Goal: Task Accomplishment & Management: Use online tool/utility

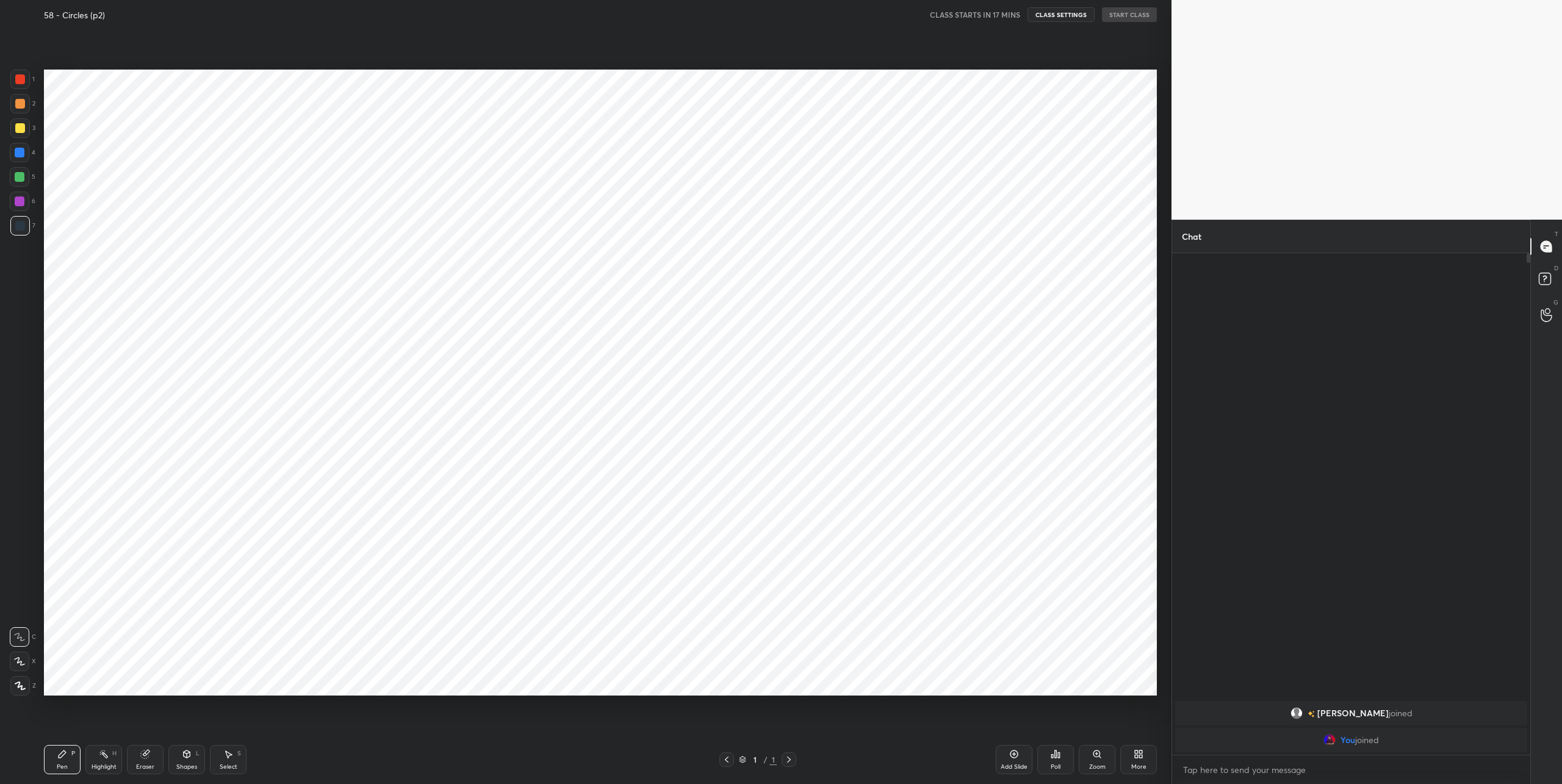
scroll to position [60306, 59898]
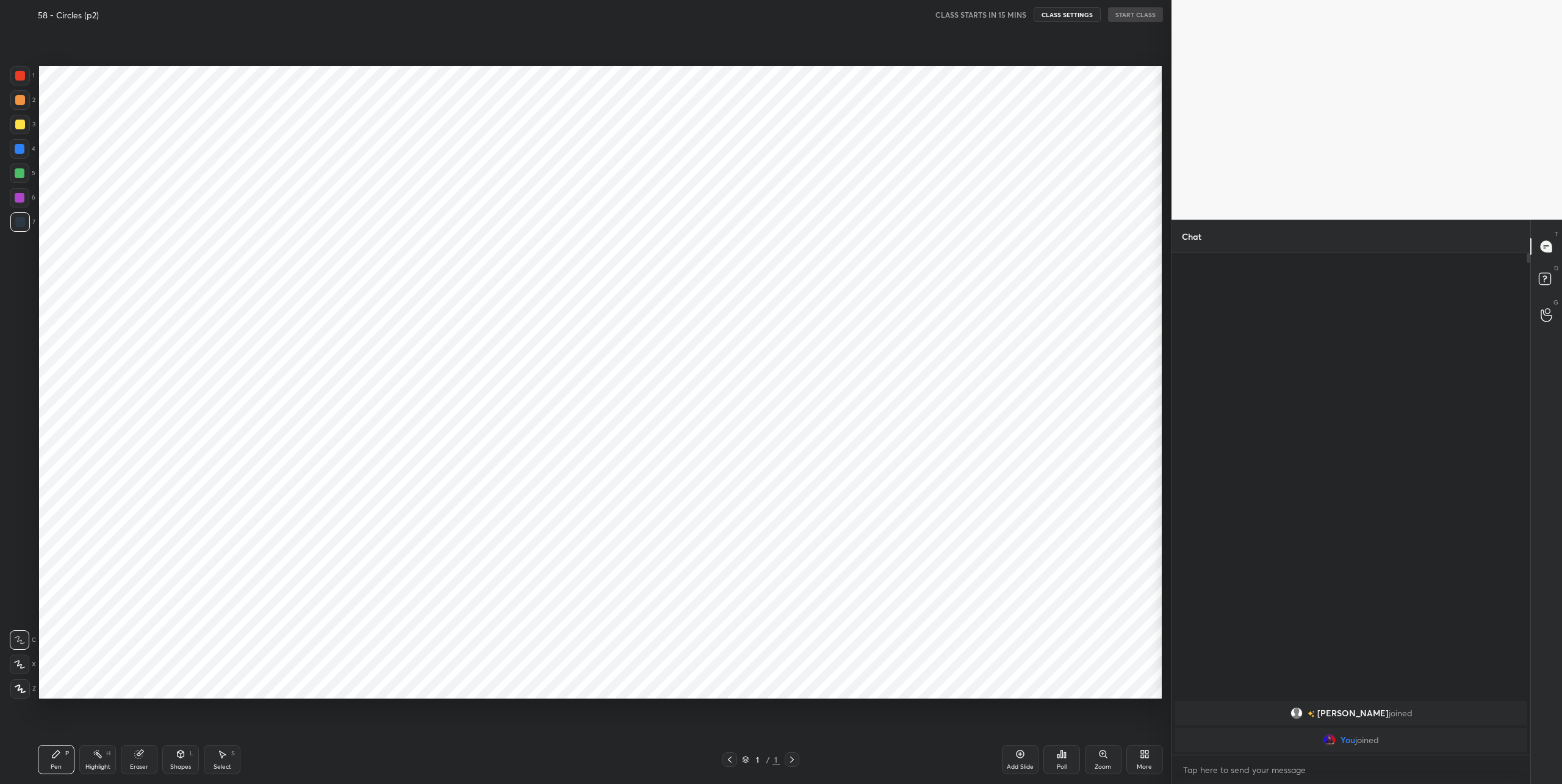
scroll to position [706, 1123]
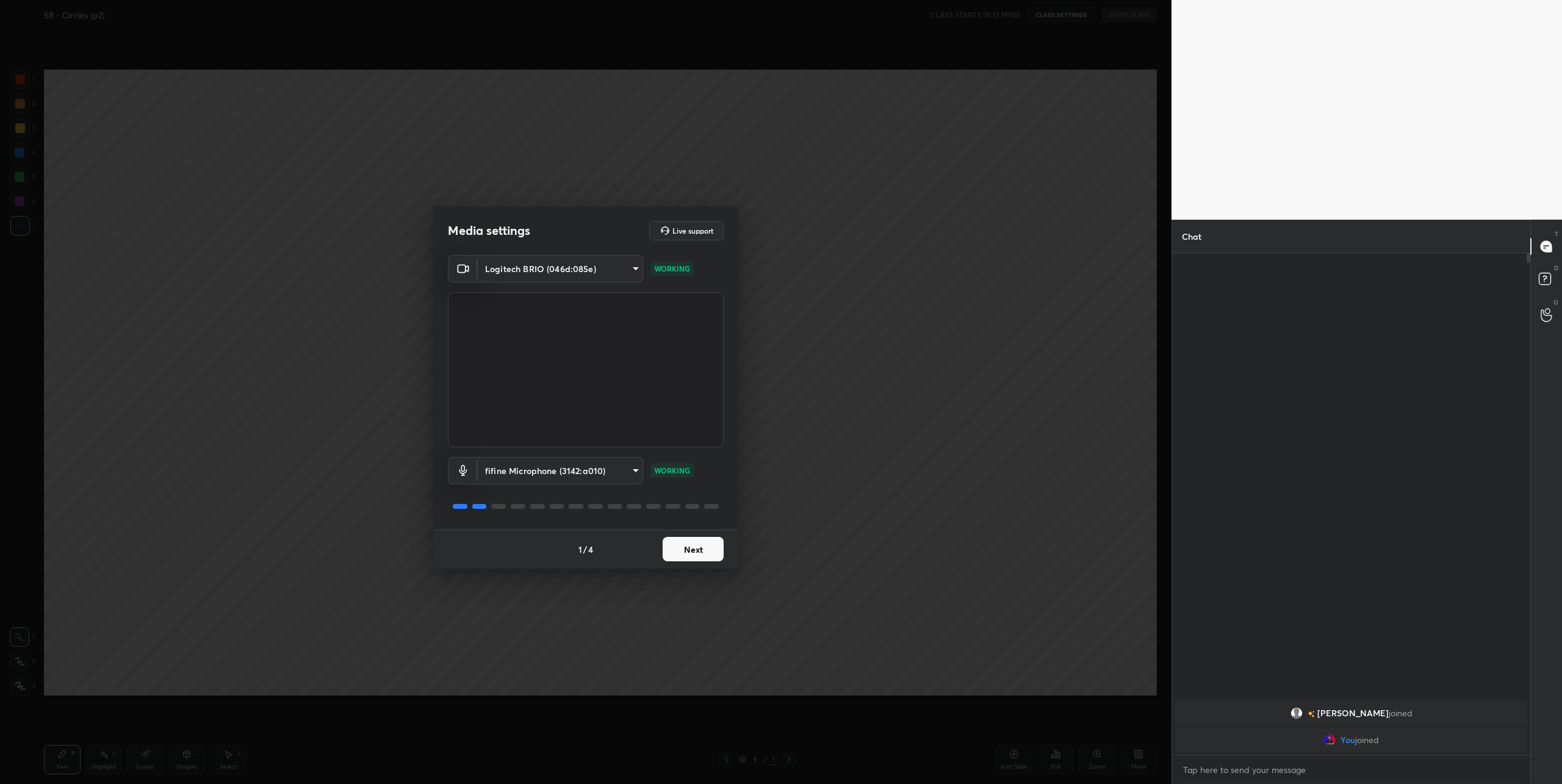
click at [695, 552] on button "Next" at bounding box center [693, 549] width 61 height 24
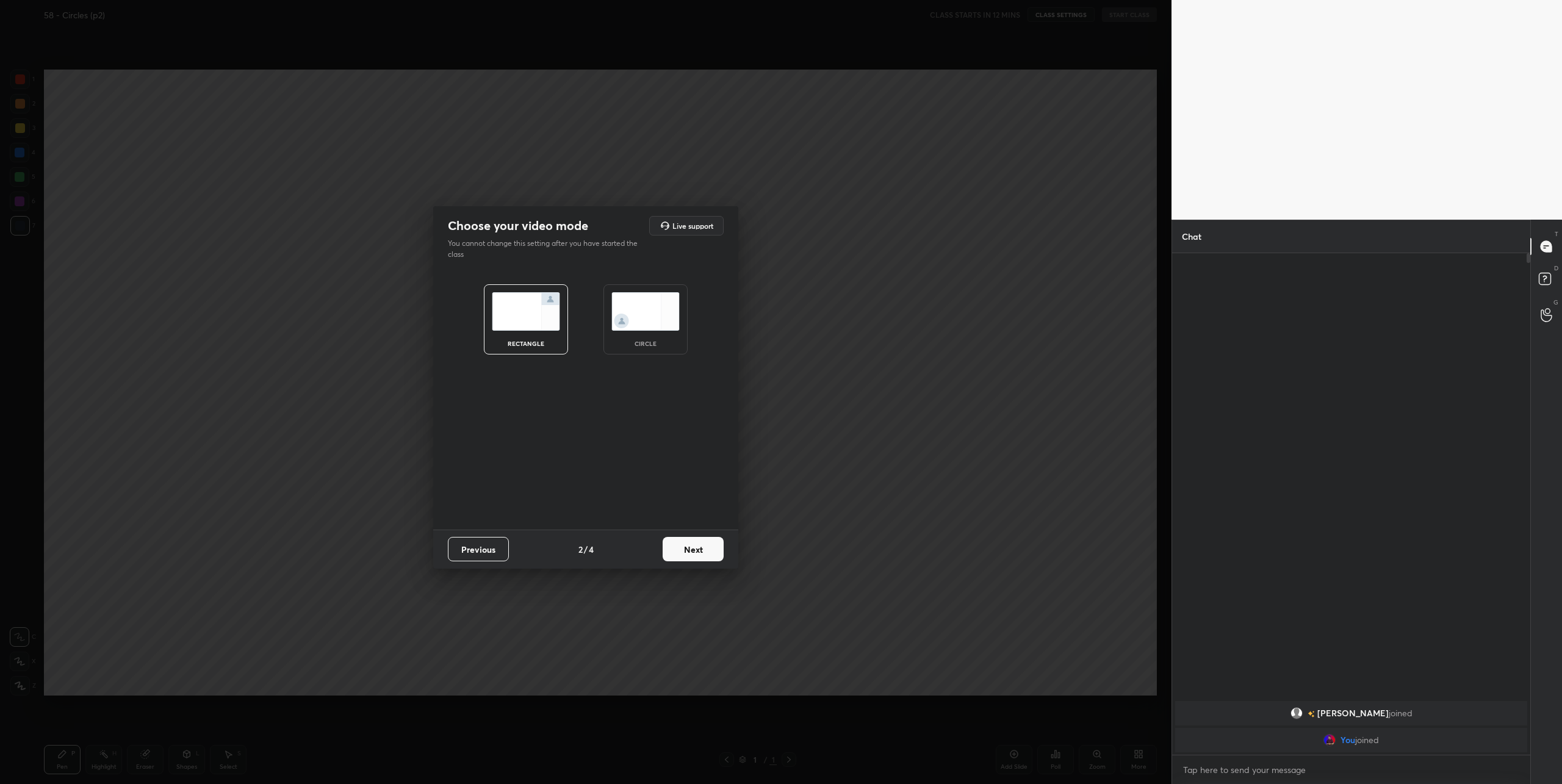
click at [642, 318] on img at bounding box center [646, 311] width 69 height 38
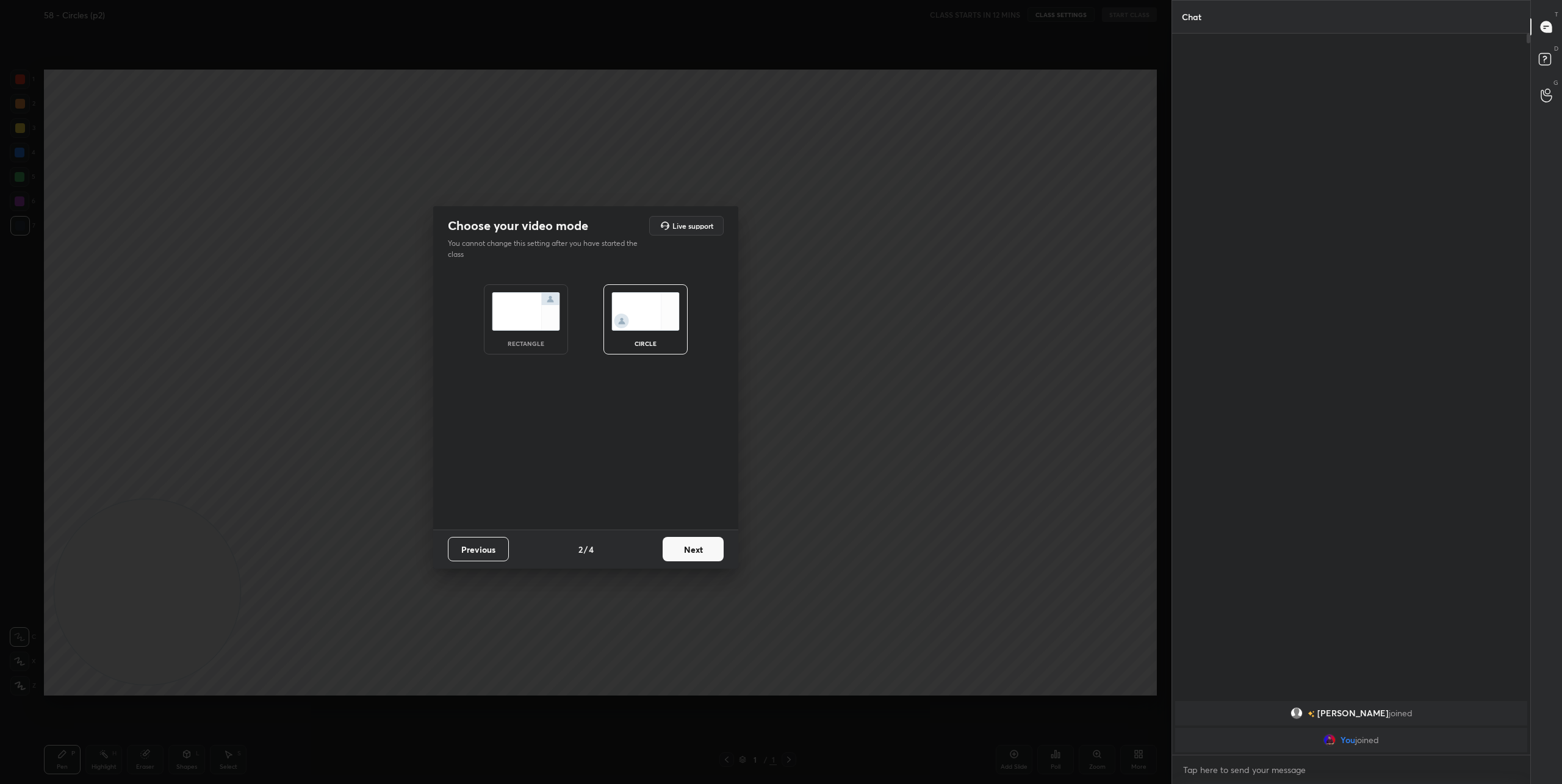
click at [698, 543] on button "Next" at bounding box center [693, 549] width 61 height 24
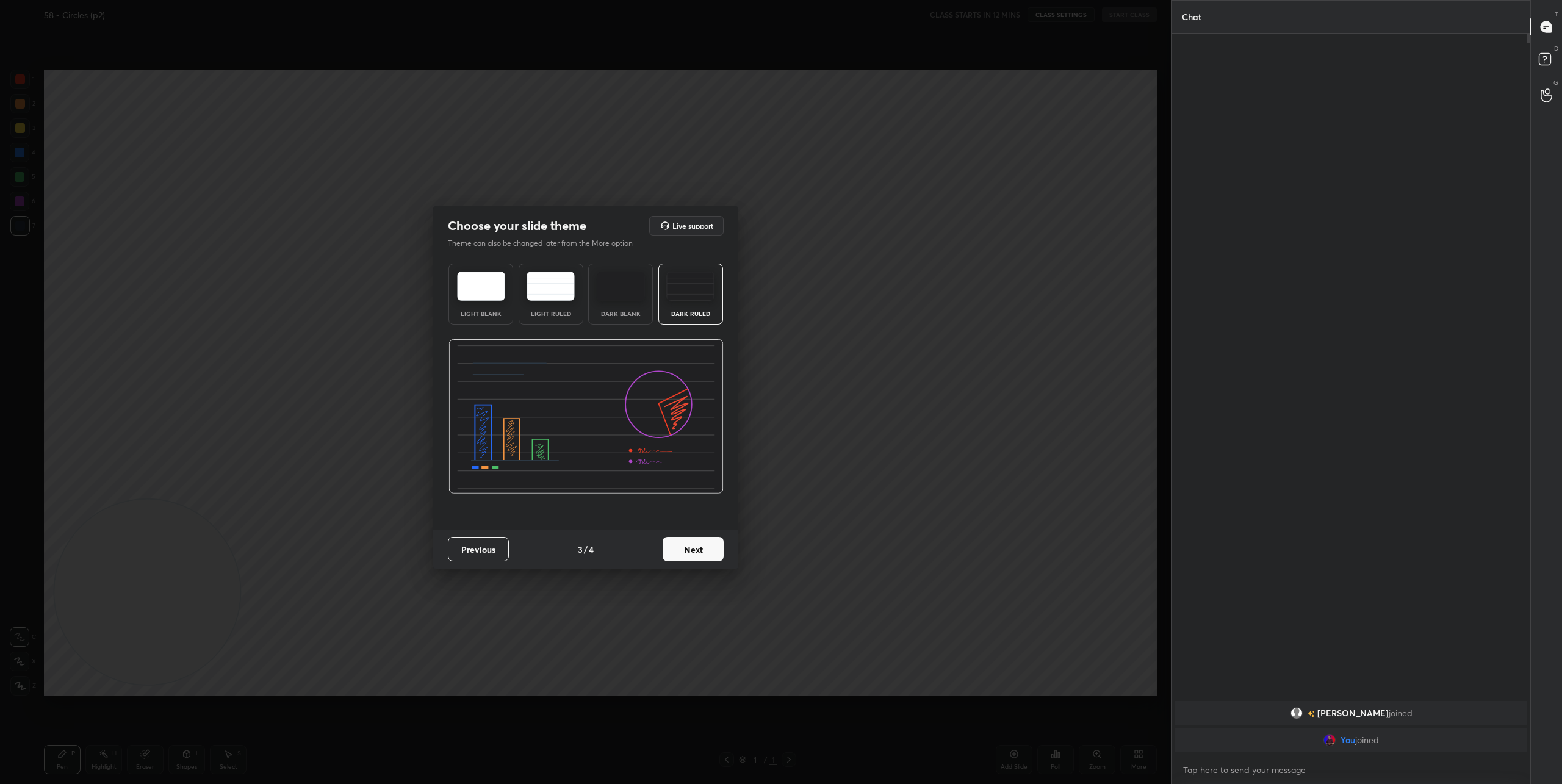
click at [686, 549] on button "Next" at bounding box center [693, 549] width 61 height 24
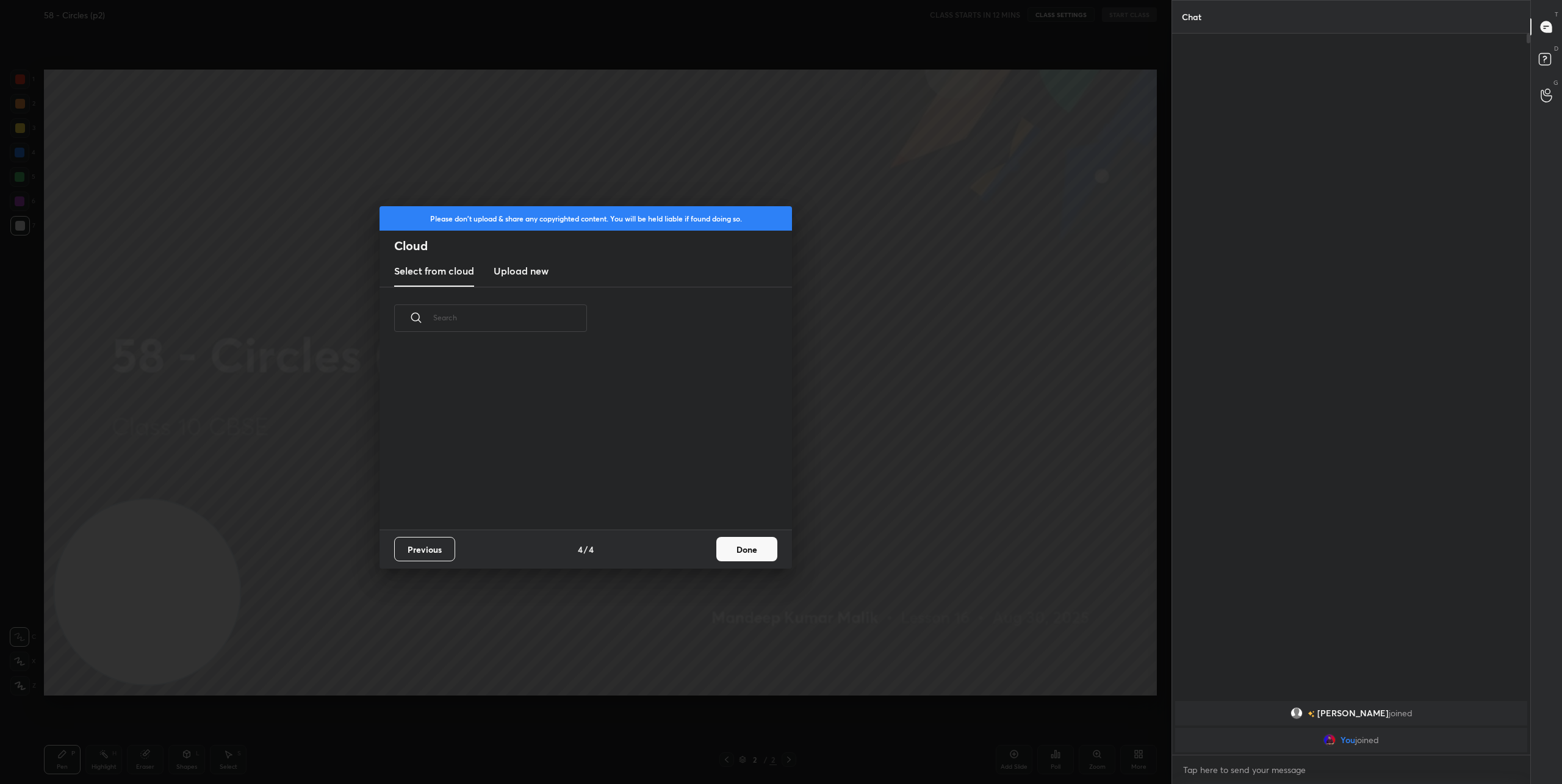
scroll to position [180, 392]
click at [526, 277] on h3 "Upload new" at bounding box center [521, 271] width 55 height 15
click at [584, 474] on label "Browse" at bounding box center [586, 479] width 55 height 19
click at [559, 474] on input "Browse" at bounding box center [559, 479] width 0 height 19
click at [745, 546] on button "Done" at bounding box center [747, 549] width 61 height 24
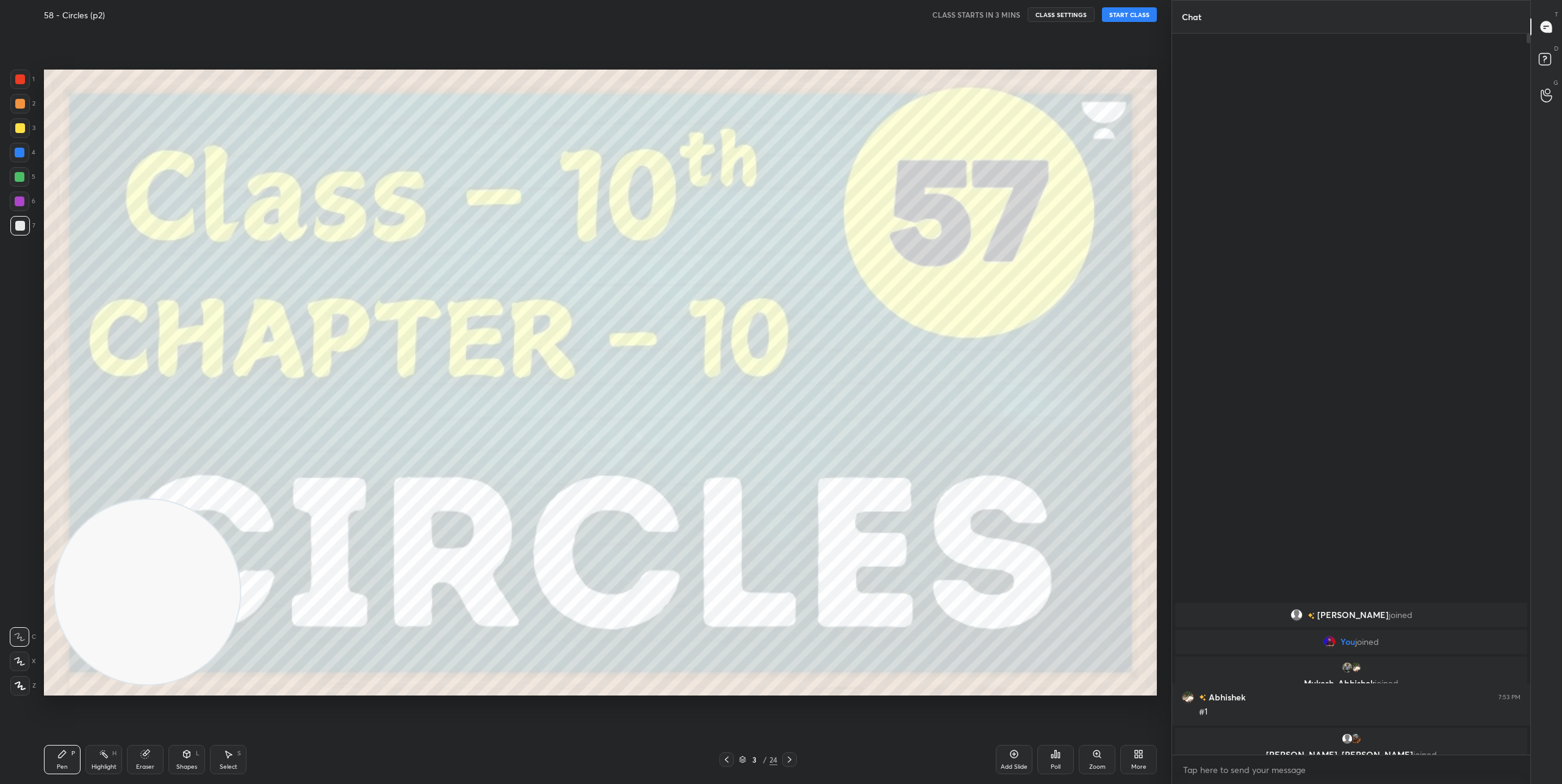
click at [23, 654] on div at bounding box center [19, 661] width 19 height 19
click at [1009, 52] on div "Setting up your live class" at bounding box center [600, 382] width 1123 height 706
click at [1135, 9] on button "START CLASS" at bounding box center [1129, 14] width 55 height 15
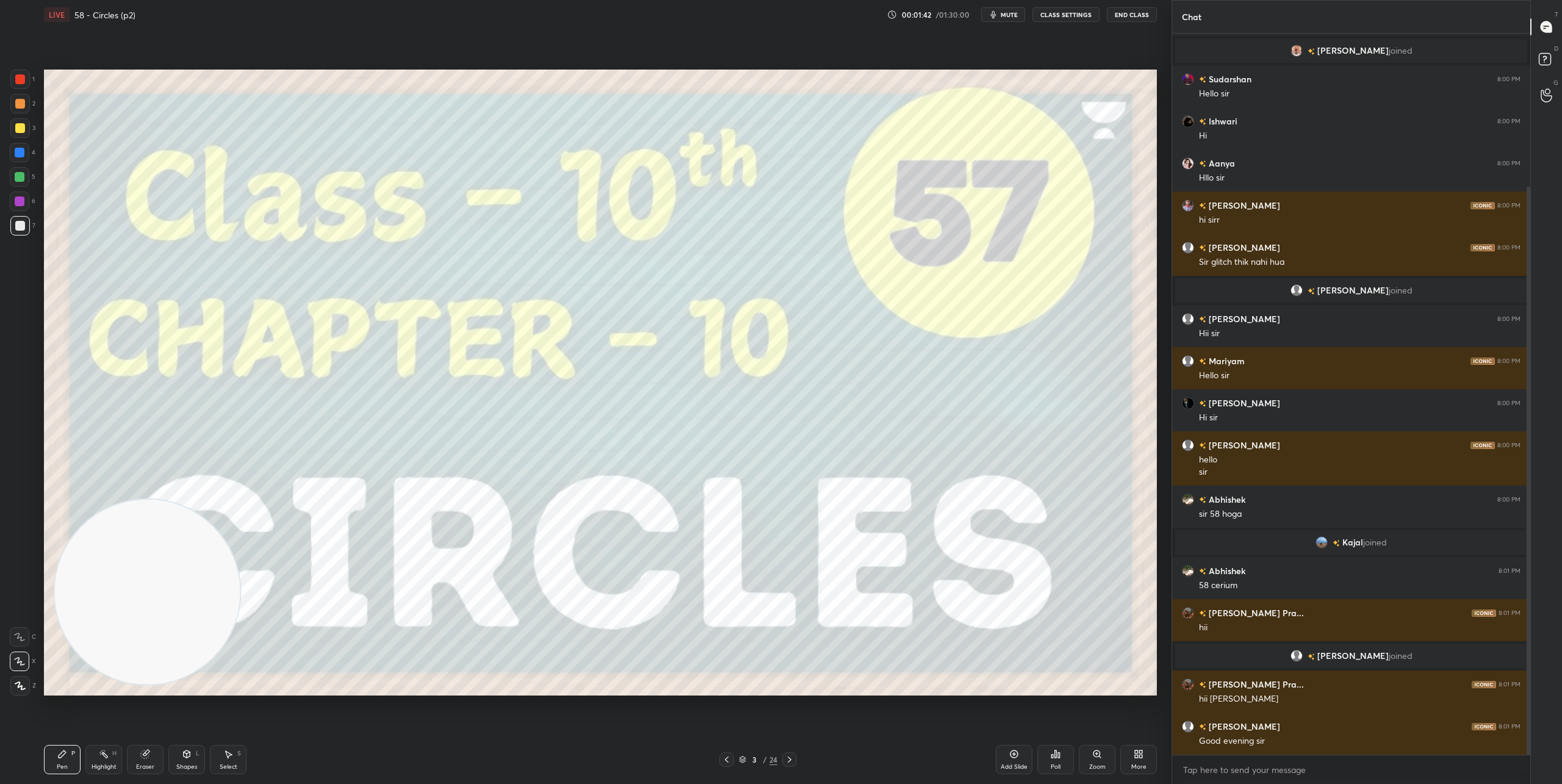
scroll to position [248, 0]
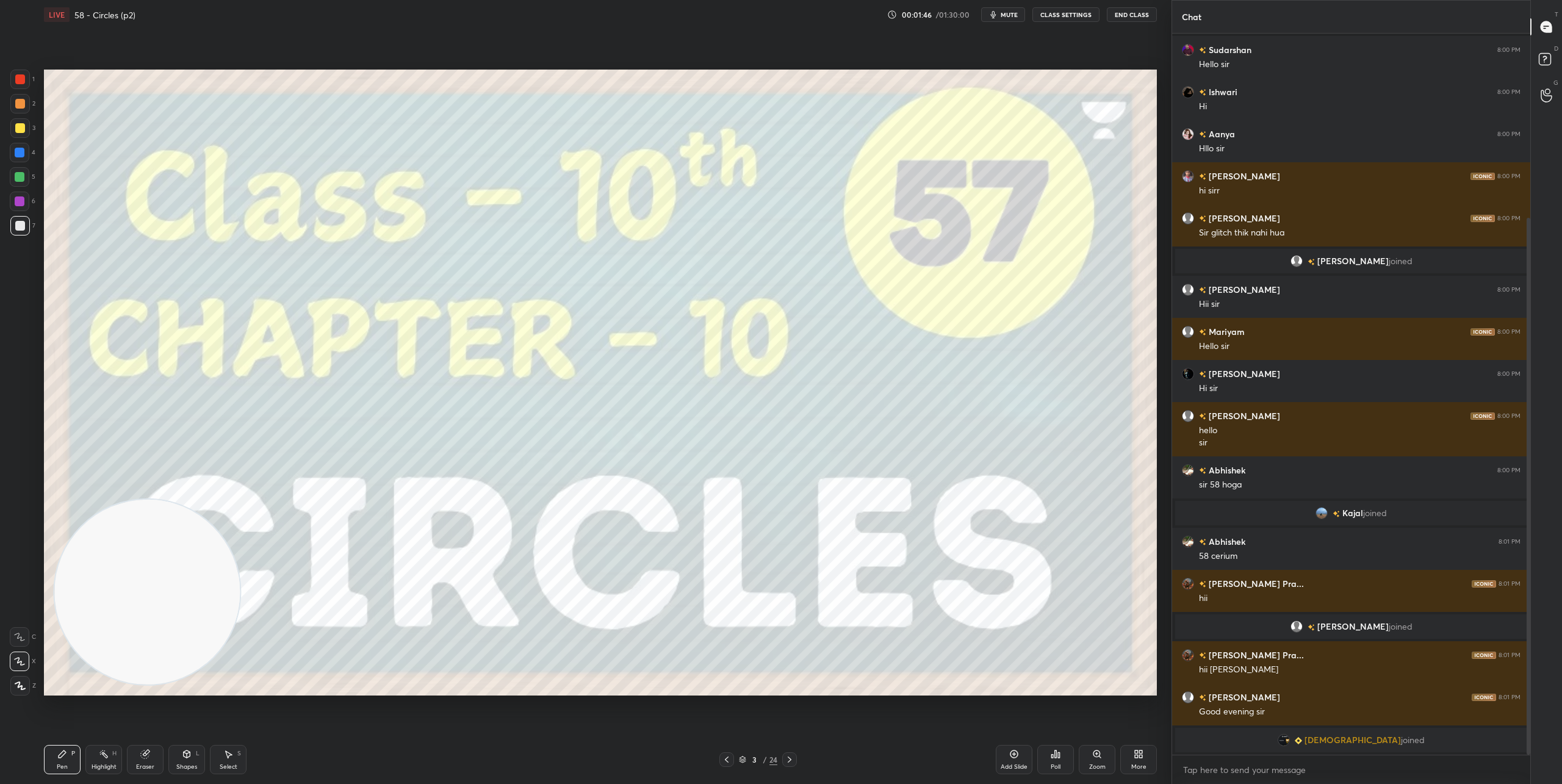
click at [791, 765] on div at bounding box center [790, 759] width 15 height 15
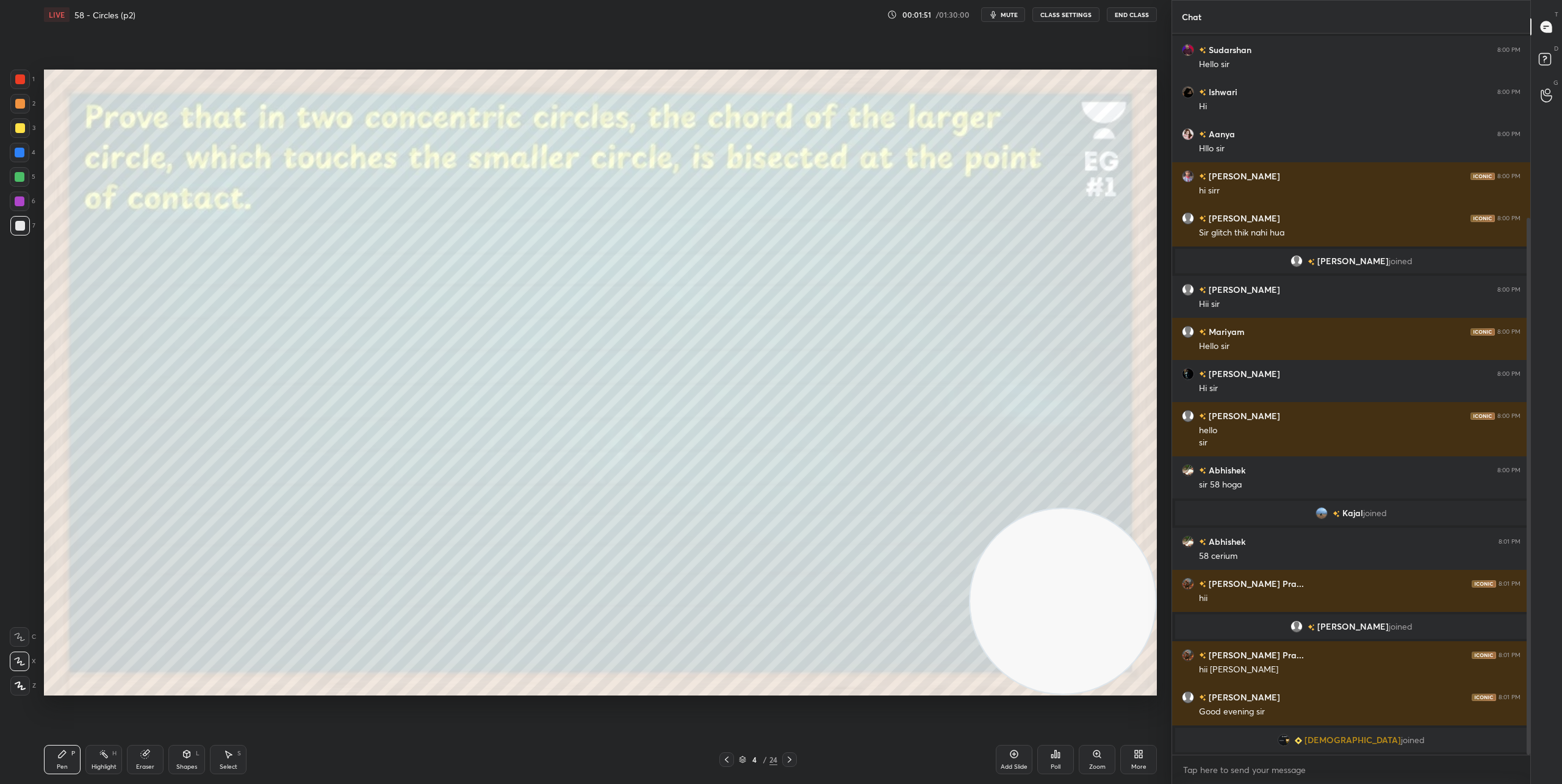
drag, startPoint x: 331, startPoint y: 622, endPoint x: 1071, endPoint y: 705, distance: 744.6
click at [1071, 705] on div "Setting up your live class Poll for secs No correct answer Start poll" at bounding box center [600, 382] width 1123 height 706
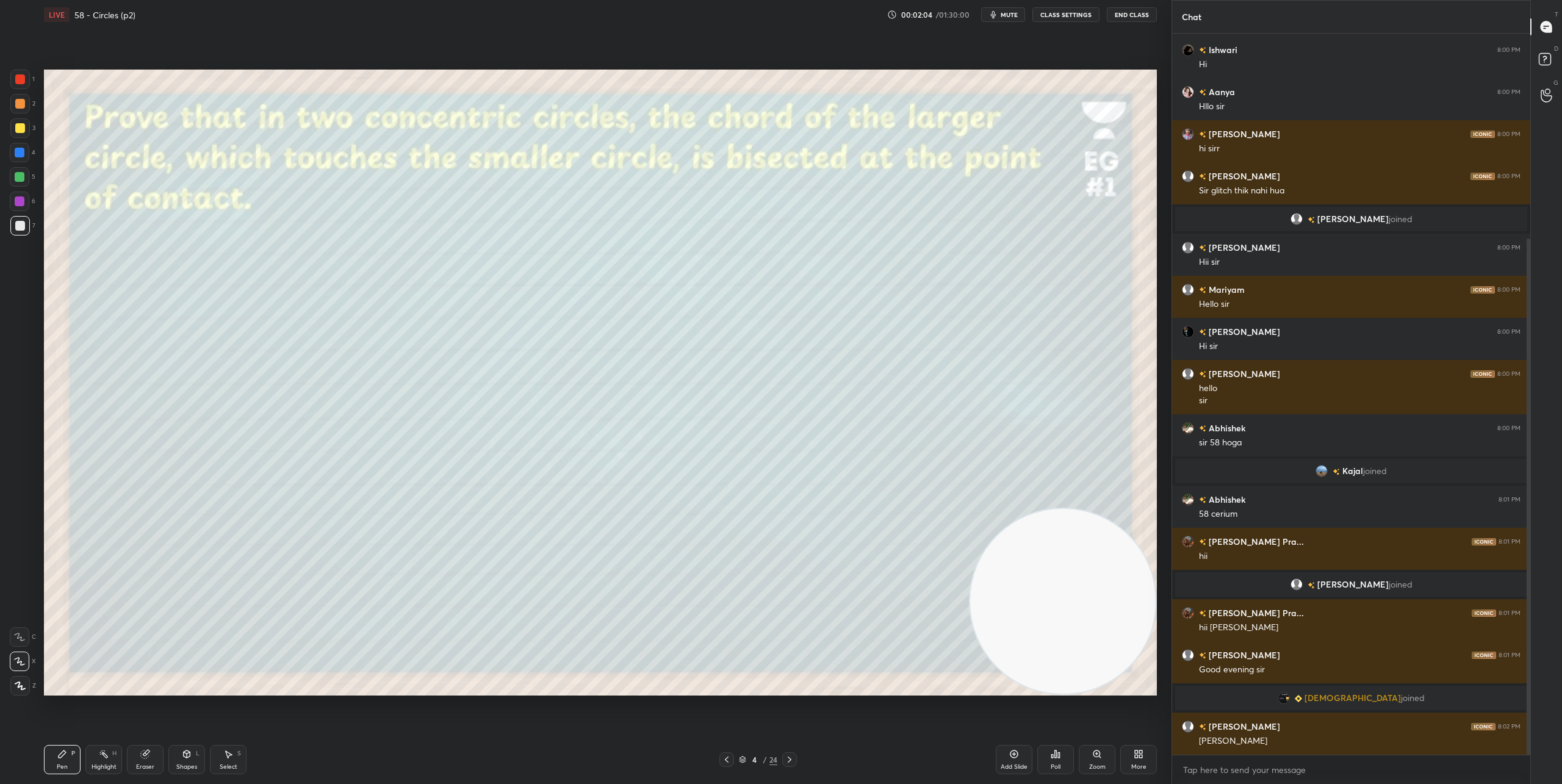
scroll to position [316, 0]
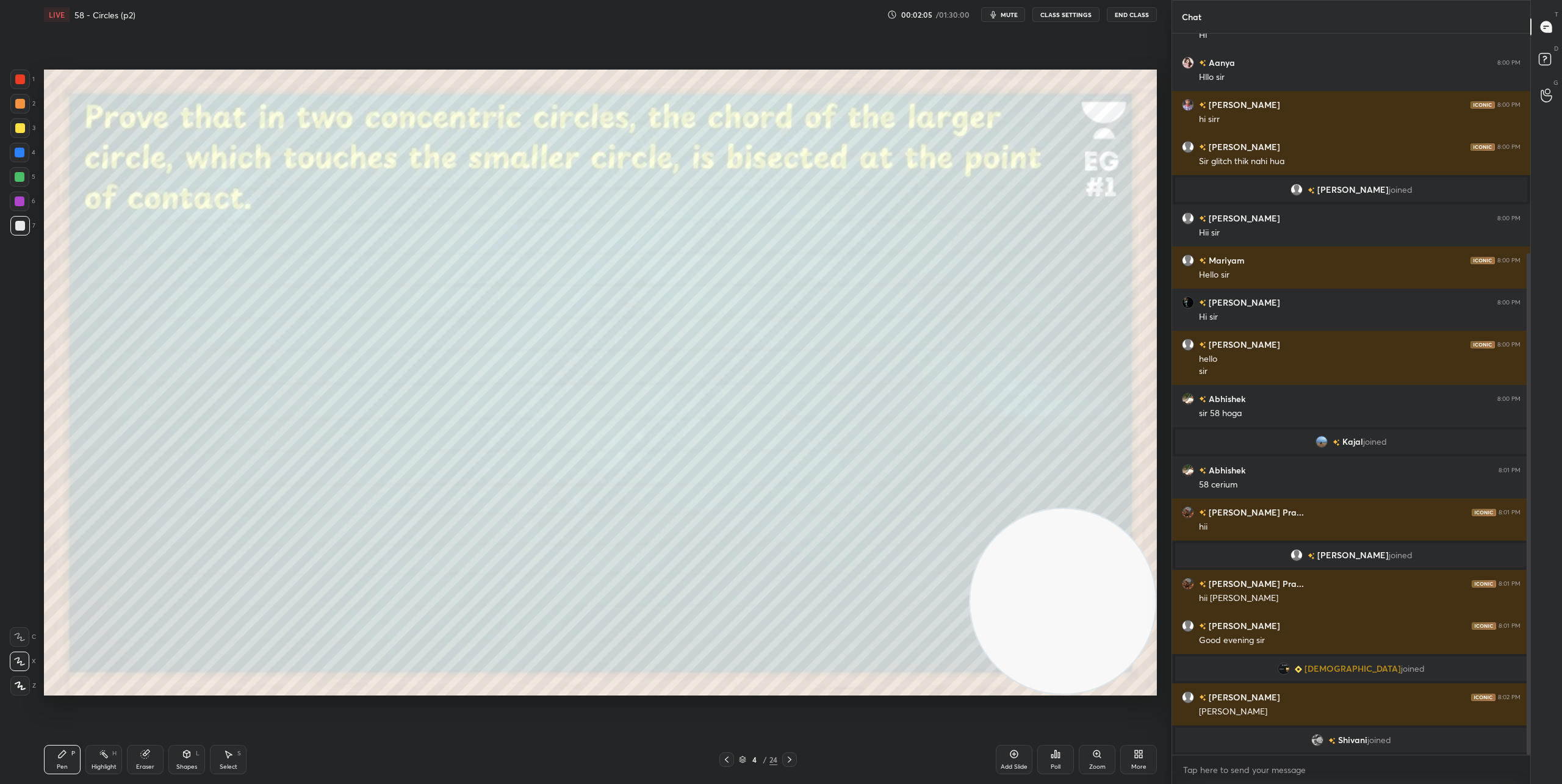
click at [183, 760] on div "Shapes L" at bounding box center [186, 760] width 37 height 30
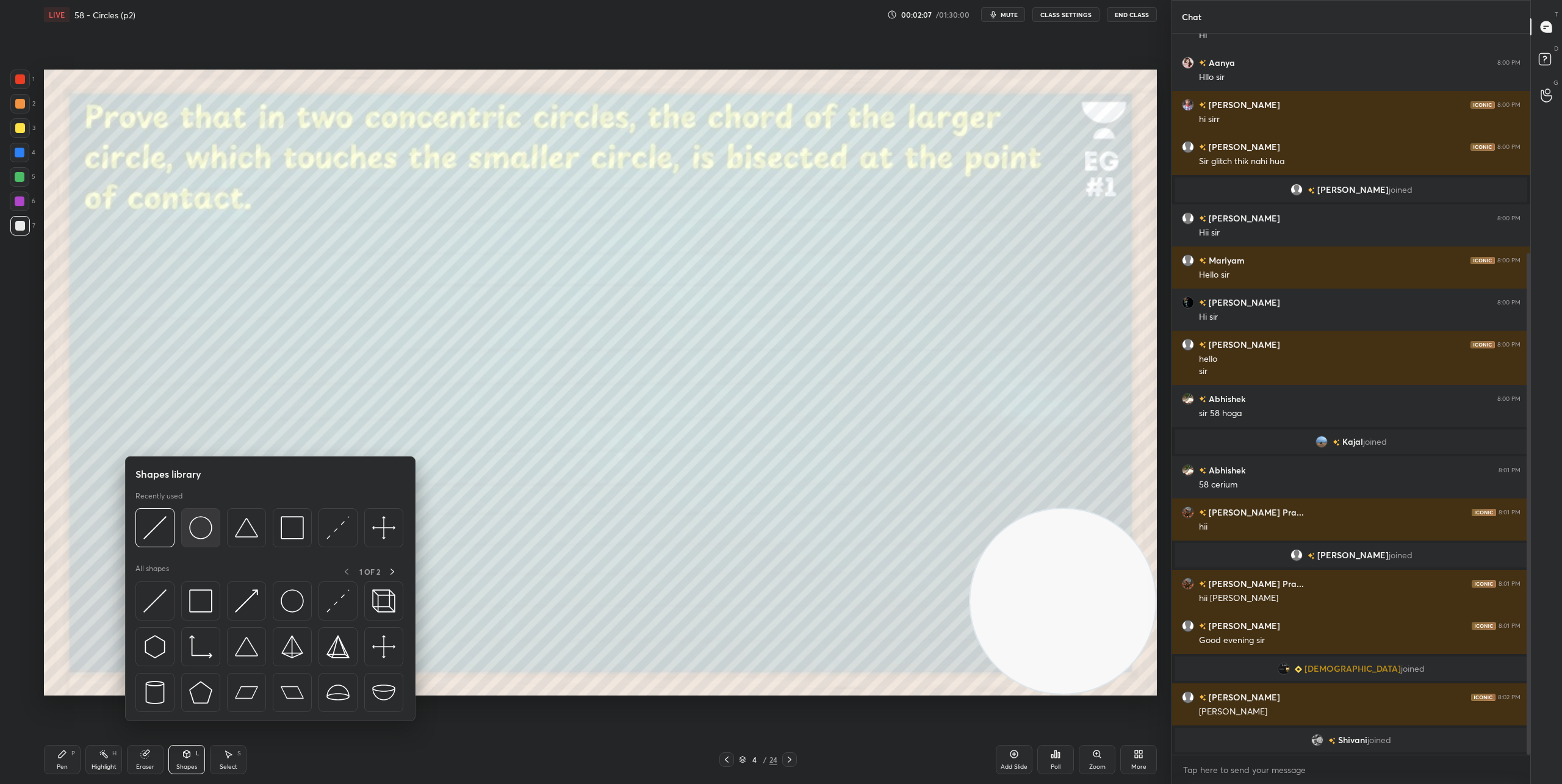
click at [200, 525] on img at bounding box center [201, 528] width 23 height 23
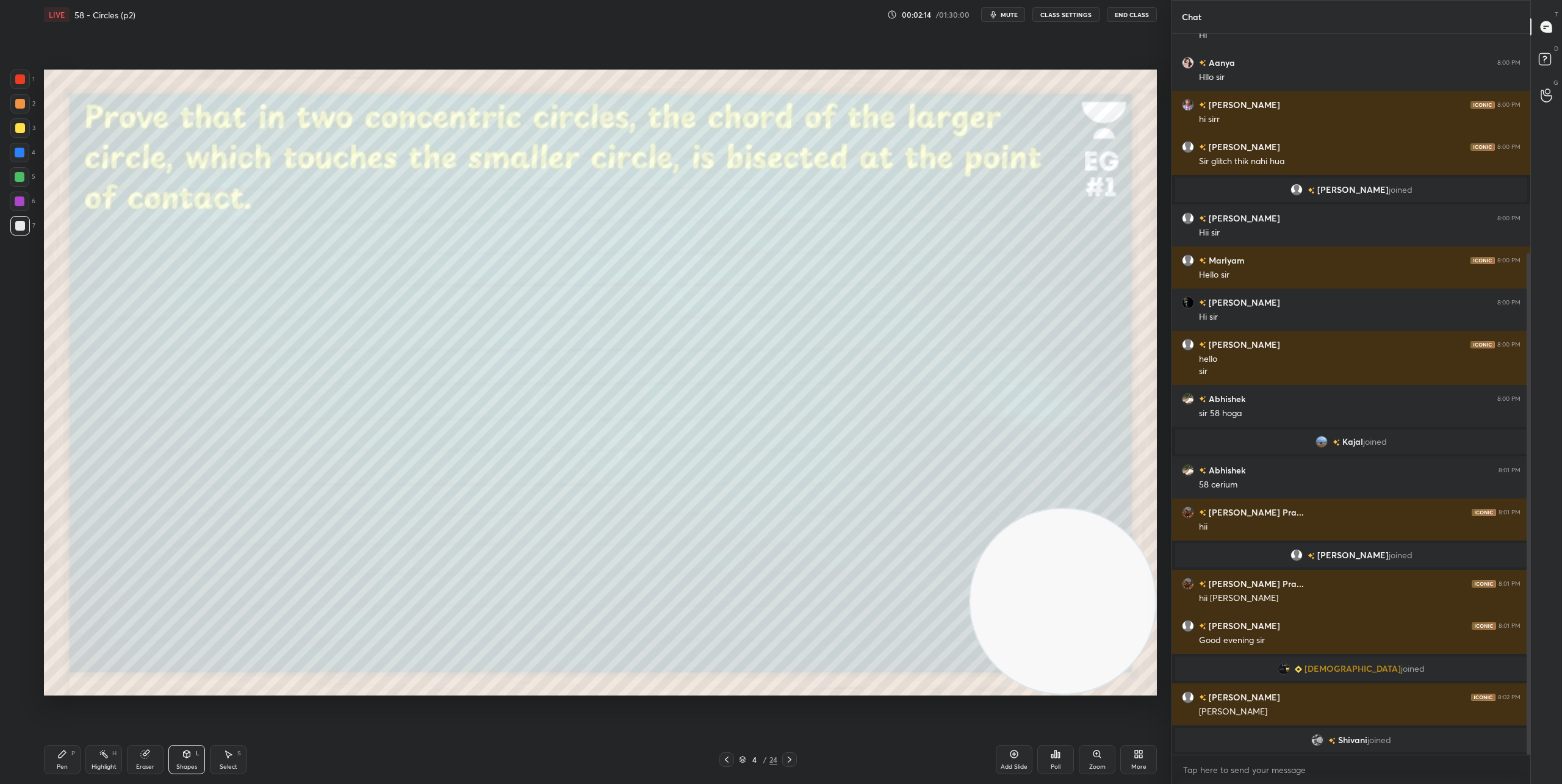
click at [183, 767] on div "Shapes" at bounding box center [186, 767] width 21 height 6
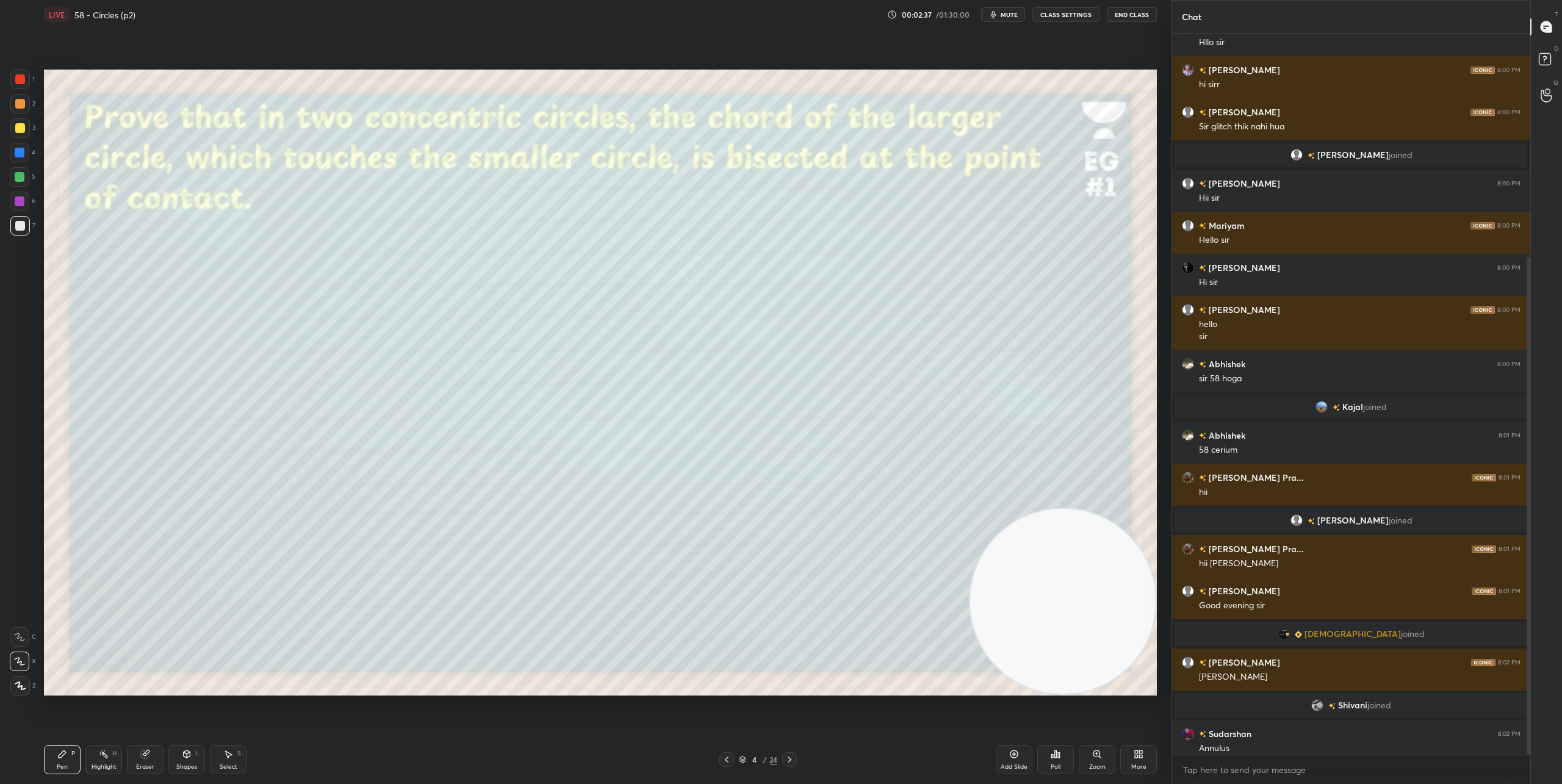
scroll to position [323, 0]
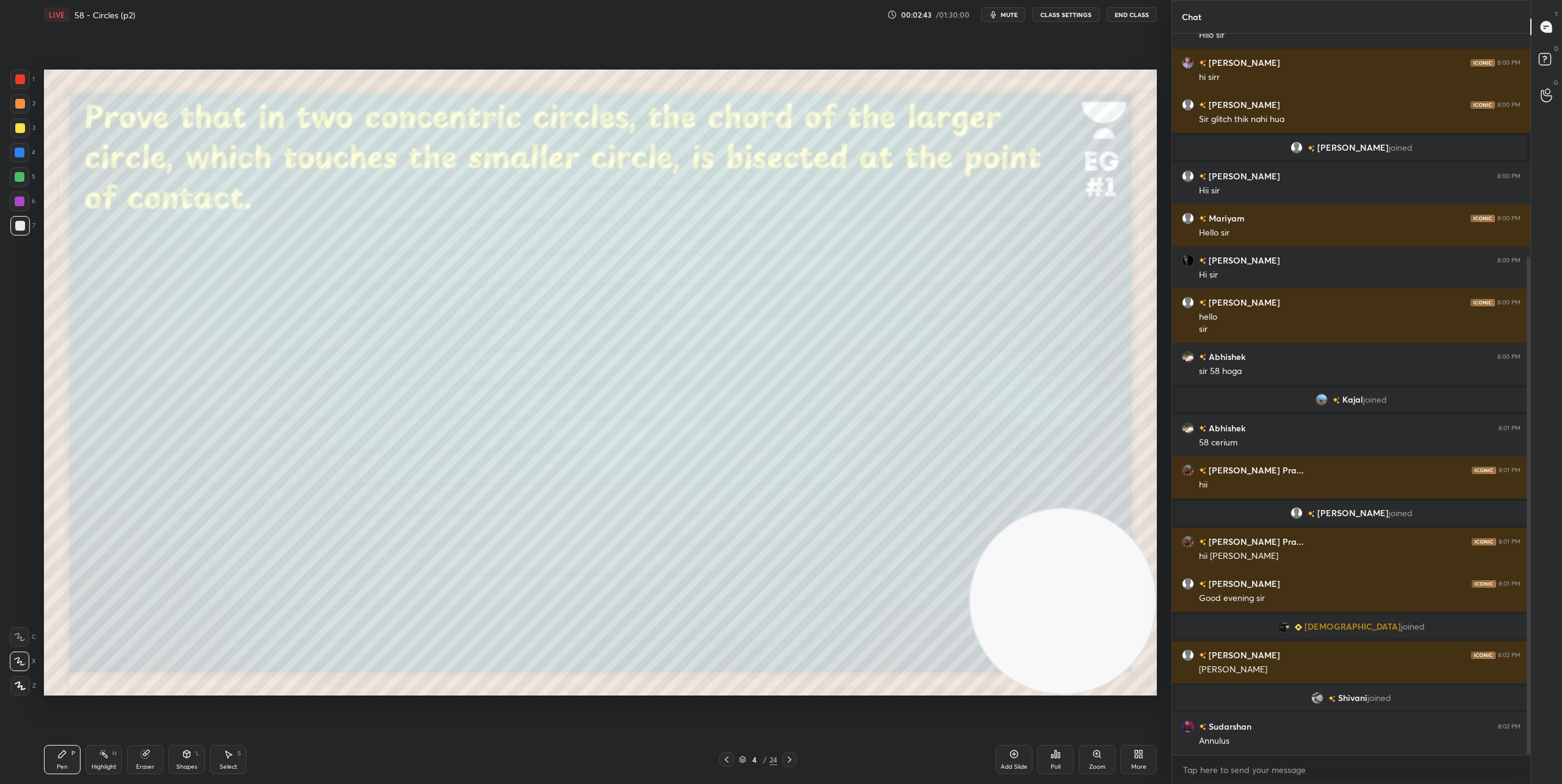
click at [186, 760] on div "Shapes L" at bounding box center [186, 760] width 37 height 30
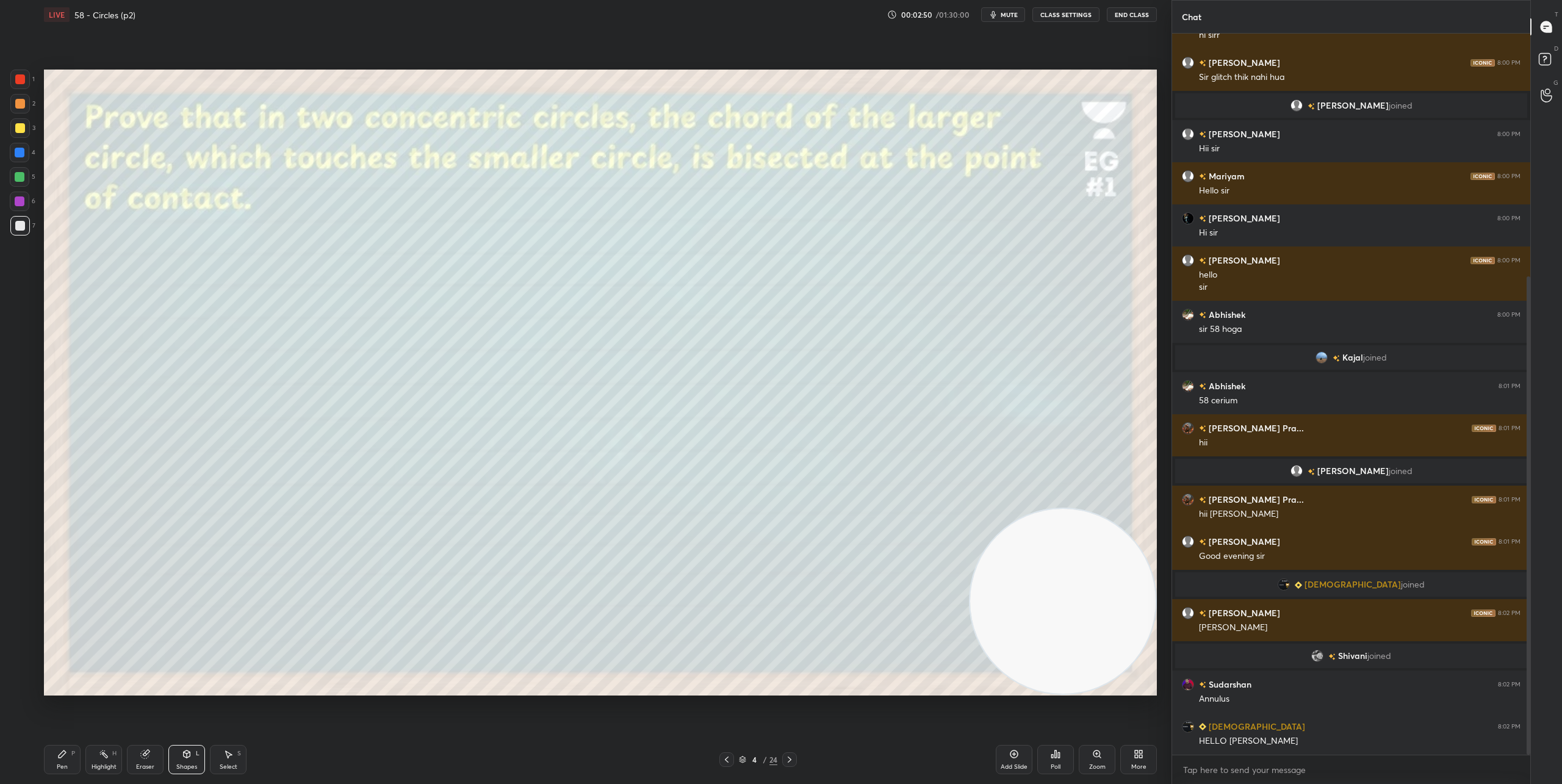
click at [195, 764] on div "Shapes" at bounding box center [186, 767] width 21 height 6
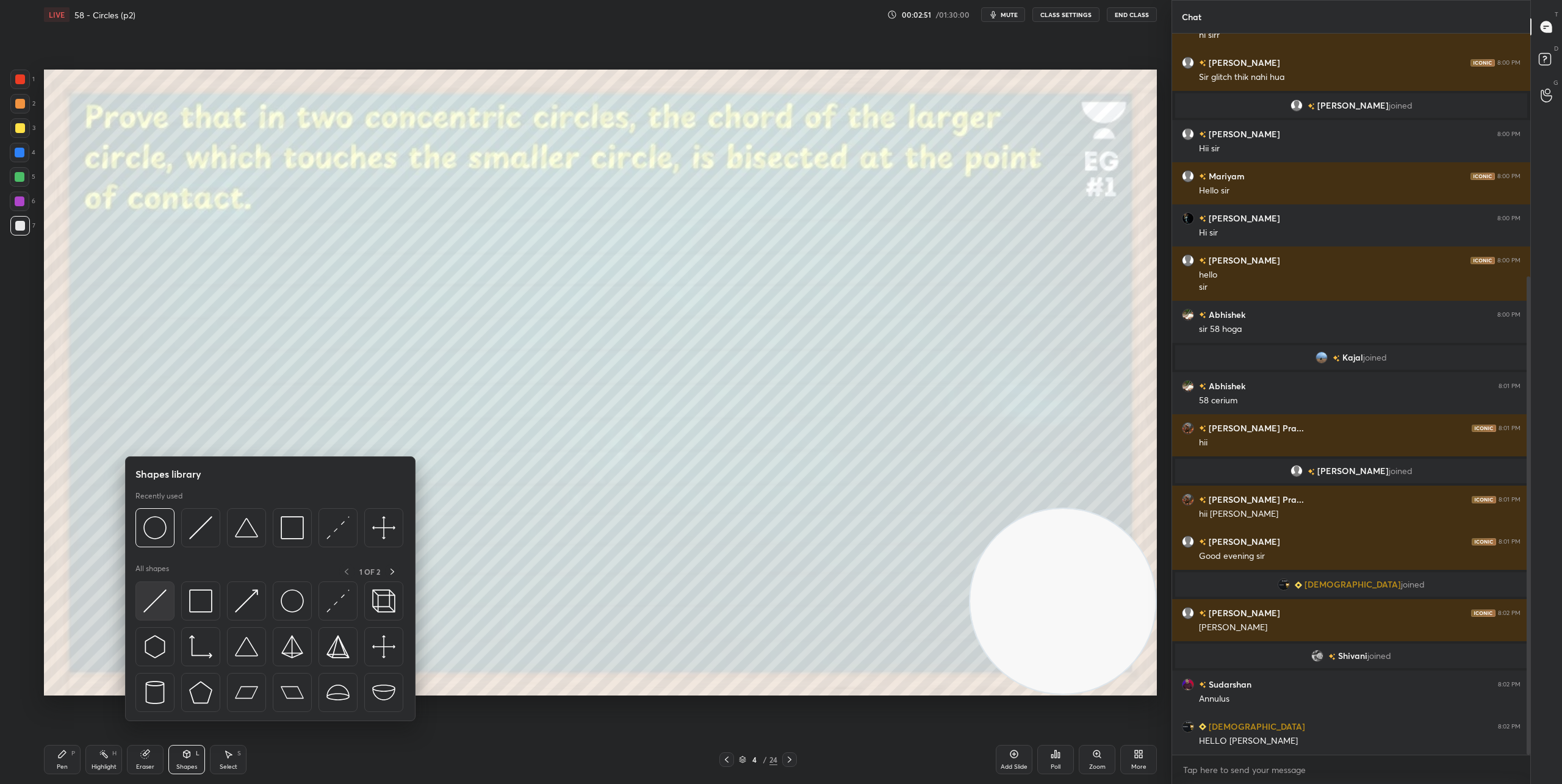
click at [171, 607] on div at bounding box center [155, 601] width 39 height 39
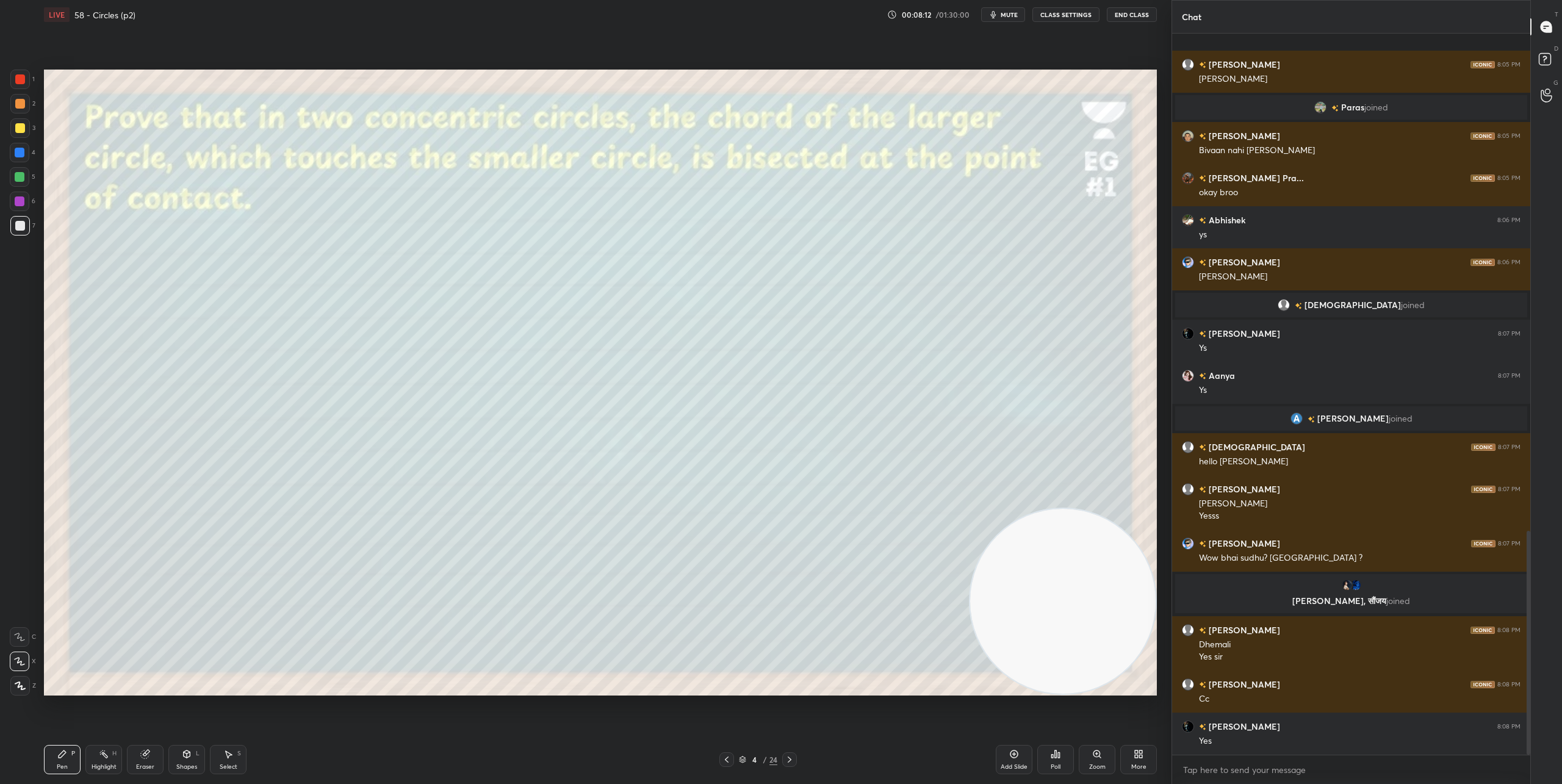
scroll to position [1601, 0]
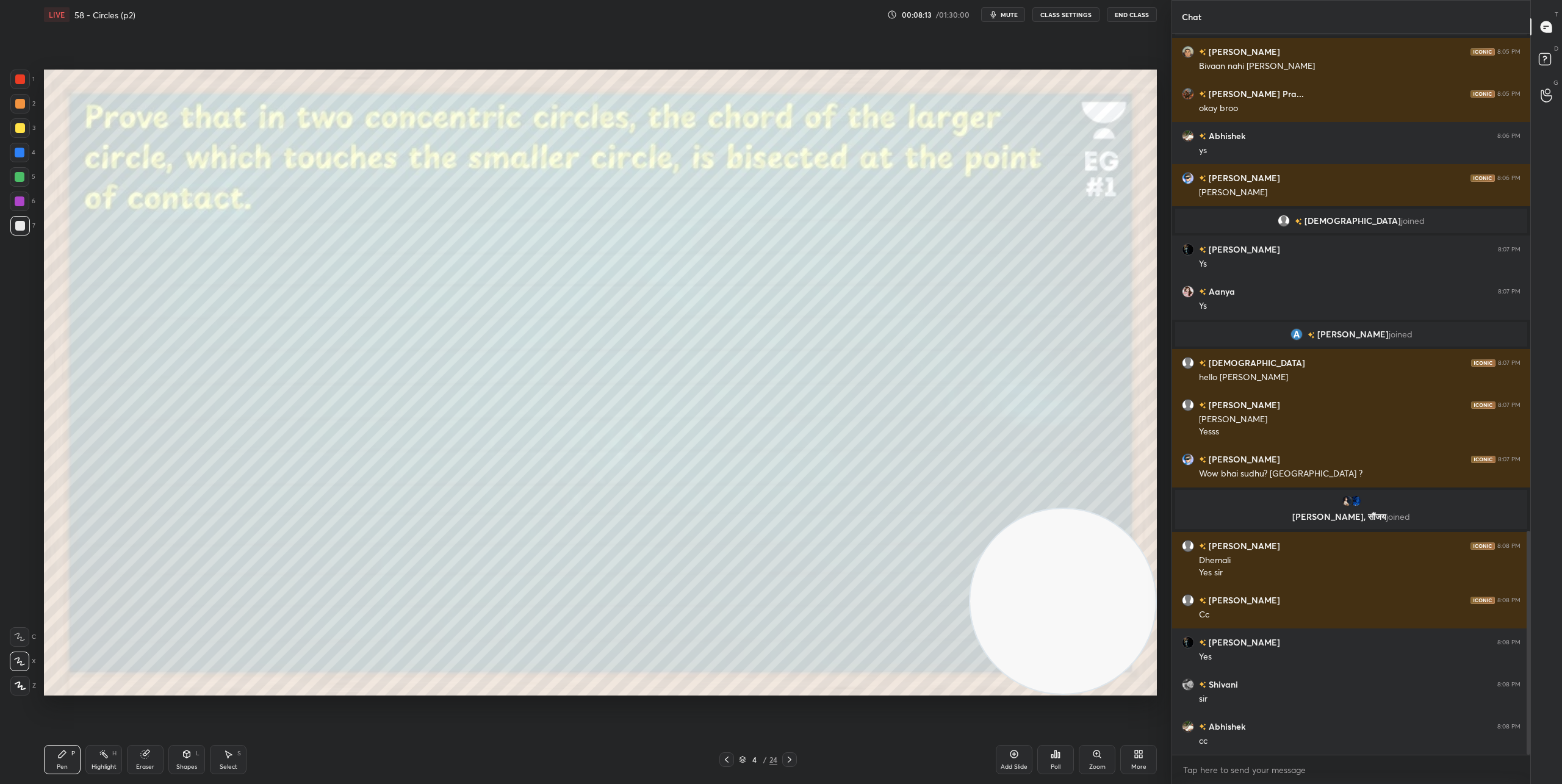
click at [789, 758] on icon at bounding box center [790, 759] width 10 height 10
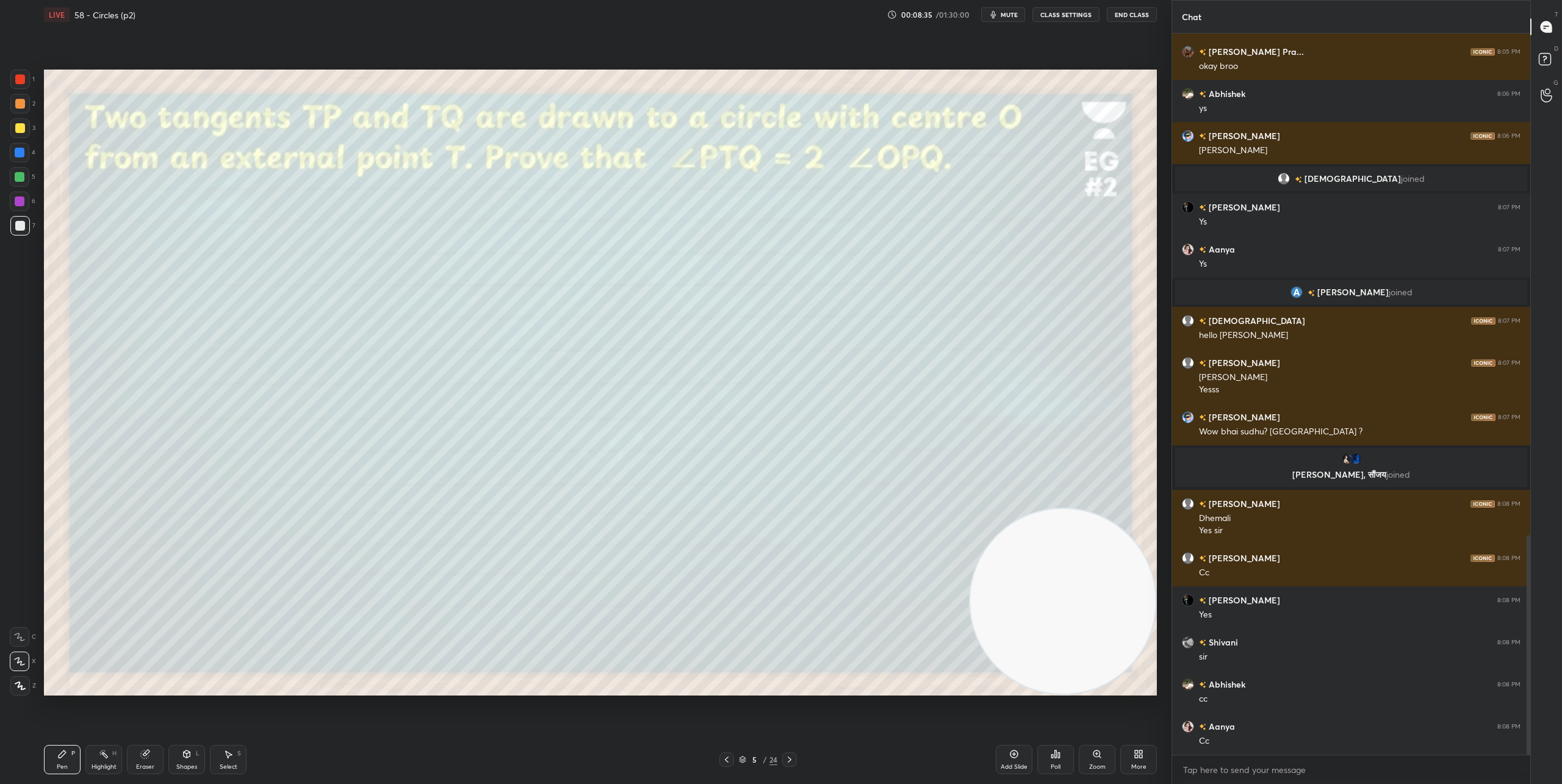
click at [179, 764] on div "Shapes" at bounding box center [186, 767] width 21 height 6
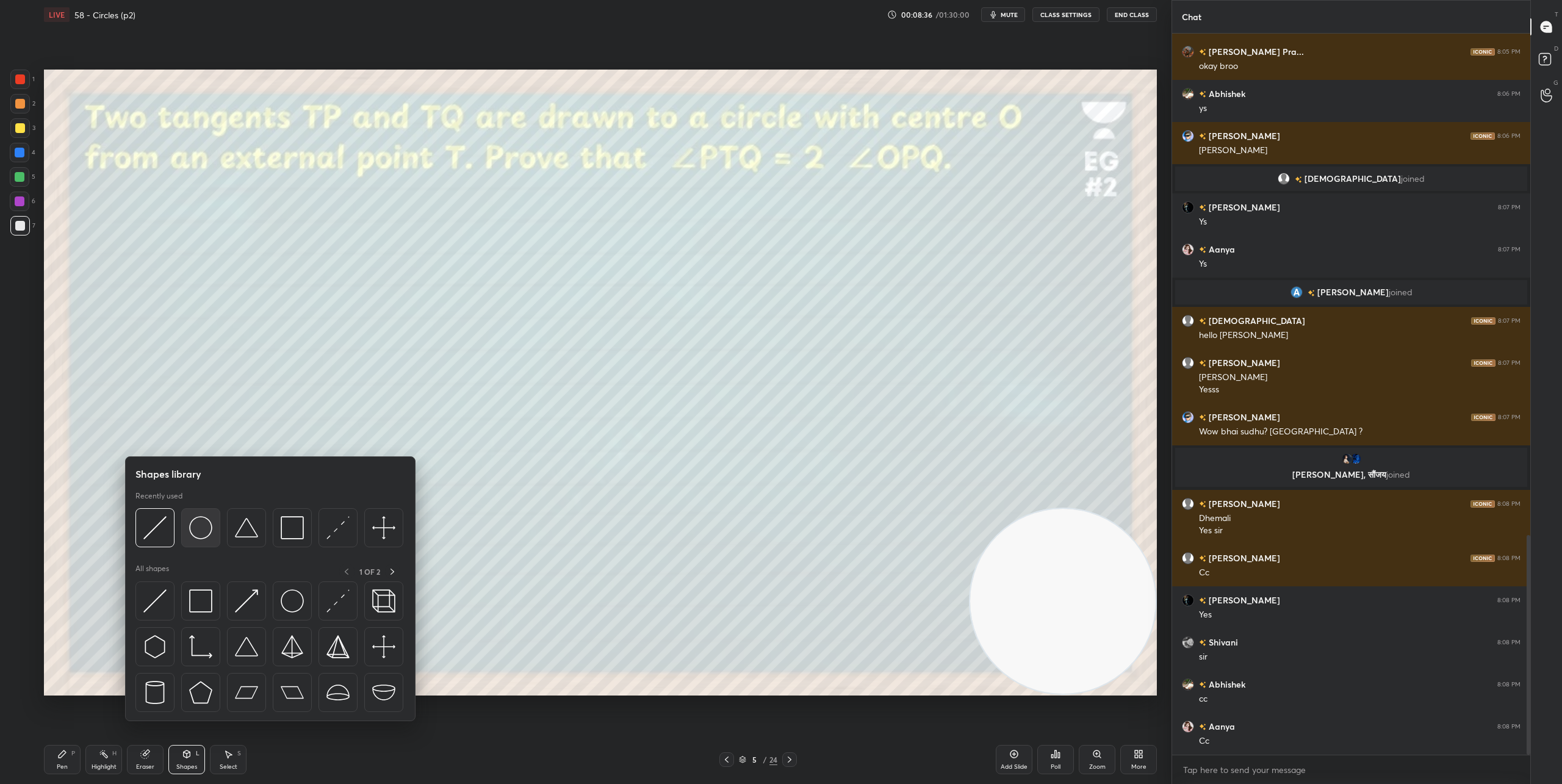
click at [199, 532] on img at bounding box center [201, 528] width 23 height 23
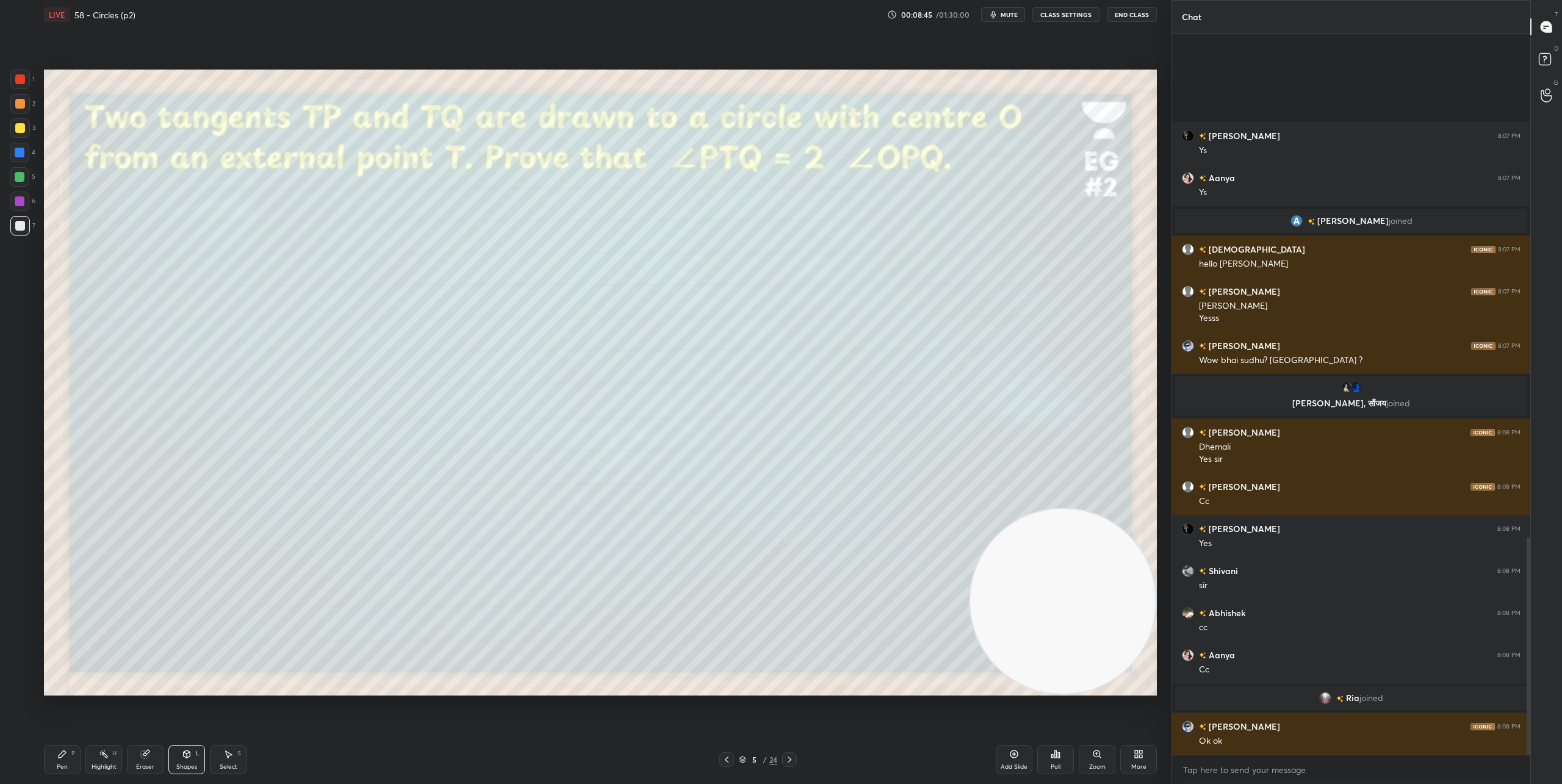
scroll to position [1646, 0]
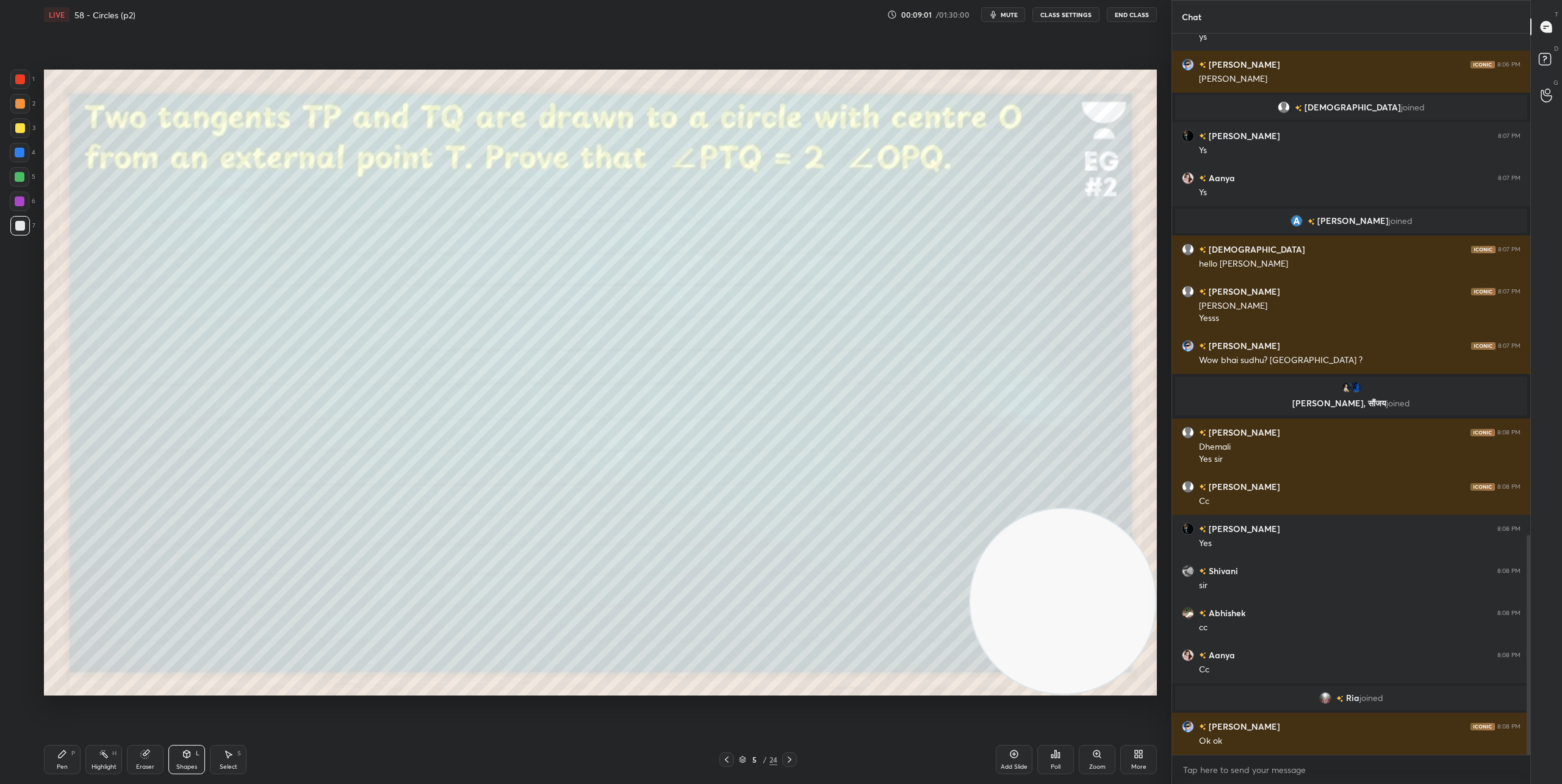
click at [195, 764] on div "Shapes" at bounding box center [186, 767] width 21 height 6
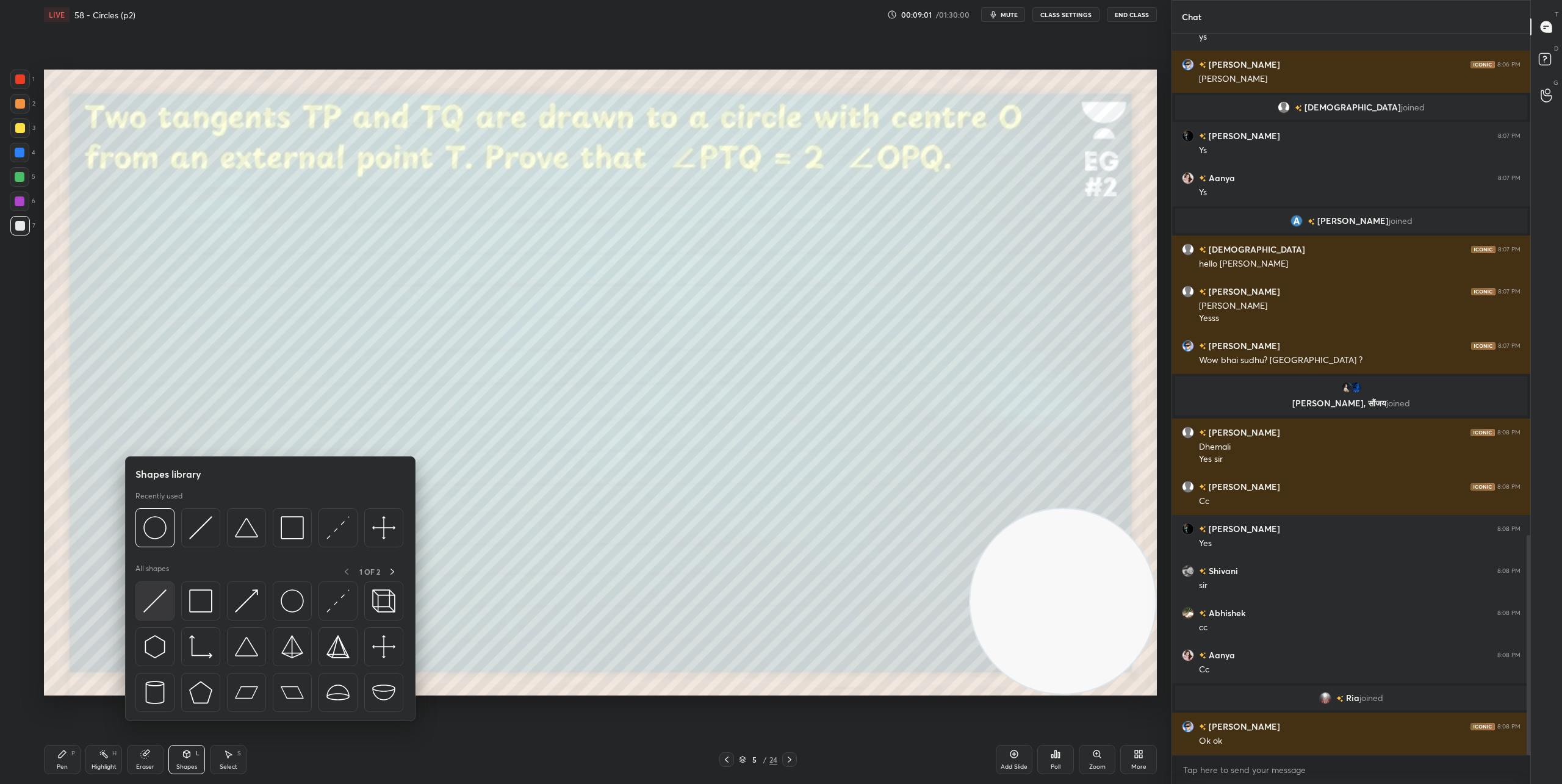
click at [164, 599] on img at bounding box center [155, 601] width 23 height 23
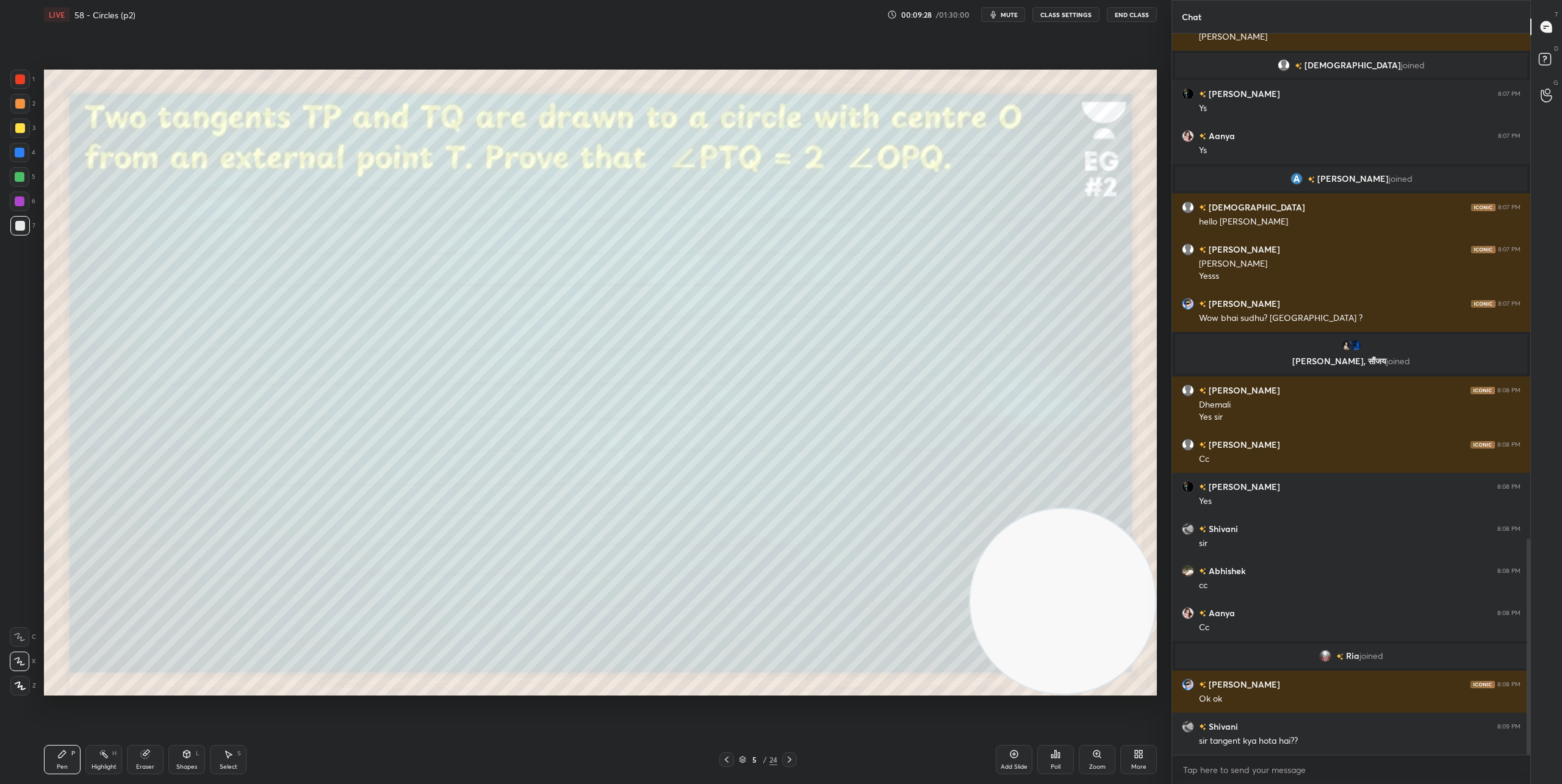
scroll to position [1717, 0]
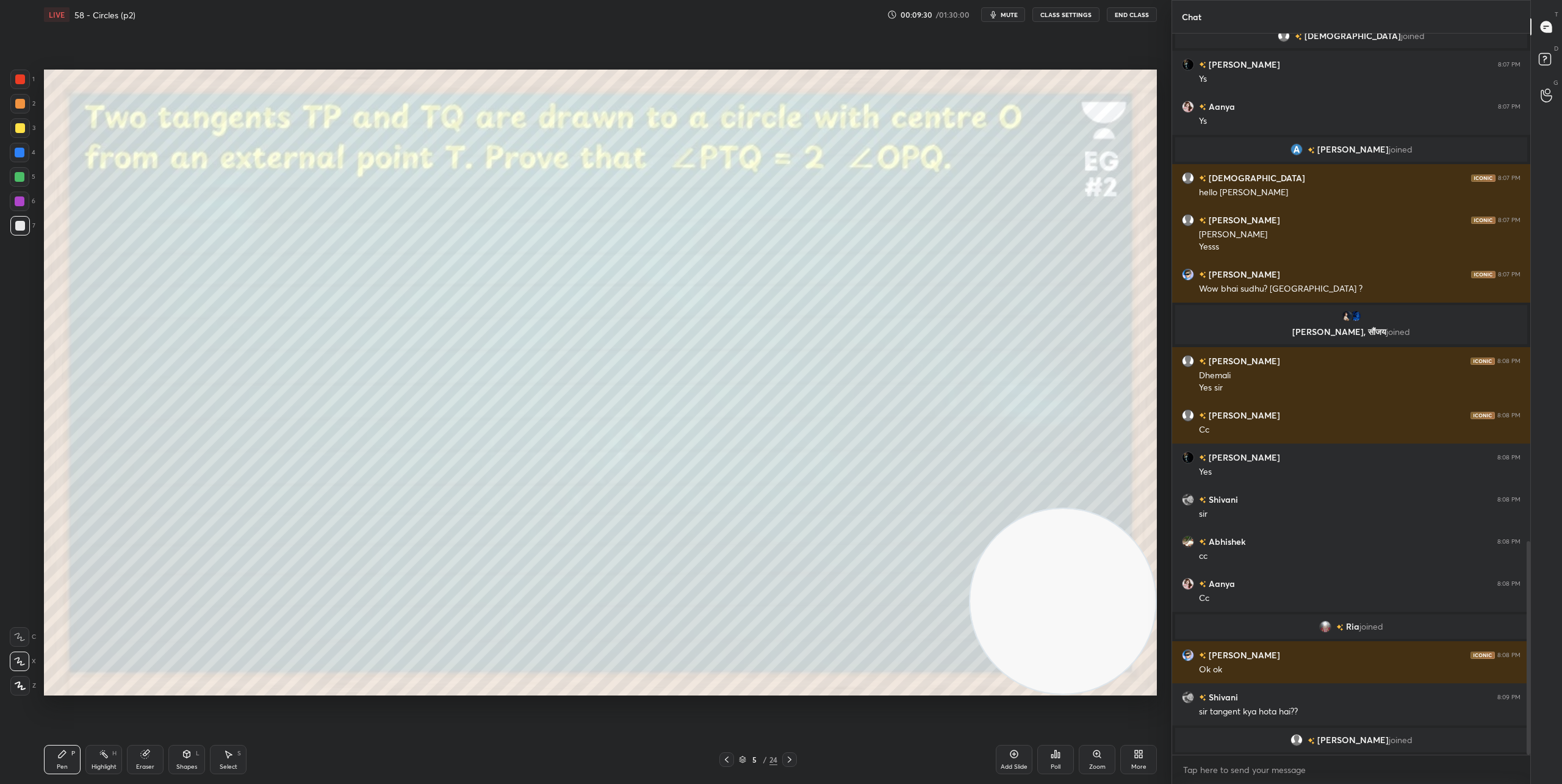
drag, startPoint x: 190, startPoint y: 754, endPoint x: 192, endPoint y: 749, distance: 5.4
click at [190, 753] on icon at bounding box center [187, 754] width 7 height 7
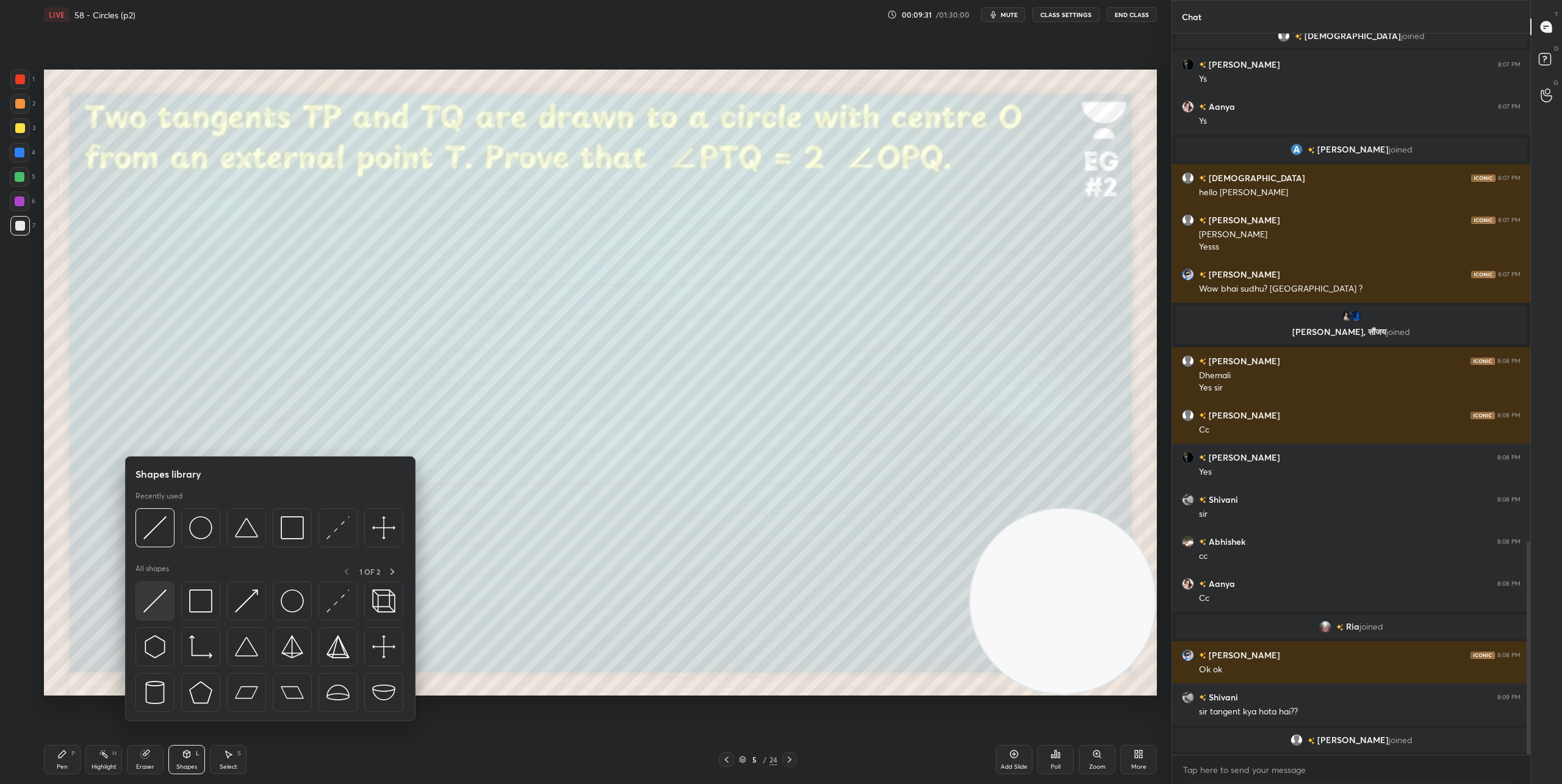
click at [153, 594] on img at bounding box center [155, 601] width 23 height 23
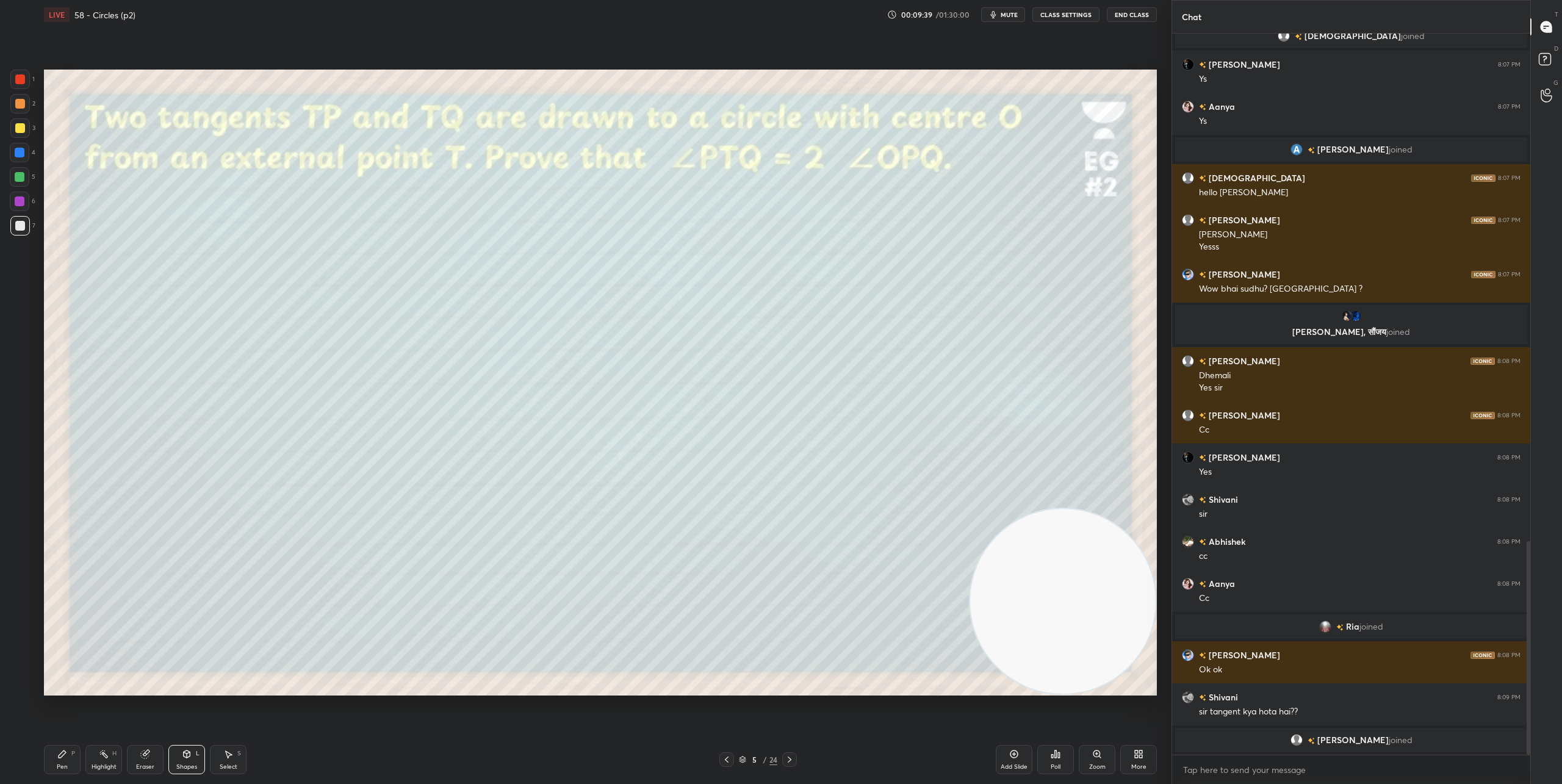
click at [58, 764] on div "Pen" at bounding box center [62, 767] width 11 height 6
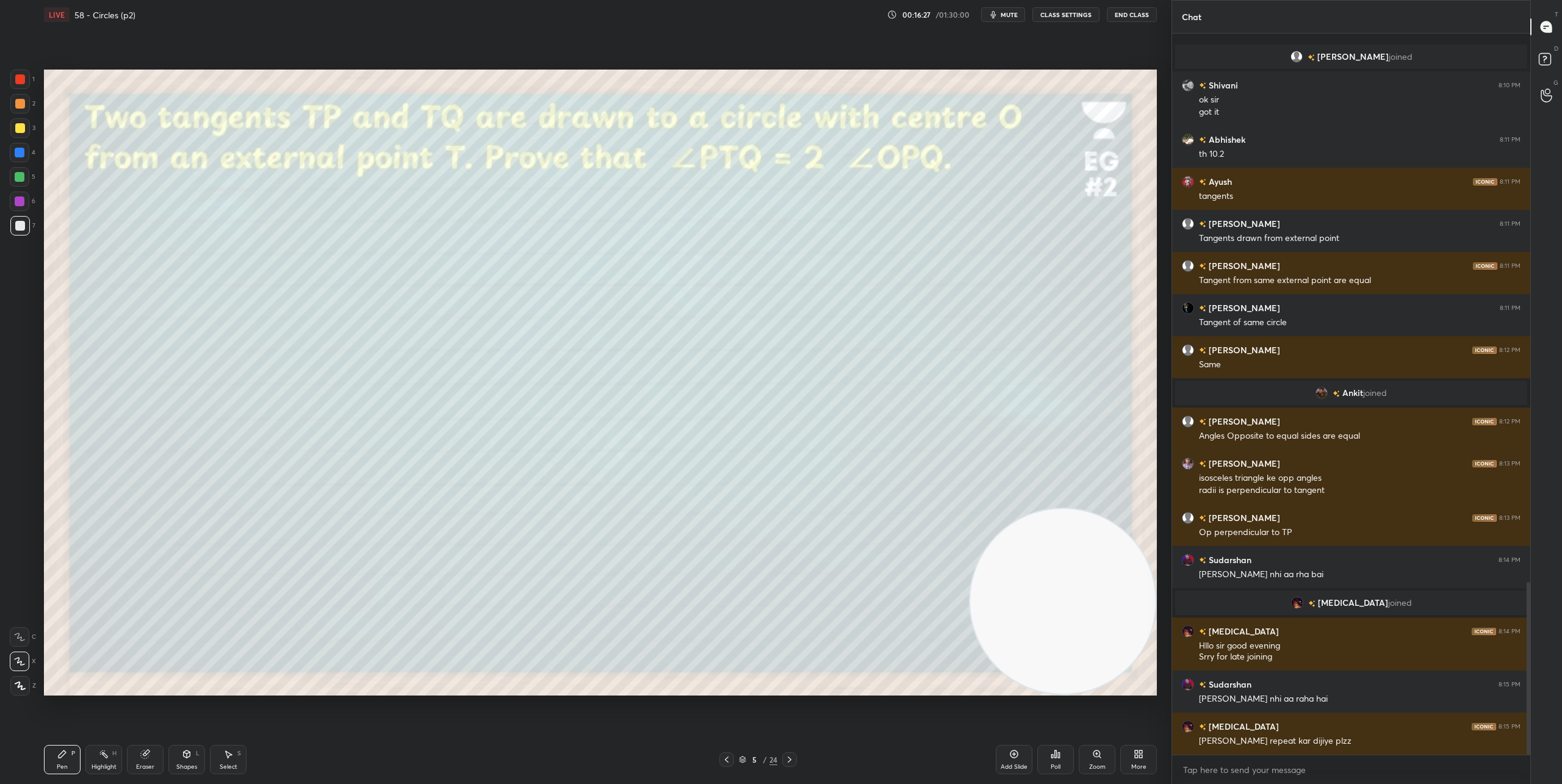
scroll to position [2294, 0]
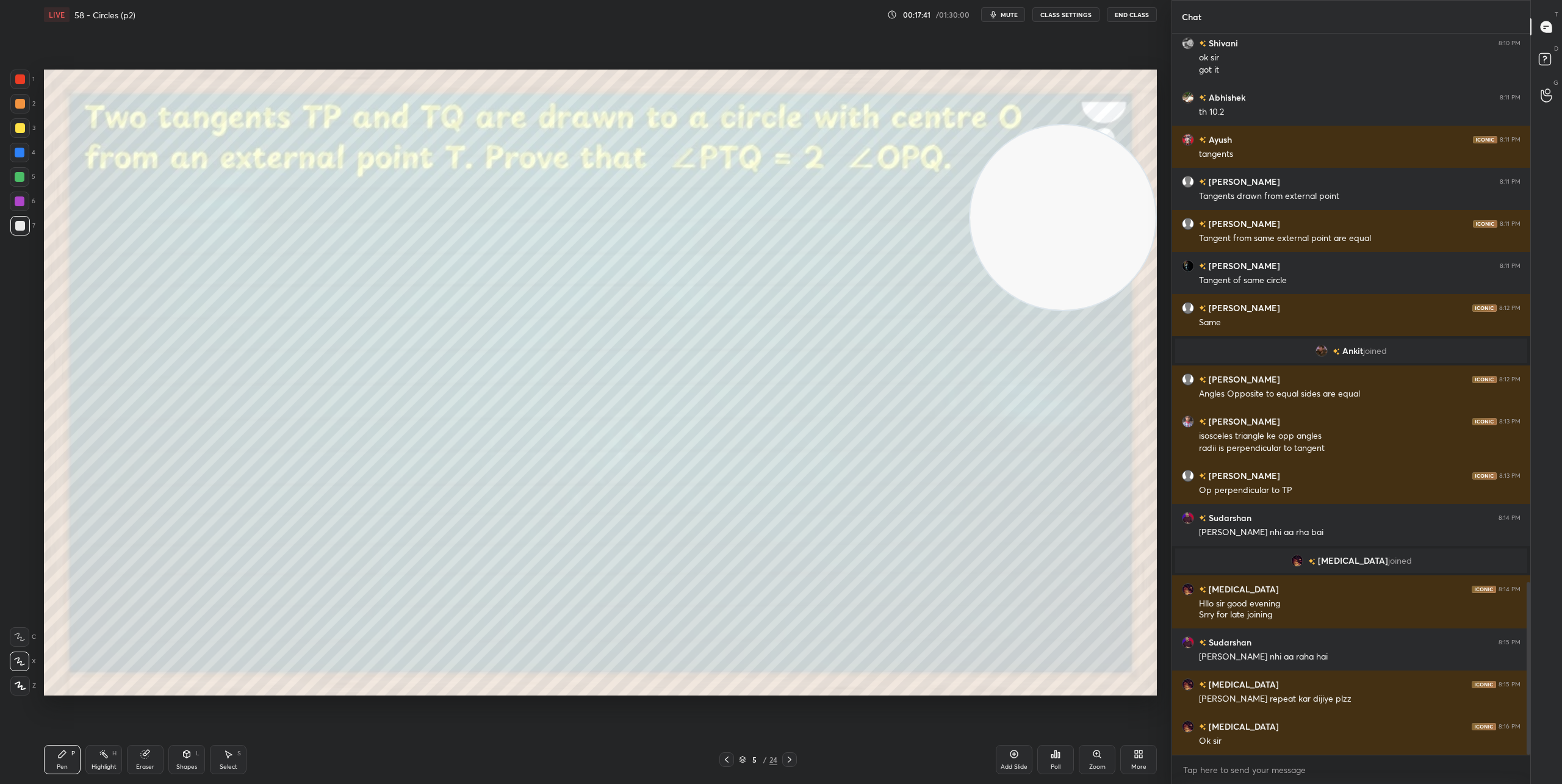
drag, startPoint x: 1023, startPoint y: 578, endPoint x: 1082, endPoint y: 126, distance: 455.8
click at [1082, 128] on video at bounding box center [1063, 218] width 185 height 185
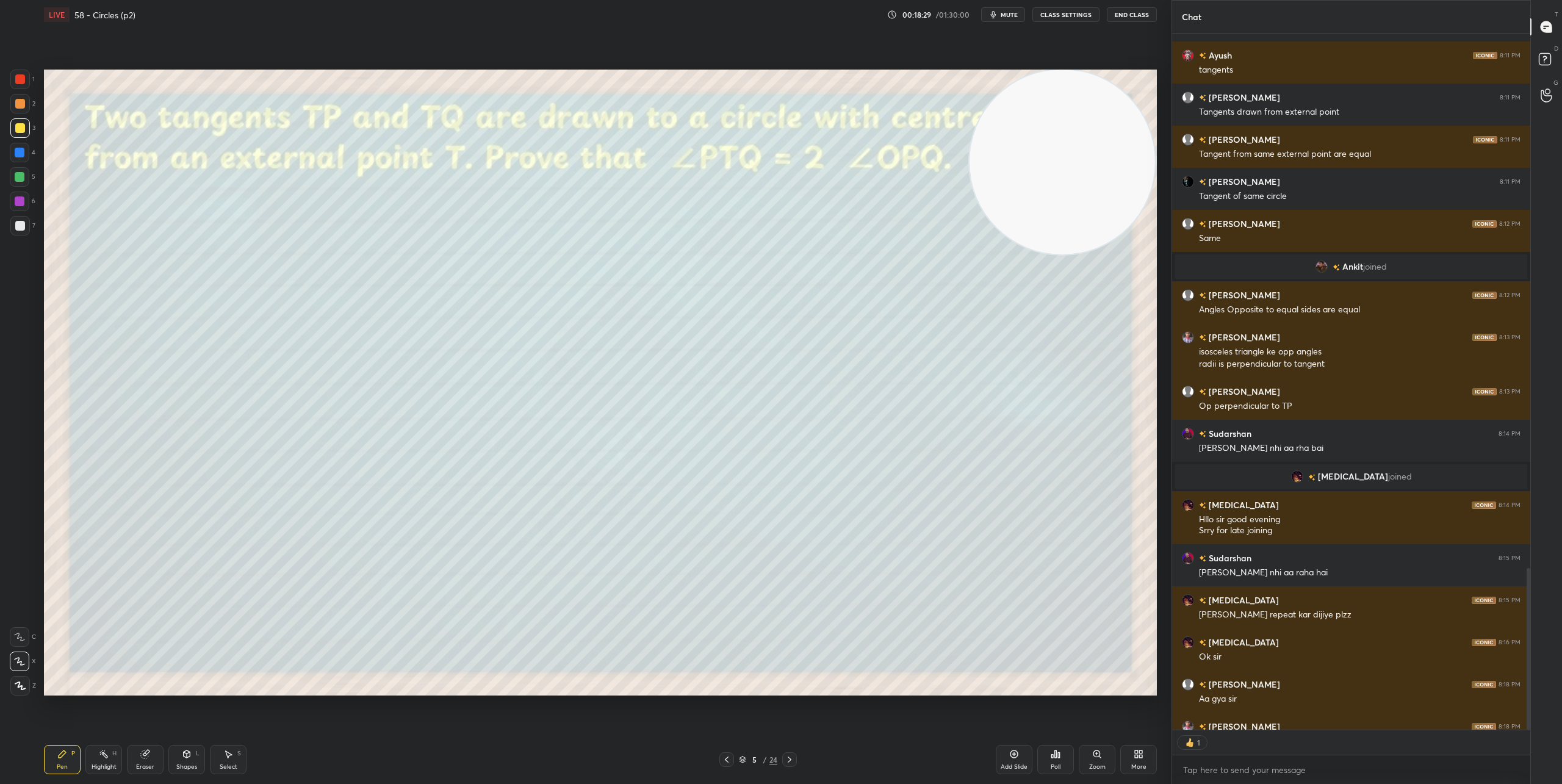
scroll to position [2446, 0]
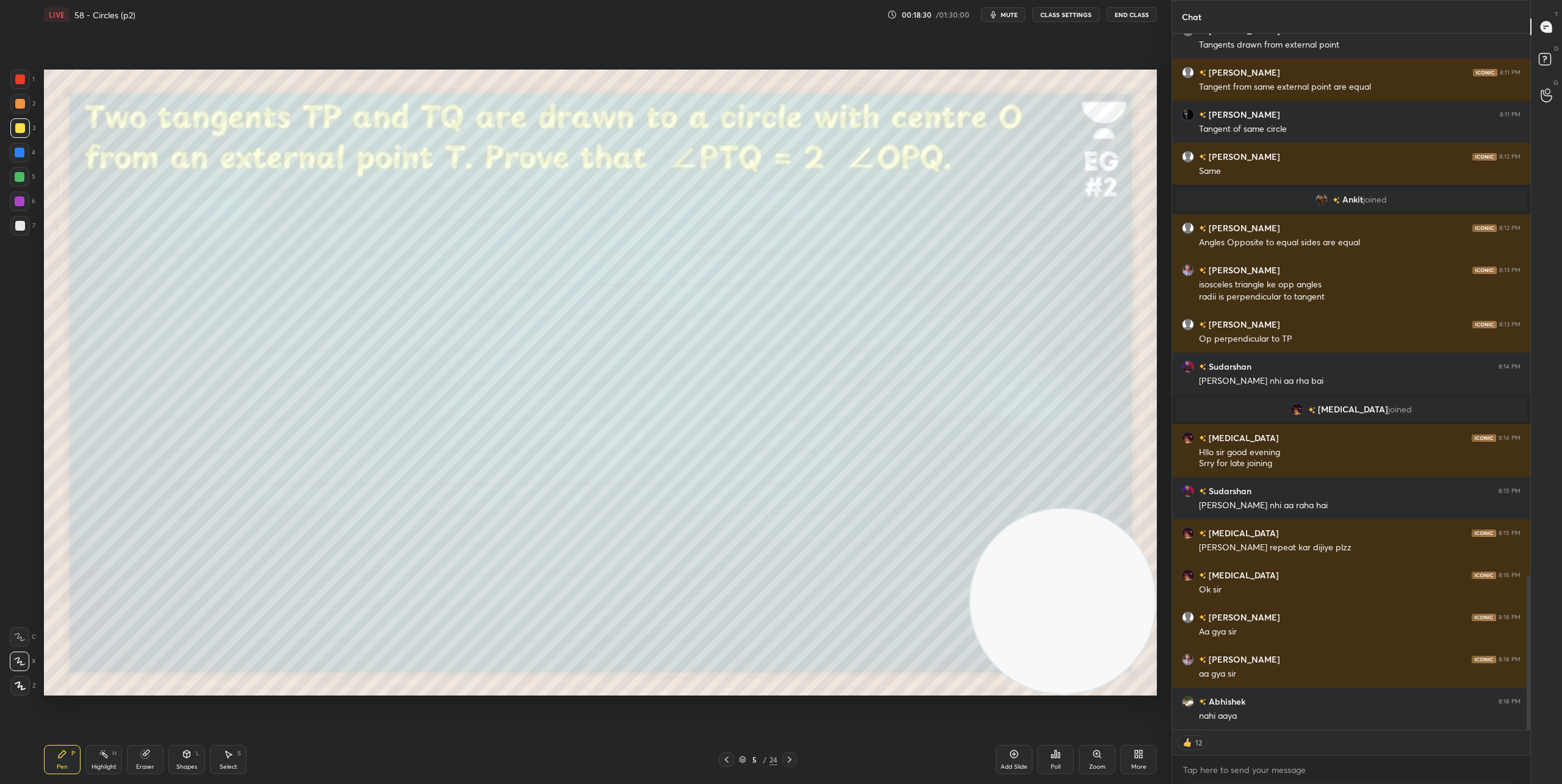
drag, startPoint x: 1078, startPoint y: 155, endPoint x: 1117, endPoint y: 675, distance: 521.5
click at [1118, 671] on video at bounding box center [1063, 602] width 185 height 185
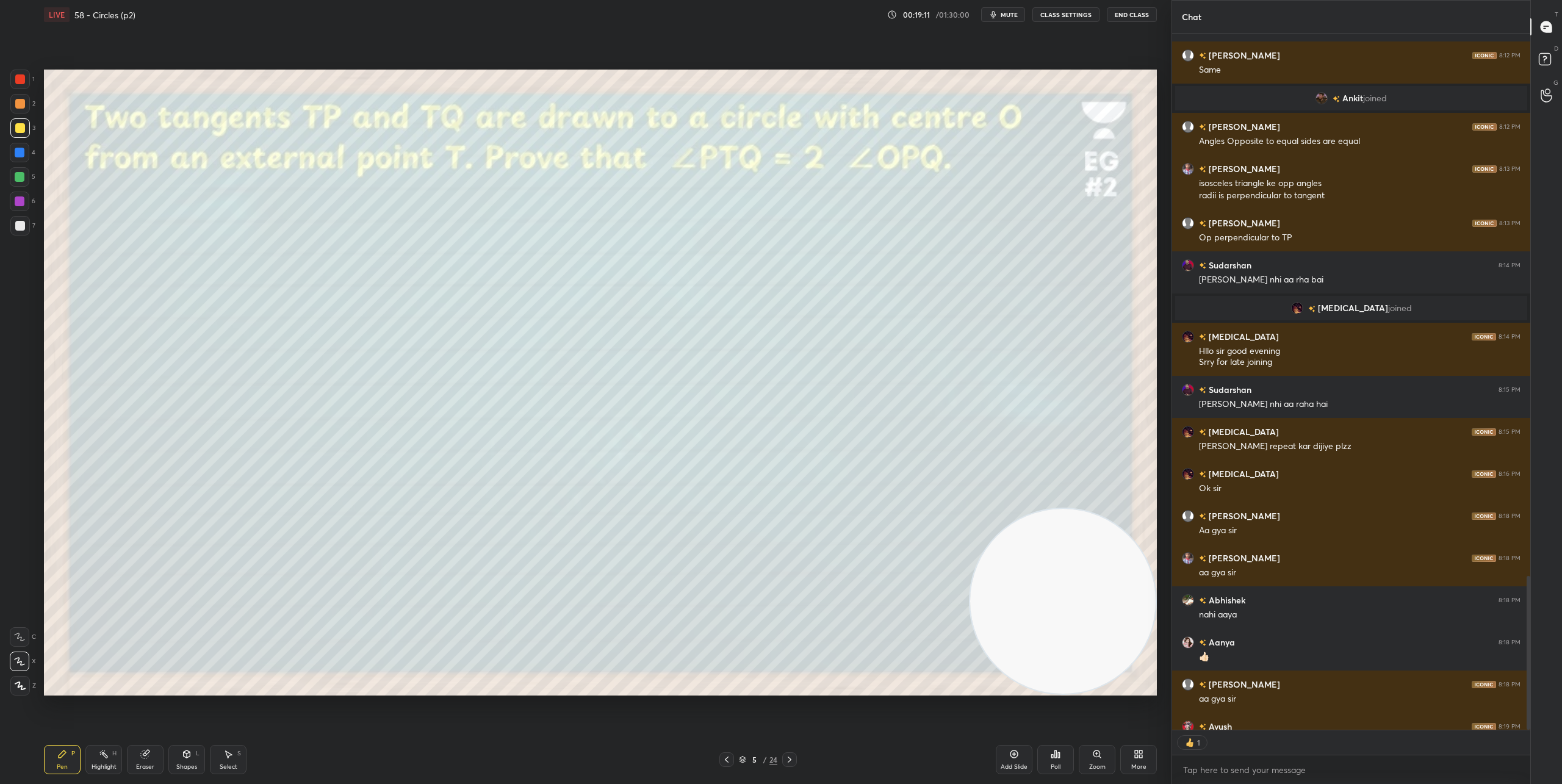
scroll to position [4, 4]
type textarea "x"
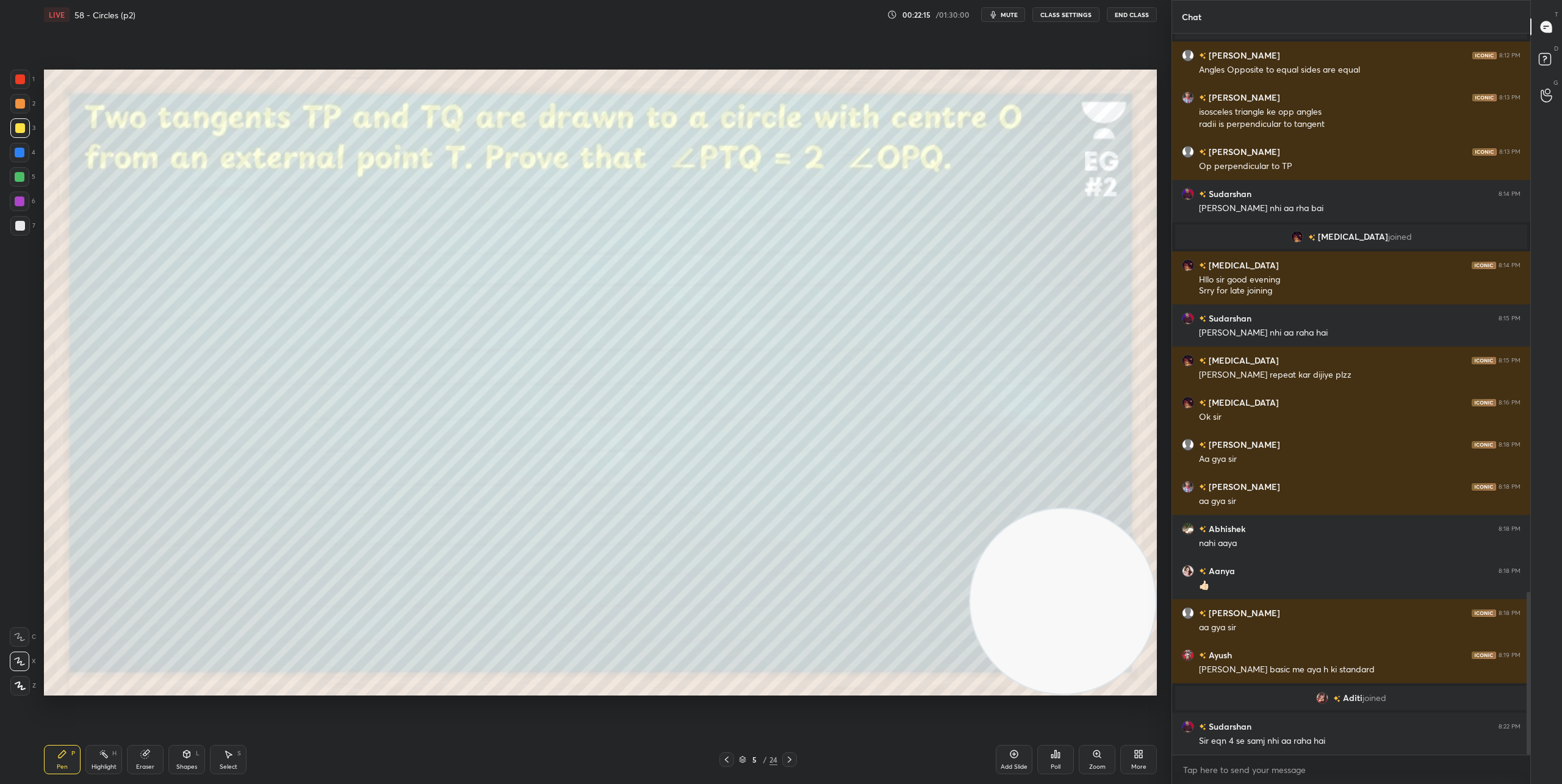
scroll to position [2466, 0]
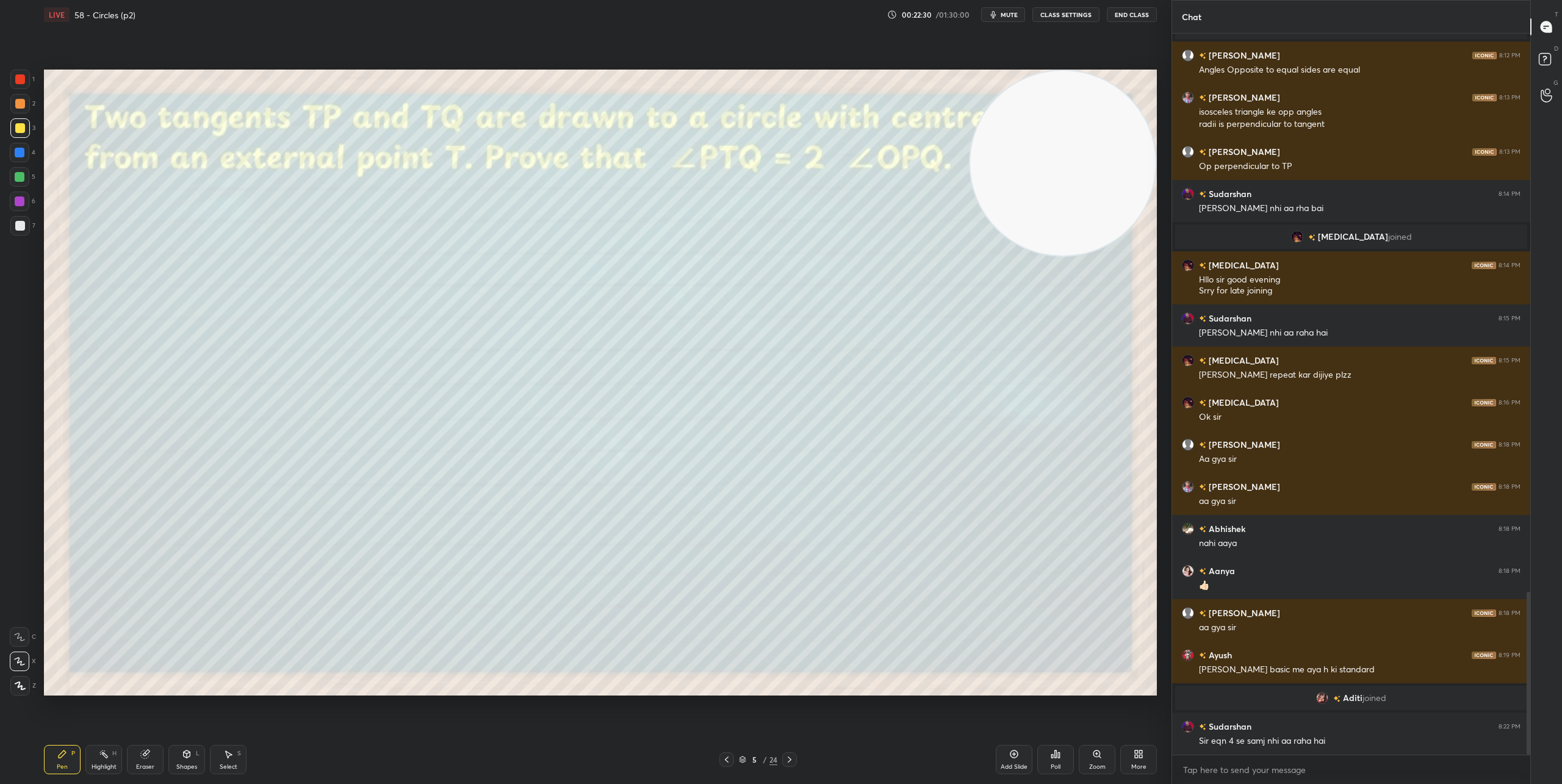
drag, startPoint x: 1063, startPoint y: 601, endPoint x: 1089, endPoint y: 114, distance: 487.7
click at [1092, 97] on video at bounding box center [1063, 163] width 185 height 185
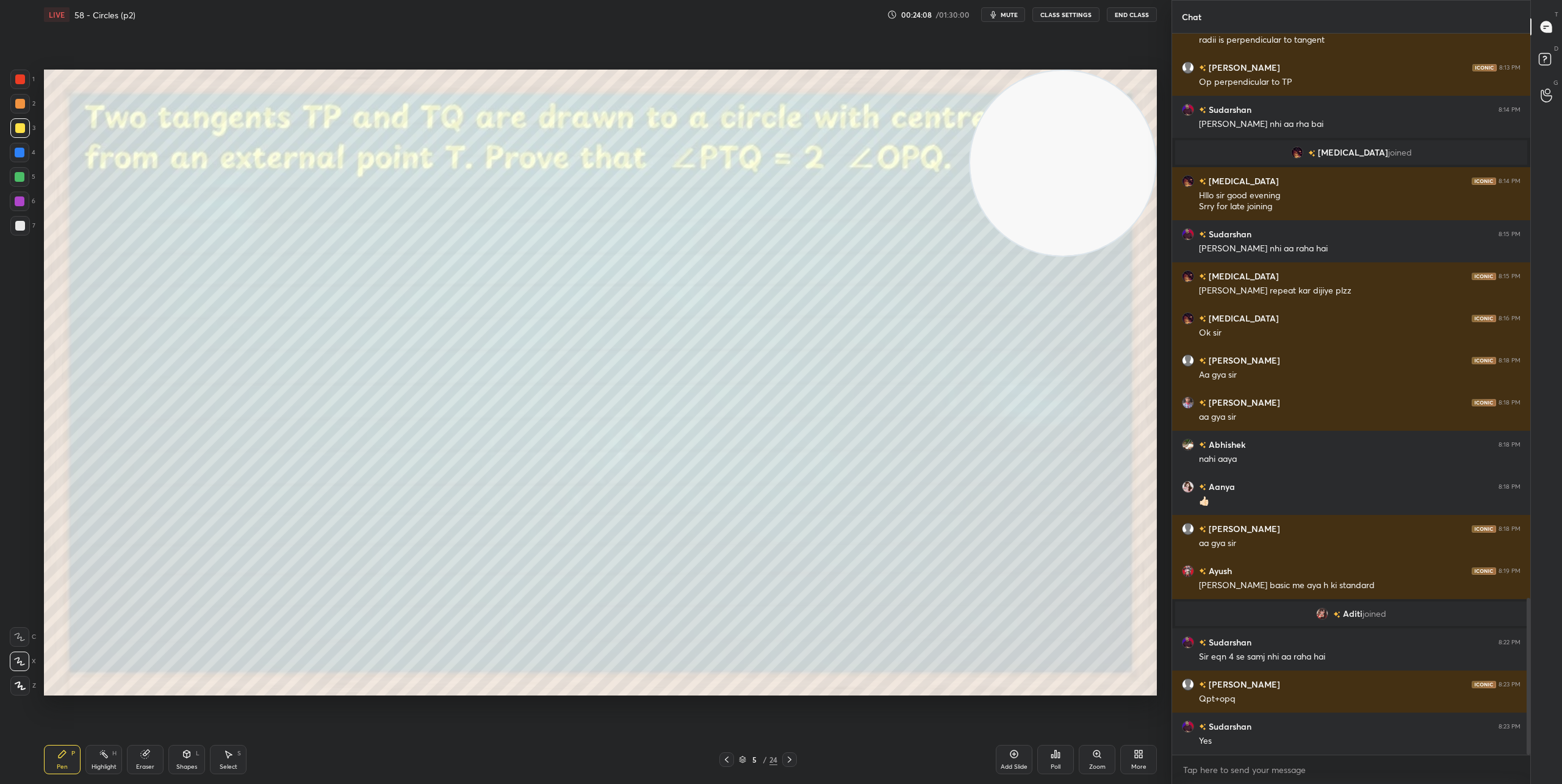
scroll to position [2592, 0]
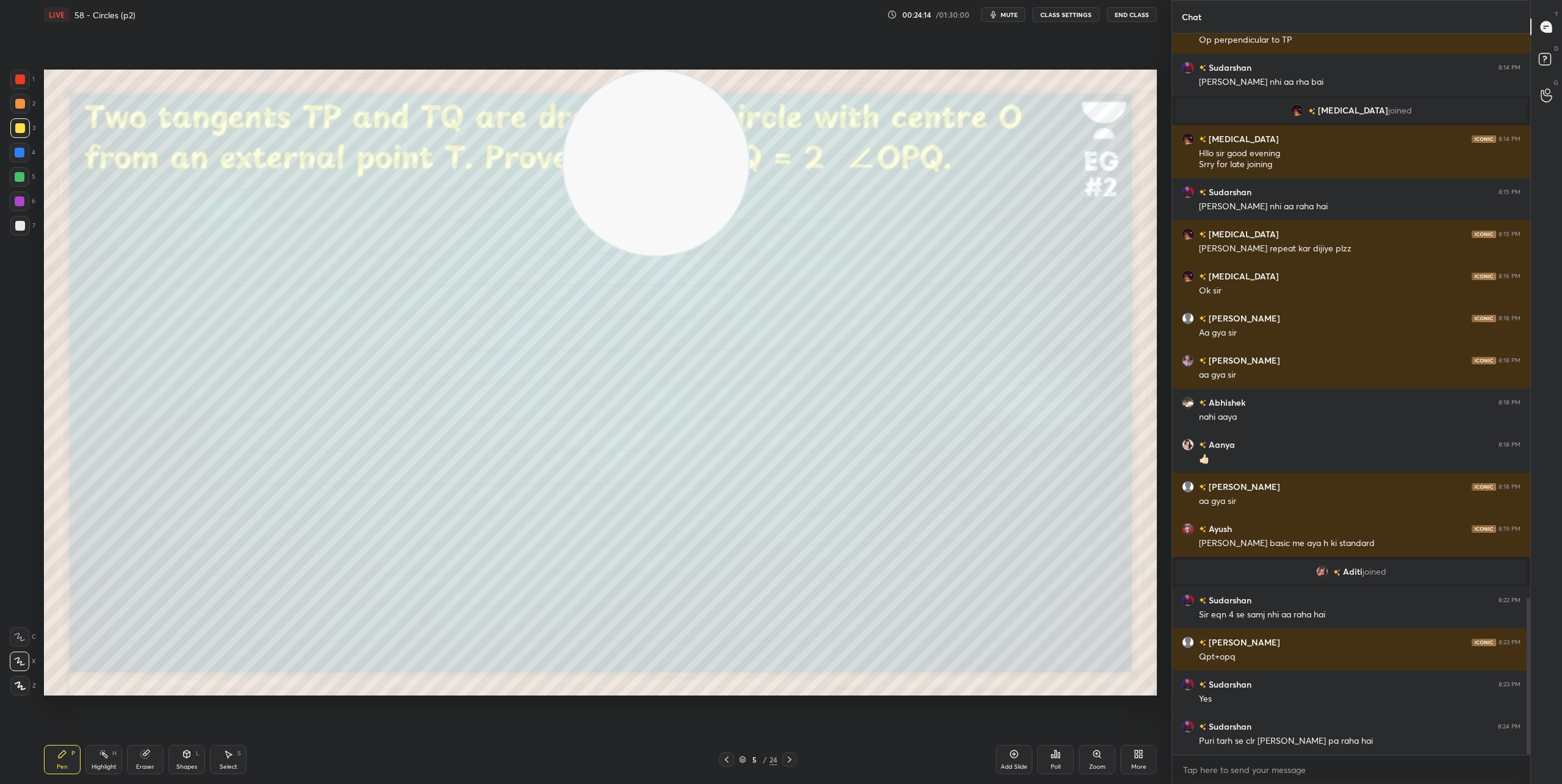
drag, startPoint x: 1061, startPoint y: 182, endPoint x: 677, endPoint y: 115, distance: 389.8
click at [683, 113] on video at bounding box center [656, 163] width 185 height 185
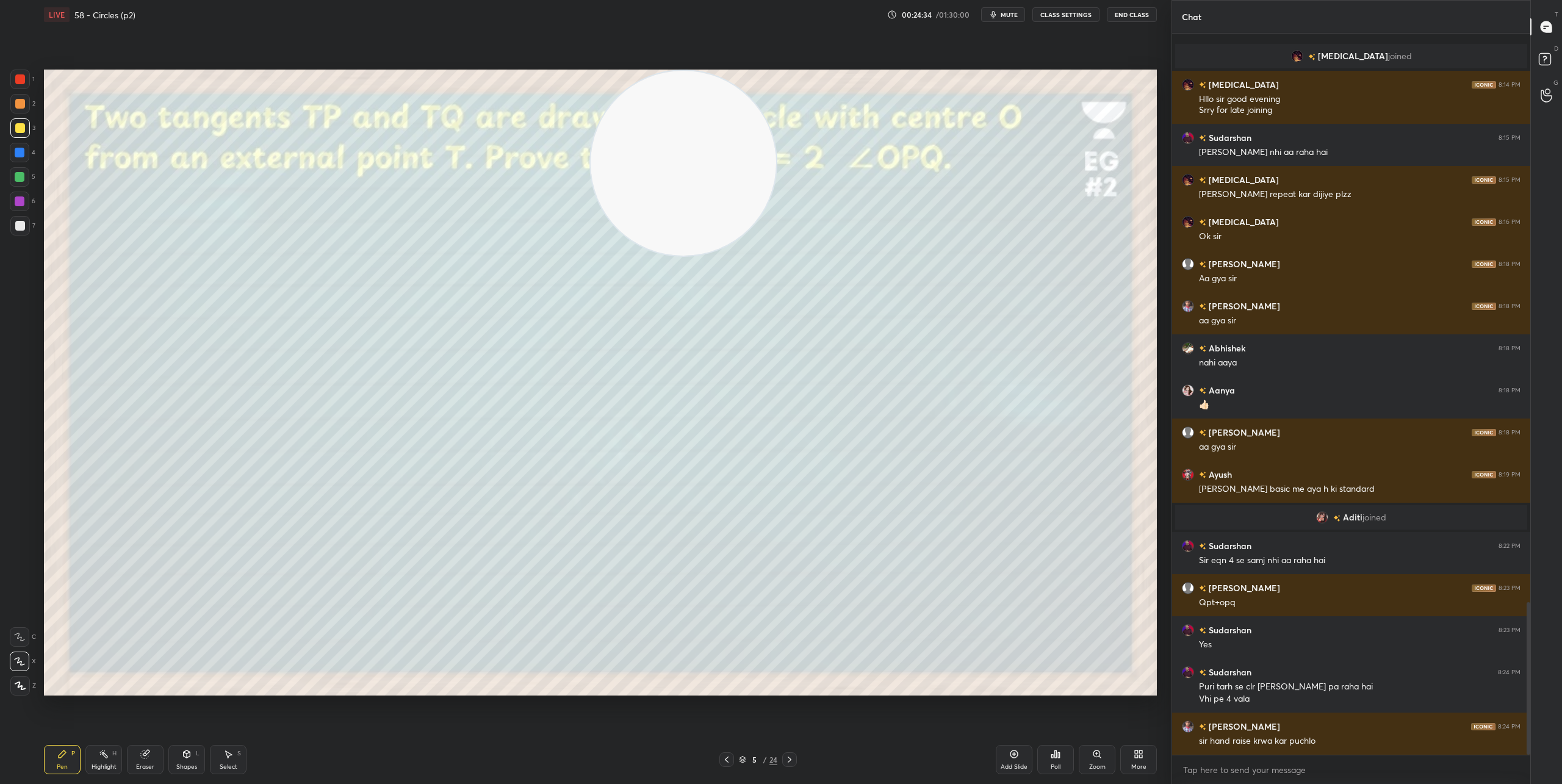
scroll to position [2688, 0]
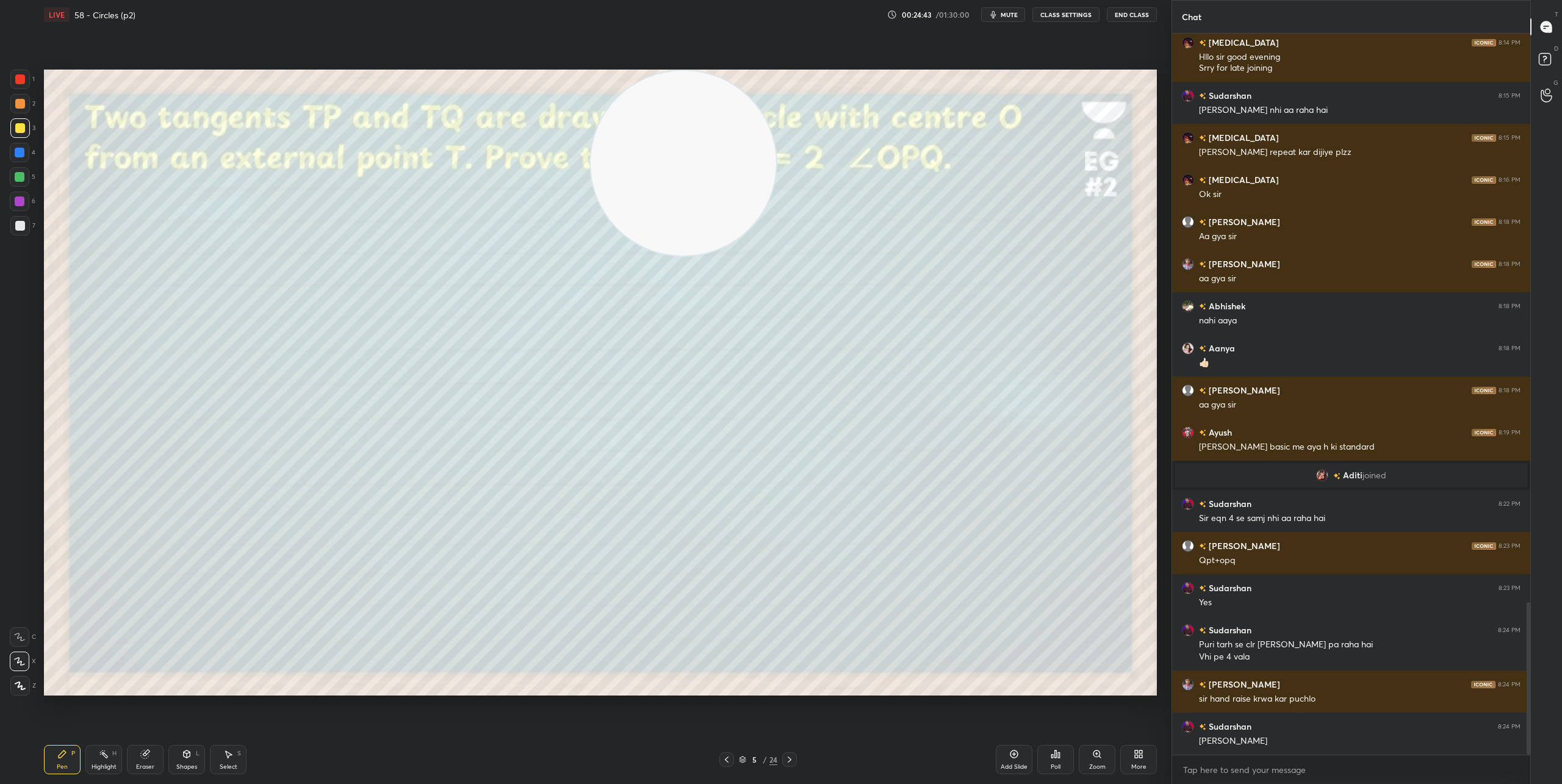
click at [792, 758] on icon at bounding box center [790, 759] width 10 height 10
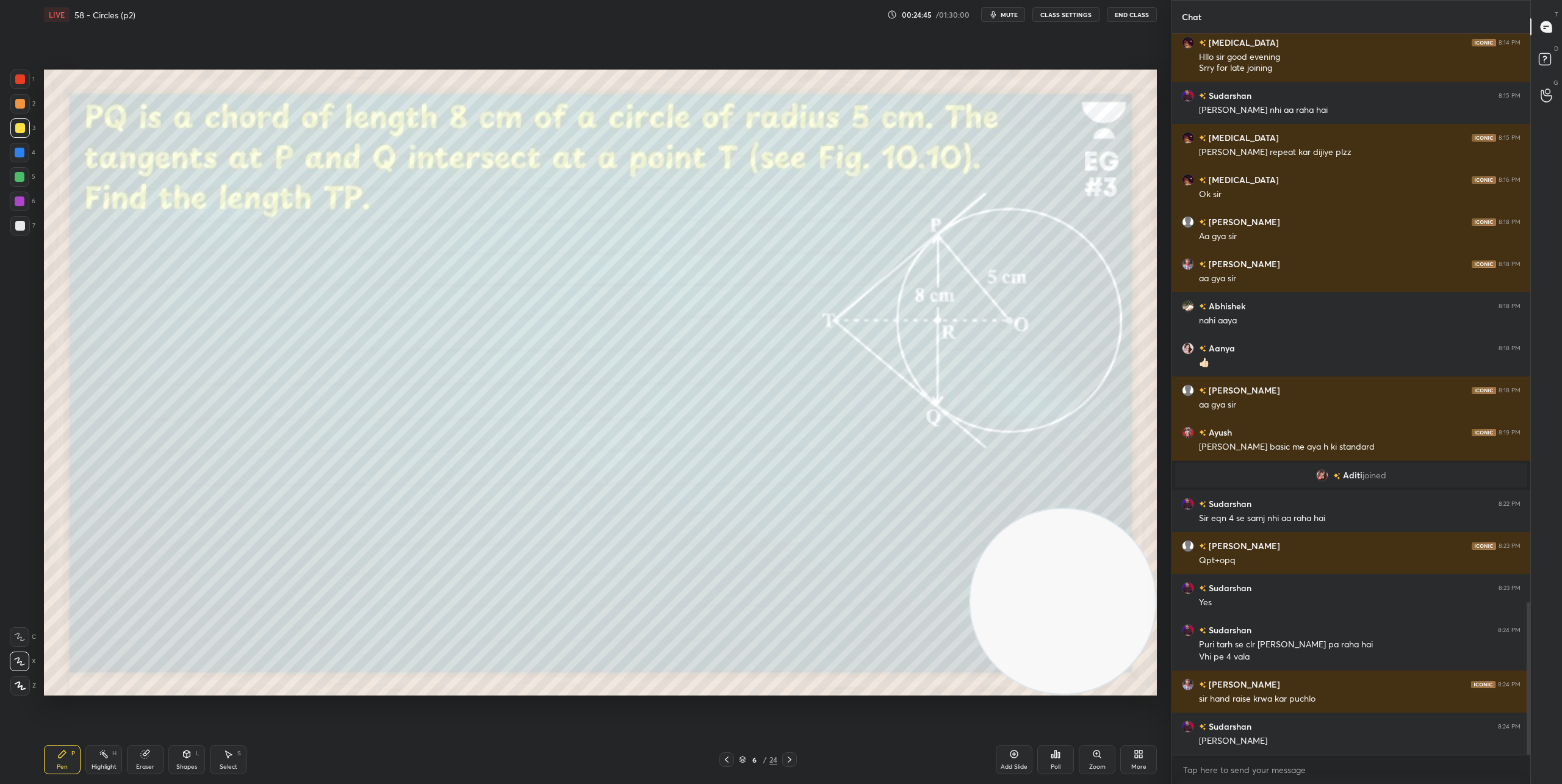
drag, startPoint x: 678, startPoint y: 196, endPoint x: 1124, endPoint y: 714, distance: 683.5
click at [1124, 714] on div "Setting up your live class Poll for secs No correct answer Start poll" at bounding box center [600, 382] width 1123 height 706
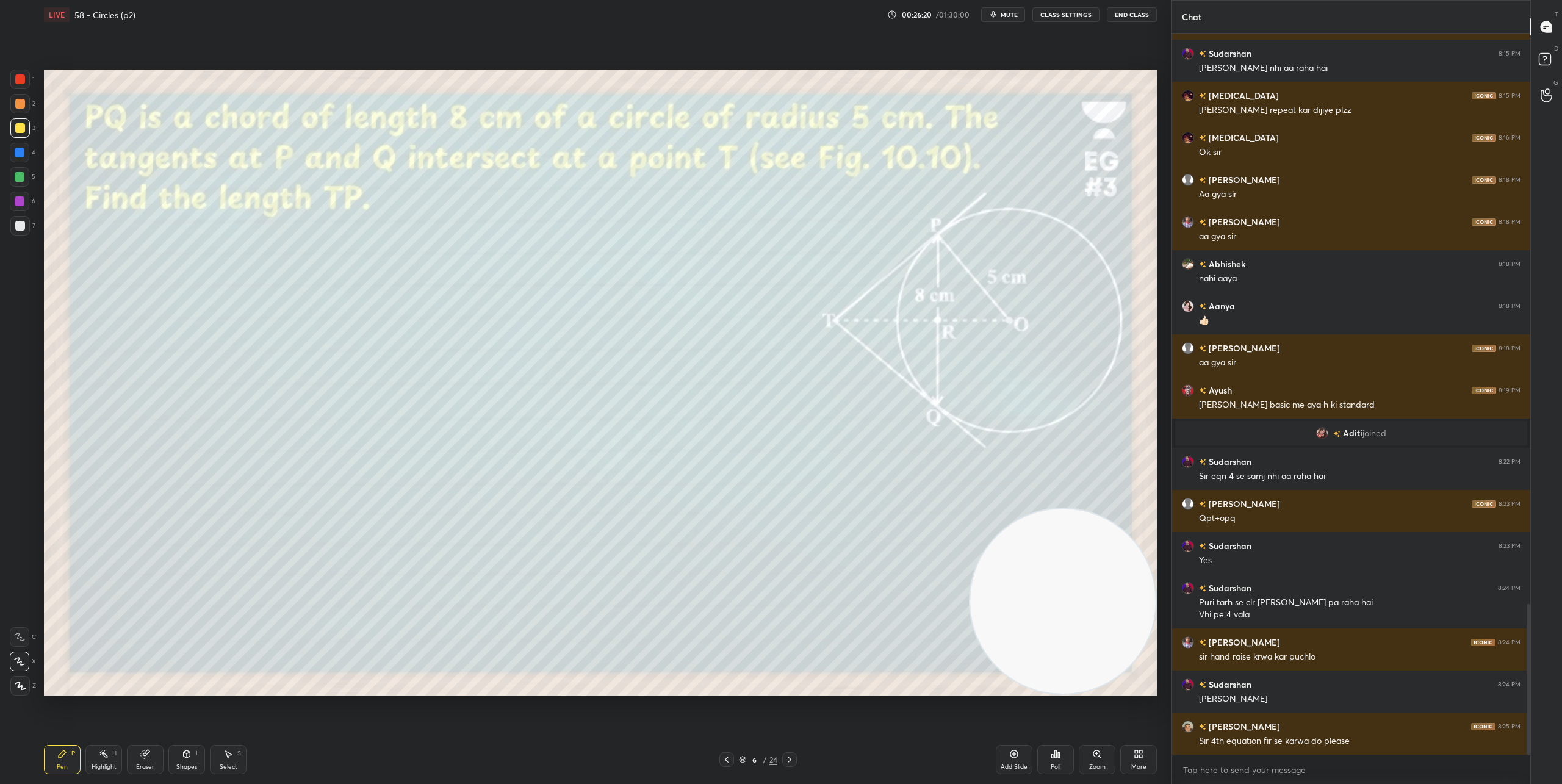
scroll to position [2772, 0]
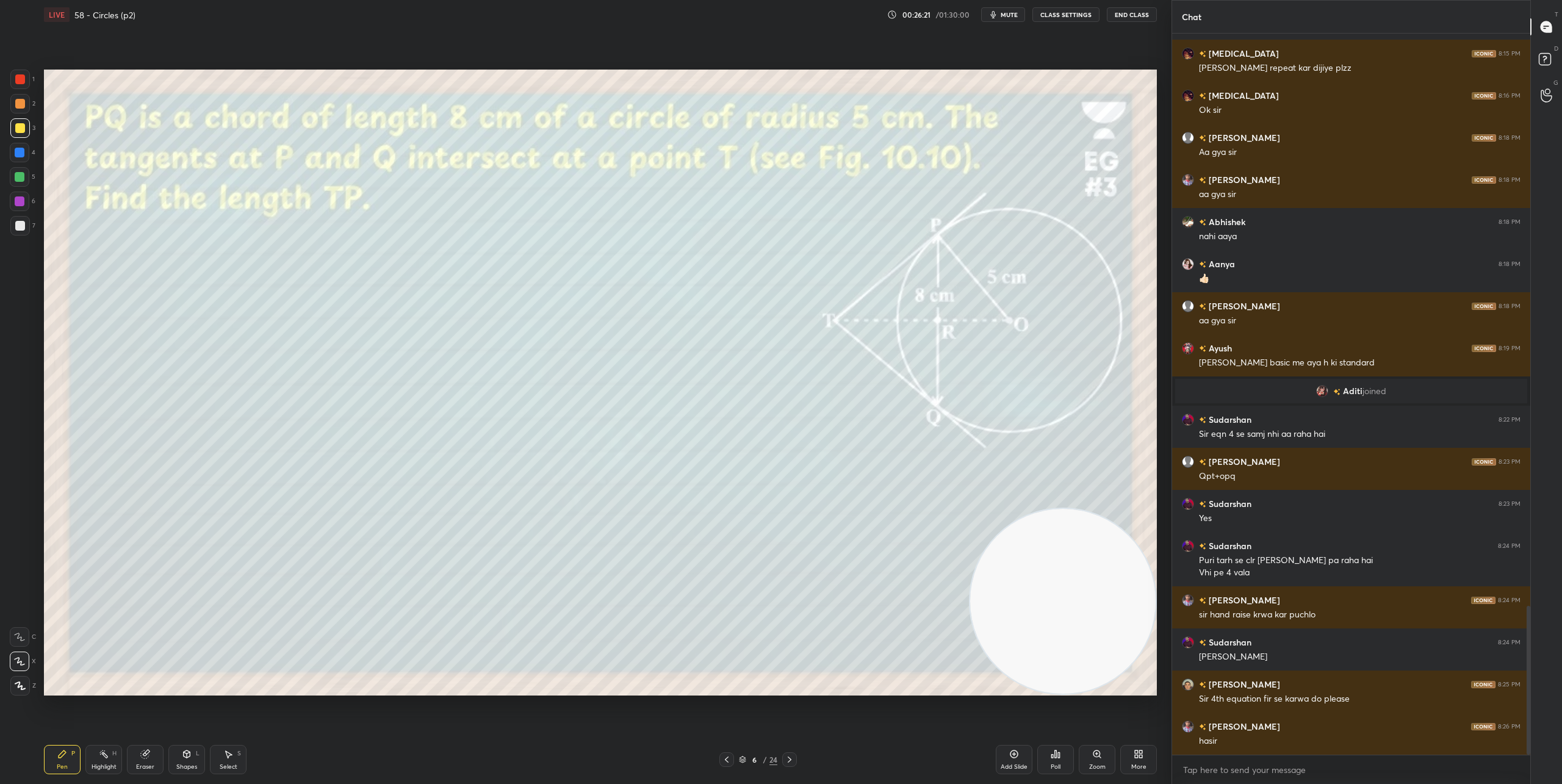
click at [151, 764] on div "Eraser" at bounding box center [146, 767] width 19 height 6
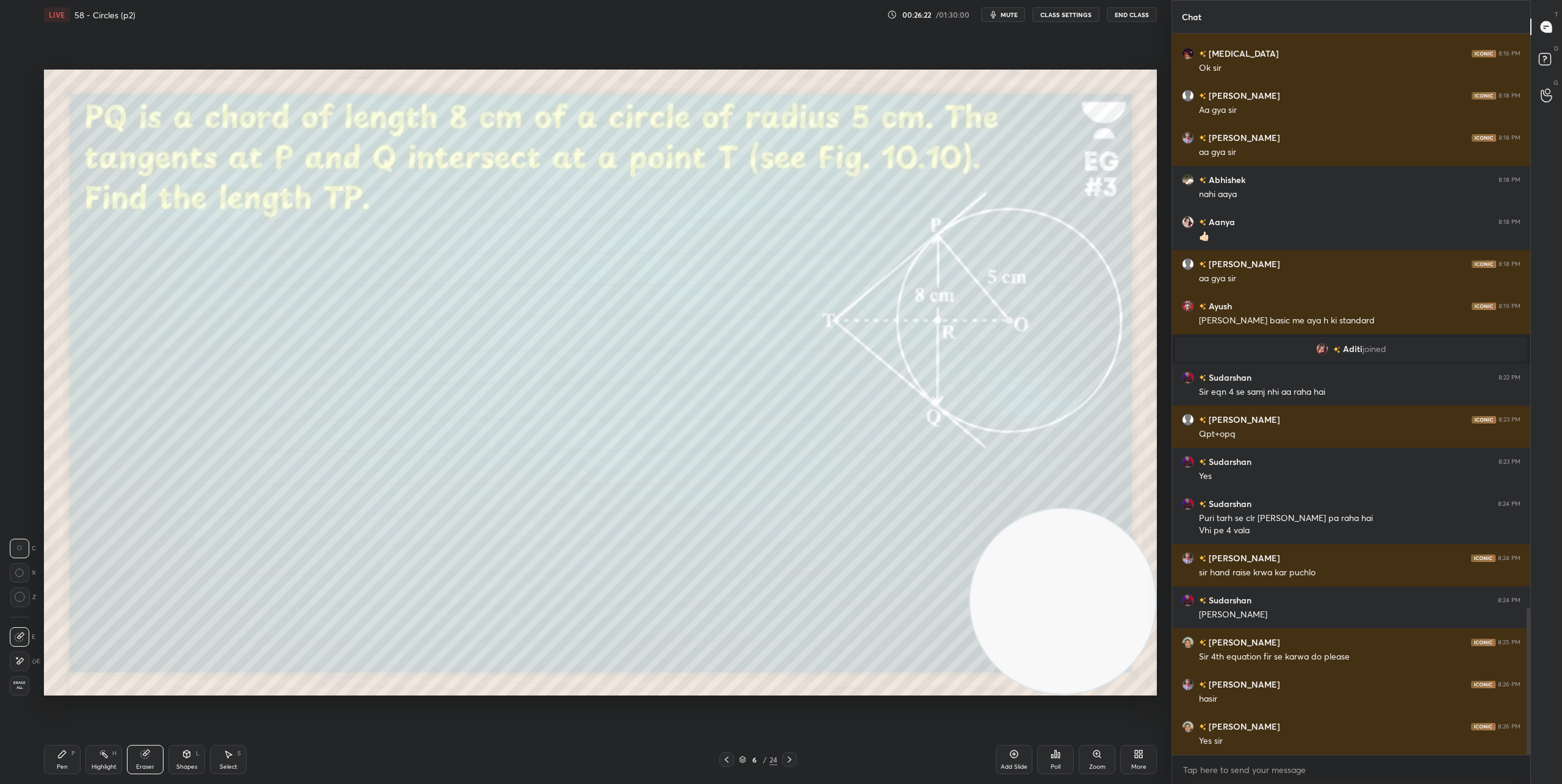
click at [19, 595] on icon at bounding box center [20, 597] width 11 height 11
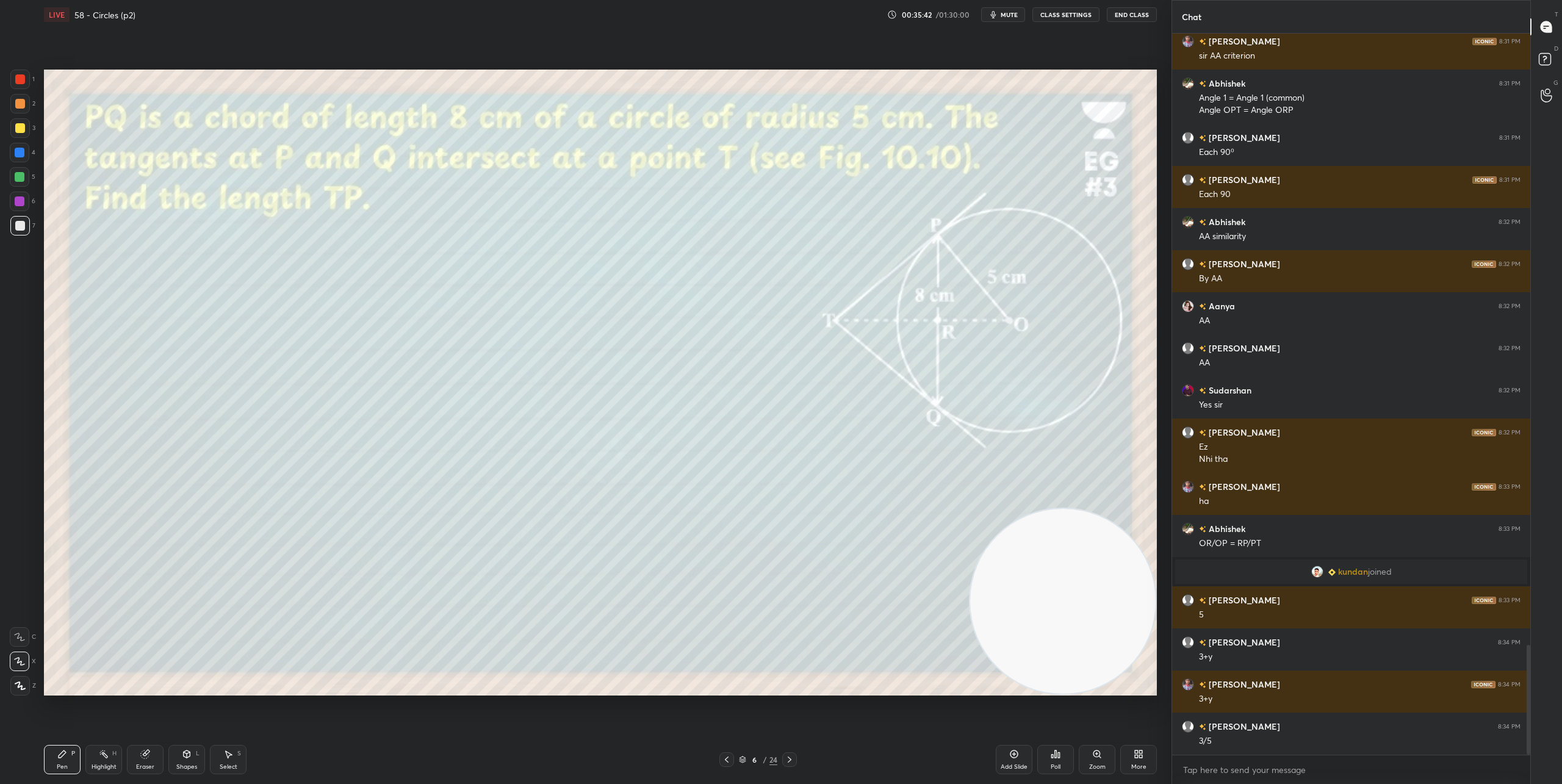
scroll to position [4003, 0]
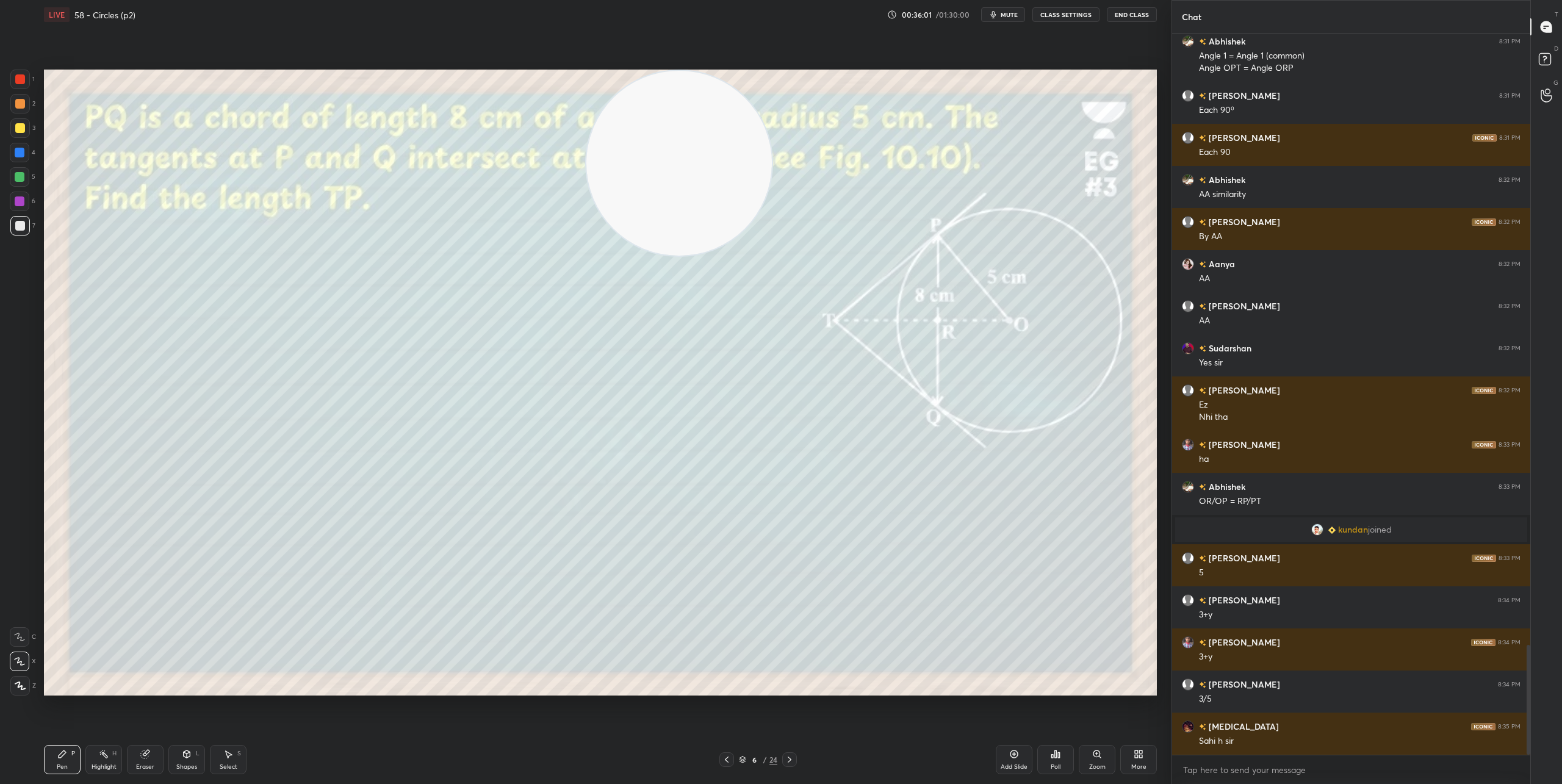
drag, startPoint x: 1097, startPoint y: 585, endPoint x: 714, endPoint y: 83, distance: 631.4
click at [714, 83] on video at bounding box center [679, 163] width 185 height 185
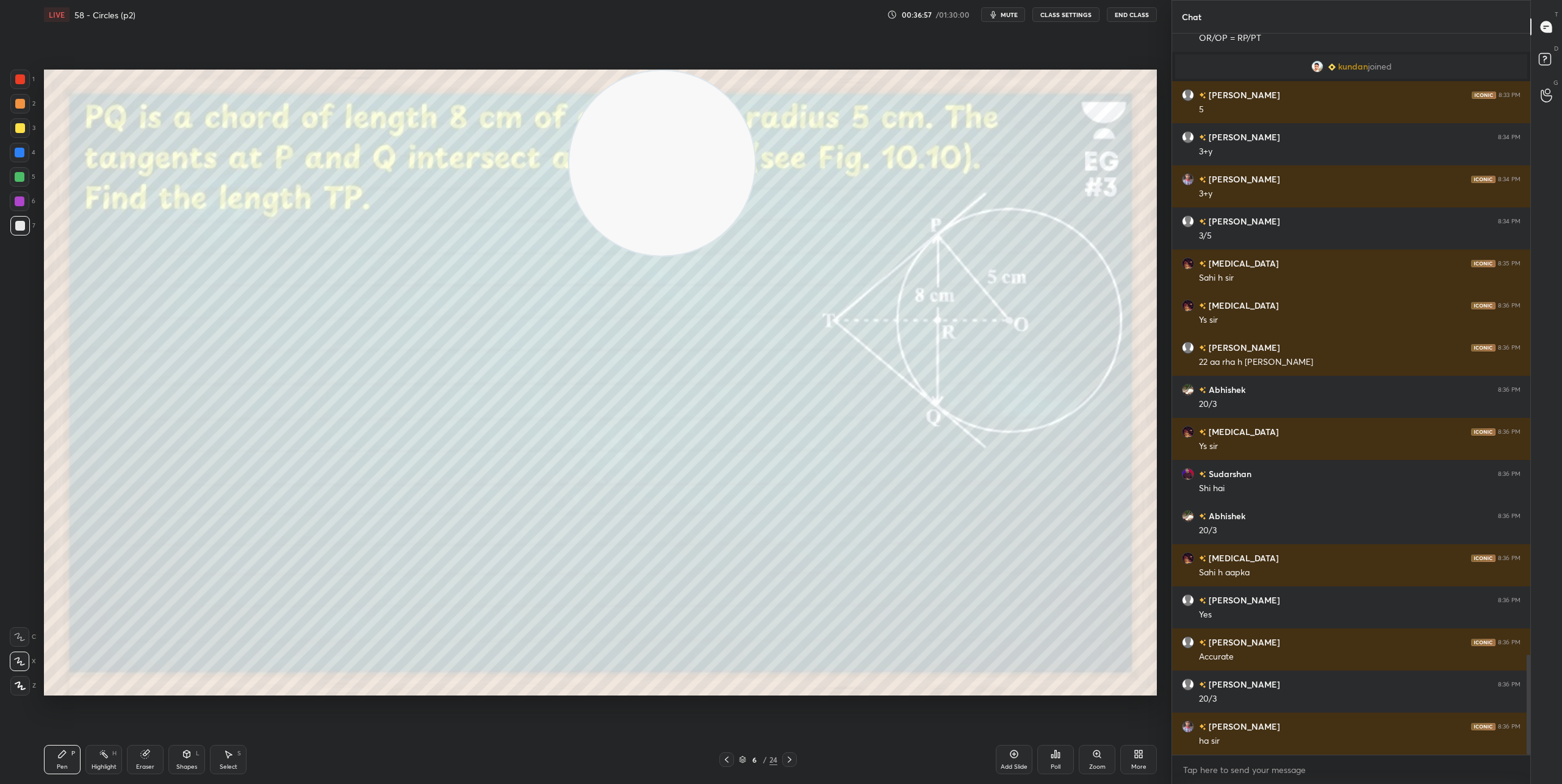
scroll to position [4509, 0]
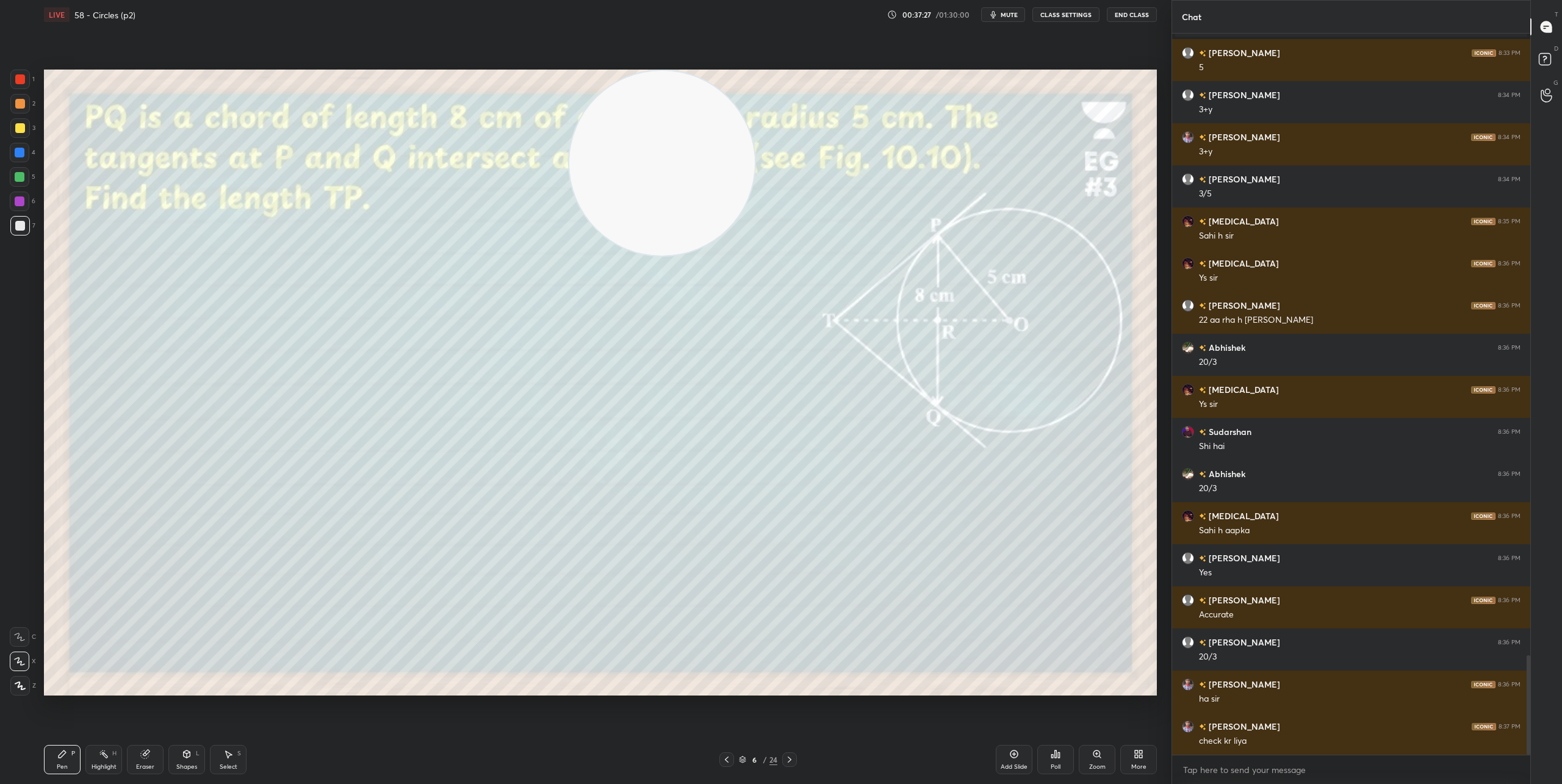
click at [791, 765] on div at bounding box center [790, 759] width 15 height 15
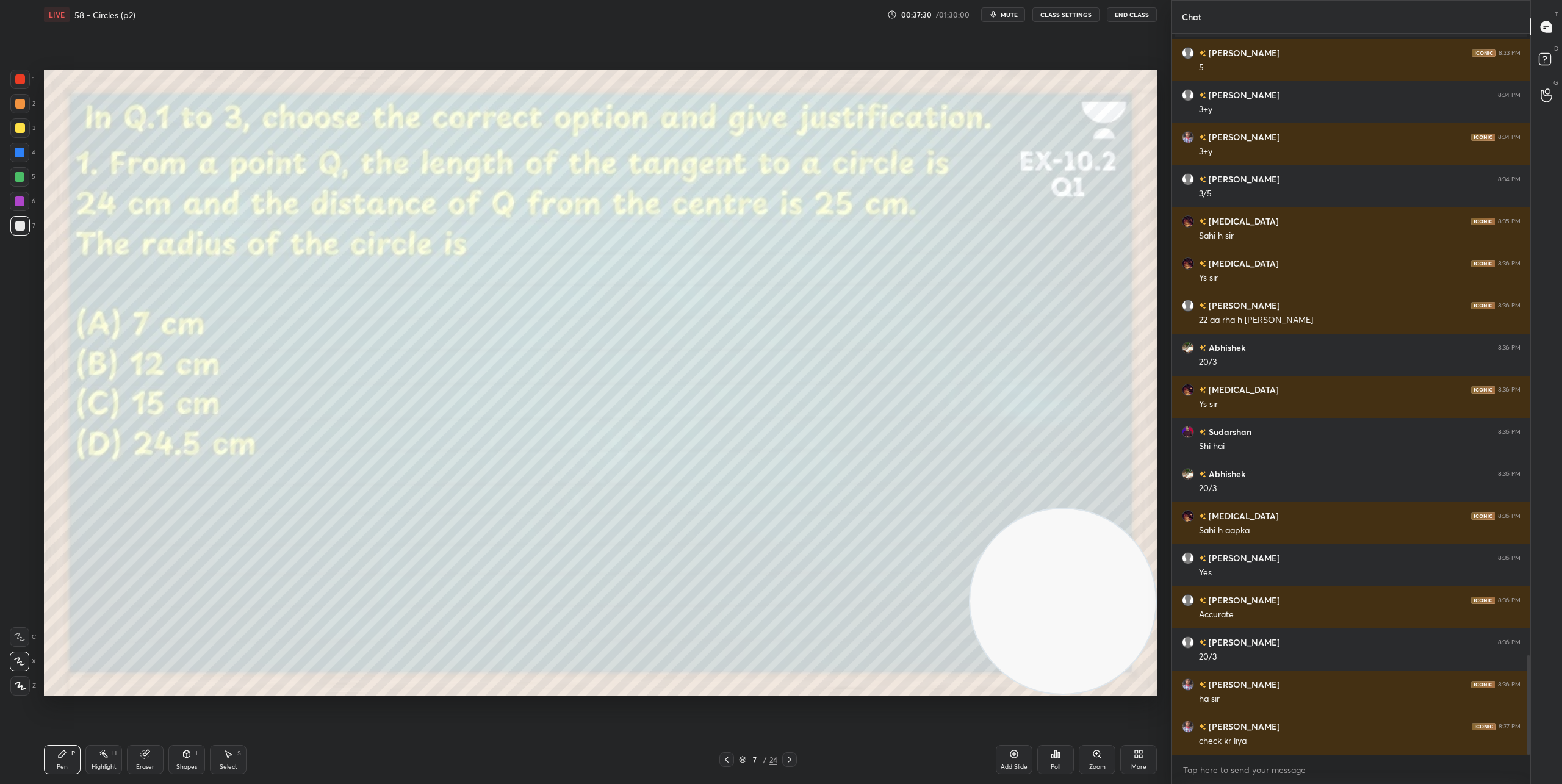
drag, startPoint x: 679, startPoint y: 160, endPoint x: 1106, endPoint y: 664, distance: 660.6
click at [1106, 664] on video at bounding box center [1063, 602] width 185 height 185
click at [1053, 766] on div "Poll" at bounding box center [1055, 767] width 10 height 6
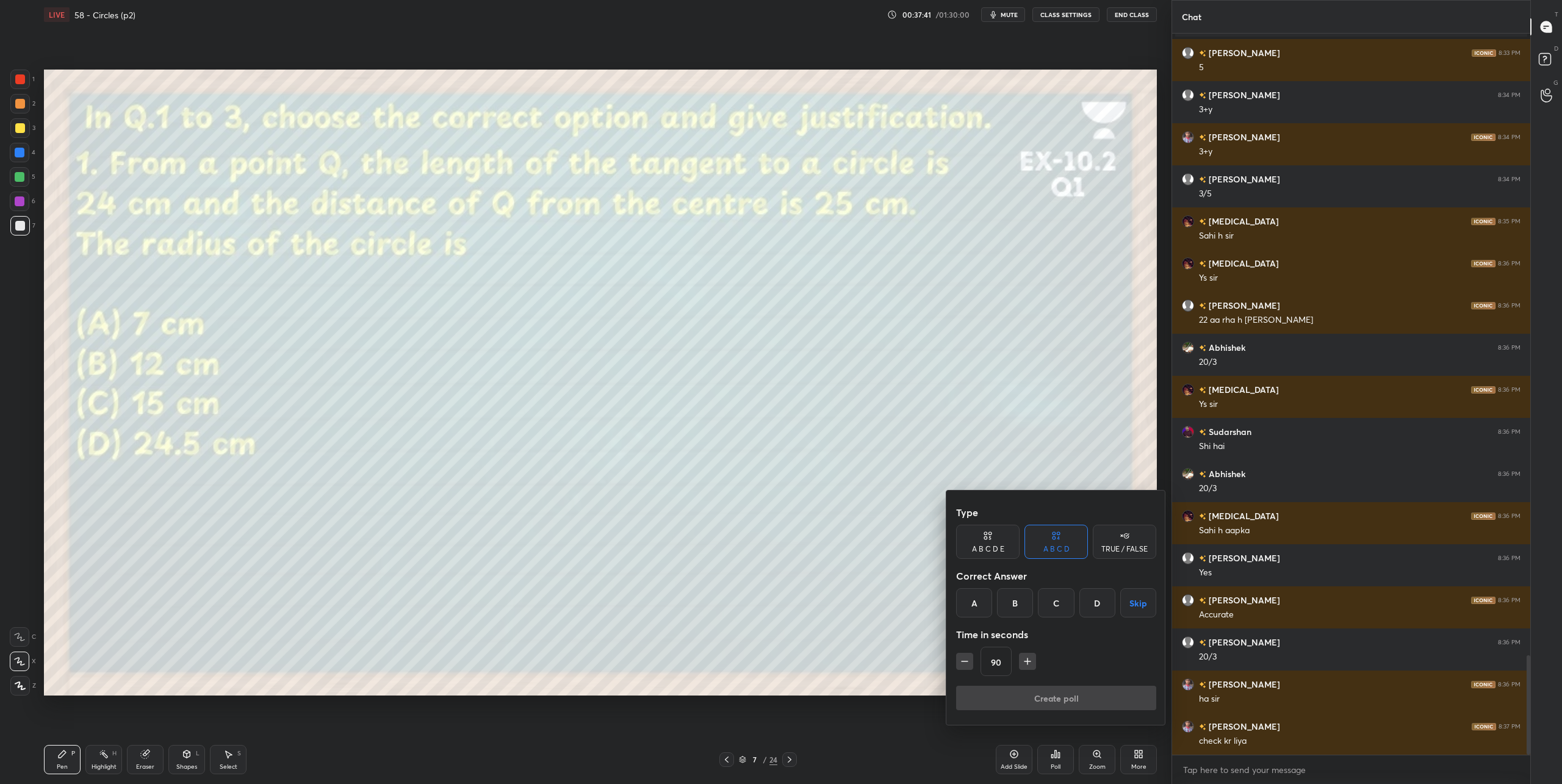
click at [1027, 661] on icon "button" at bounding box center [1028, 661] width 6 height 0
click at [1027, 661] on icon "button" at bounding box center [1028, 662] width 12 height 12
type input "120"
drag, startPoint x: 86, startPoint y: 144, endPoint x: 91, endPoint y: 159, distance: 15.8
click at [93, 158] on div at bounding box center [781, 392] width 1562 height 784
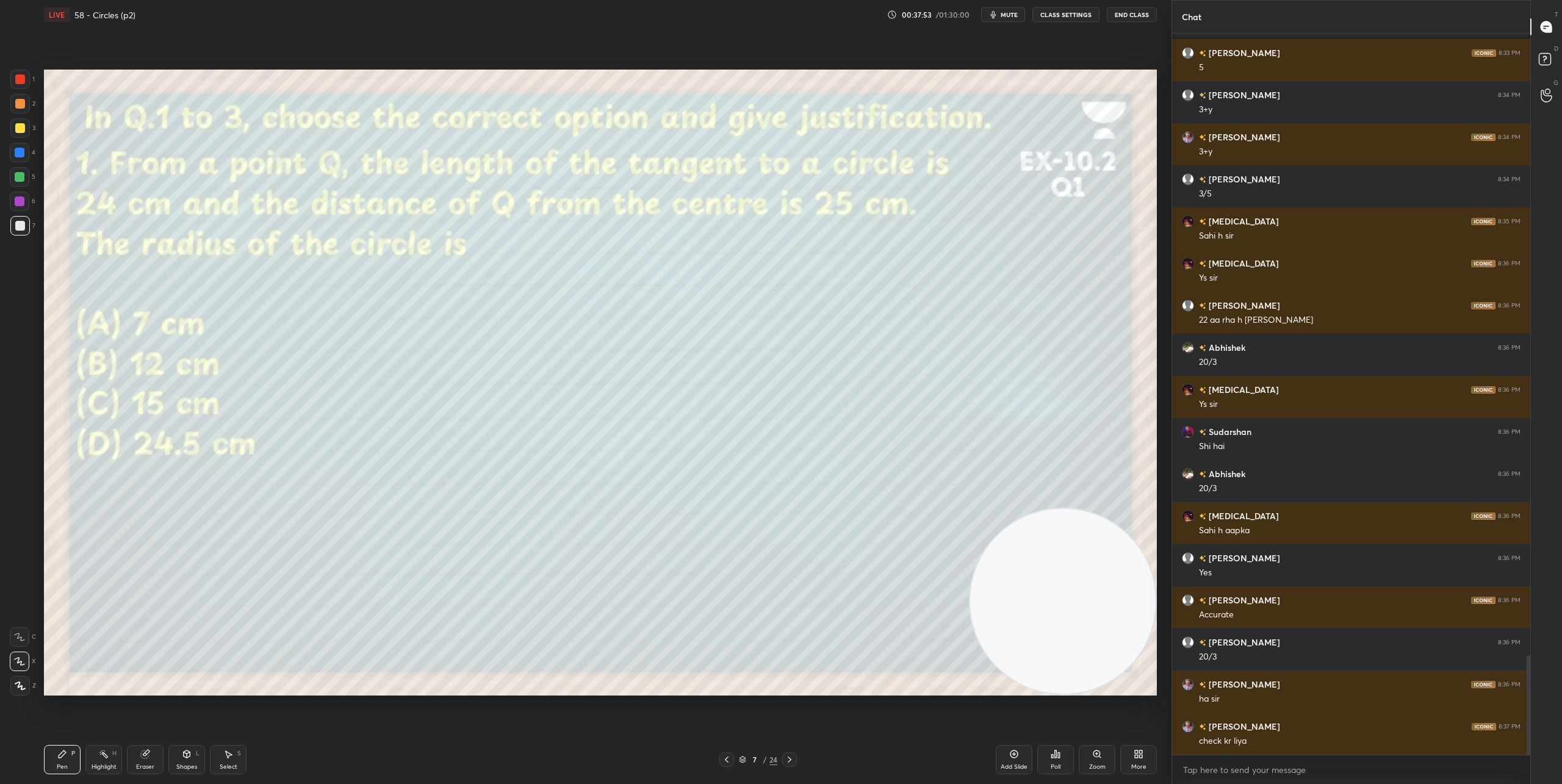
click at [1055, 756] on icon at bounding box center [1056, 754] width 2 height 7
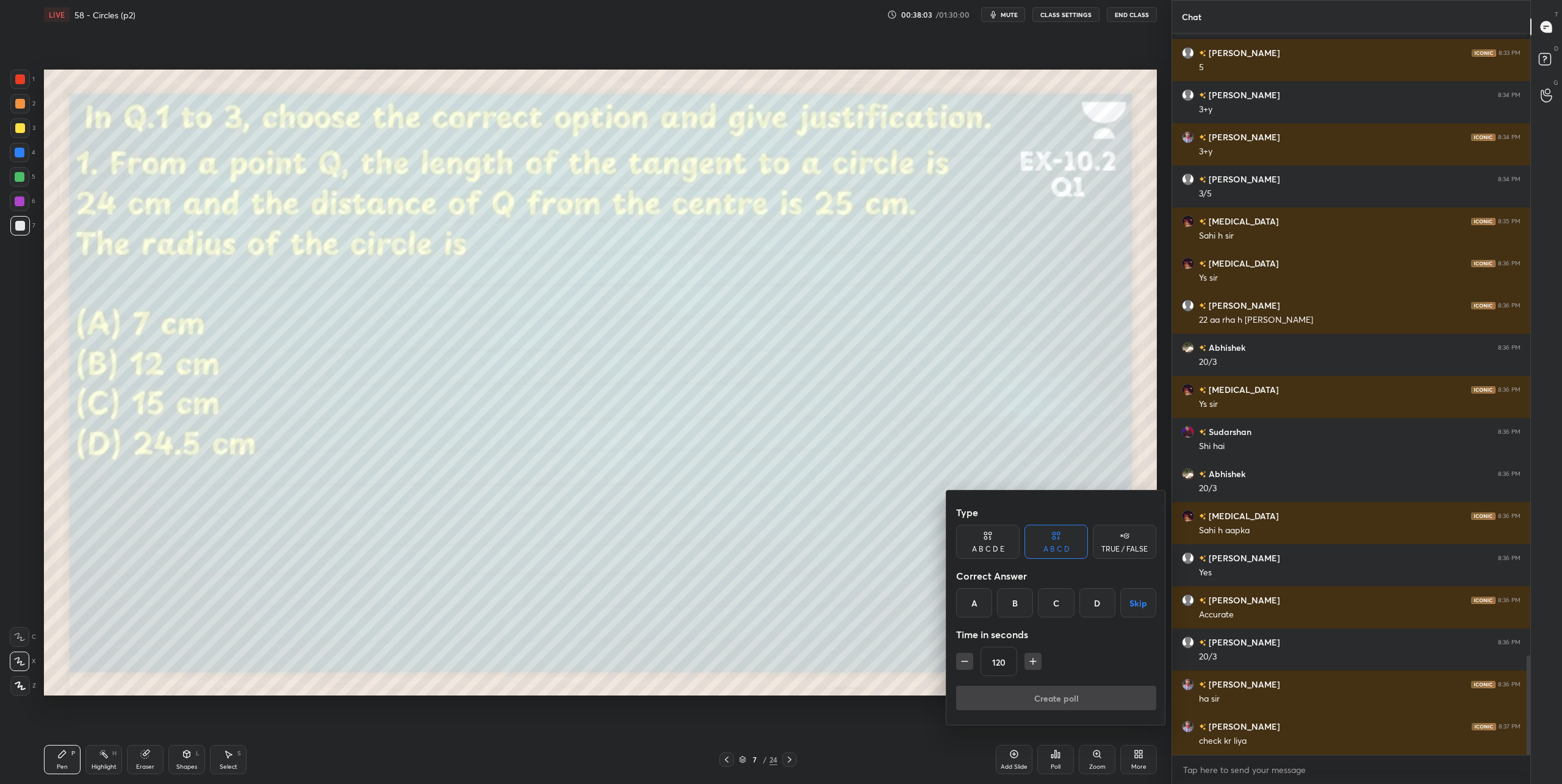
click at [969, 600] on div "A" at bounding box center [974, 603] width 36 height 30
drag, startPoint x: 1059, startPoint y: 692, endPoint x: 1061, endPoint y: 678, distance: 14.1
click at [1059, 692] on button "Create poll" at bounding box center [1056, 698] width 200 height 24
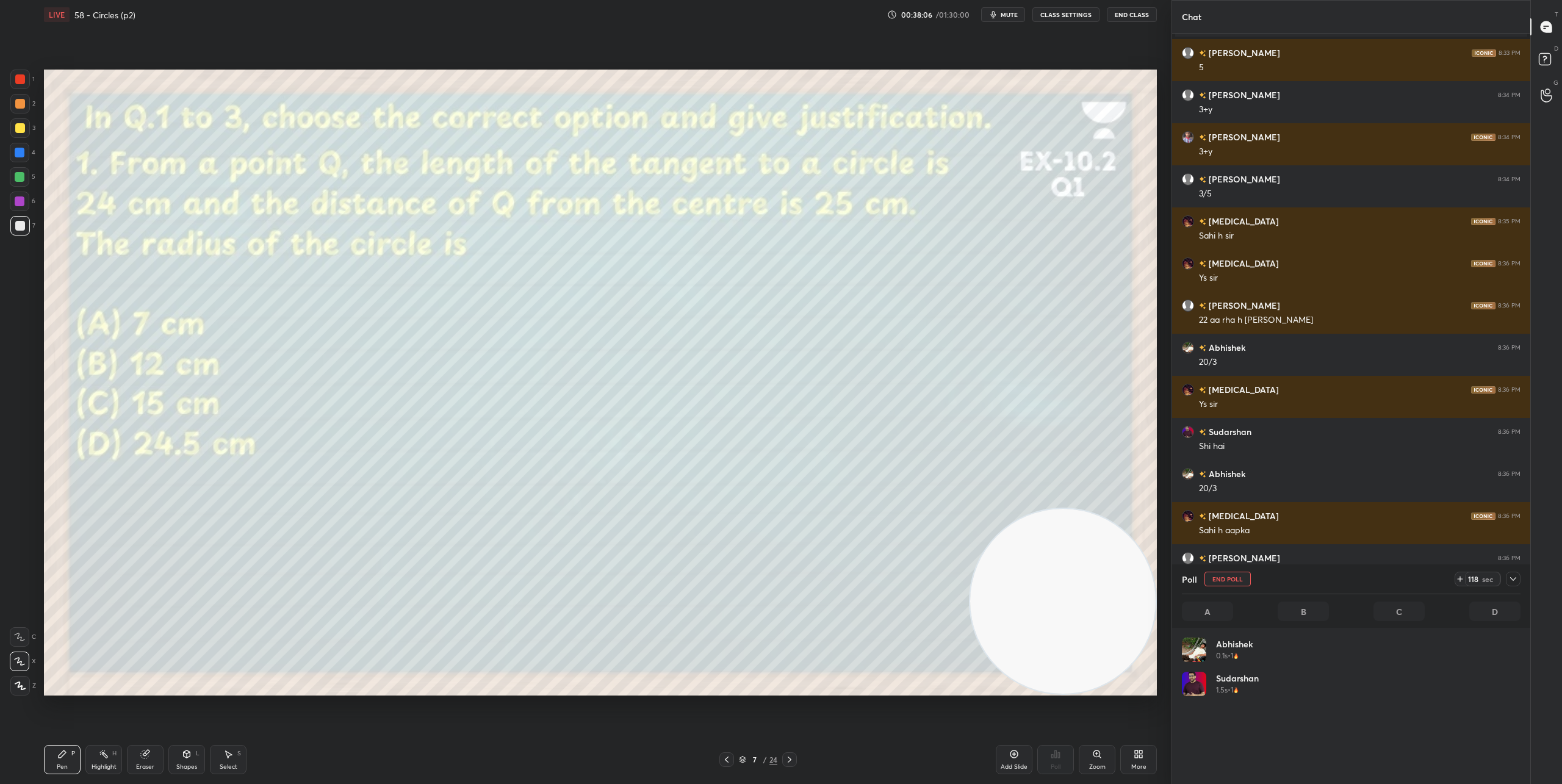
scroll to position [142, 335]
click at [187, 760] on div "Shapes L" at bounding box center [186, 760] width 37 height 30
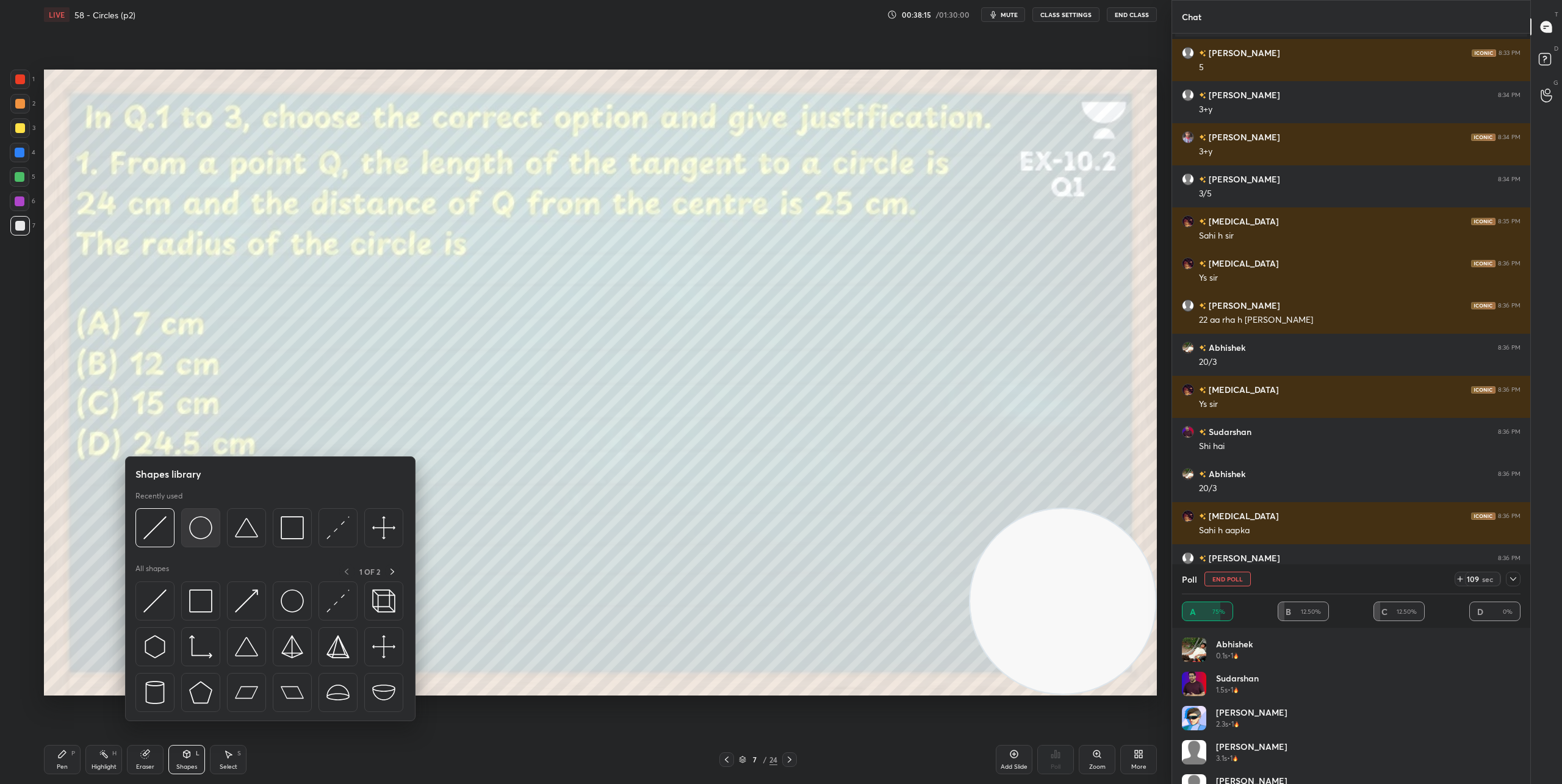
click at [201, 537] on img at bounding box center [201, 528] width 23 height 23
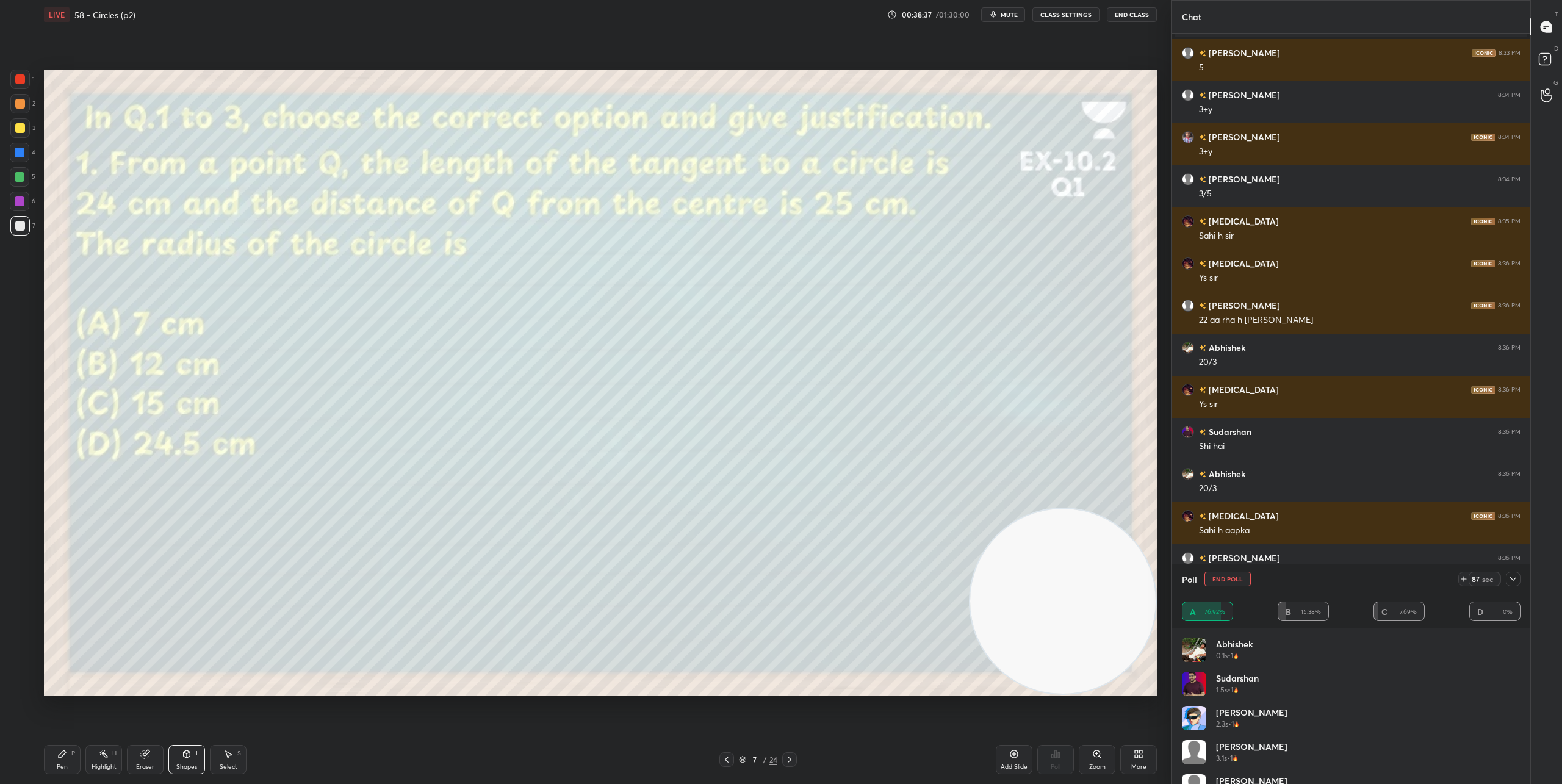
click at [185, 754] on icon at bounding box center [187, 754] width 7 height 7
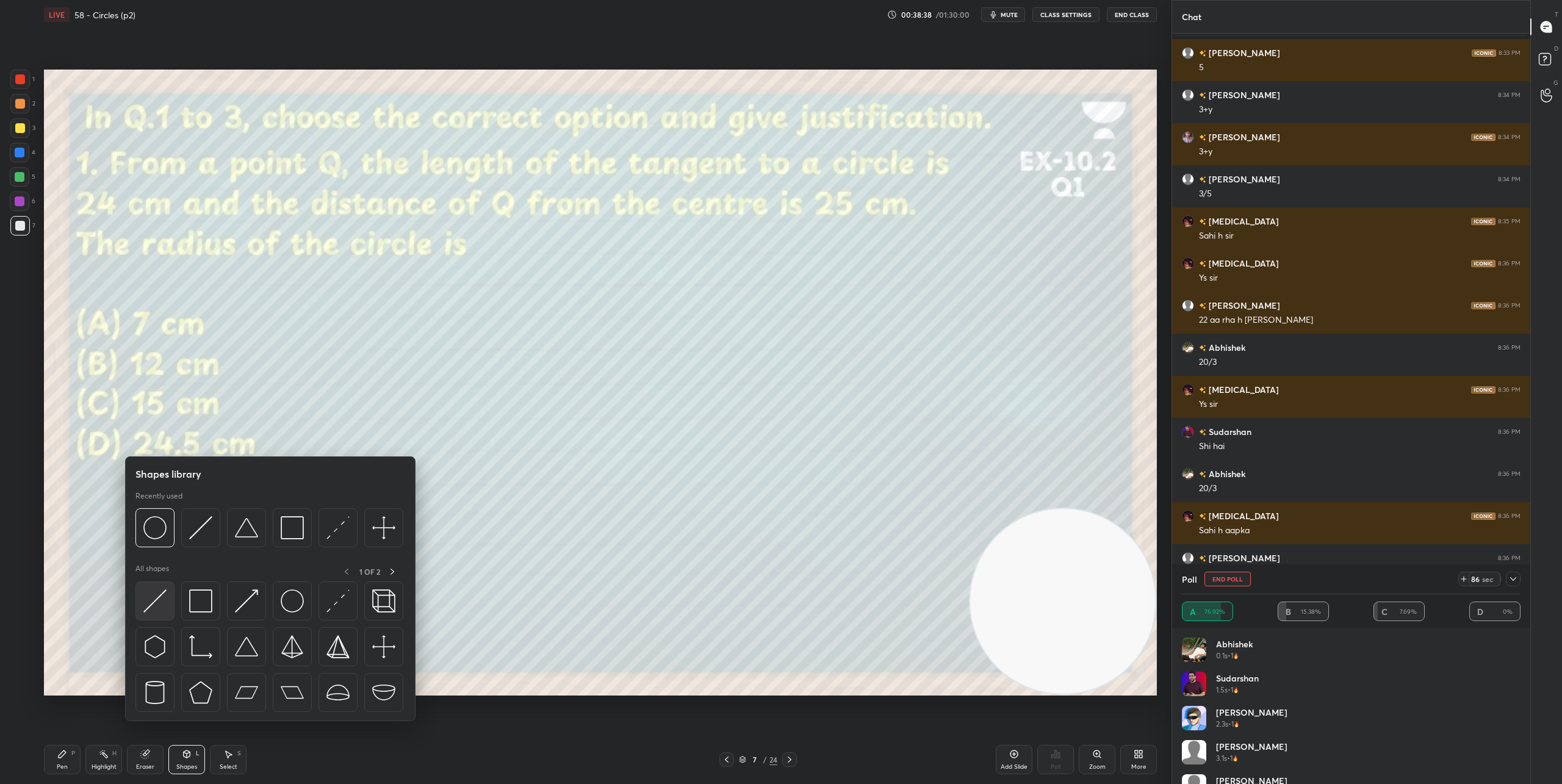
click at [151, 589] on img at bounding box center [155, 601] width 23 height 23
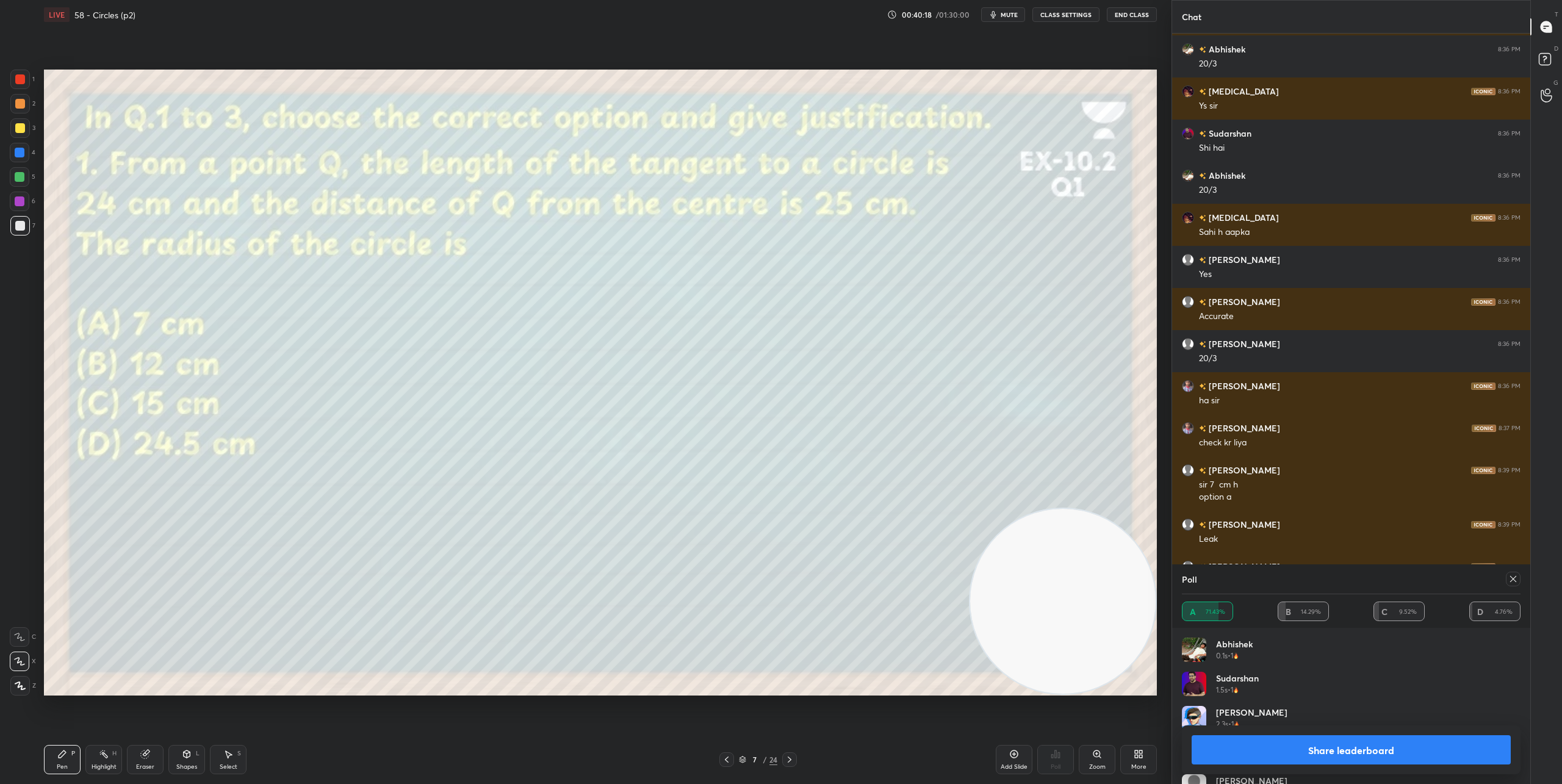
scroll to position [4850, 0]
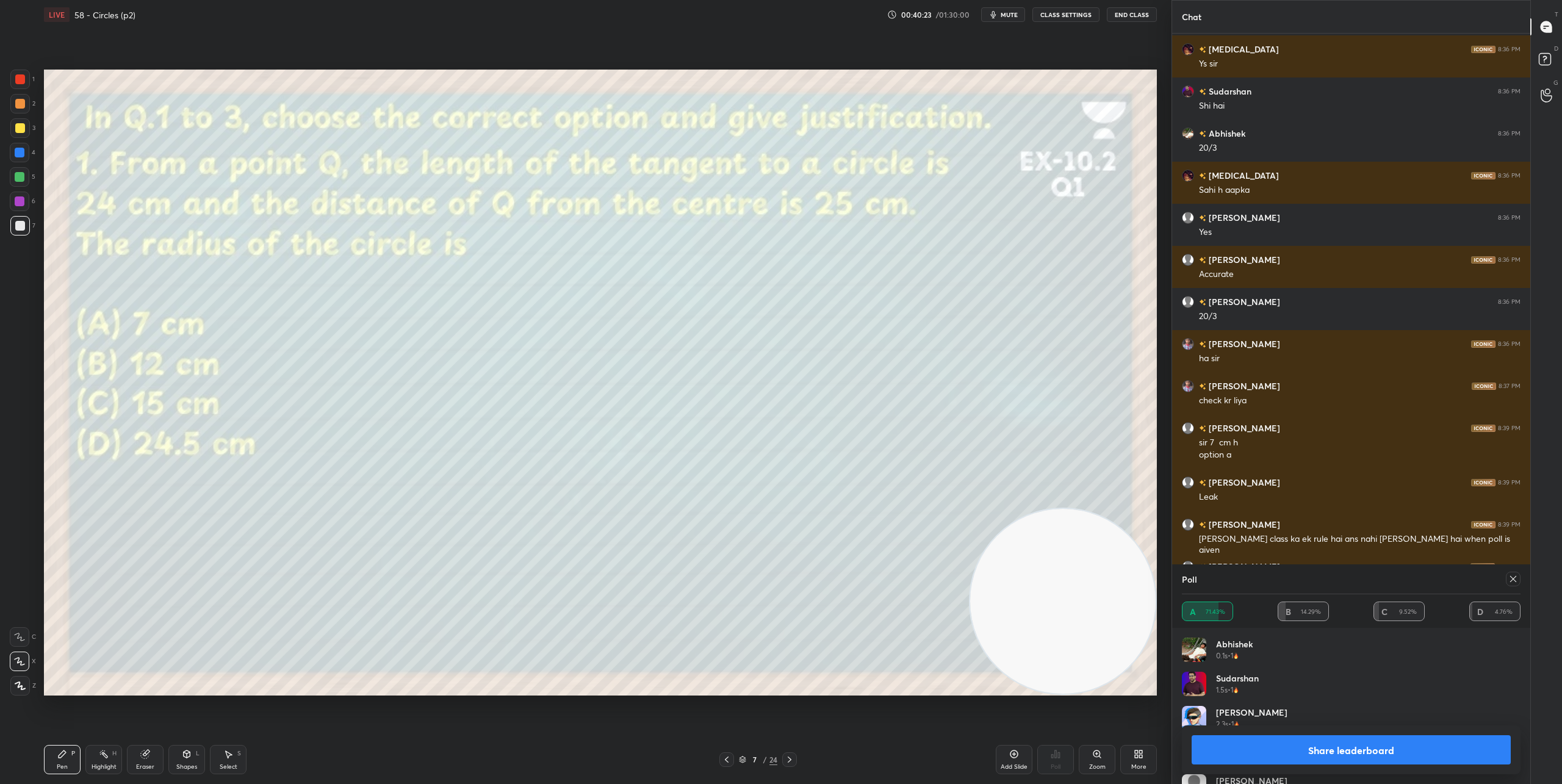
click at [1372, 751] on button "Share leaderboard" at bounding box center [1351, 750] width 319 height 30
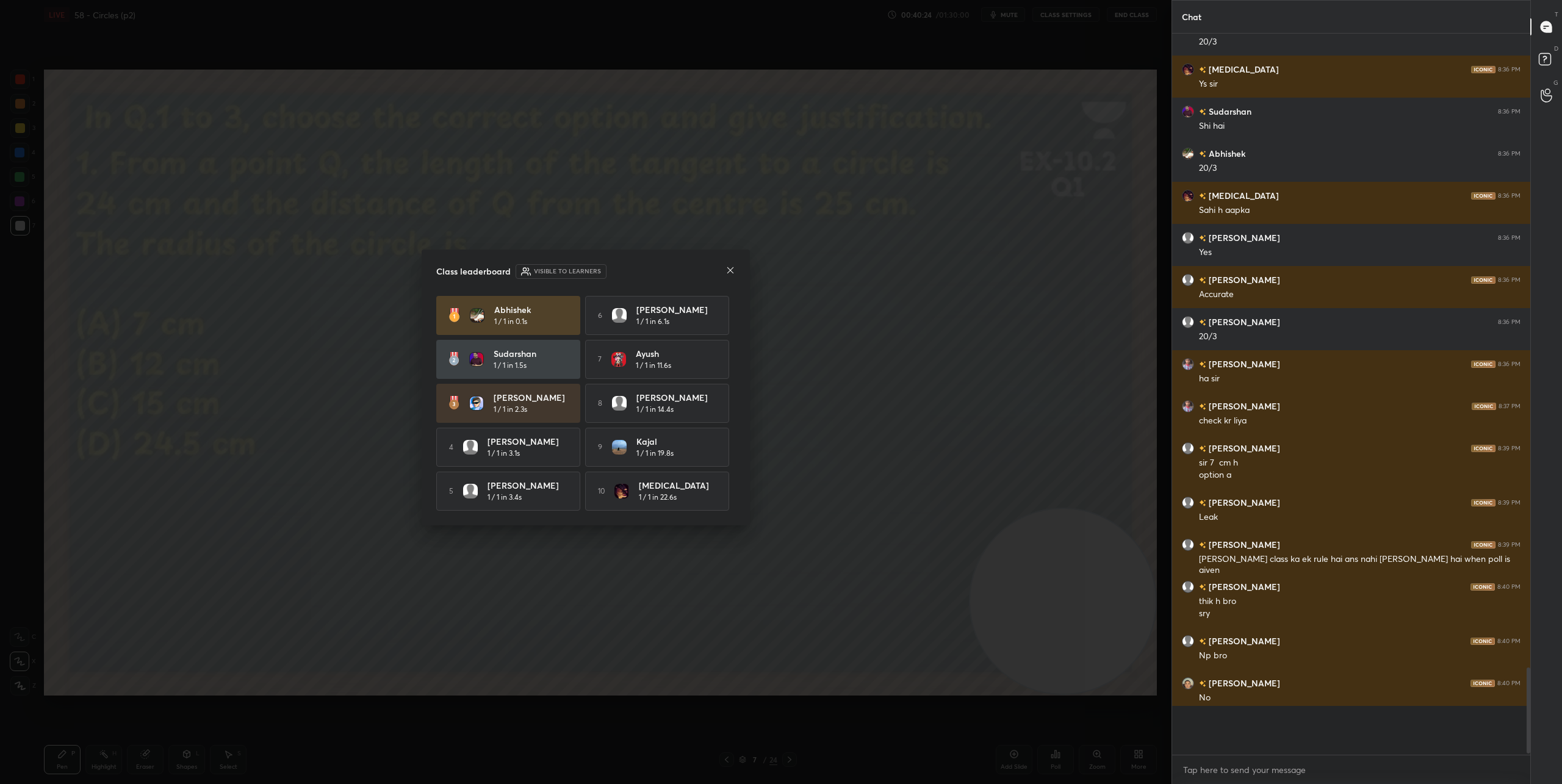
scroll to position [740, 354]
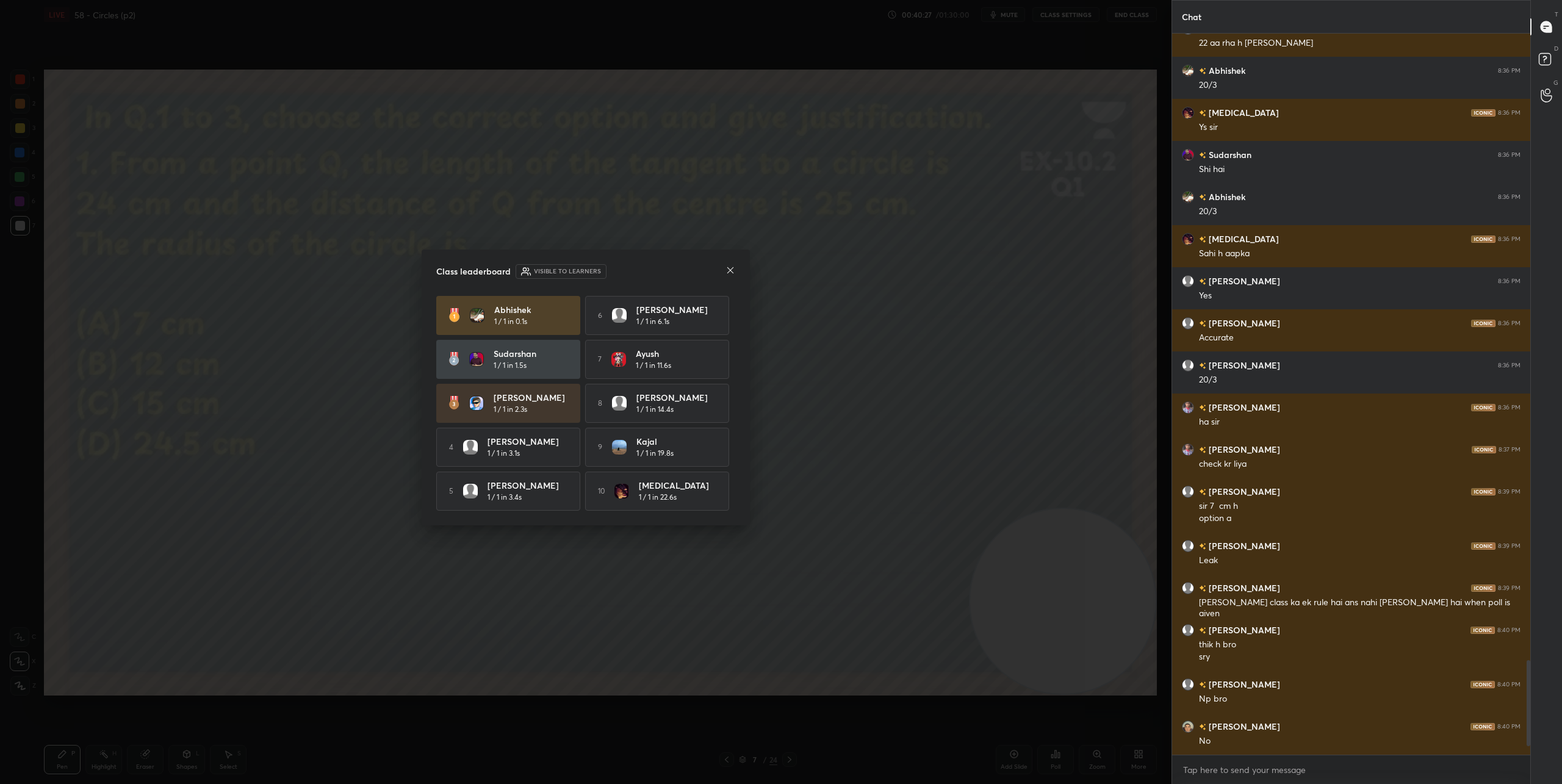
click at [731, 270] on icon at bounding box center [730, 270] width 10 height 10
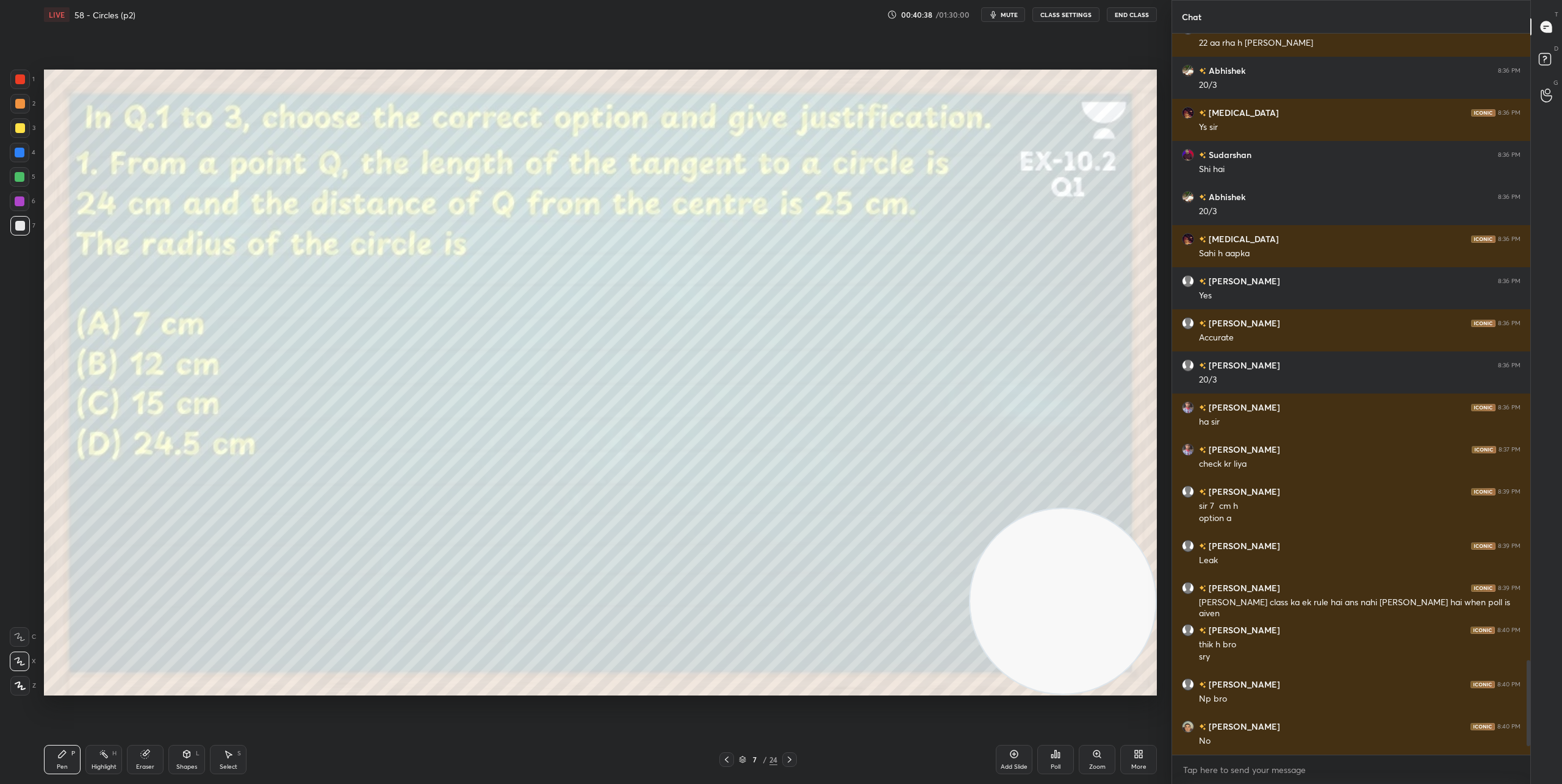
click at [790, 762] on icon at bounding box center [790, 759] width 10 height 10
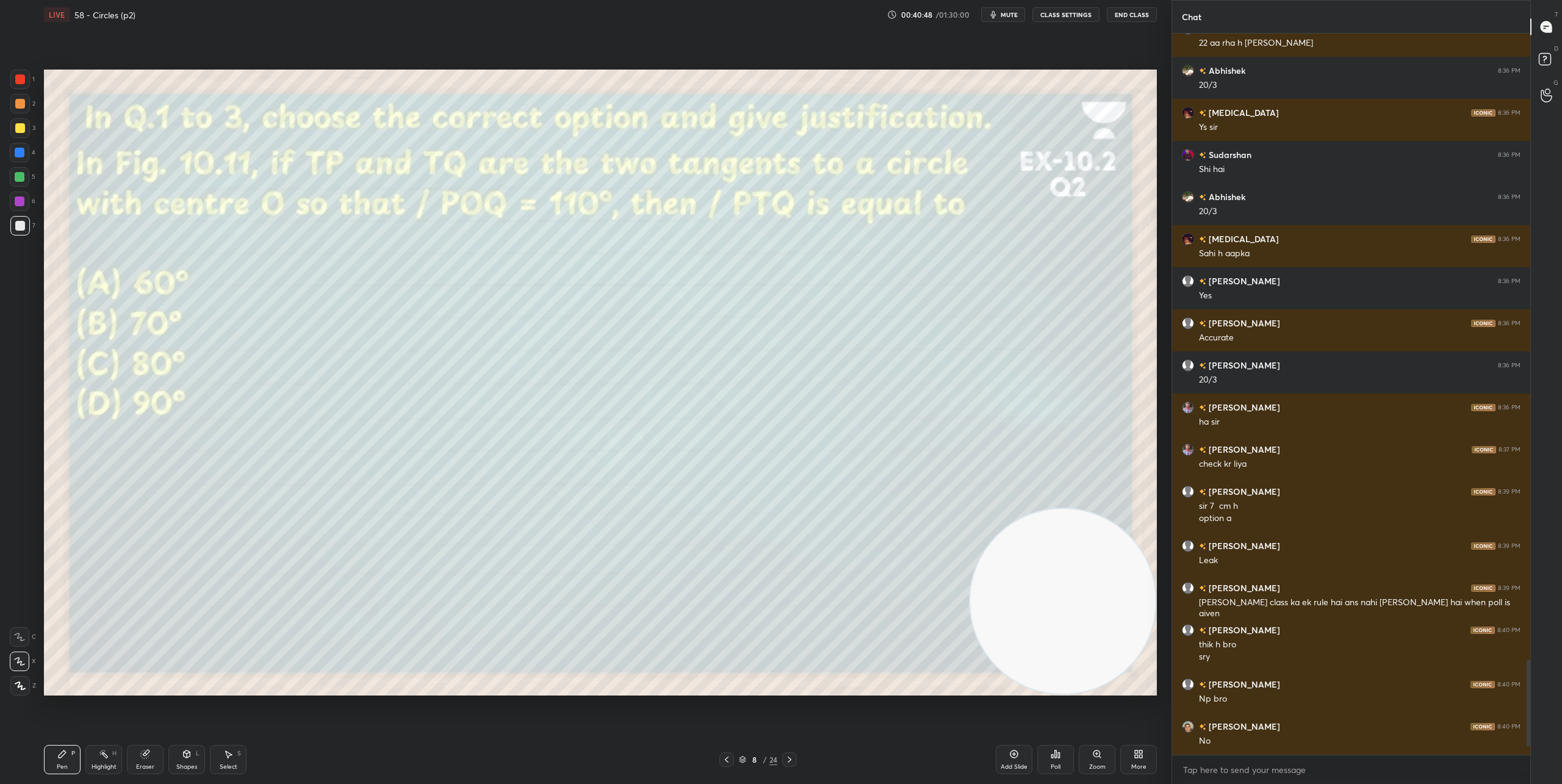
drag, startPoint x: 185, startPoint y: 760, endPoint x: 196, endPoint y: 724, distance: 37.6
click at [185, 760] on div "Shapes L" at bounding box center [186, 760] width 37 height 30
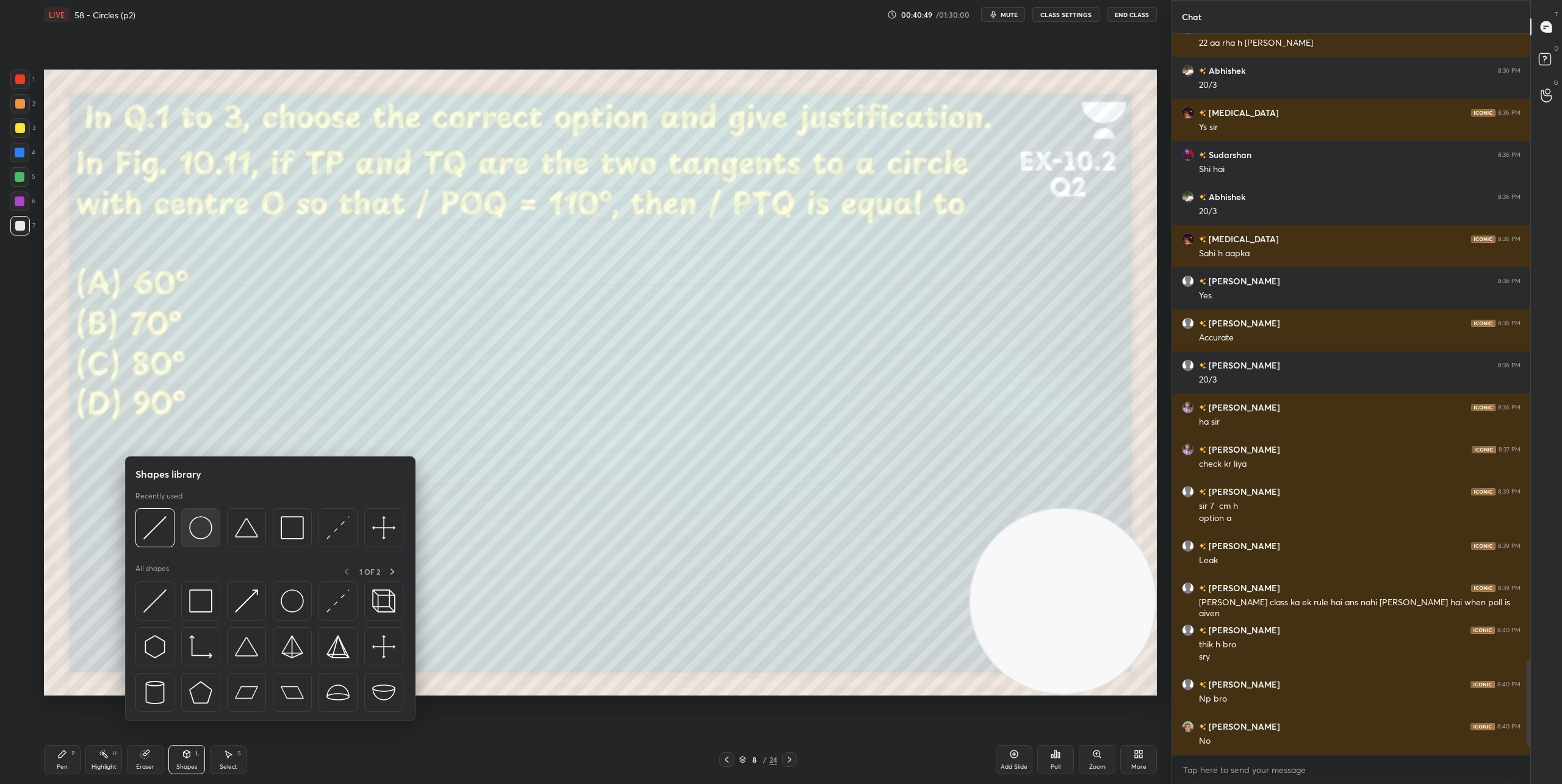
click at [207, 532] on img at bounding box center [201, 528] width 23 height 23
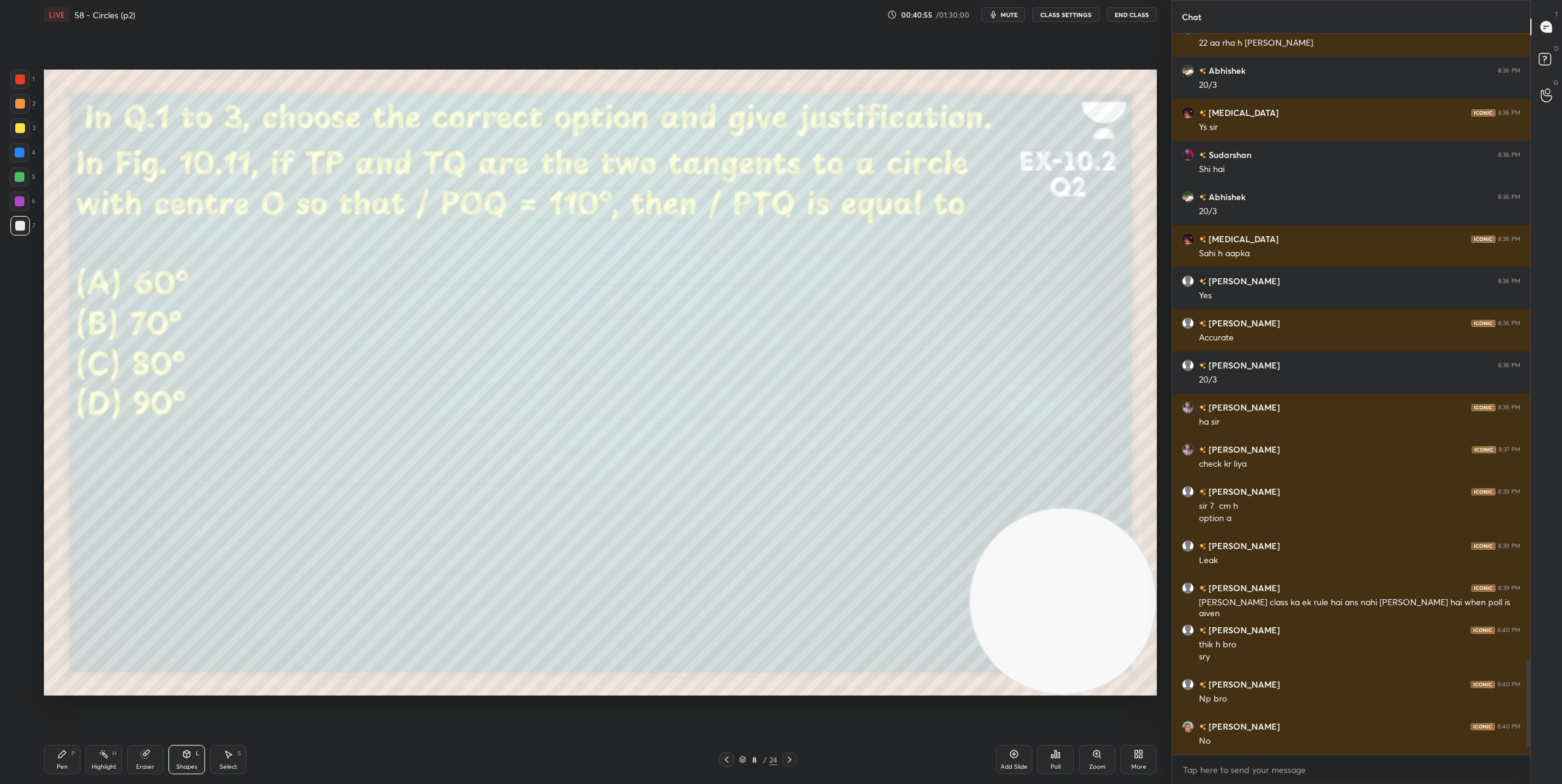
click at [174, 756] on div "Shapes L" at bounding box center [186, 760] width 37 height 30
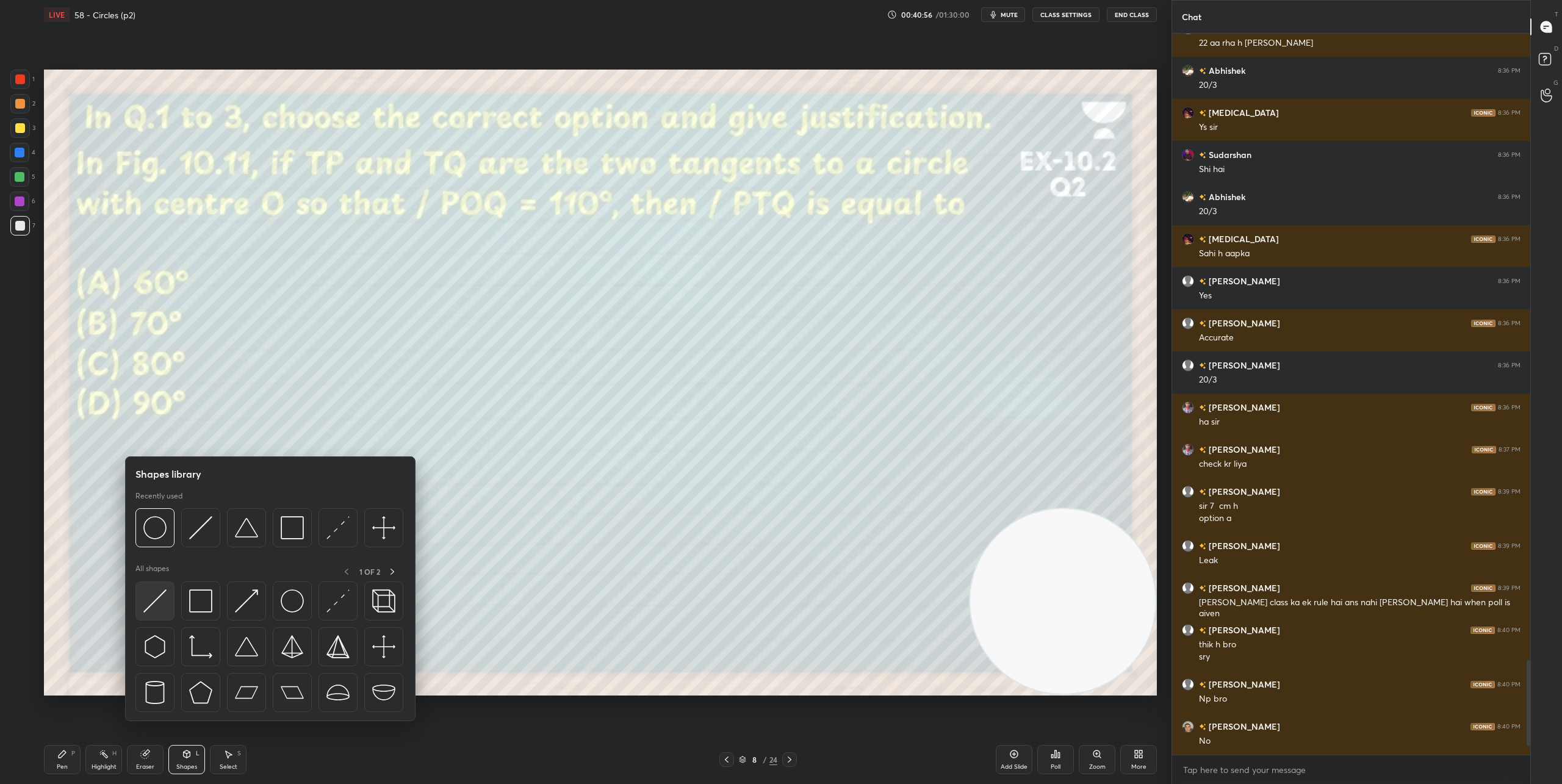
click at [146, 596] on img at bounding box center [155, 601] width 23 height 23
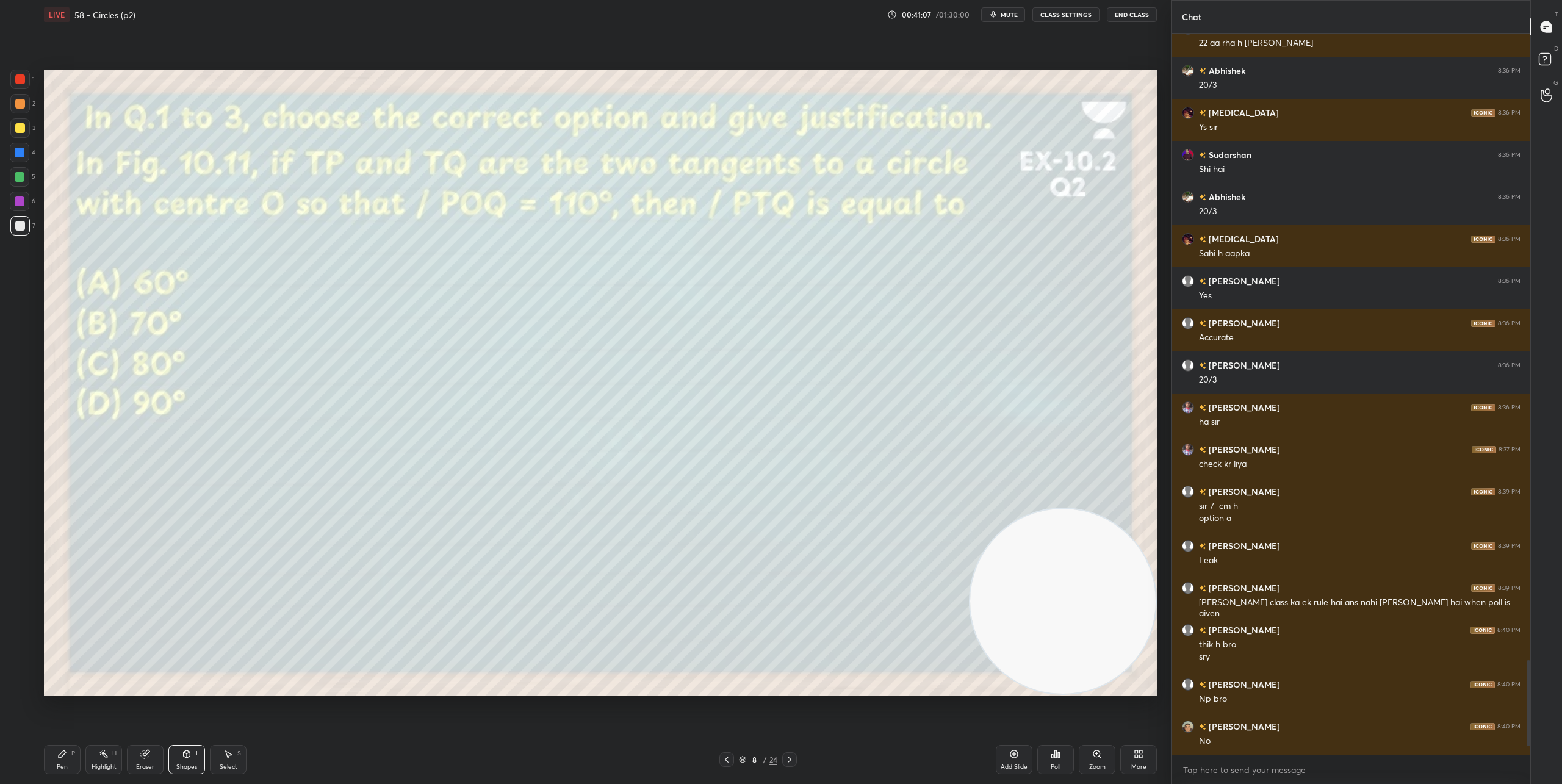
click at [61, 761] on div "Pen P" at bounding box center [62, 760] width 37 height 30
click at [1064, 760] on div "Poll" at bounding box center [1055, 760] width 37 height 30
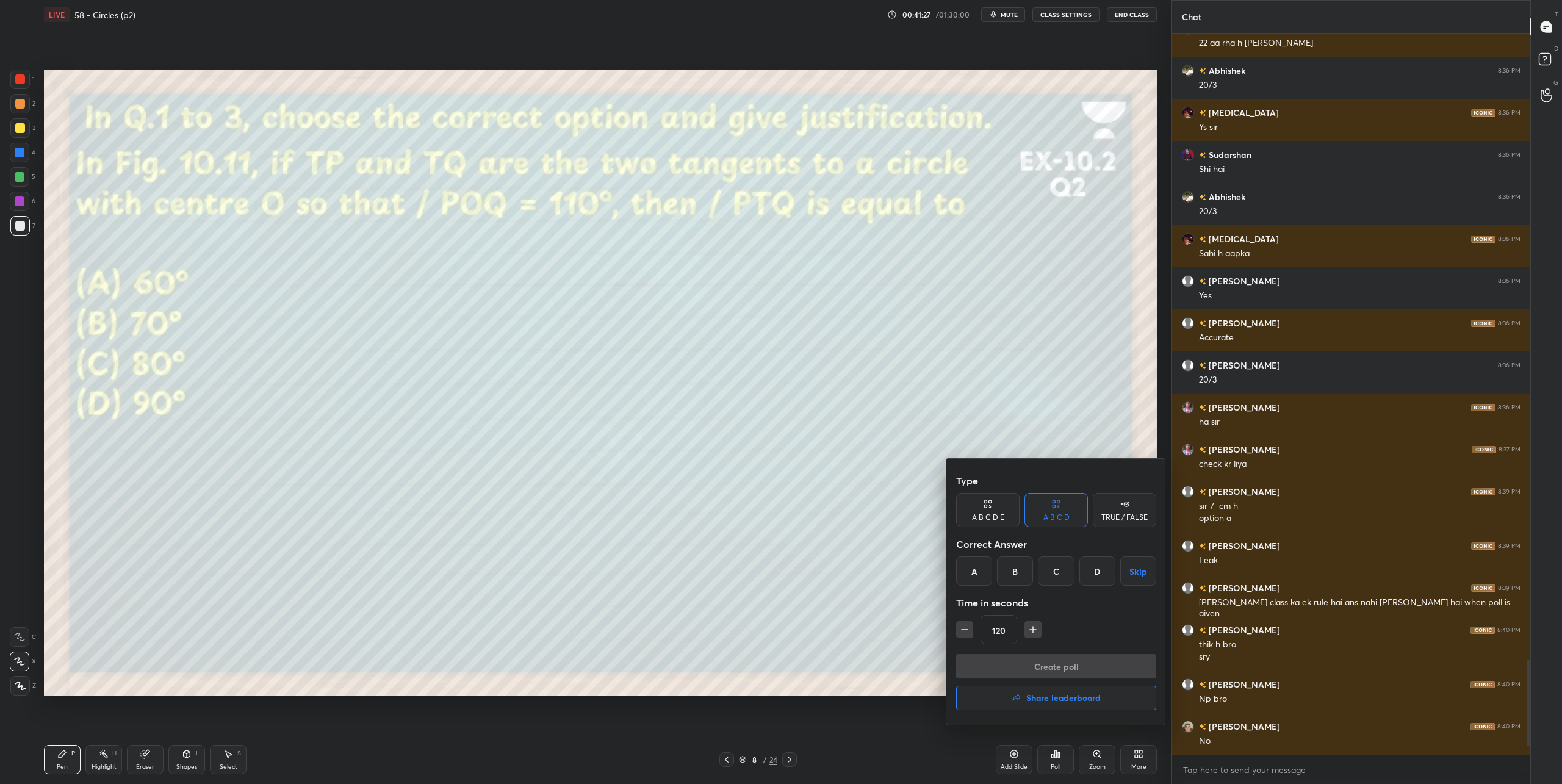
click at [1018, 579] on div "B" at bounding box center [1015, 571] width 36 height 30
click at [1015, 656] on button "Create poll" at bounding box center [1056, 666] width 200 height 24
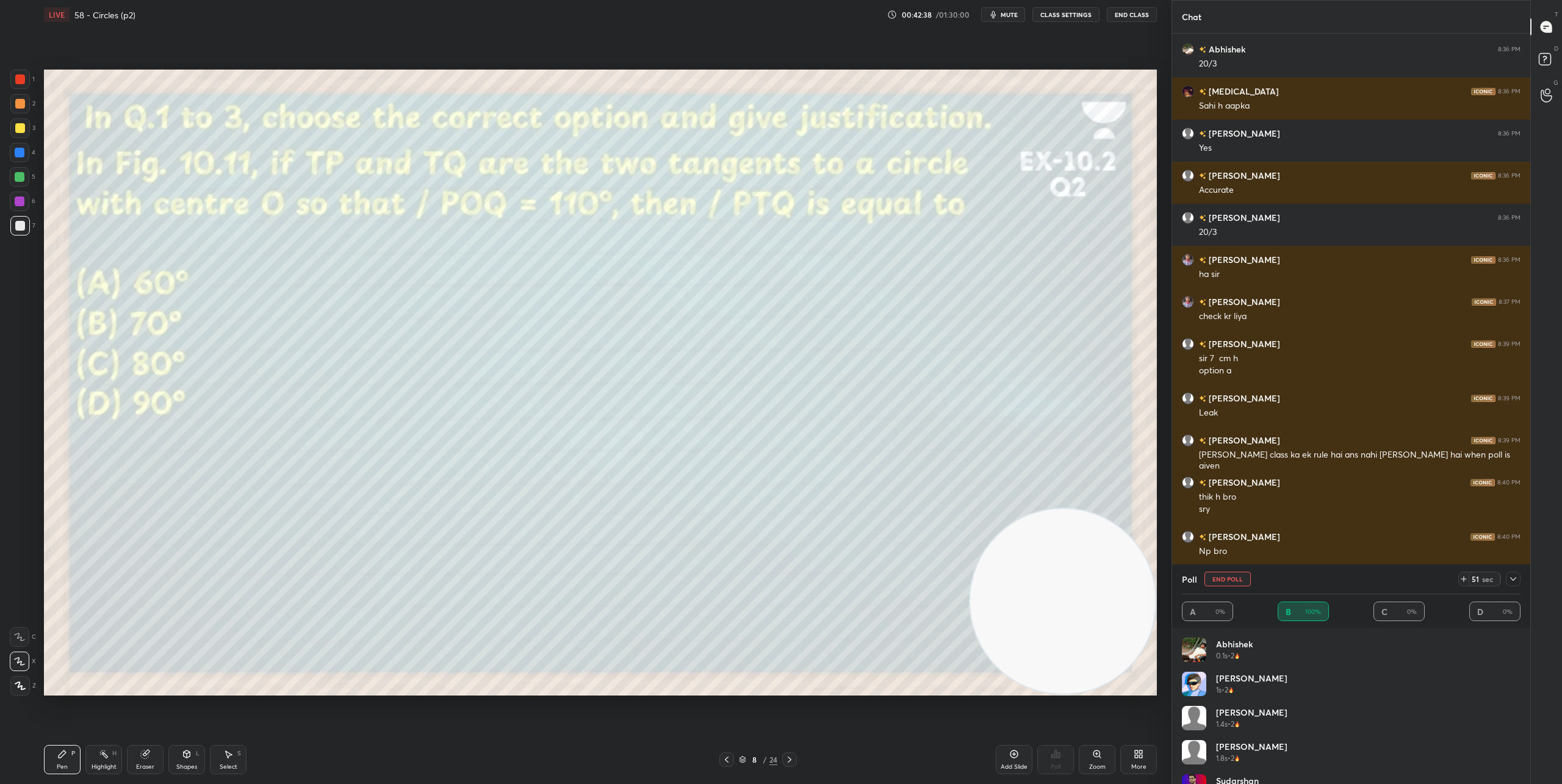
scroll to position [4976, 0]
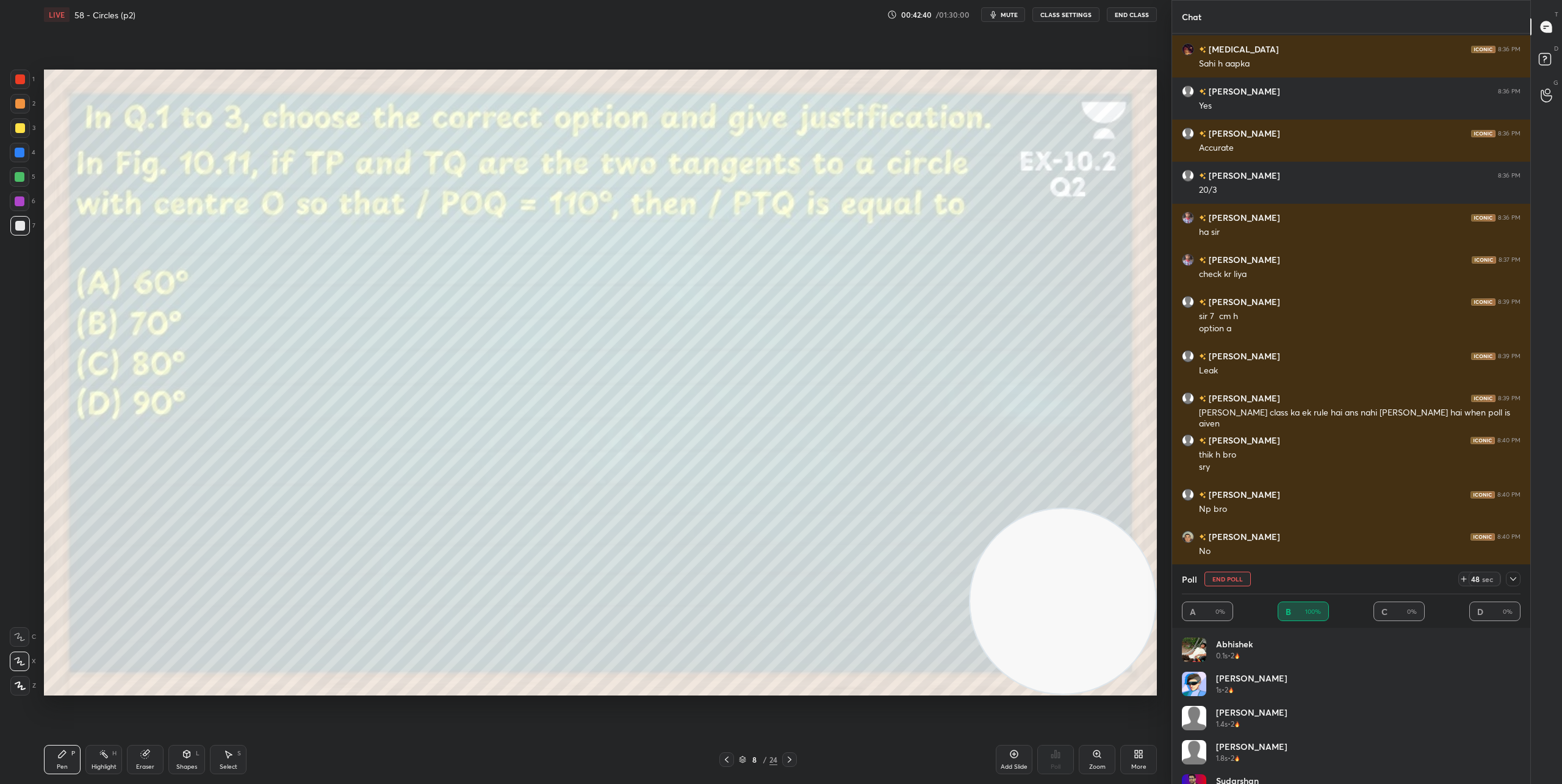
click at [1516, 579] on icon at bounding box center [1513, 578] width 10 height 10
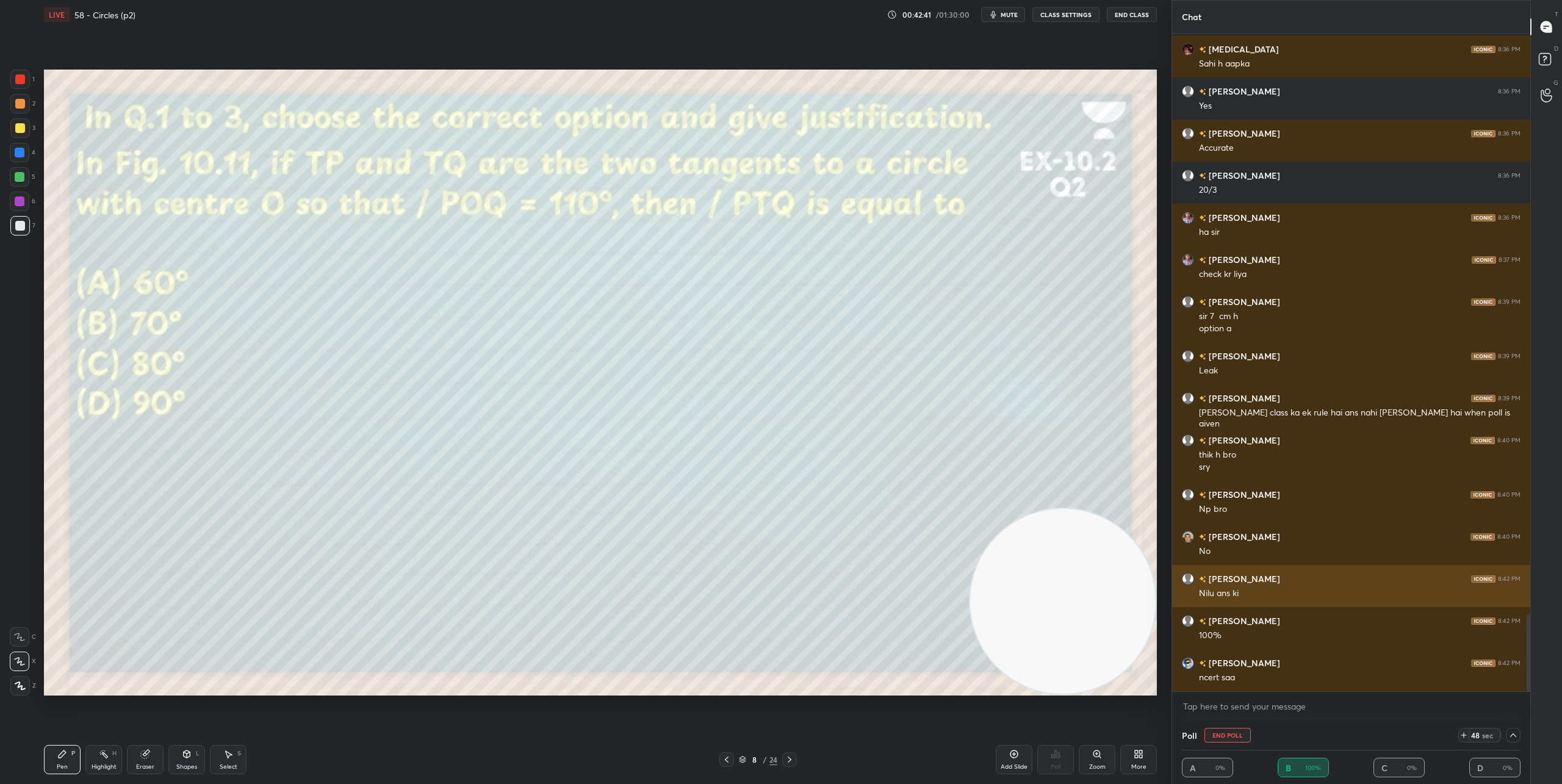
scroll to position [1, 4]
click at [789, 756] on icon at bounding box center [790, 759] width 10 height 10
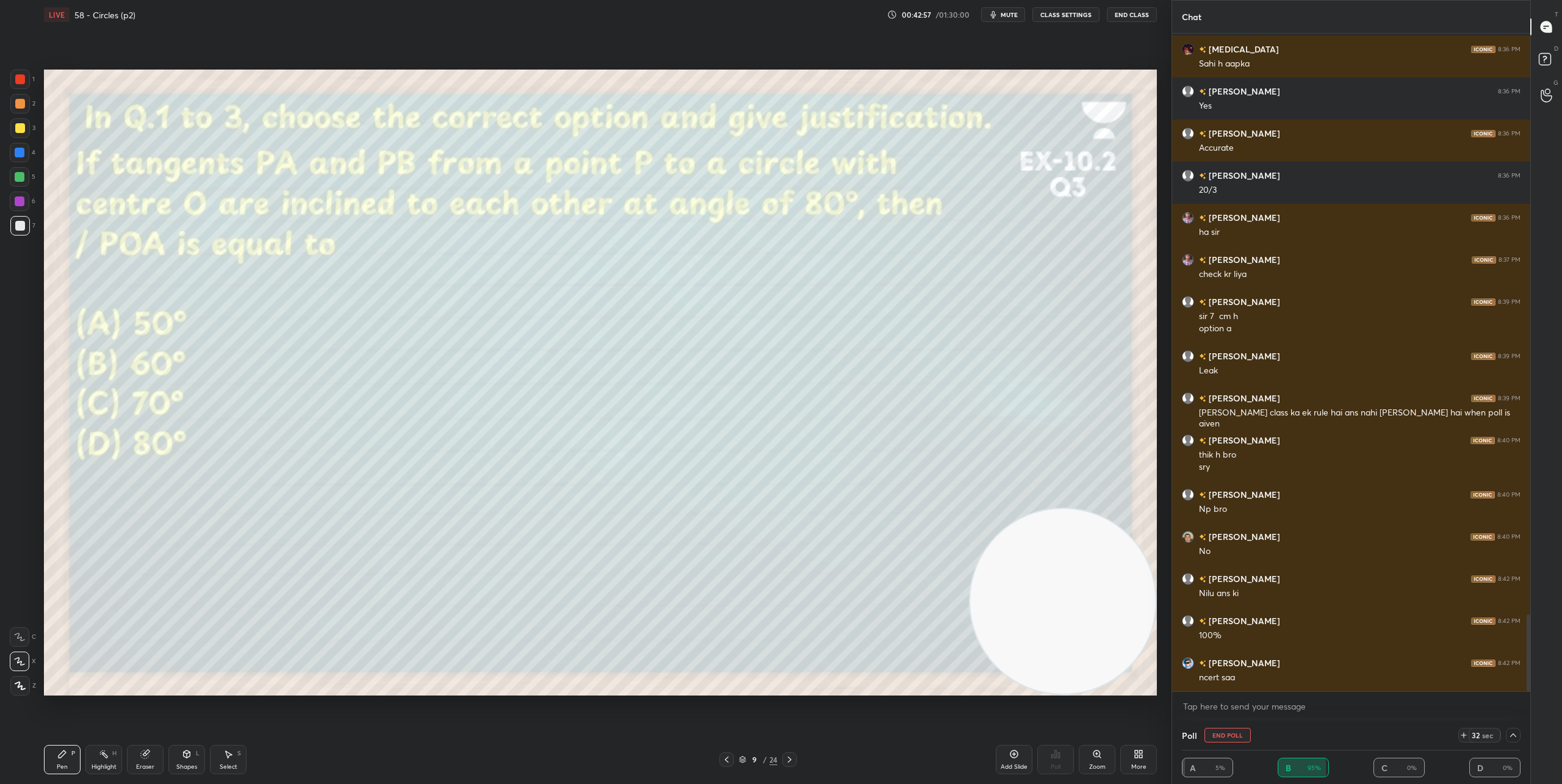
click at [1223, 734] on button "End Poll" at bounding box center [1228, 735] width 47 height 15
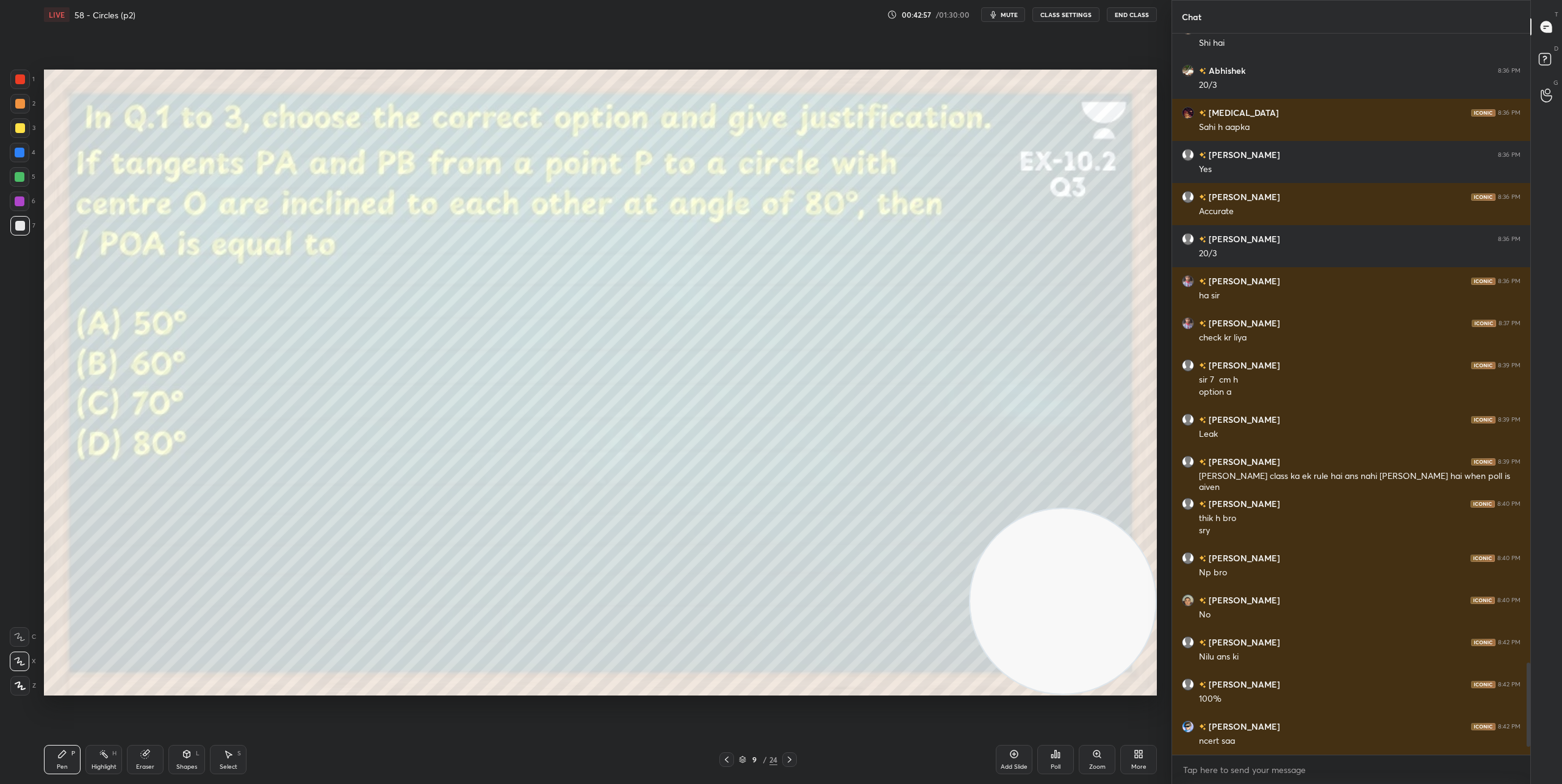
scroll to position [4912, 0]
click at [1054, 758] on icon at bounding box center [1055, 754] width 10 height 10
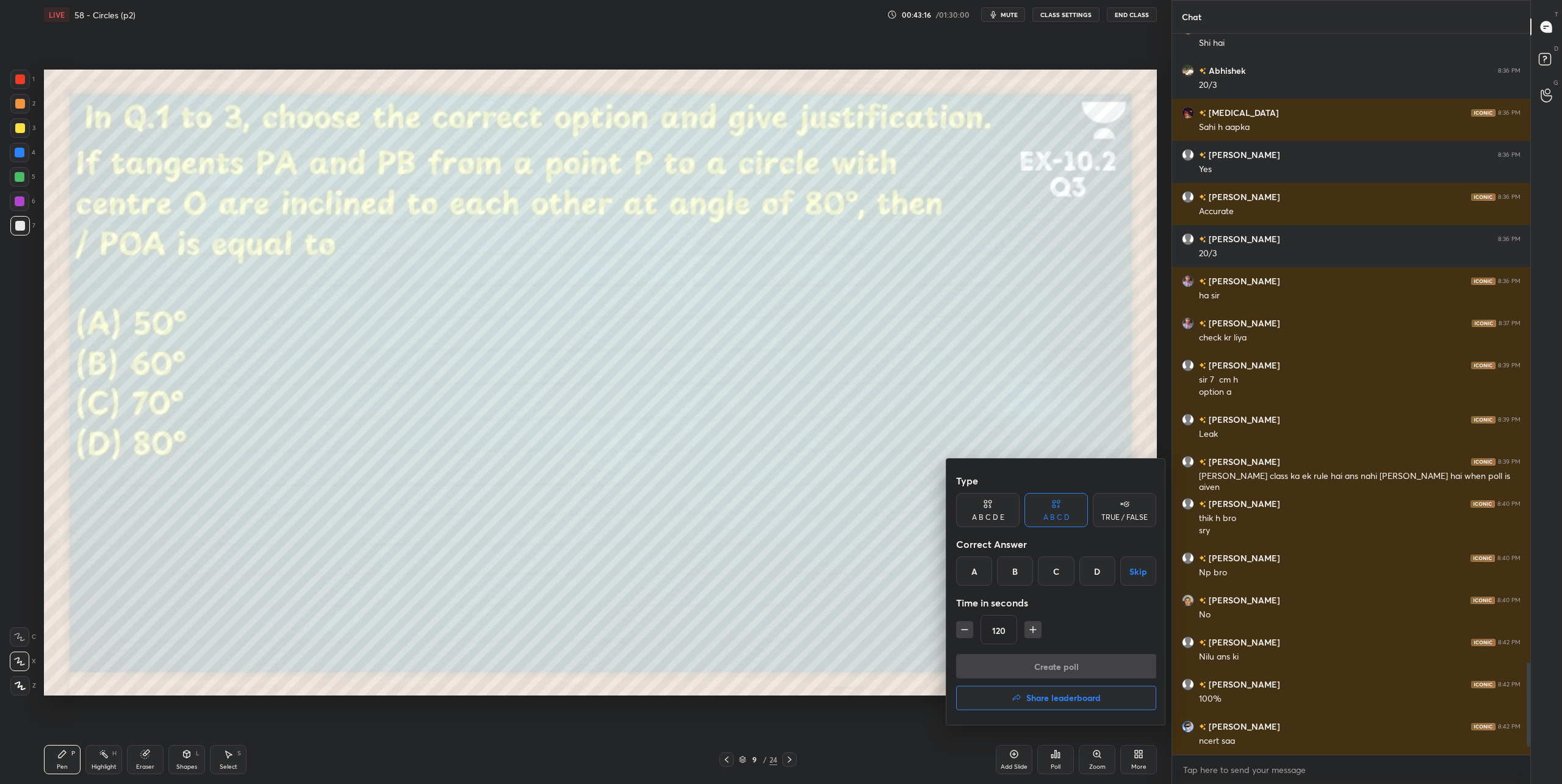
drag, startPoint x: 962, startPoint y: 565, endPoint x: 1009, endPoint y: 599, distance: 58.0
click at [962, 565] on div "A" at bounding box center [974, 571] width 36 height 30
click at [1050, 656] on button "Create poll" at bounding box center [1056, 666] width 200 height 24
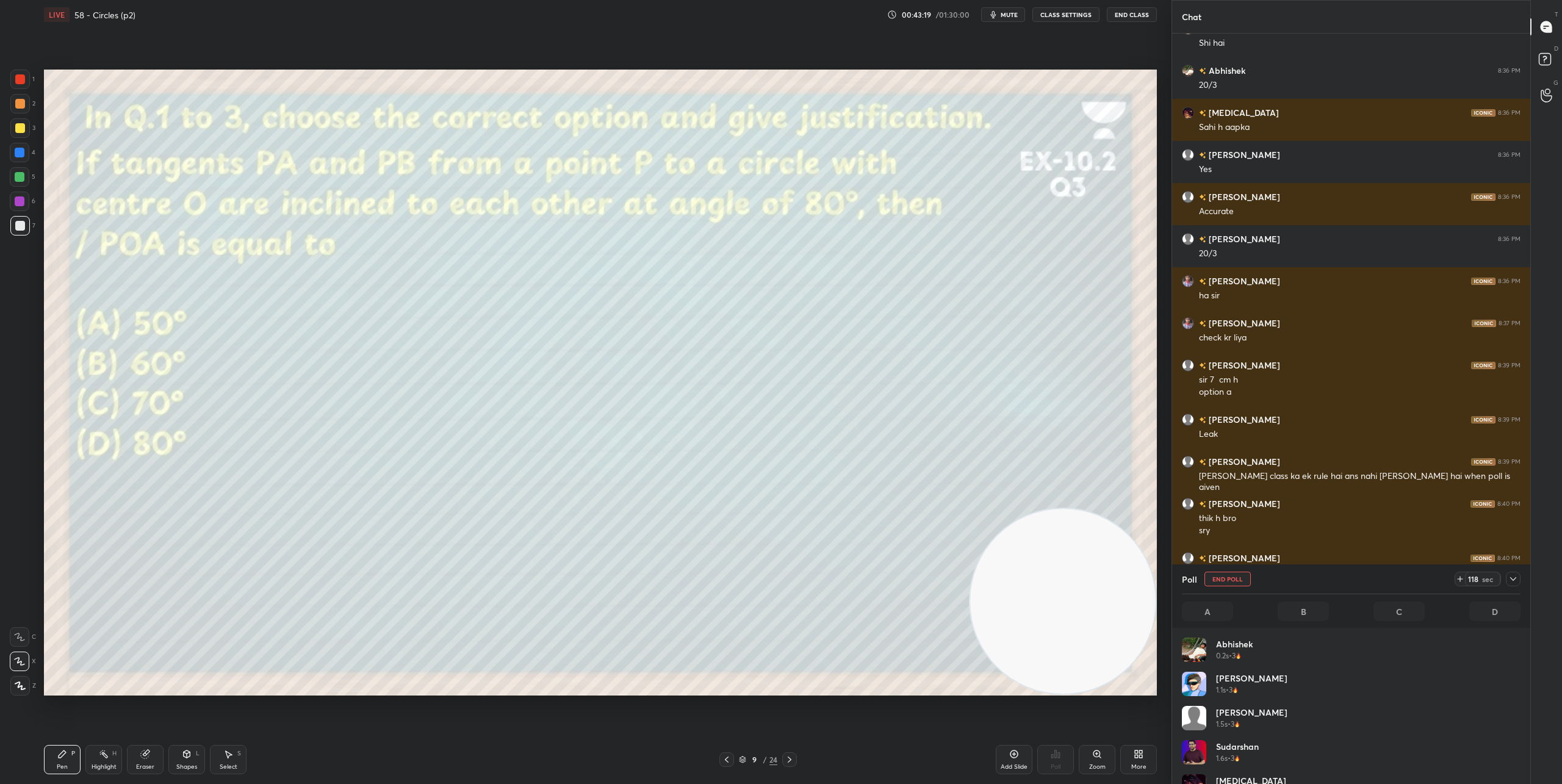
scroll to position [142, 335]
click at [191, 764] on div "Shapes" at bounding box center [186, 767] width 21 height 6
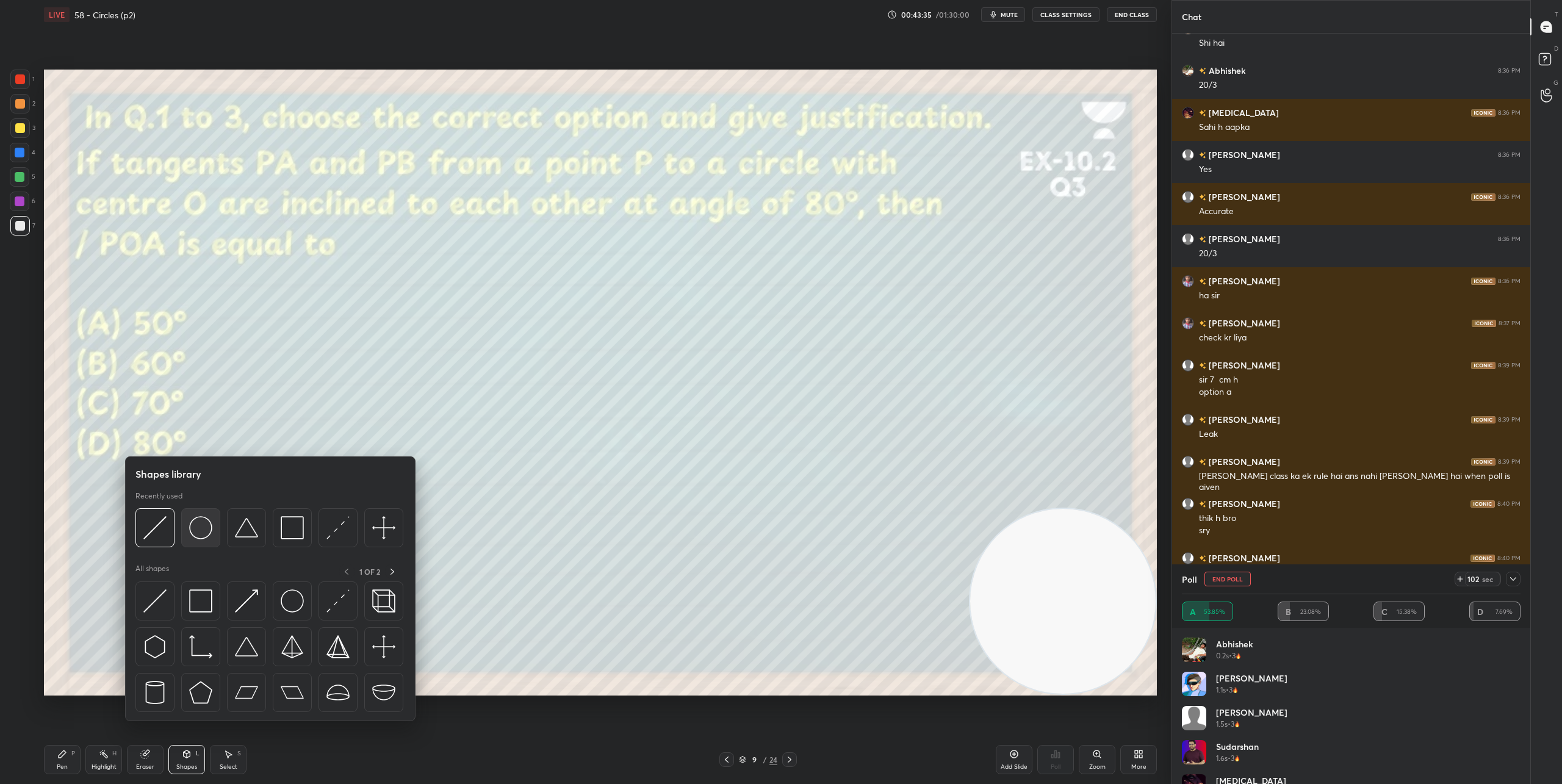
click at [208, 540] on div at bounding box center [201, 528] width 39 height 39
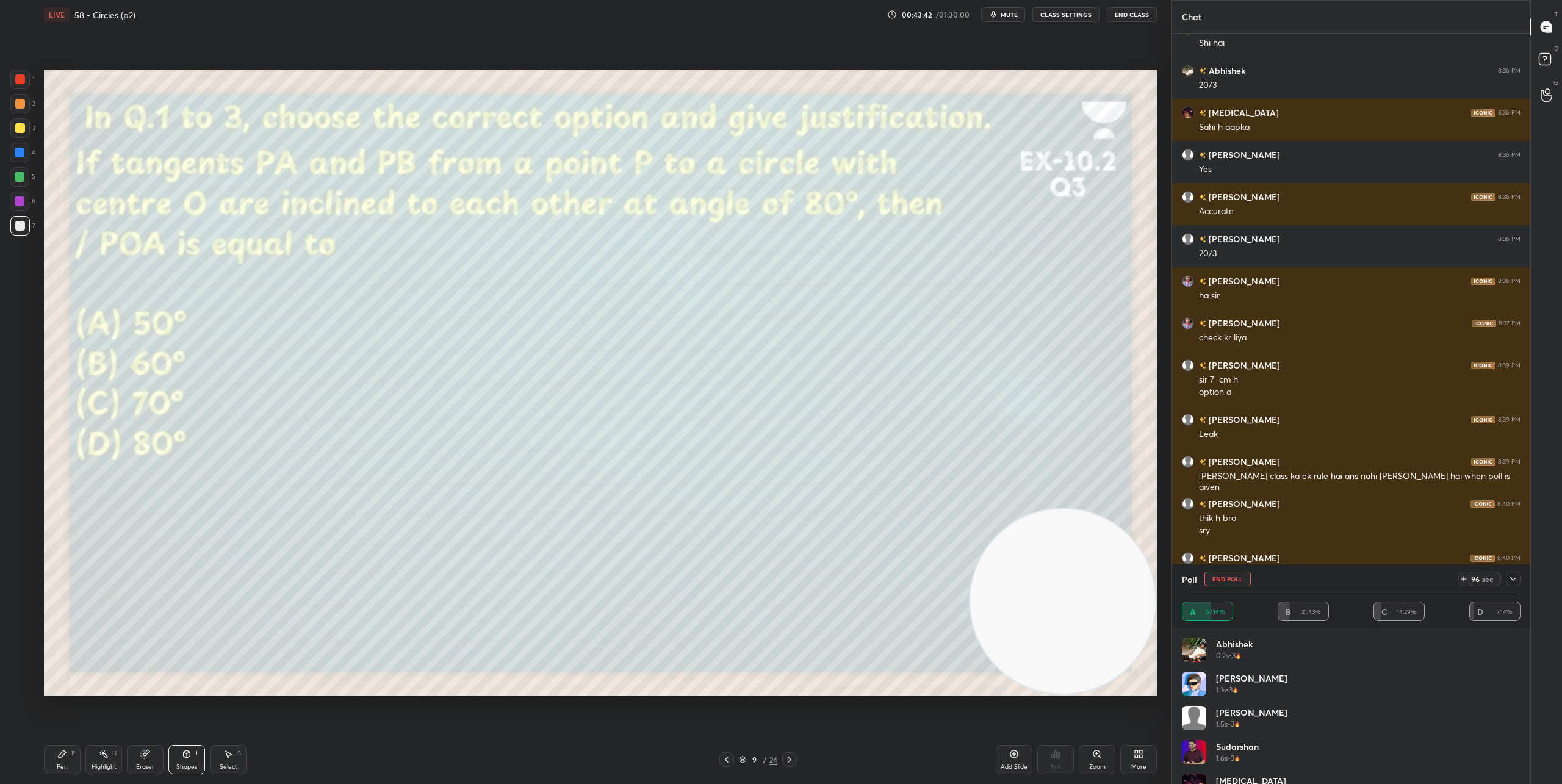
drag, startPoint x: 188, startPoint y: 760, endPoint x: 183, endPoint y: 737, distance: 23.5
click at [188, 760] on div "Shapes L" at bounding box center [186, 760] width 37 height 30
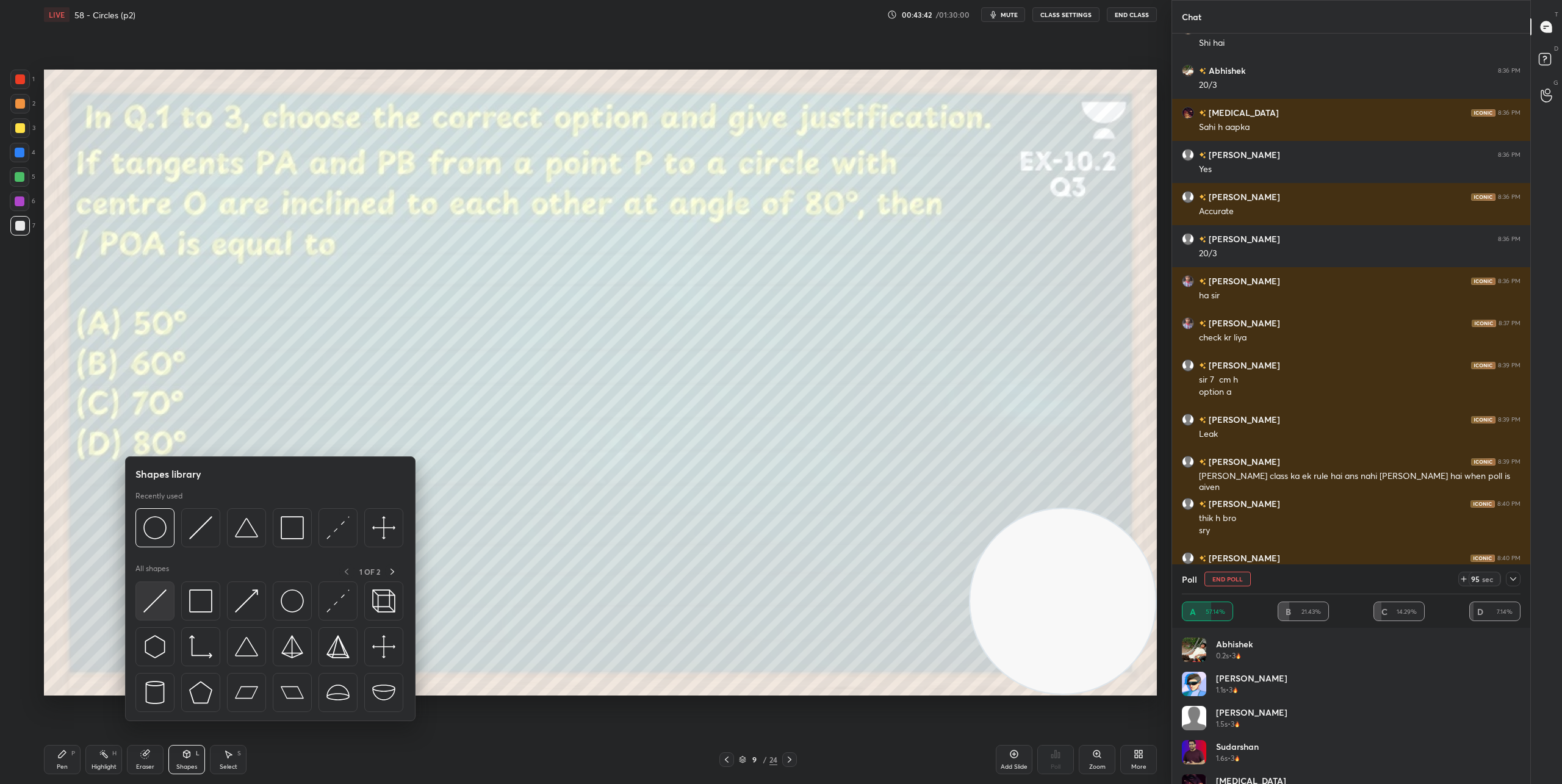
click at [146, 602] on img at bounding box center [155, 601] width 23 height 23
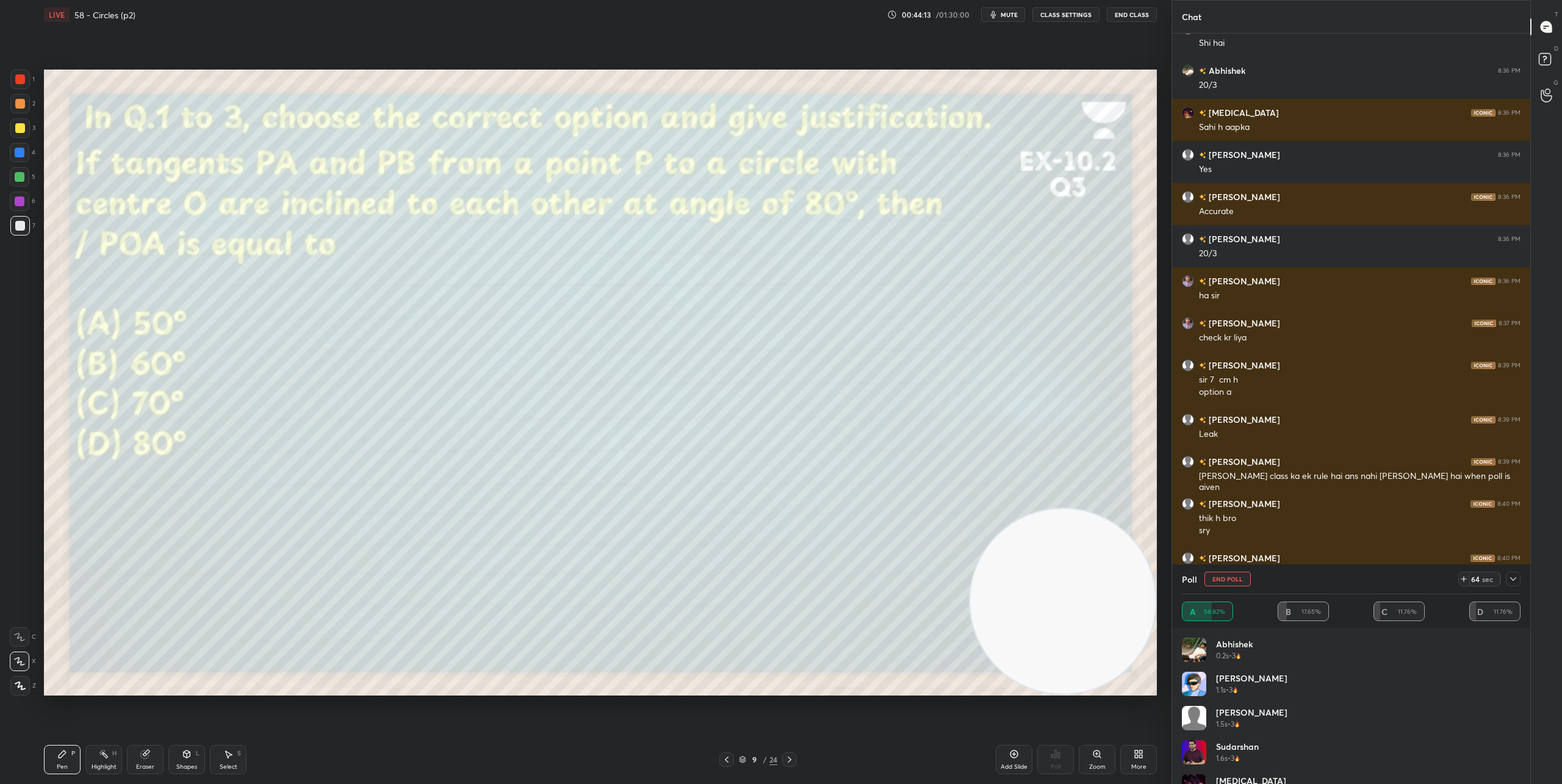
click at [196, 767] on div "Shapes" at bounding box center [186, 767] width 21 height 6
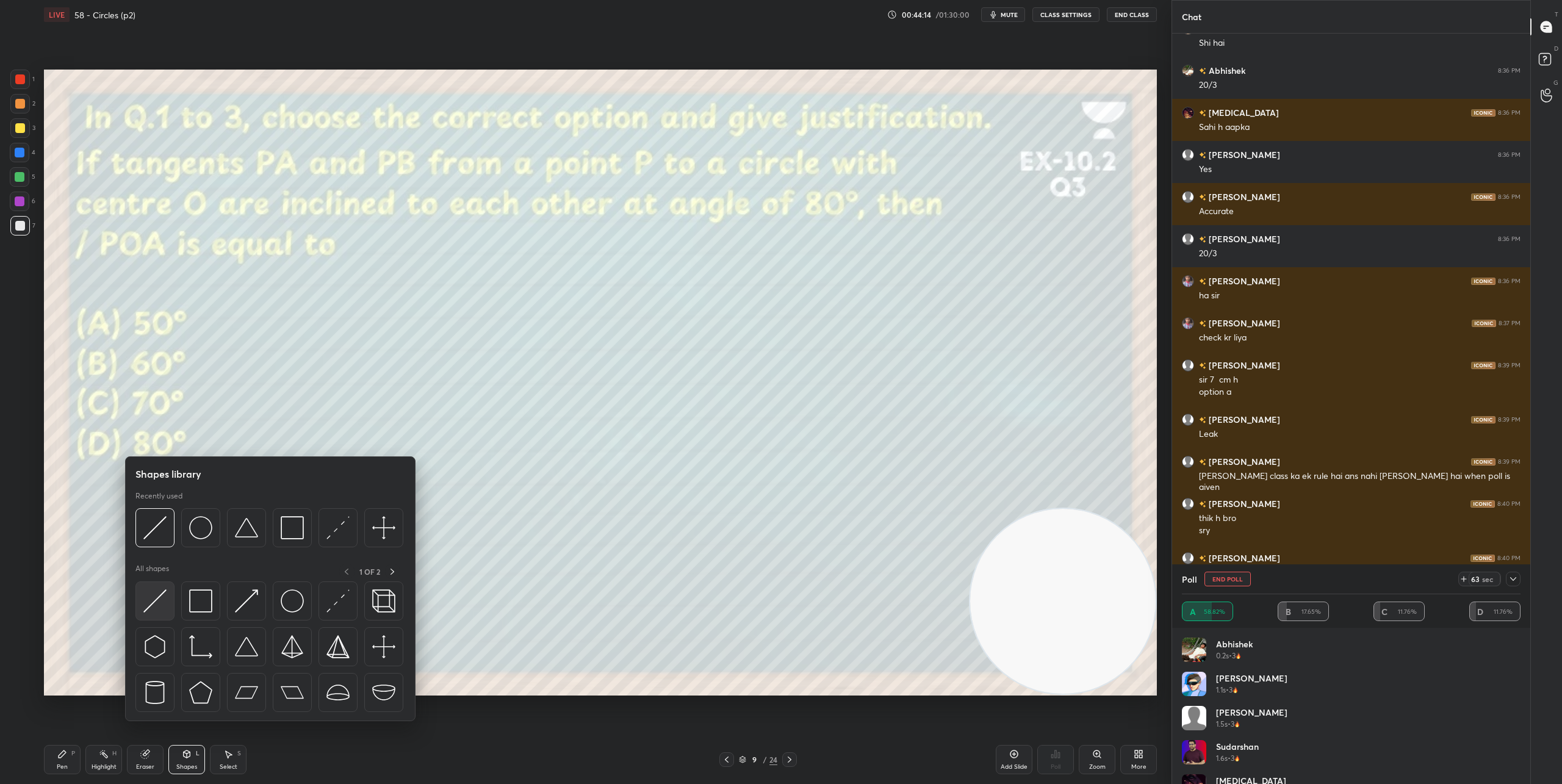
click at [154, 607] on img at bounding box center [155, 601] width 23 height 23
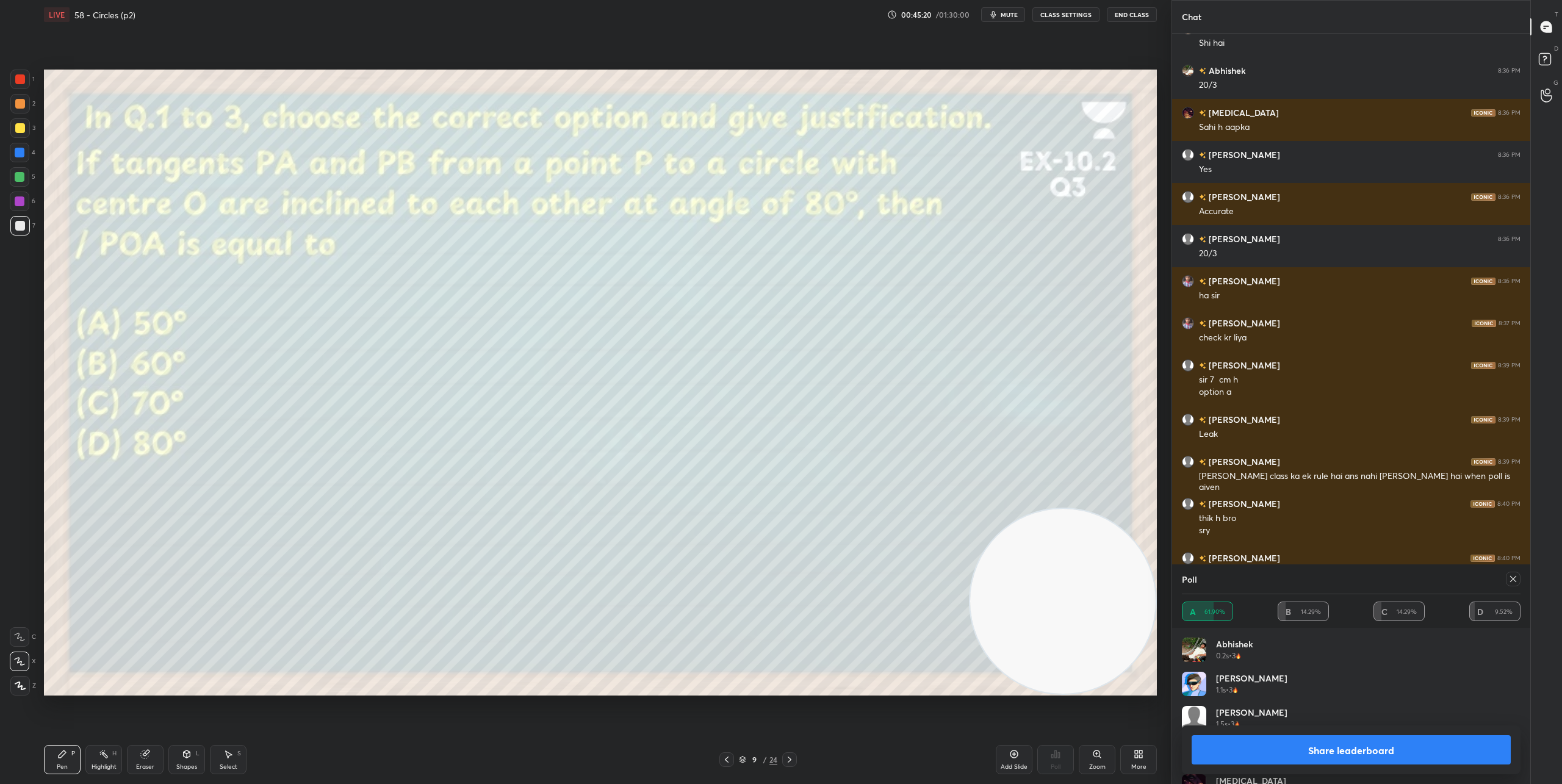
click at [1357, 743] on button "Share leaderboard" at bounding box center [1351, 750] width 319 height 30
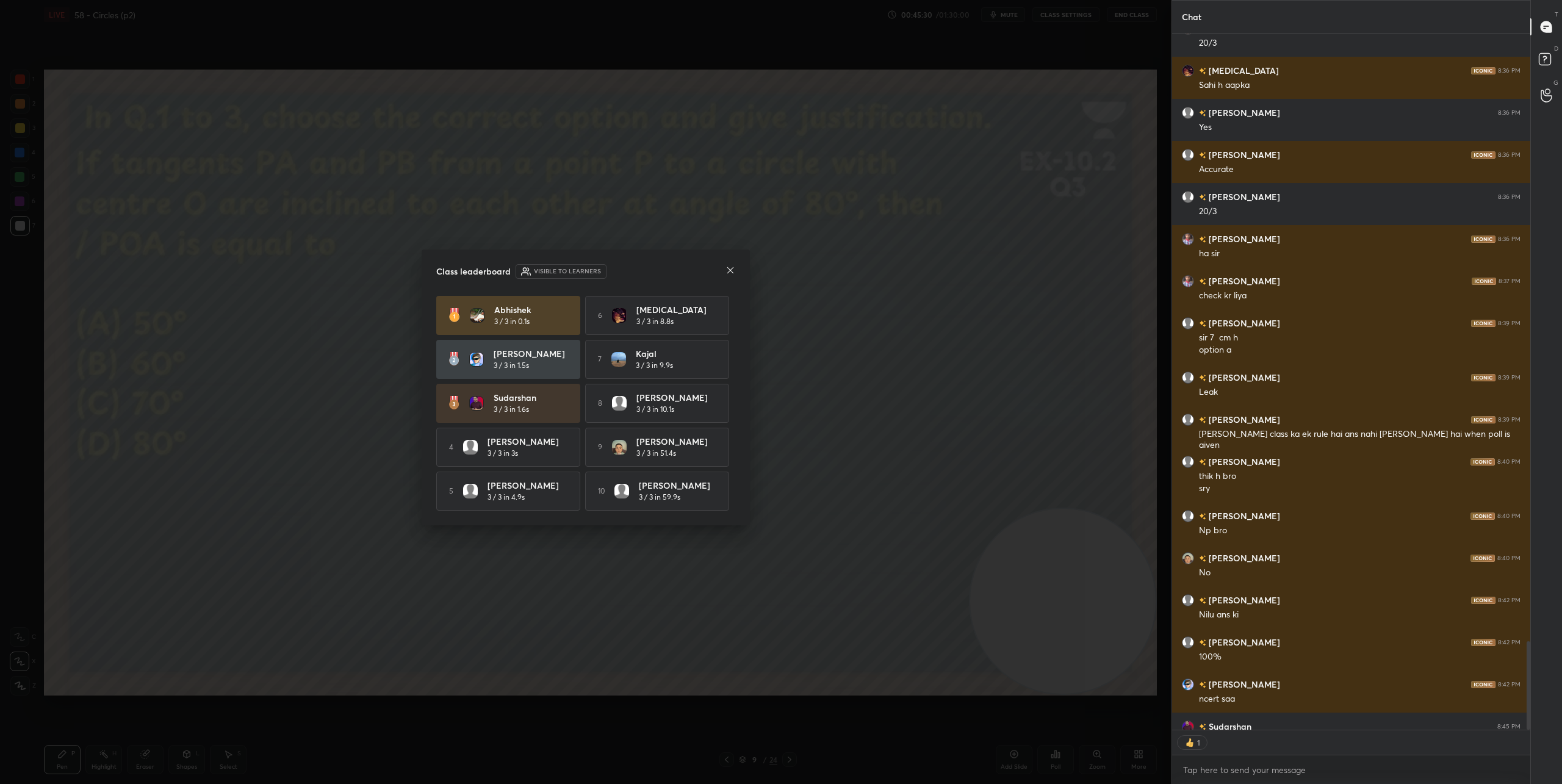
scroll to position [4, 4]
click at [730, 267] on icon at bounding box center [730, 270] width 6 height 6
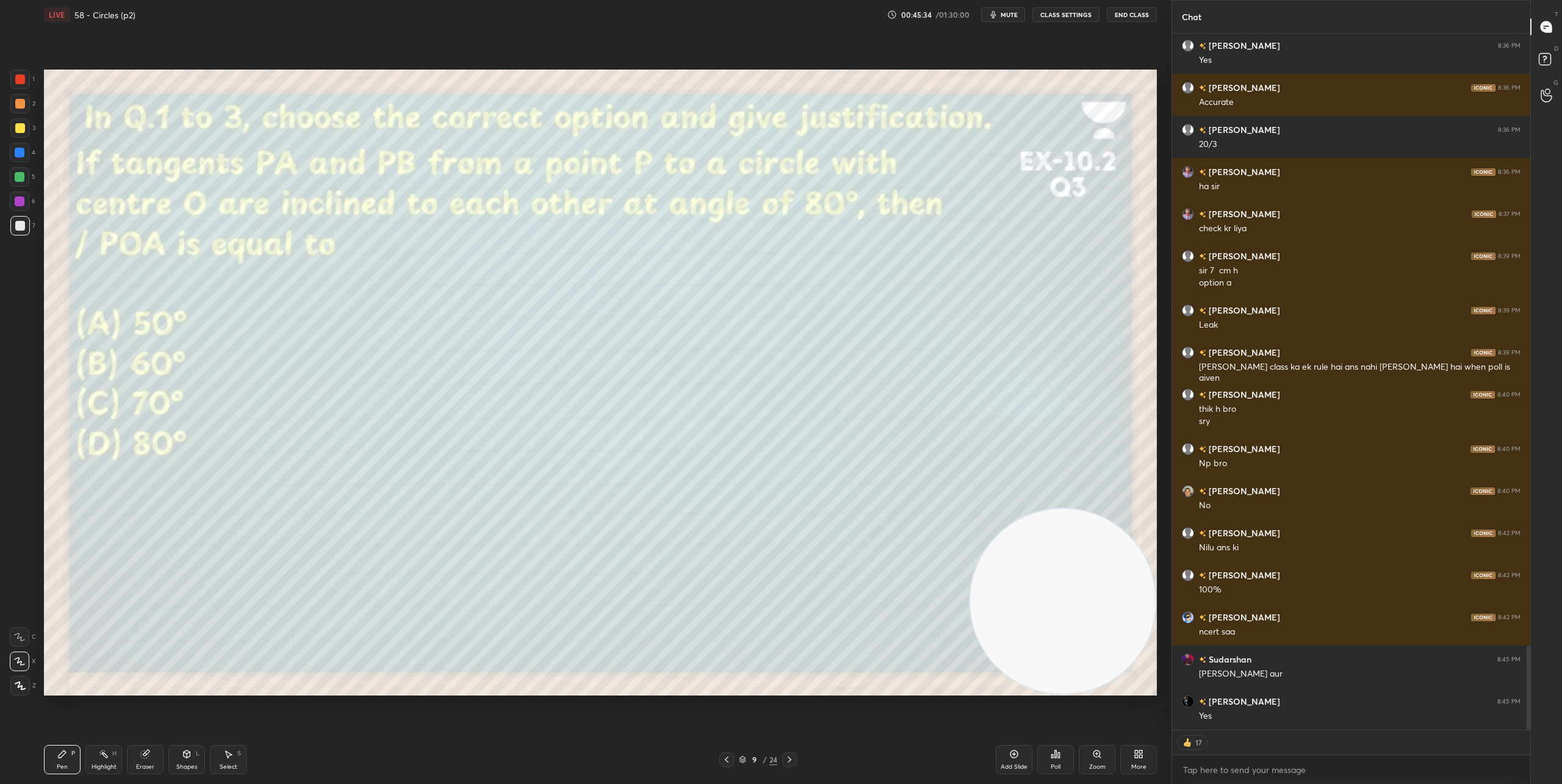
scroll to position [5064, 0]
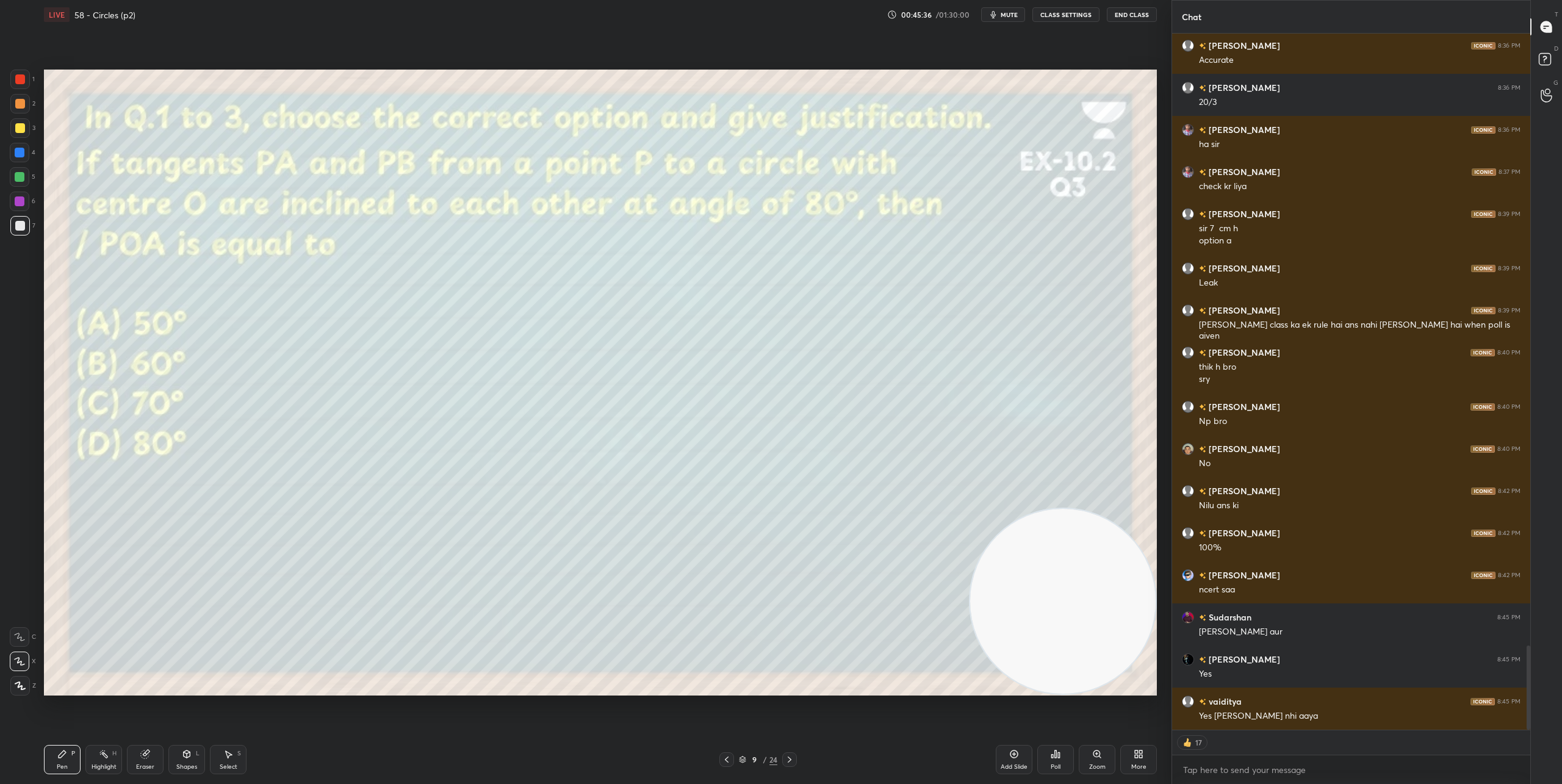
click at [1054, 761] on div "Poll" at bounding box center [1055, 760] width 37 height 30
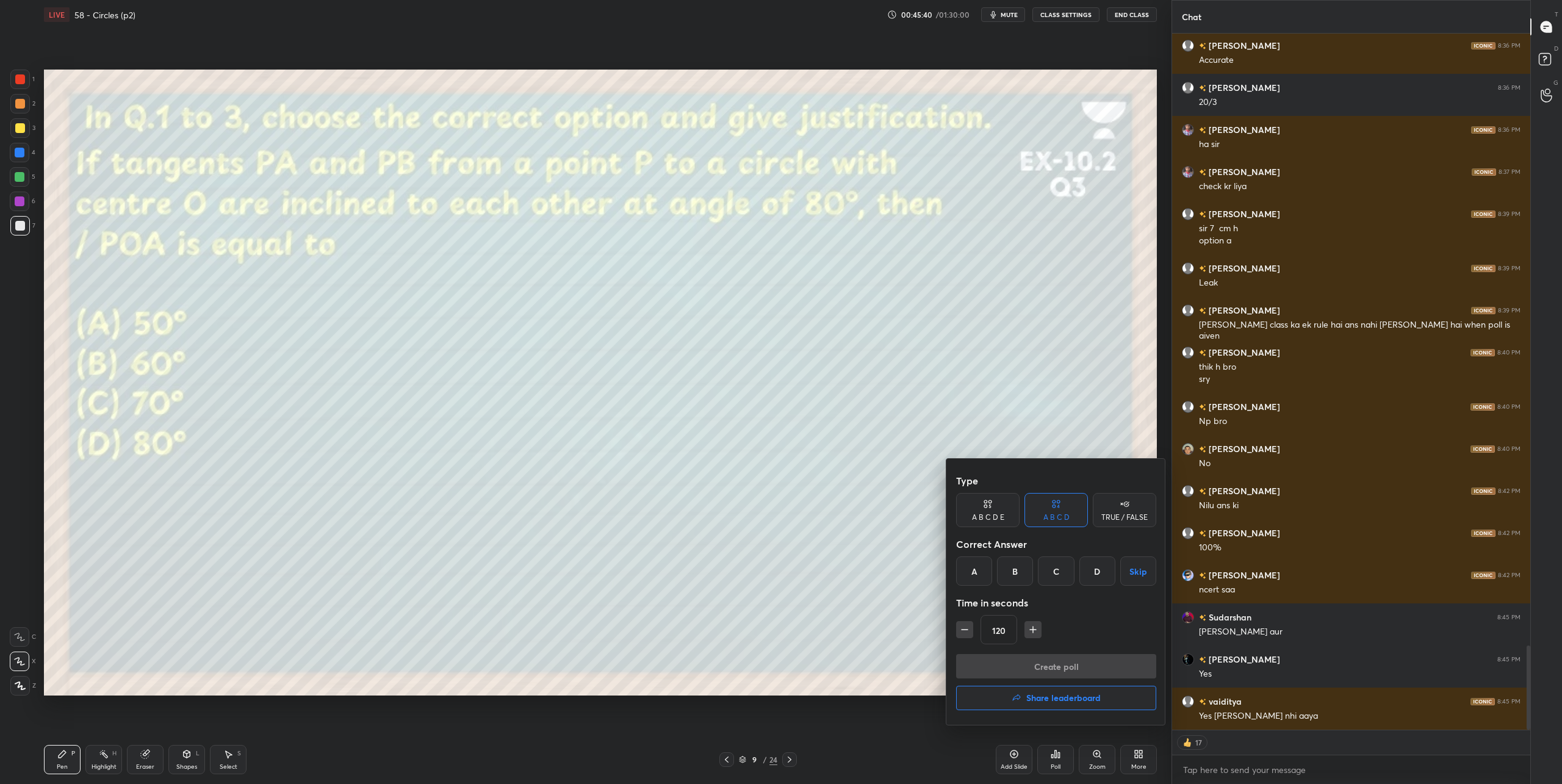
click at [876, 631] on div at bounding box center [781, 392] width 1562 height 784
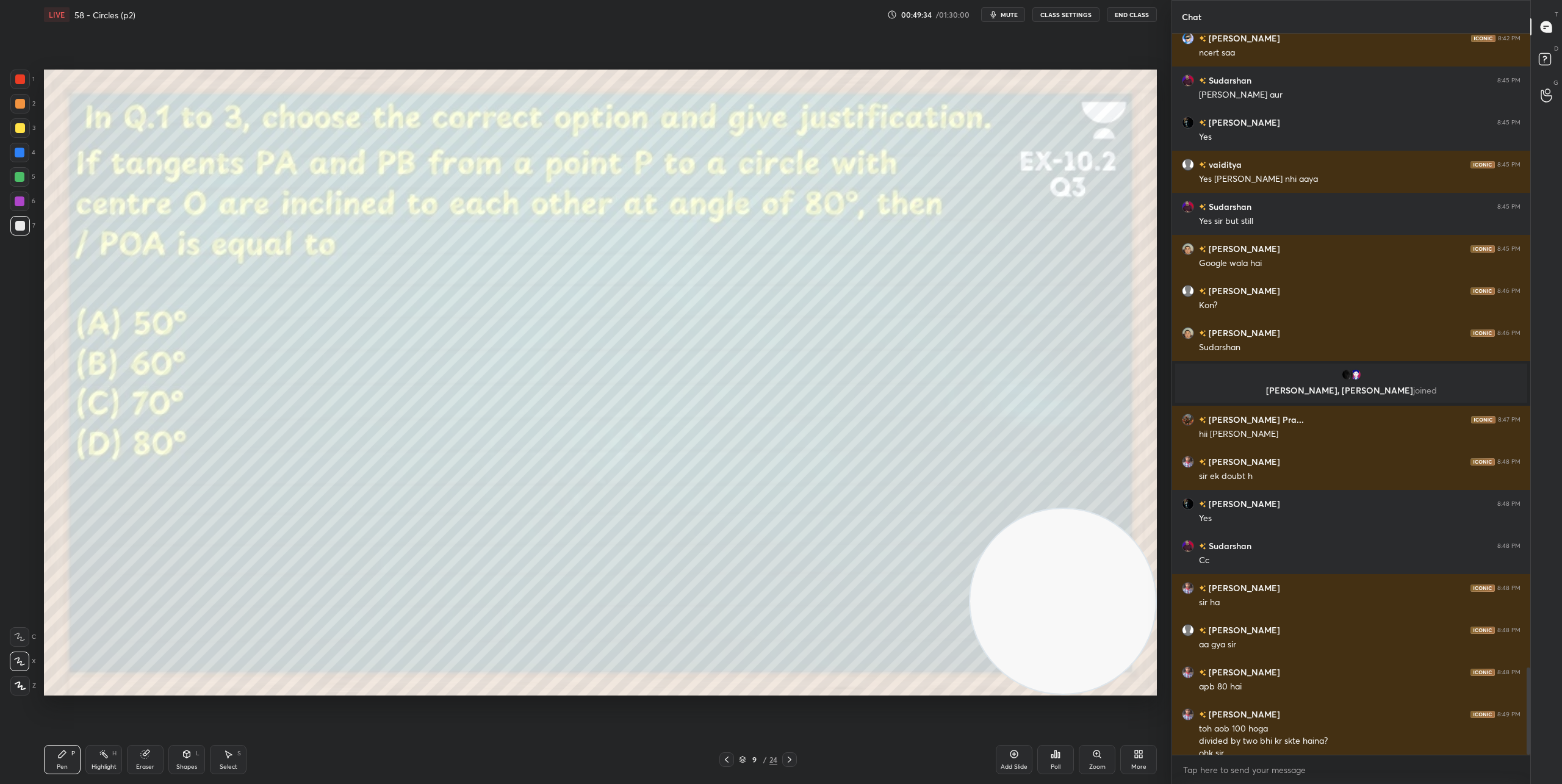
scroll to position [5219, 0]
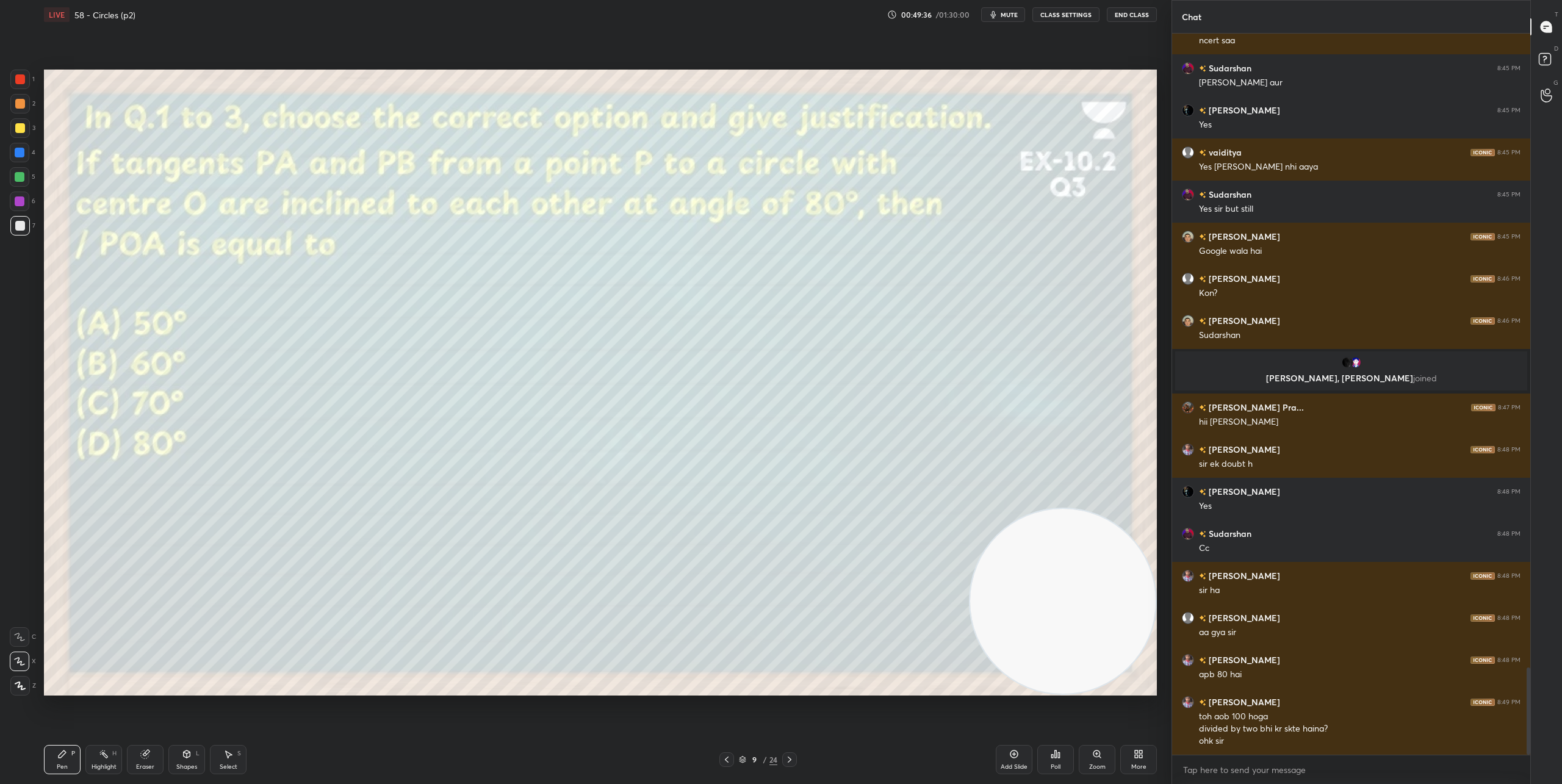
click at [788, 758] on icon at bounding box center [790, 759] width 10 height 10
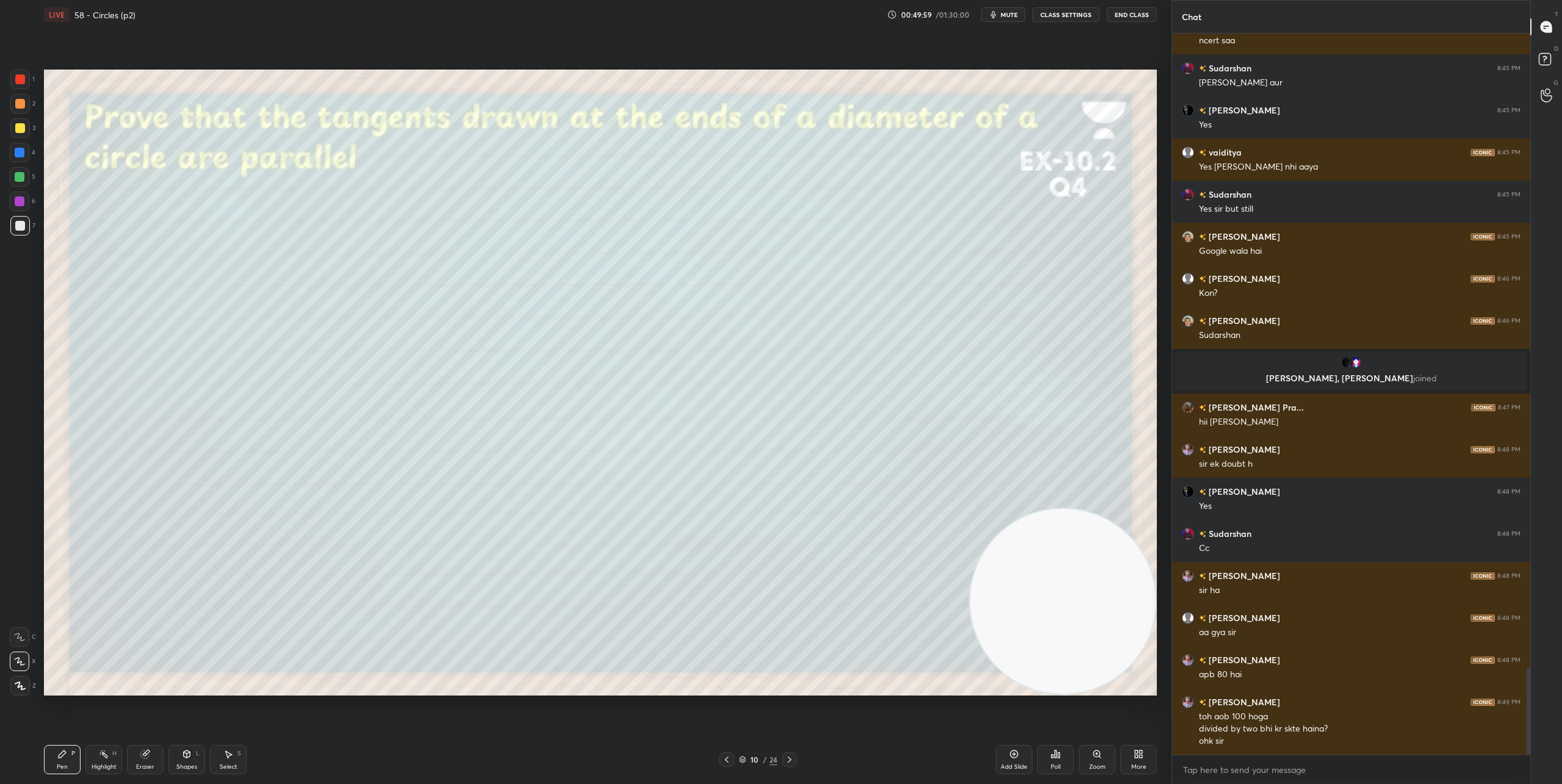
click at [195, 765] on div "Shapes" at bounding box center [186, 767] width 21 height 6
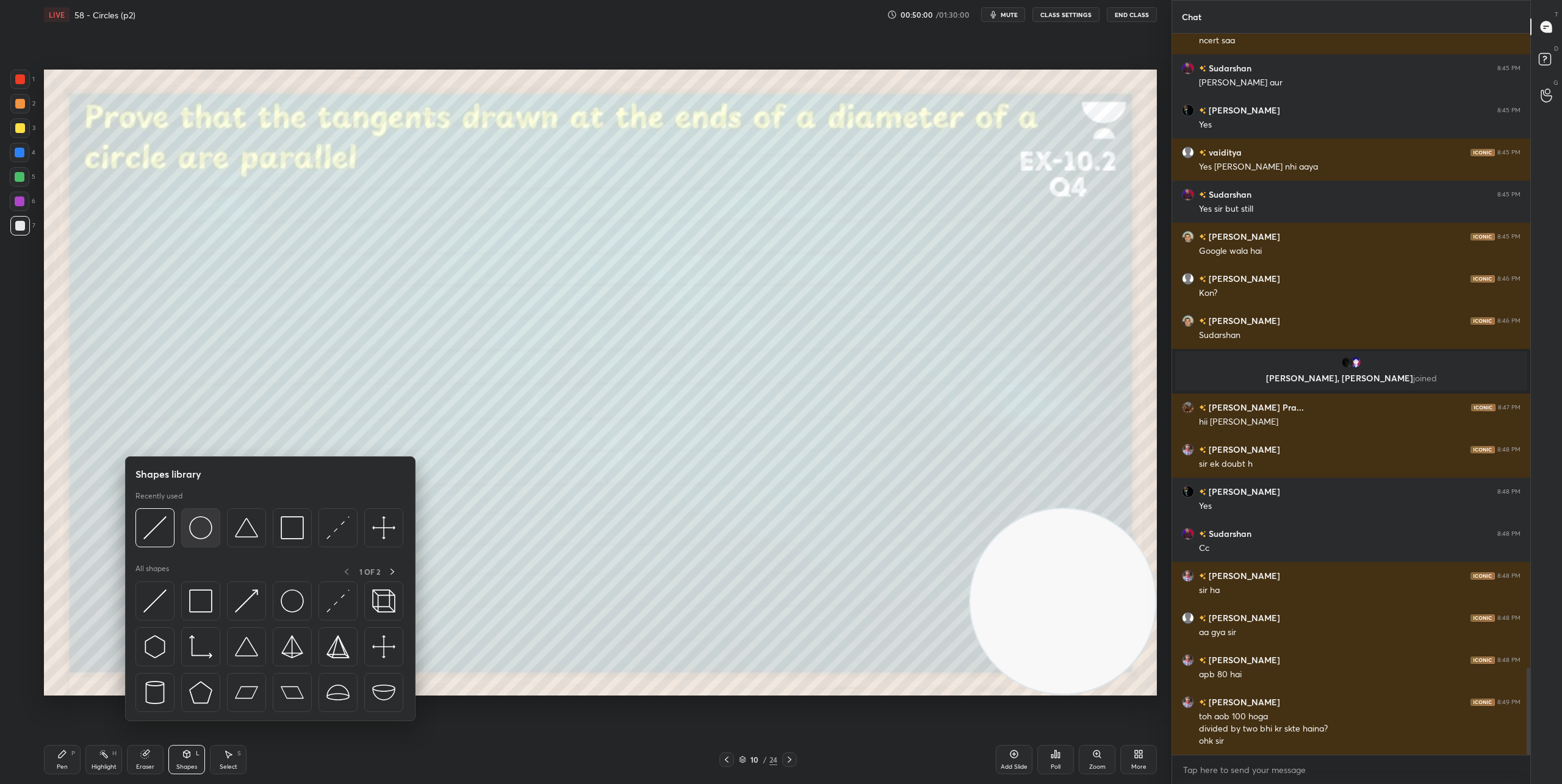
click at [200, 534] on img at bounding box center [201, 528] width 23 height 23
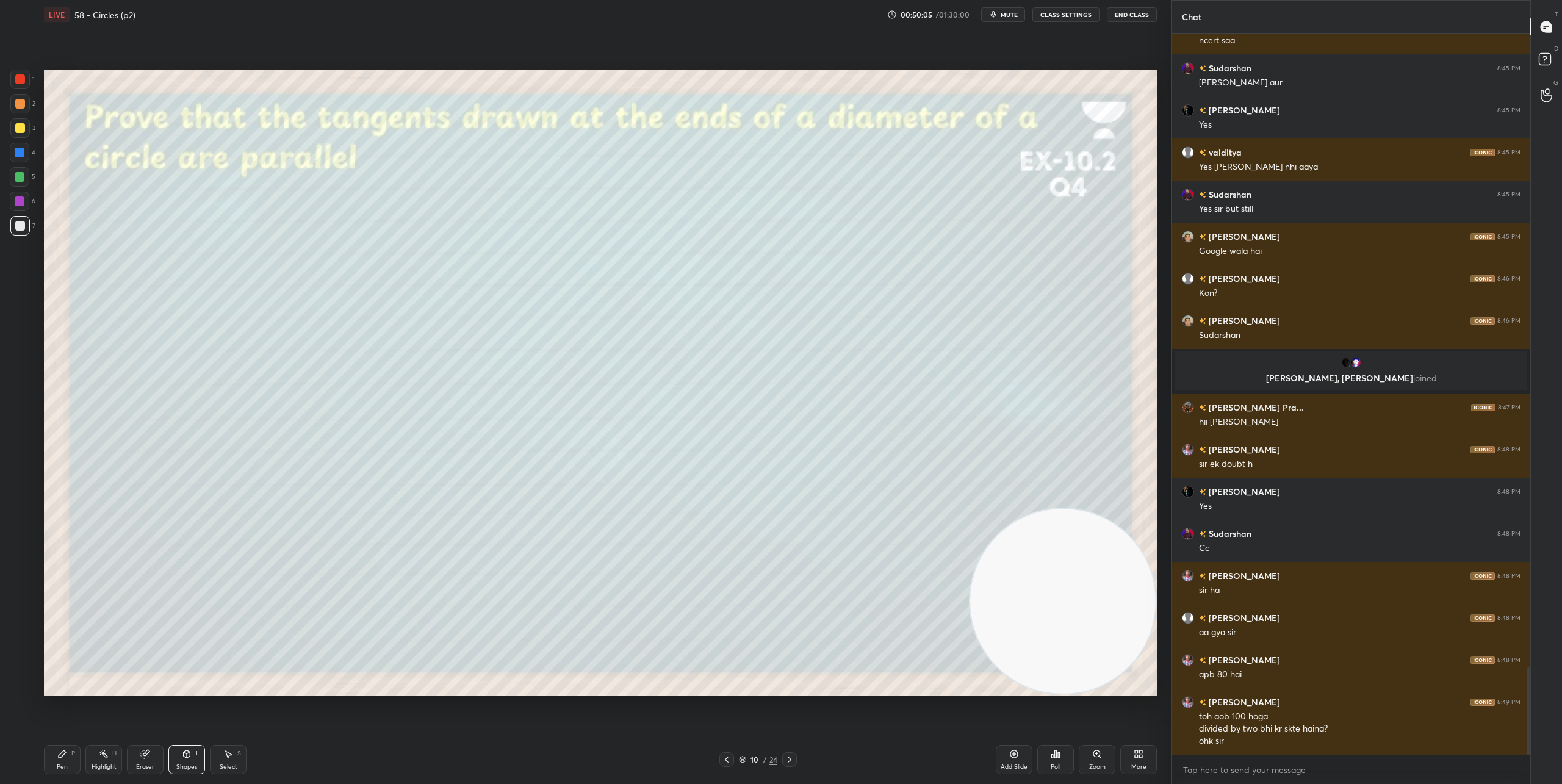
click at [185, 768] on div "Shapes" at bounding box center [186, 767] width 21 height 6
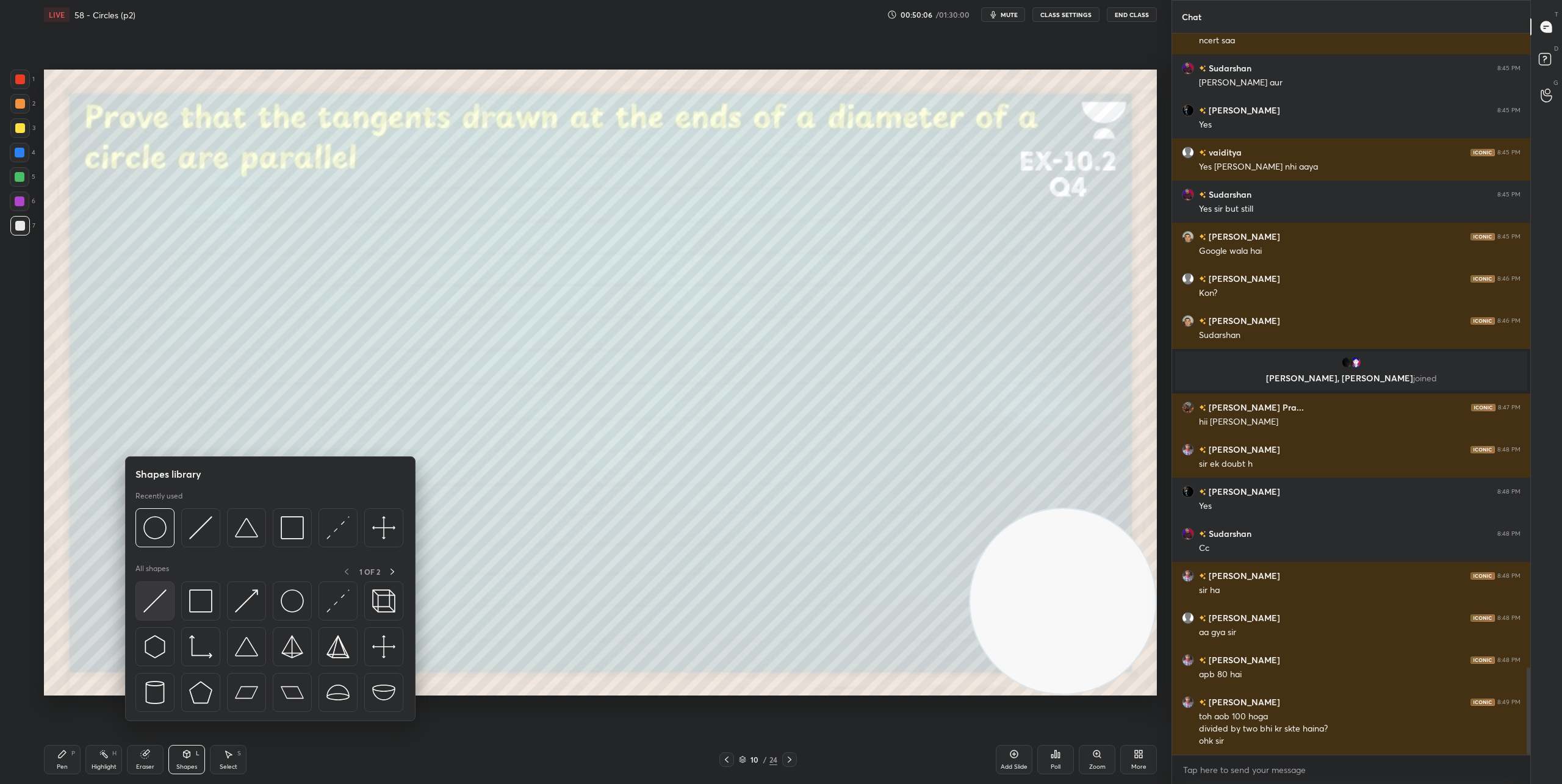
drag, startPoint x: 150, startPoint y: 604, endPoint x: 156, endPoint y: 597, distance: 9.2
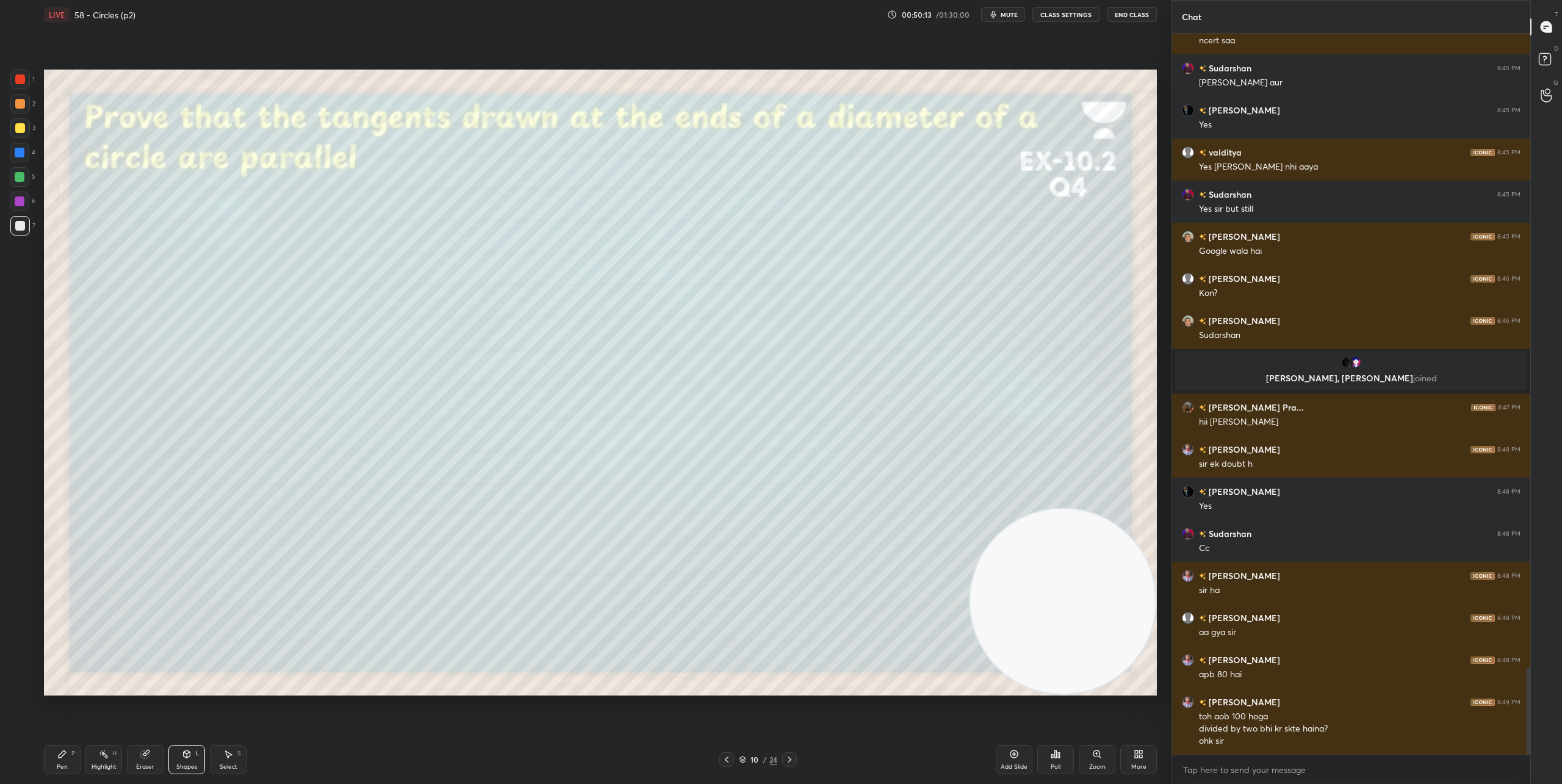
click at [186, 765] on div "Shapes" at bounding box center [186, 767] width 21 height 6
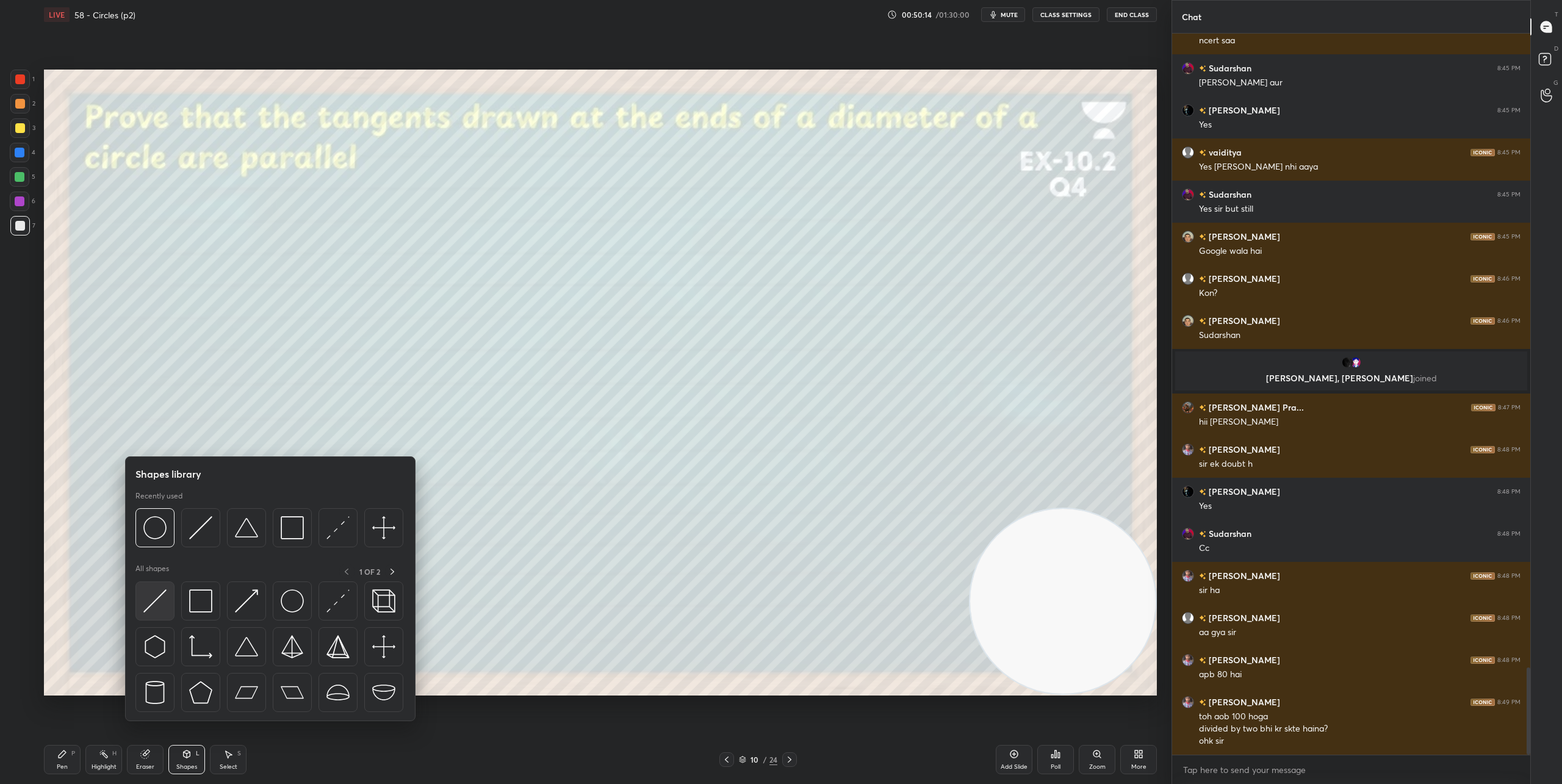
click at [152, 603] on img at bounding box center [155, 601] width 23 height 23
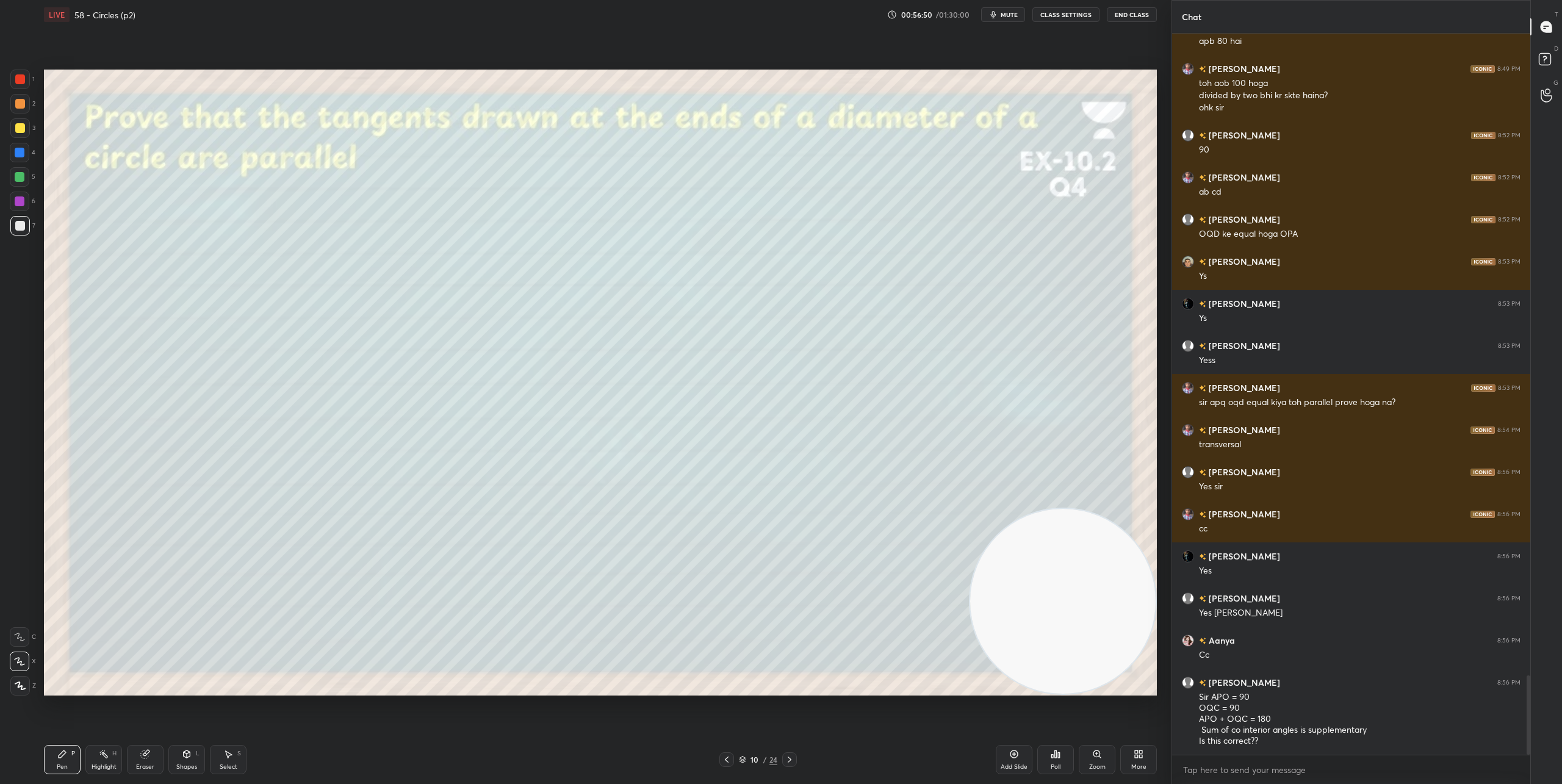
scroll to position [5865, 0]
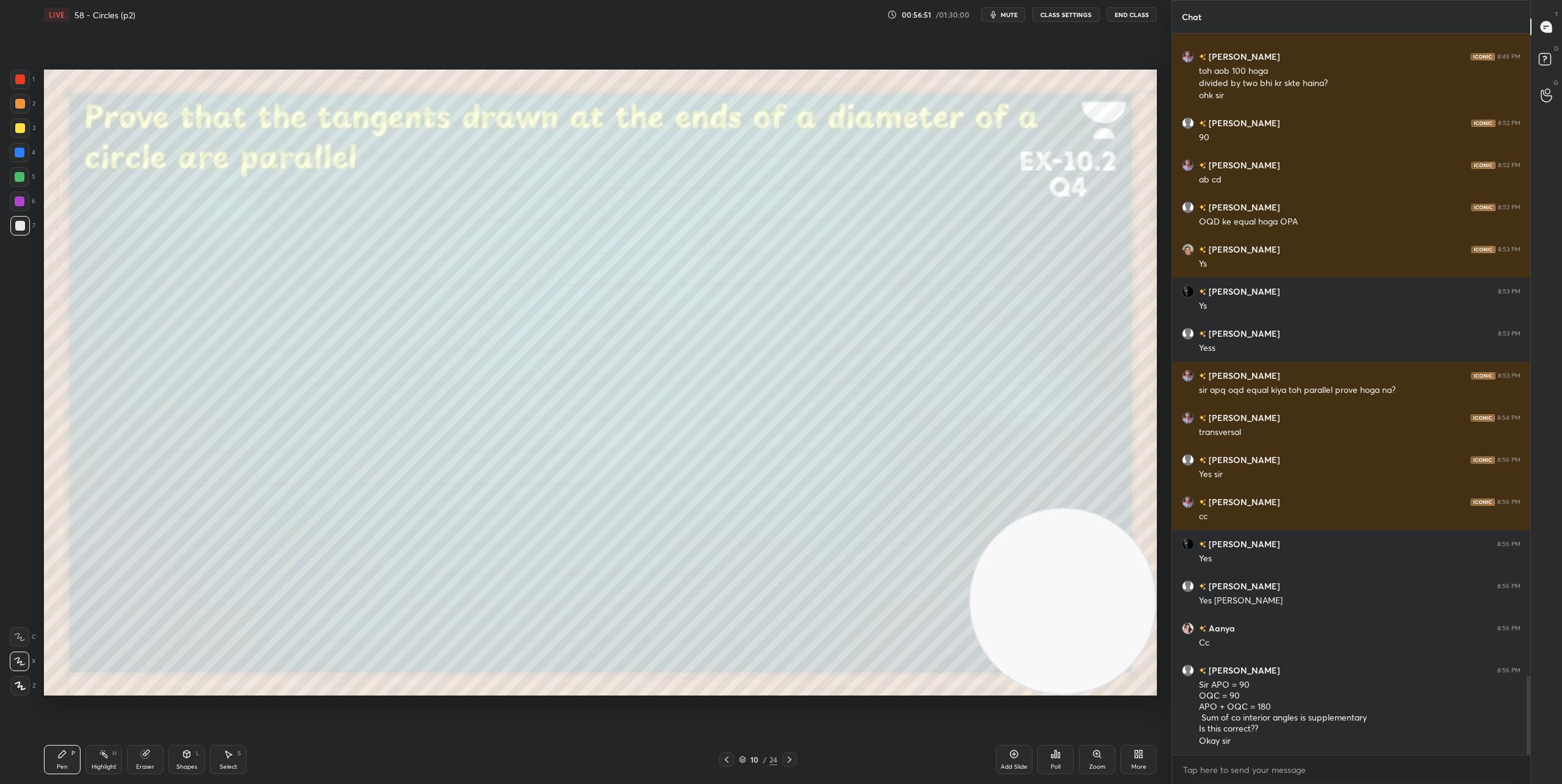
click at [788, 757] on icon at bounding box center [790, 759] width 10 height 10
click at [192, 761] on div "Shapes L" at bounding box center [186, 760] width 37 height 30
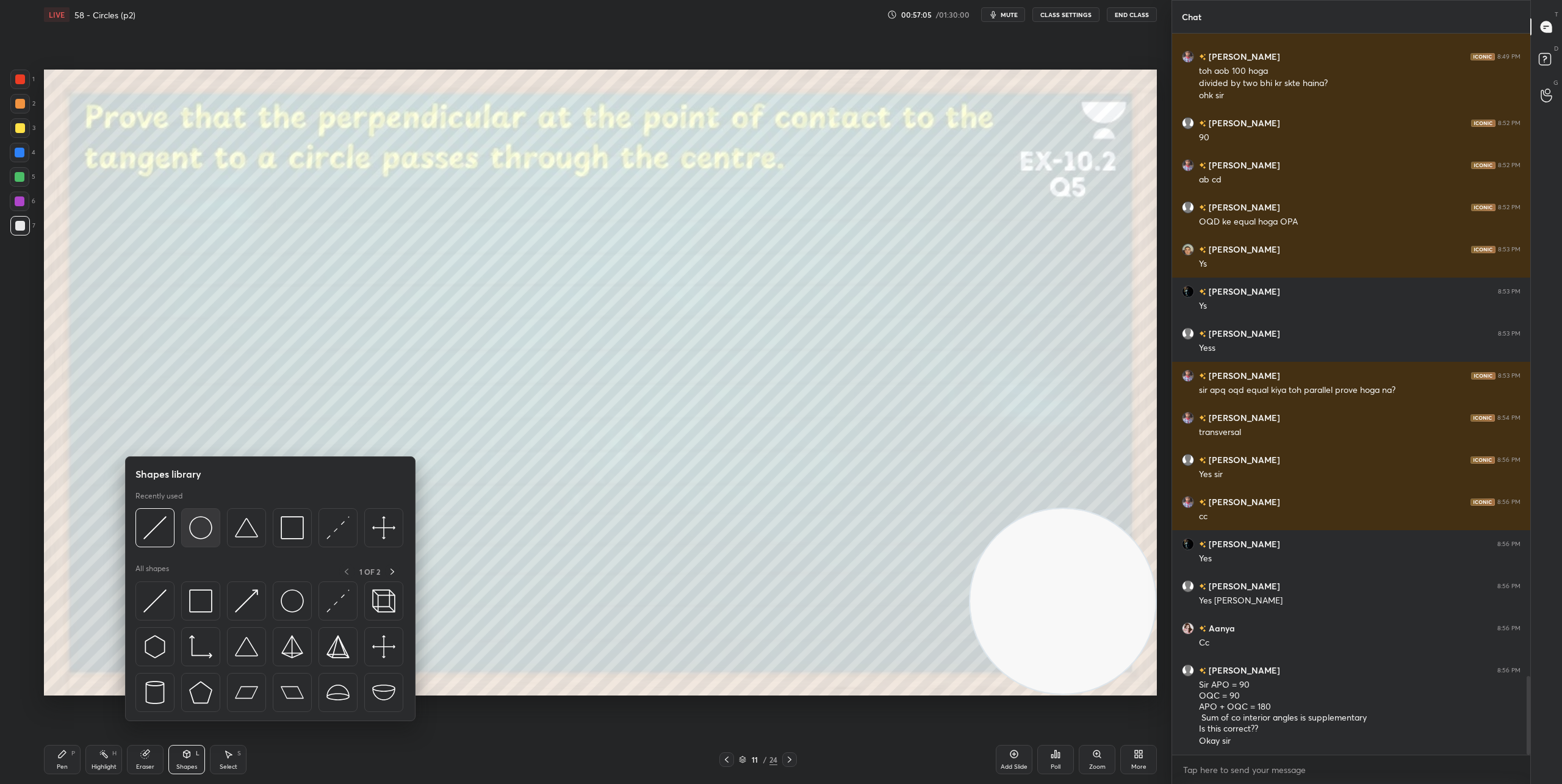
click at [215, 529] on div at bounding box center [201, 528] width 39 height 39
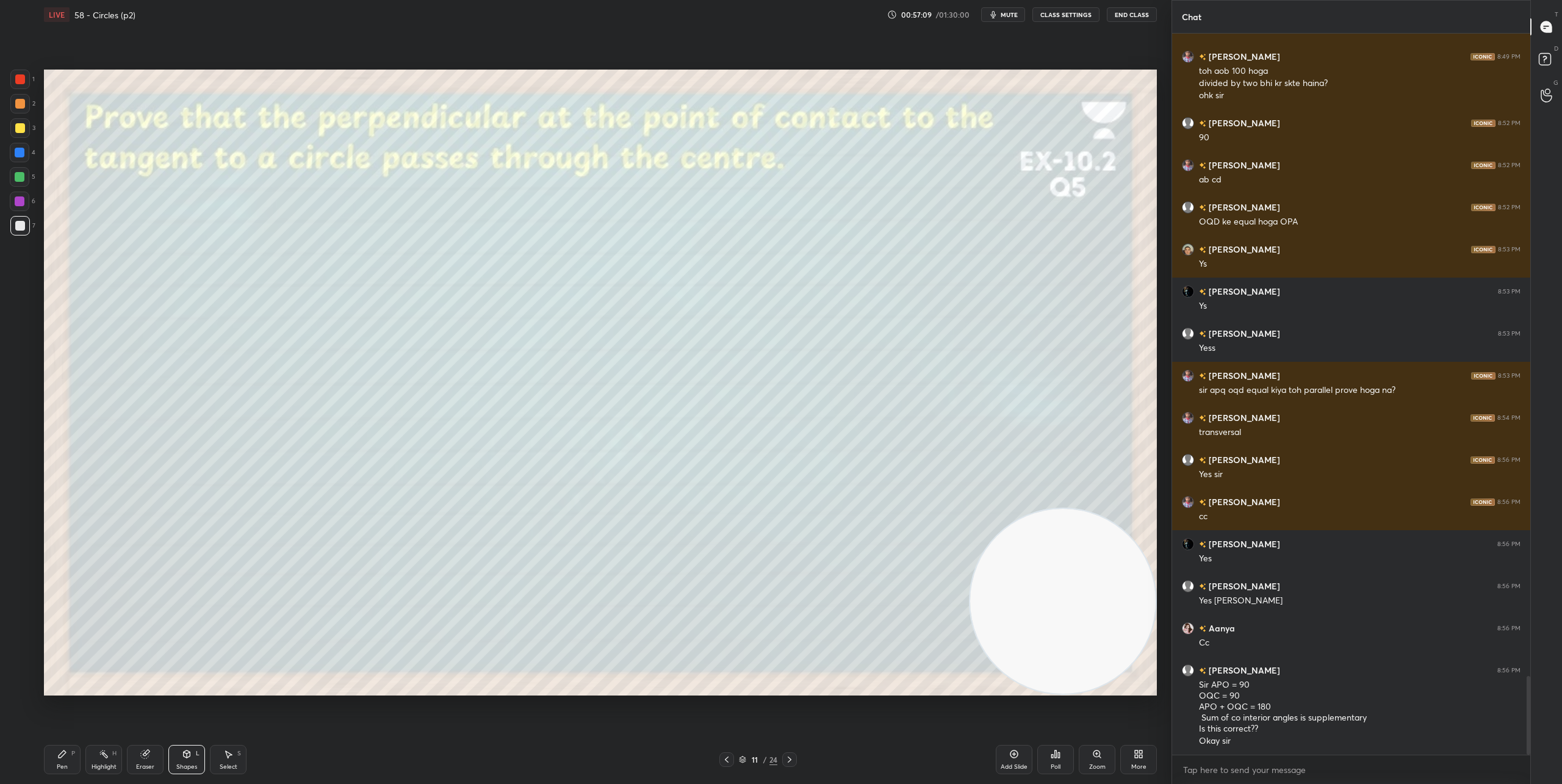
click at [184, 752] on icon at bounding box center [187, 753] width 7 height 2
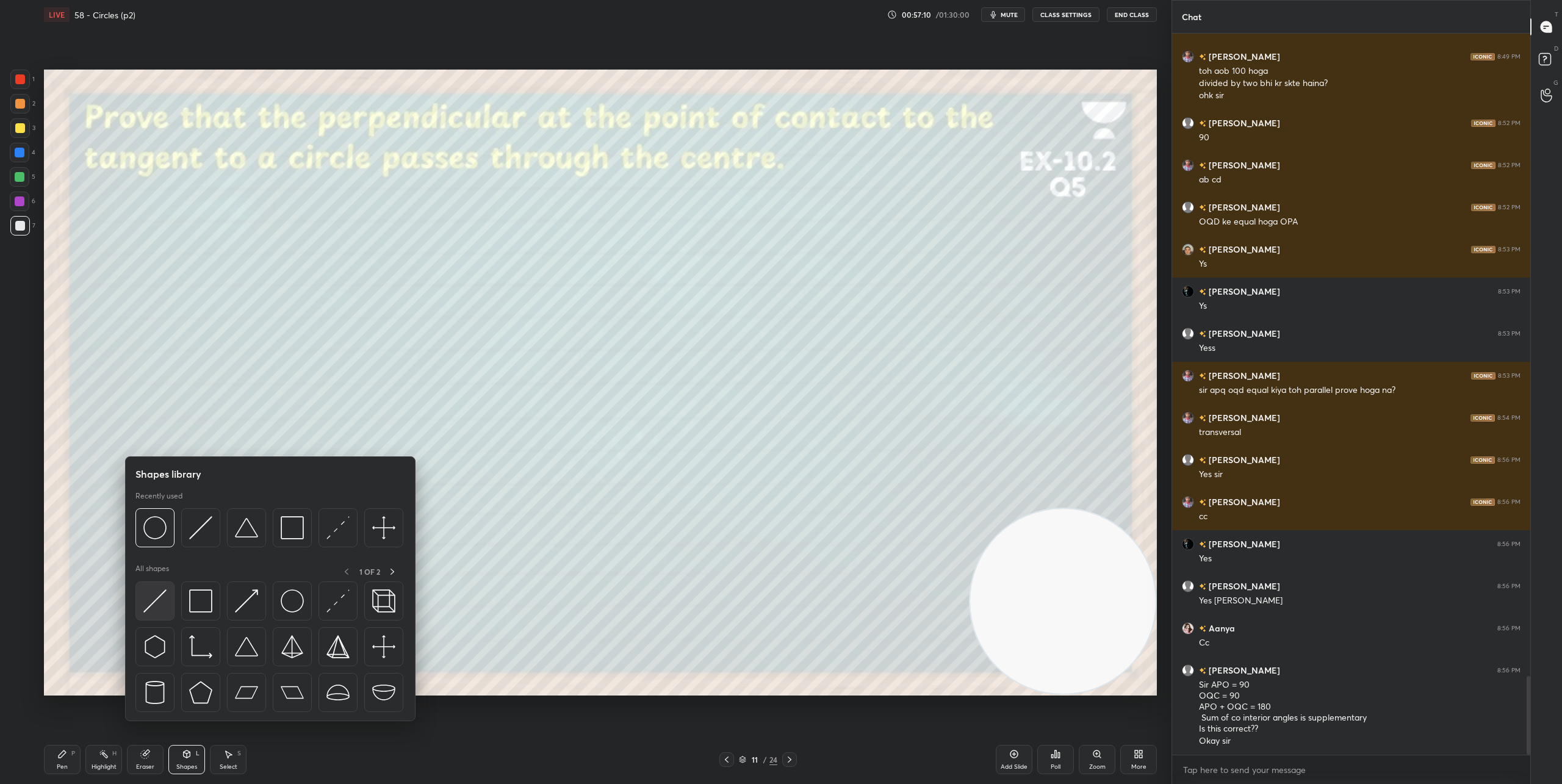
click at [156, 606] on img at bounding box center [155, 601] width 23 height 23
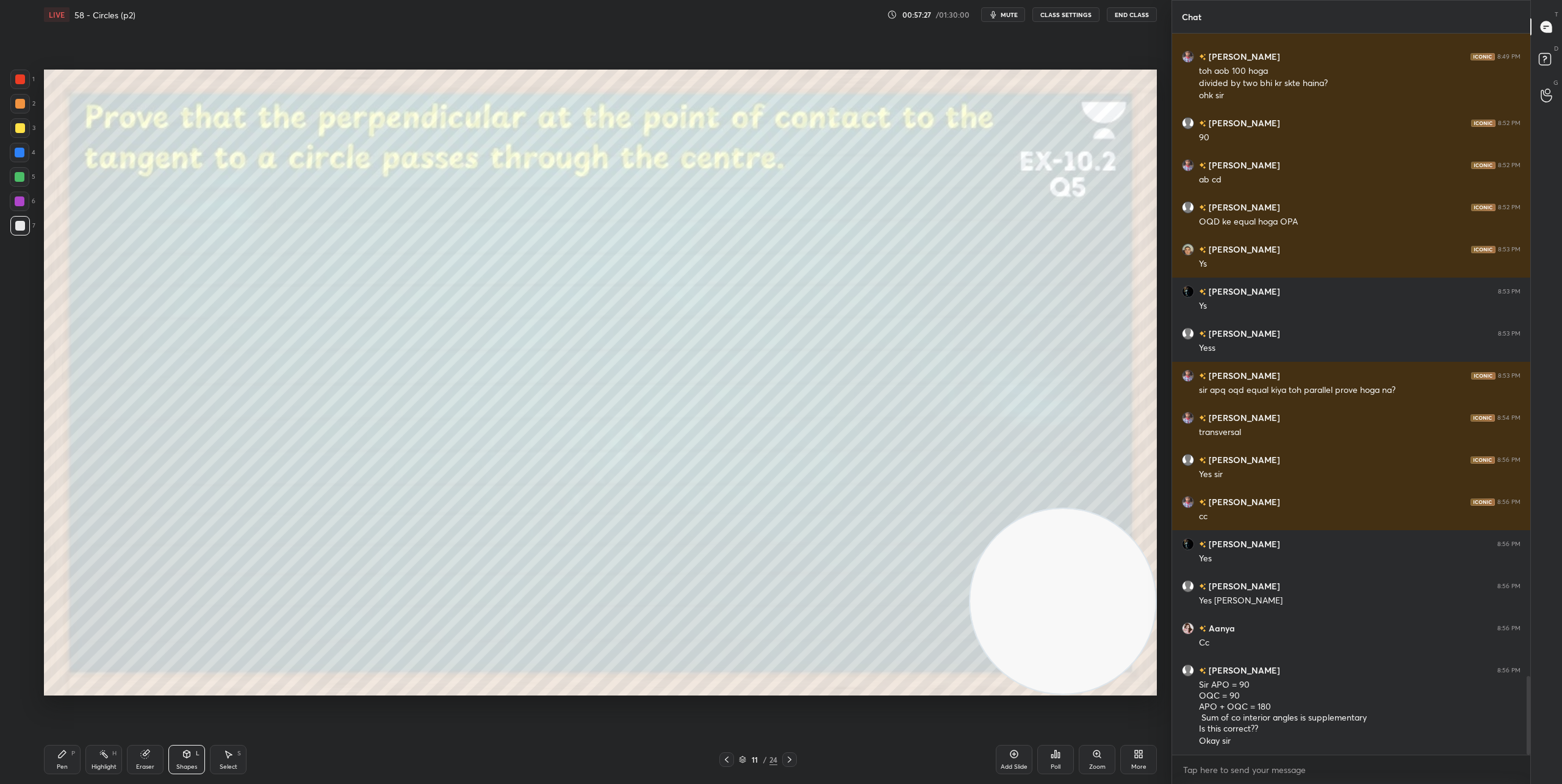
click at [181, 758] on div "Shapes L" at bounding box center [186, 760] width 37 height 30
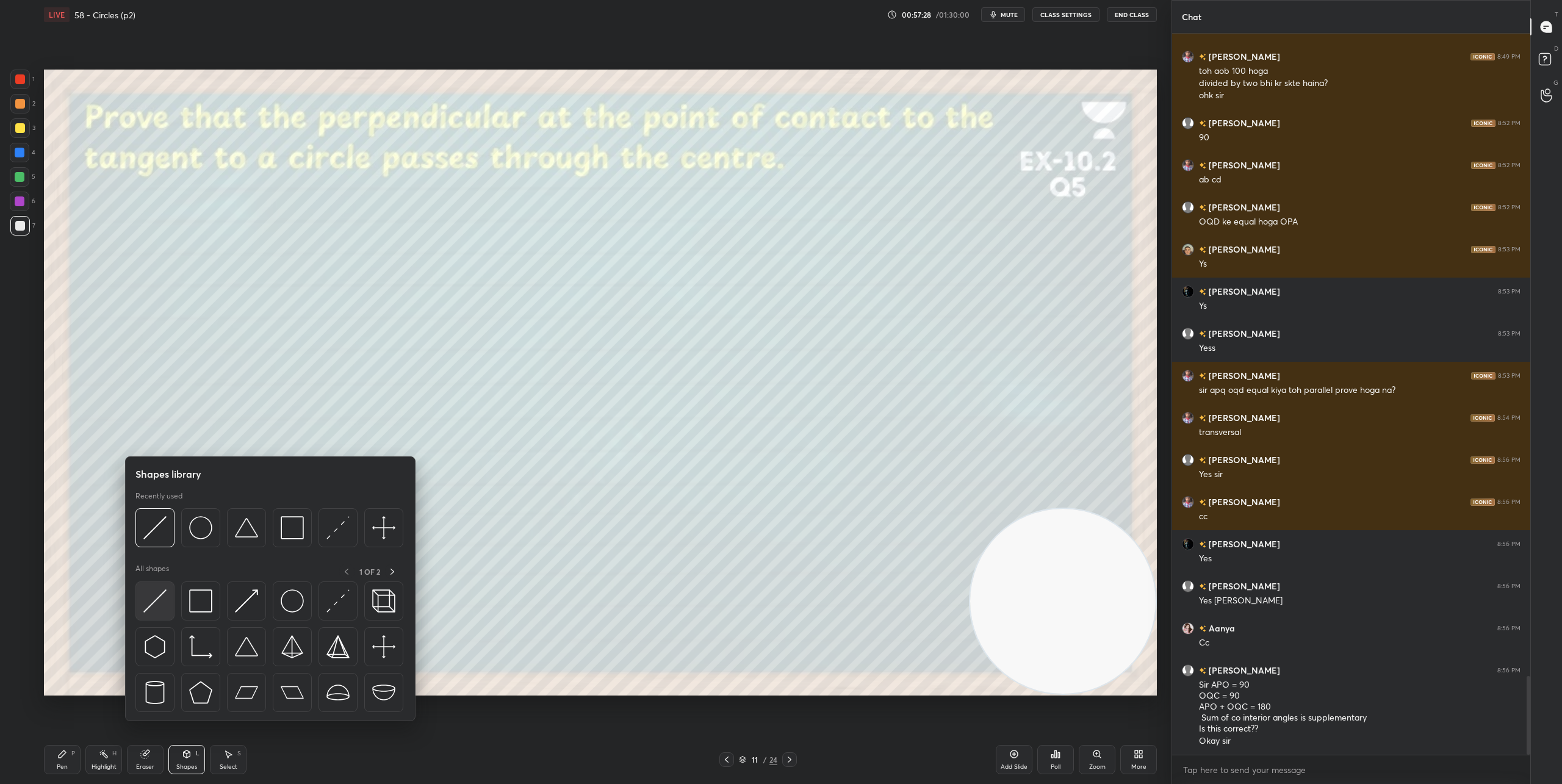
click at [155, 600] on img at bounding box center [155, 601] width 23 height 23
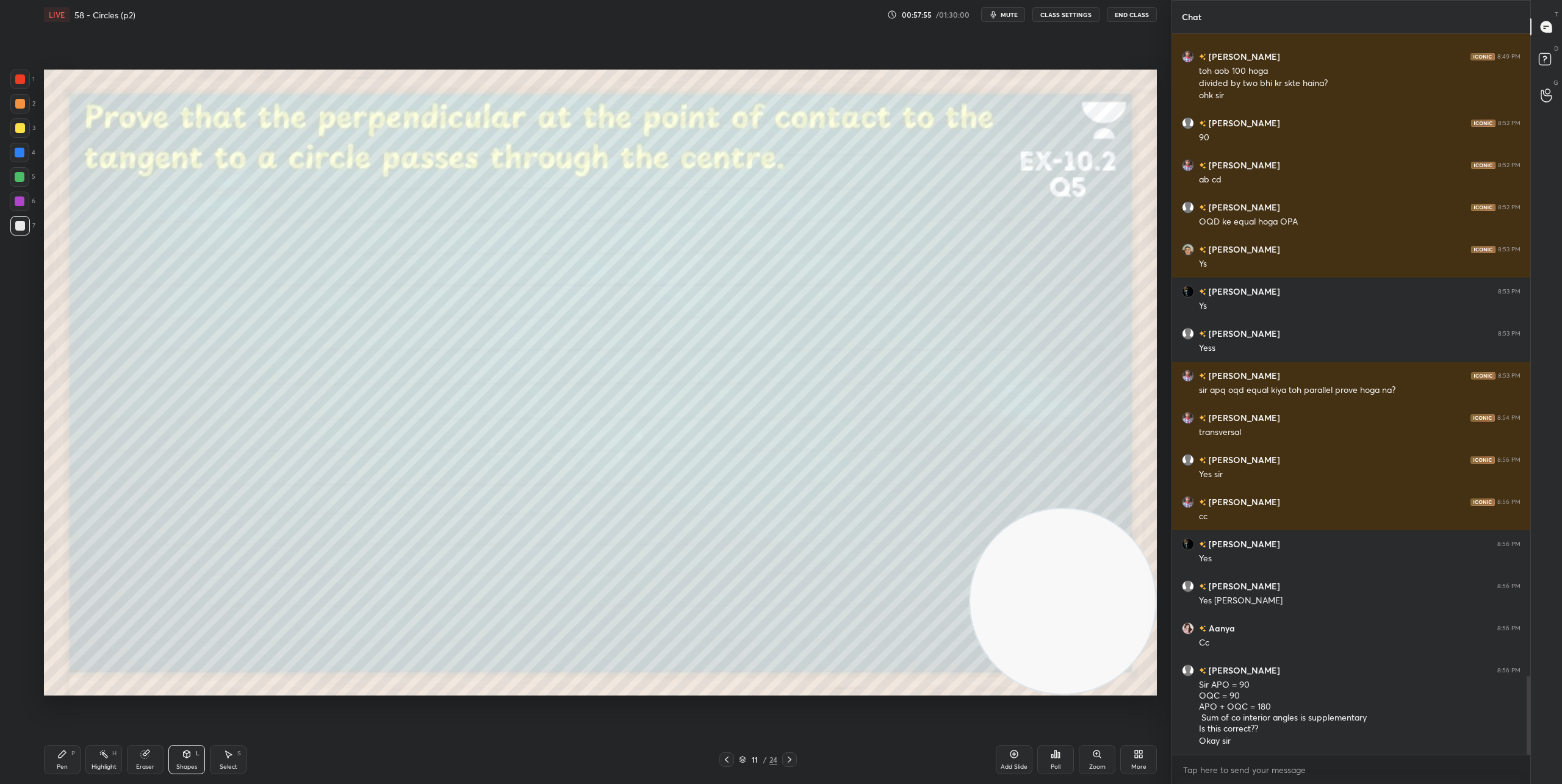
click at [55, 756] on div "Pen P" at bounding box center [62, 760] width 37 height 30
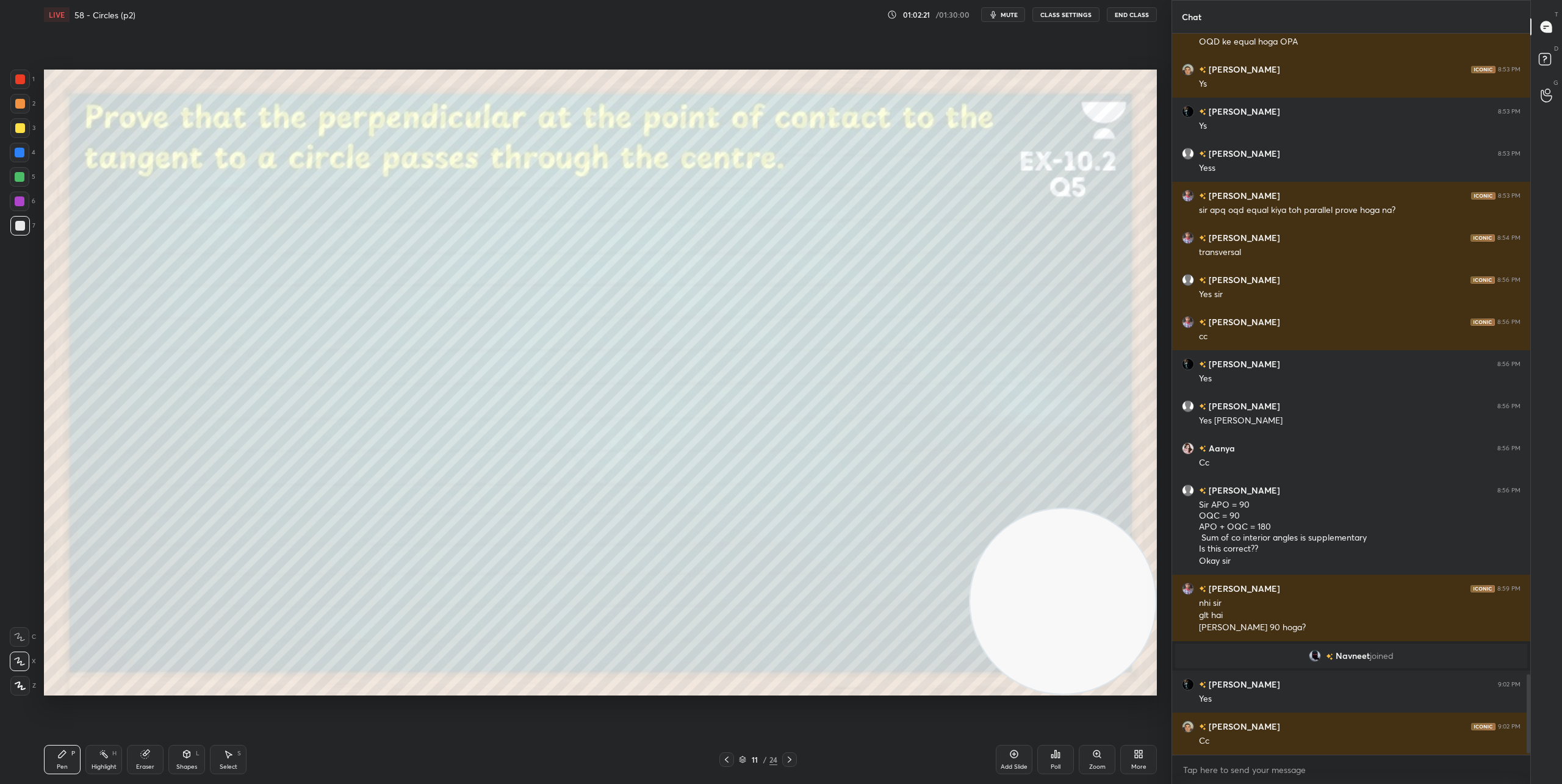
scroll to position [5761, 0]
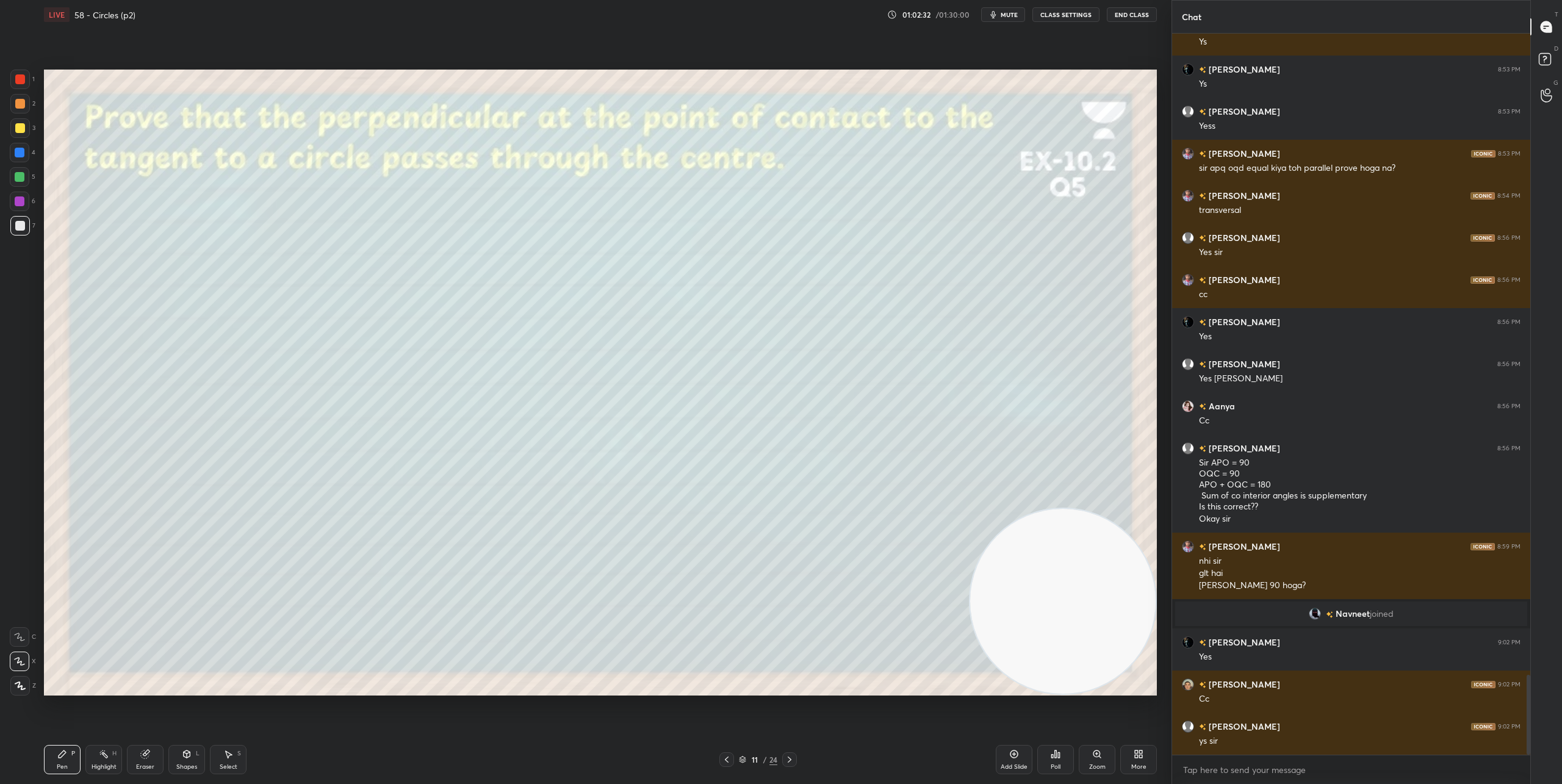
click at [769, 758] on div "24" at bounding box center [773, 760] width 8 height 11
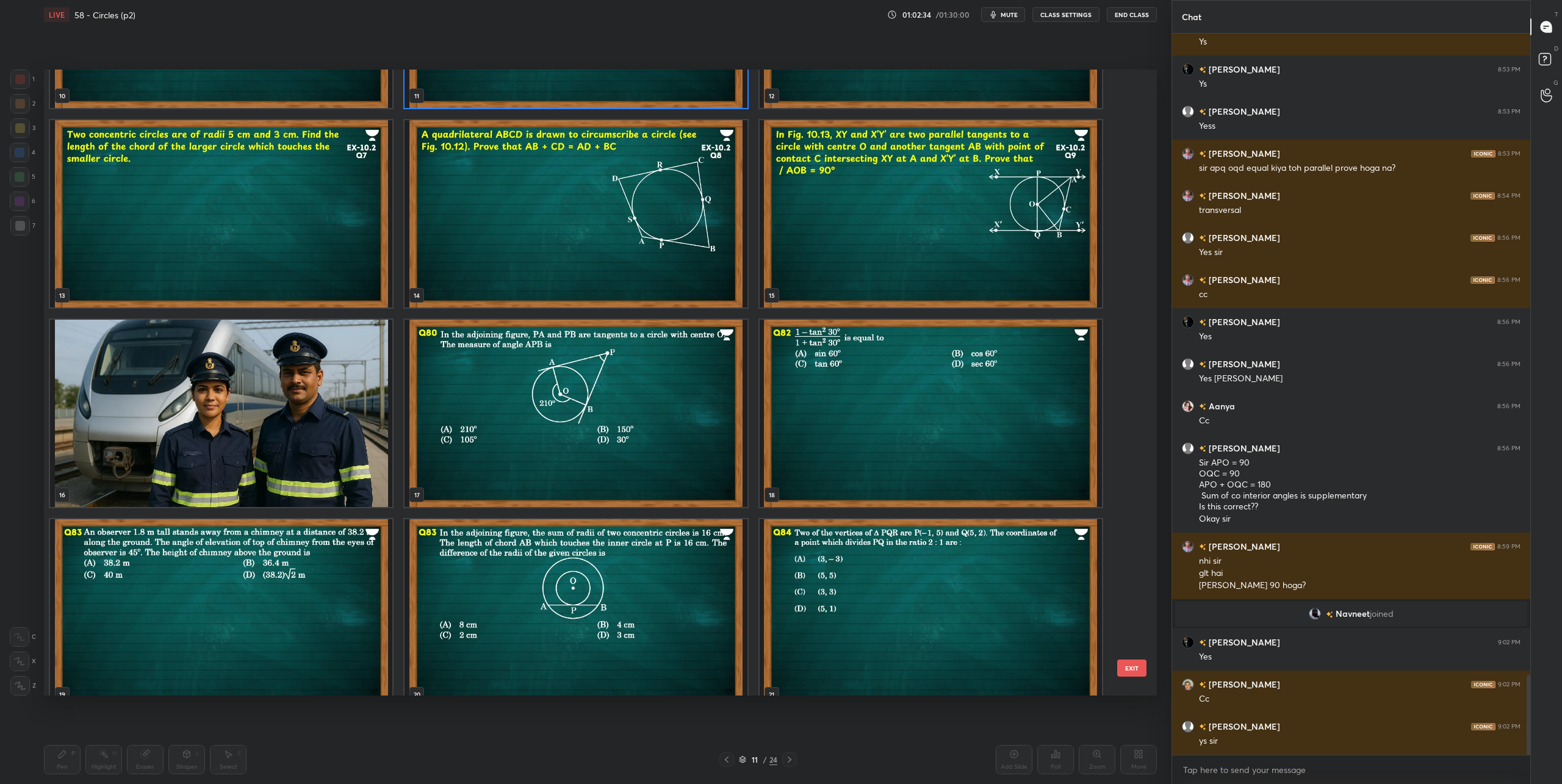
scroll to position [758, 0]
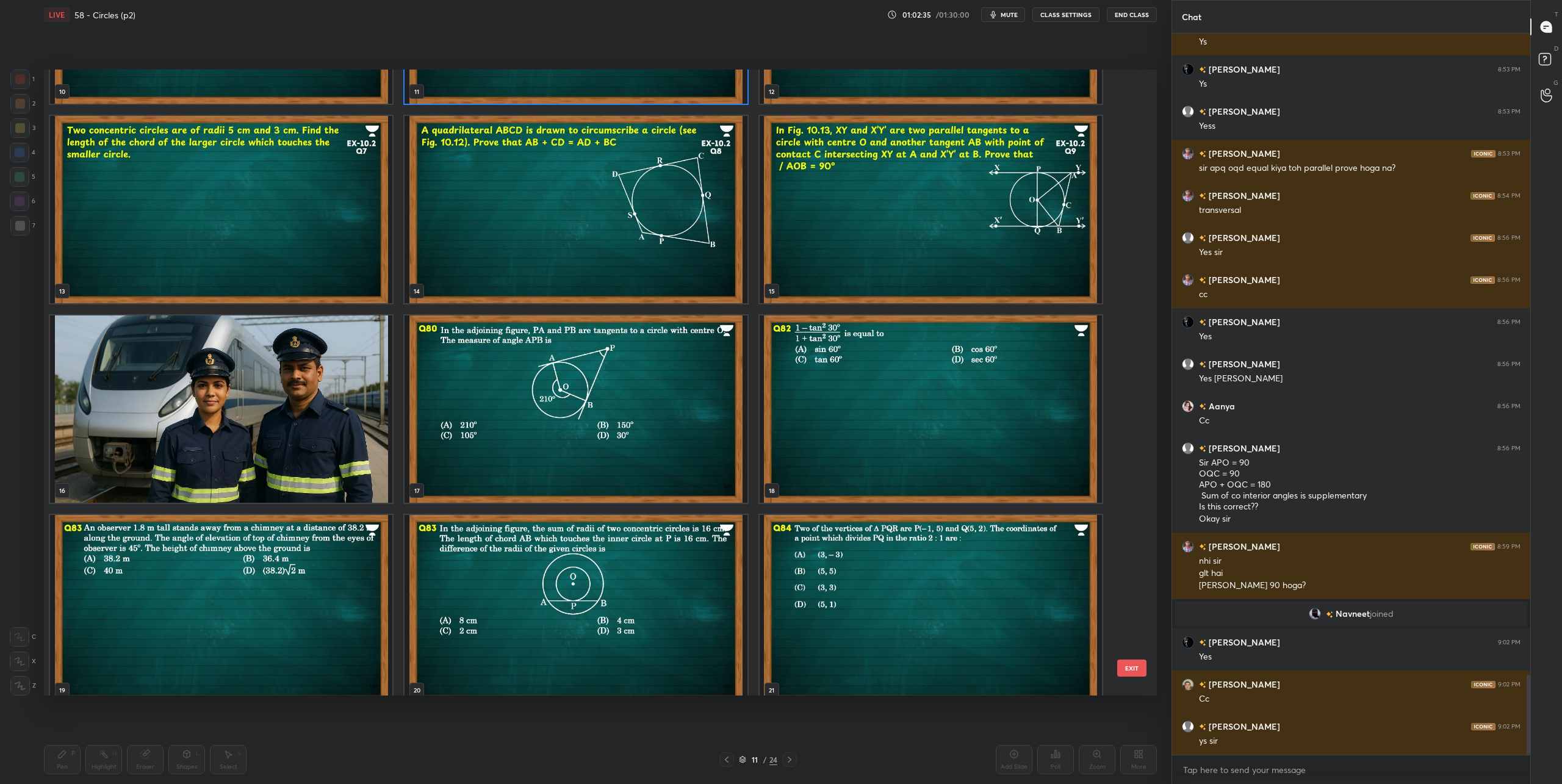
click at [248, 411] on img "grid" at bounding box center [221, 409] width 343 height 188
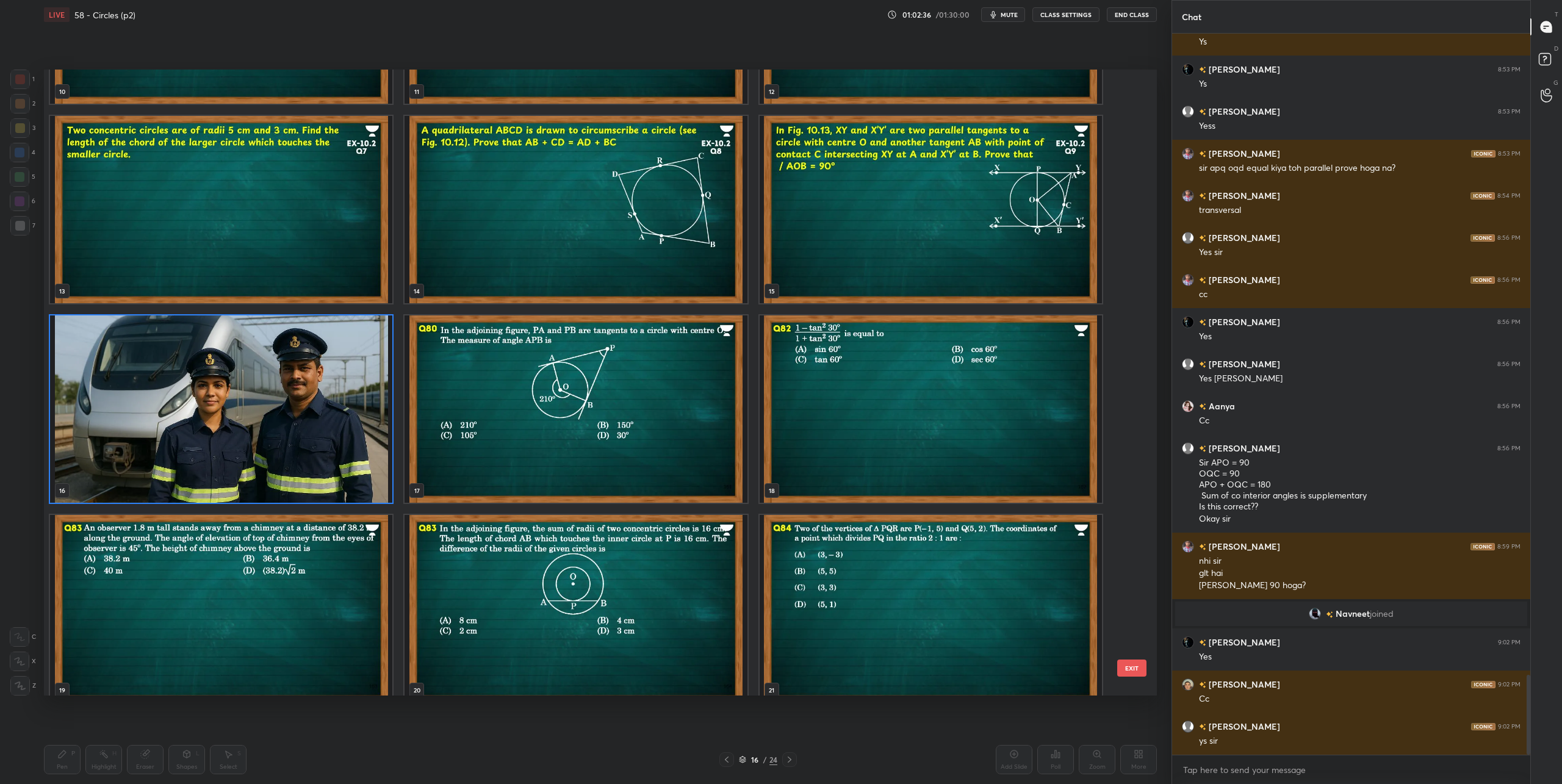
click at [248, 411] on img "grid" at bounding box center [221, 409] width 343 height 188
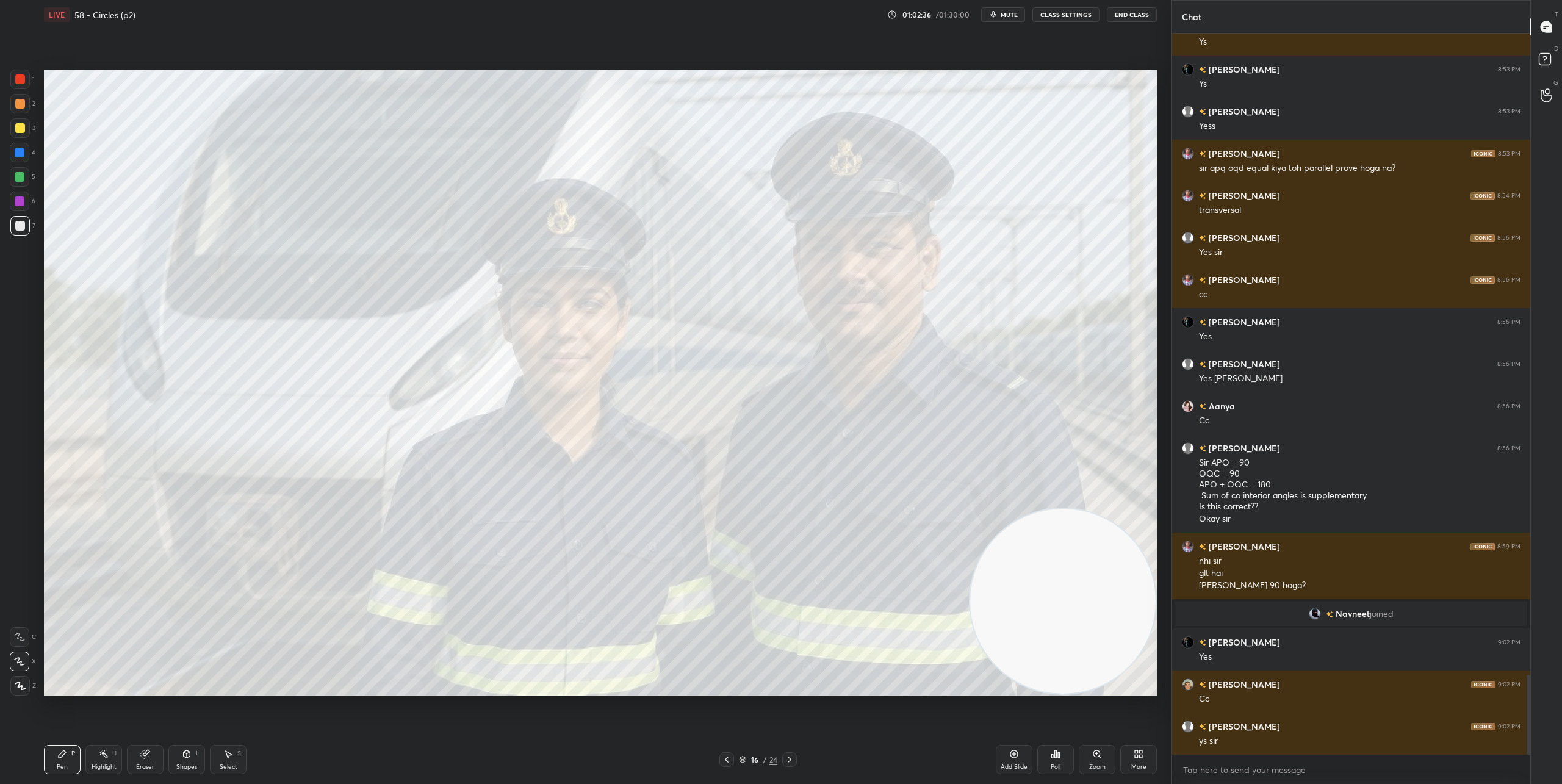
scroll to position [0, 0]
click at [789, 758] on icon at bounding box center [790, 760] width 4 height 6
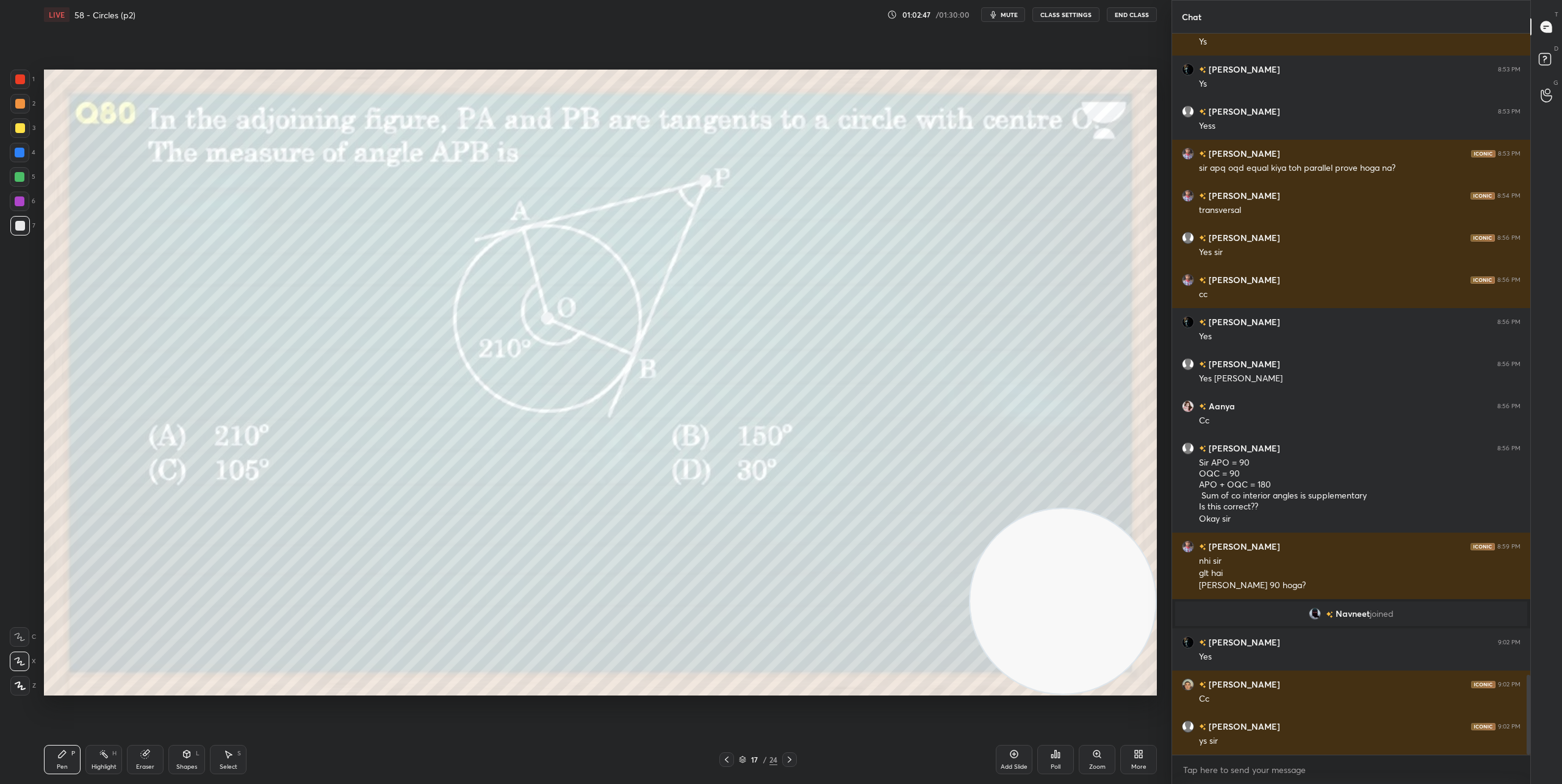
click at [1061, 757] on div "Poll" at bounding box center [1055, 760] width 37 height 30
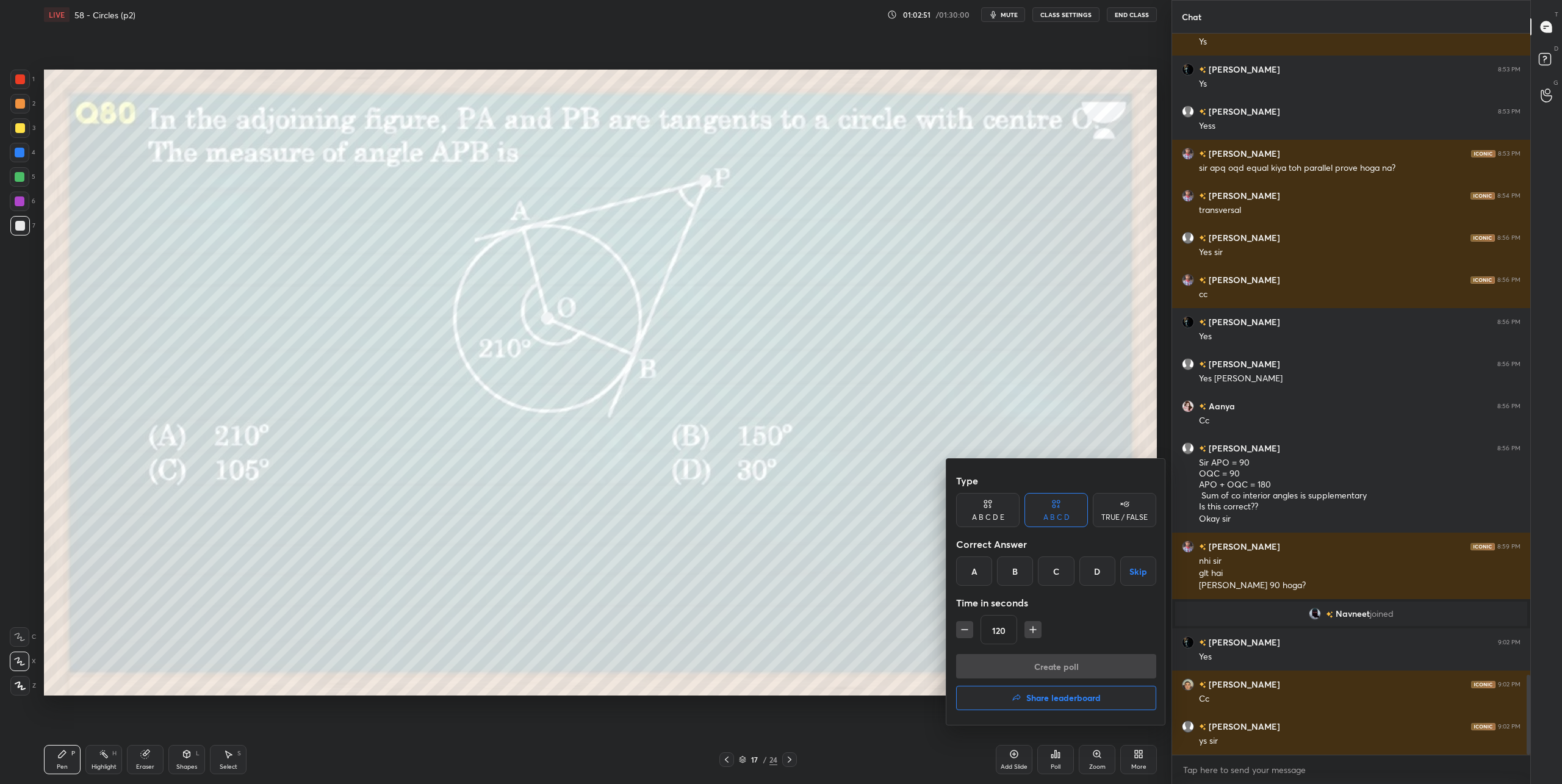
click at [1099, 573] on div "D" at bounding box center [1097, 571] width 36 height 30
click at [1085, 666] on button "Create poll" at bounding box center [1056, 666] width 200 height 24
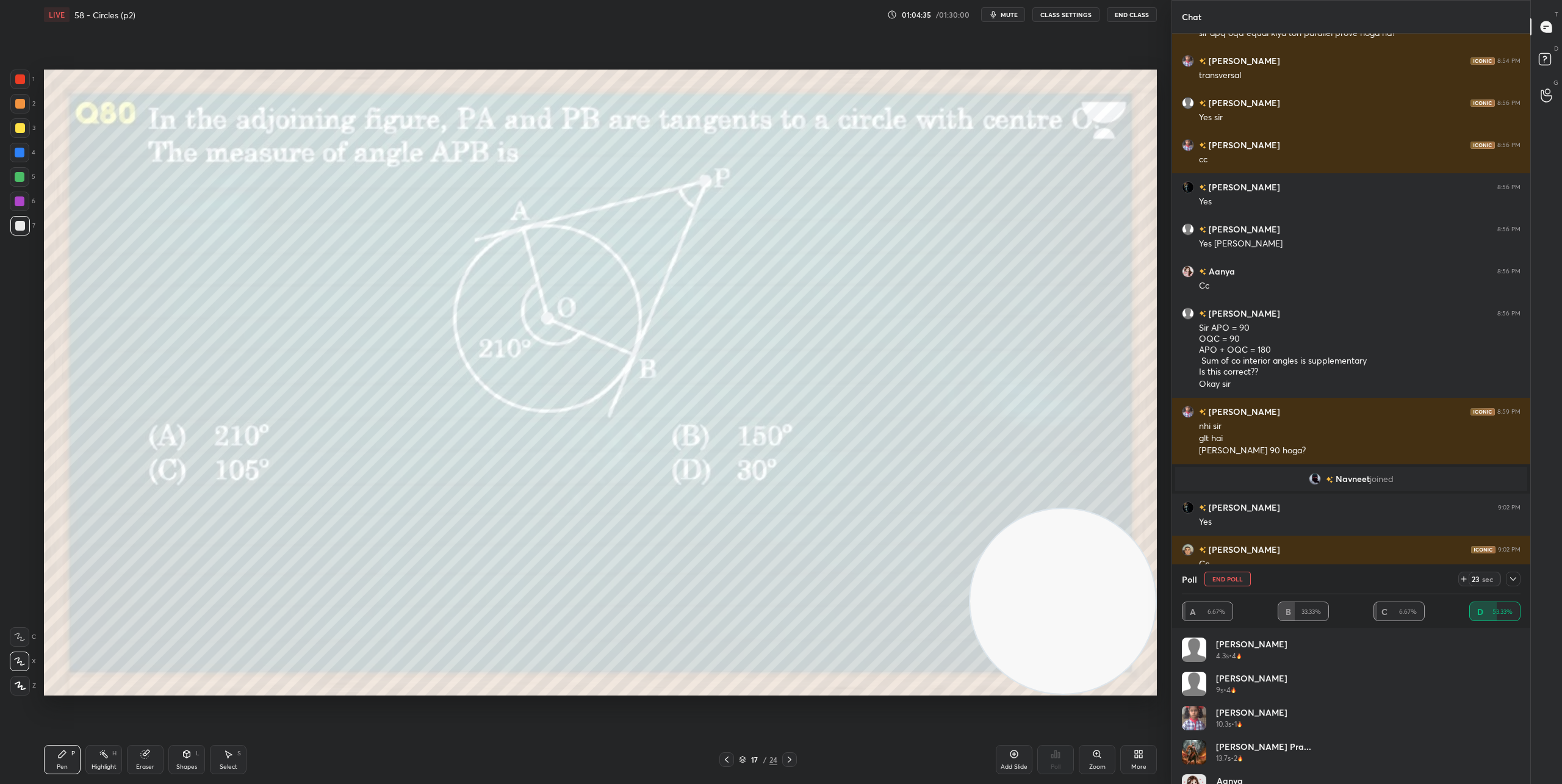
scroll to position [5890, 0]
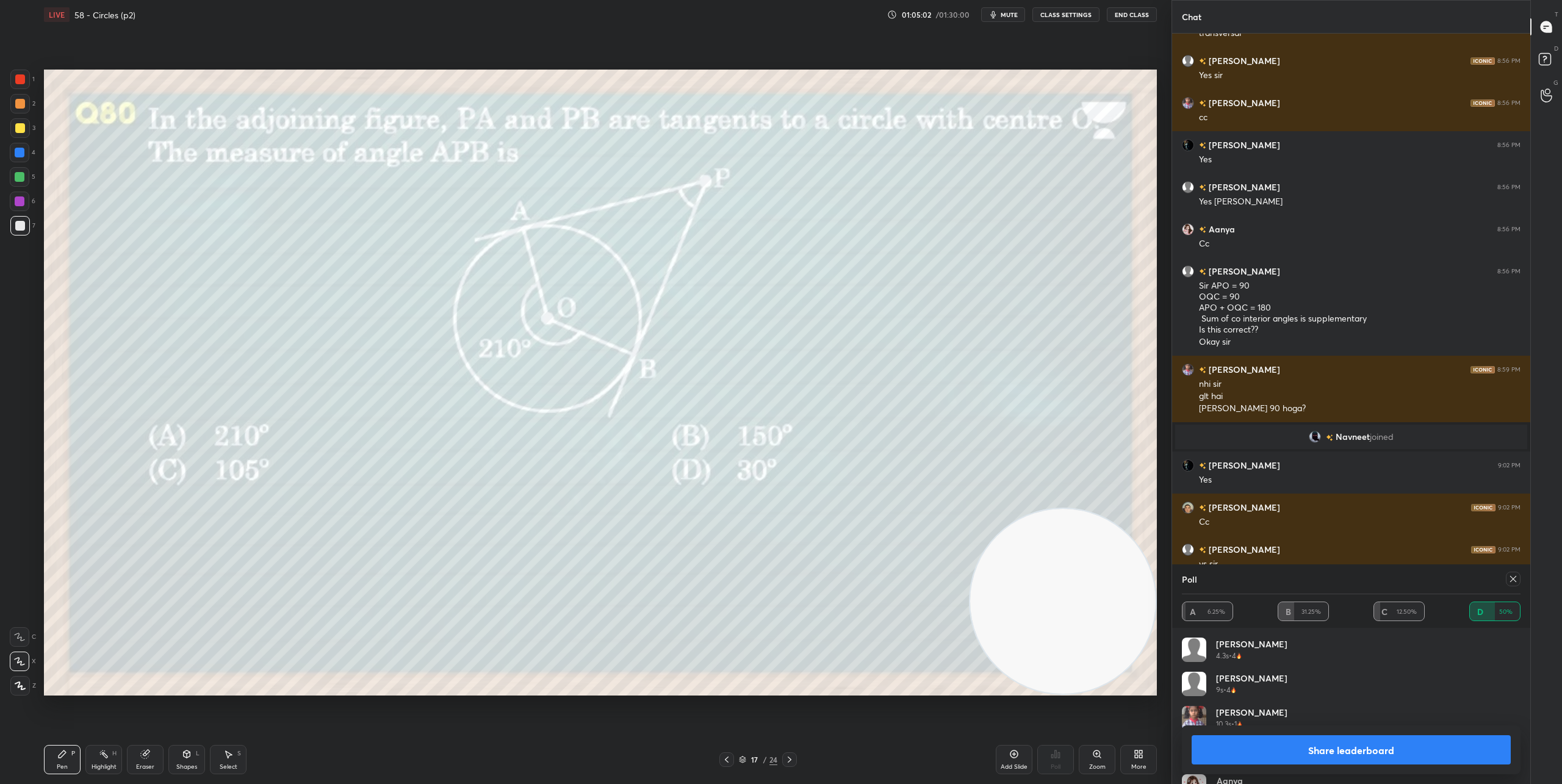
click at [1389, 747] on button "Share leaderboard" at bounding box center [1351, 750] width 319 height 30
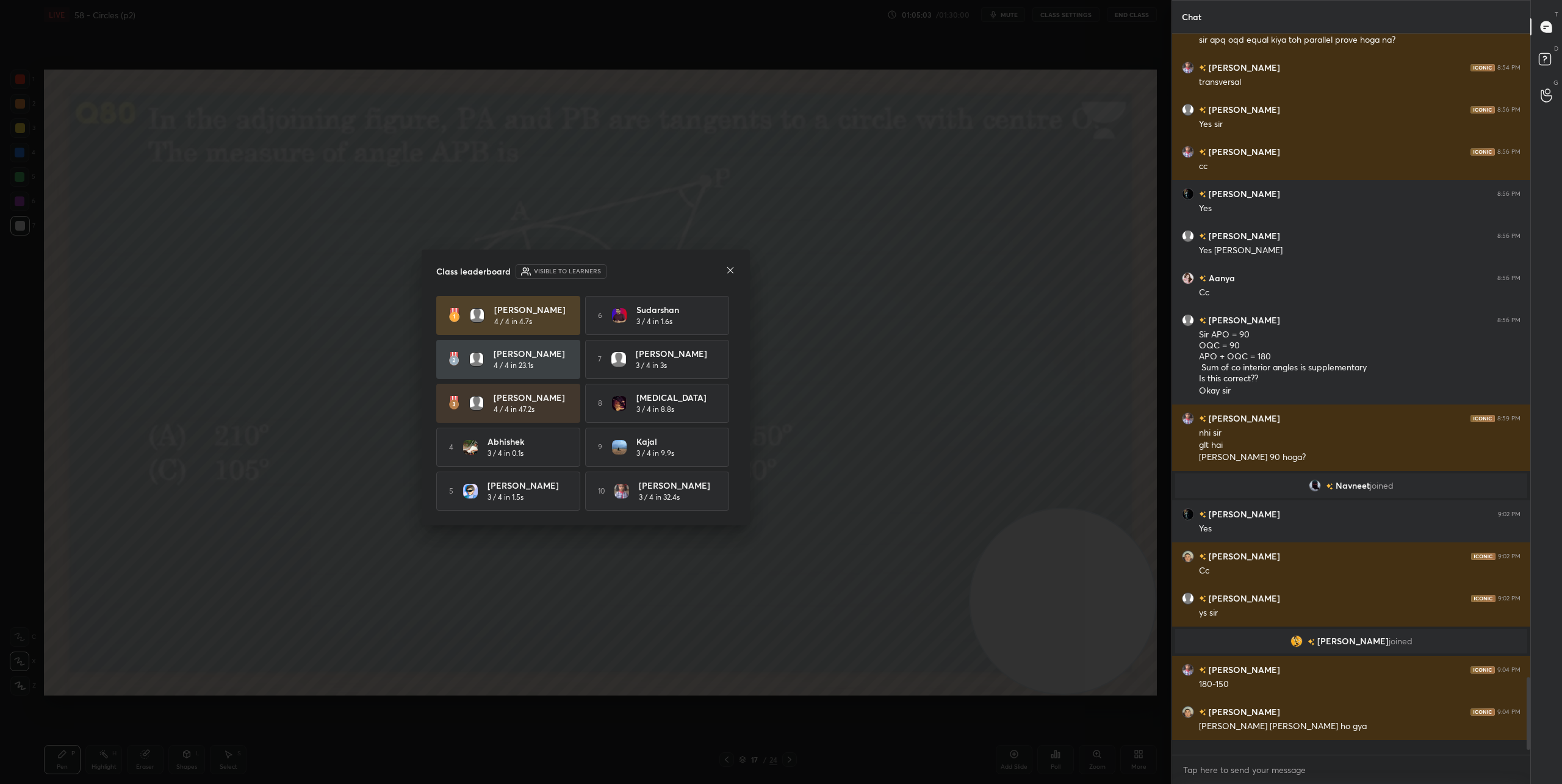
scroll to position [5833, 0]
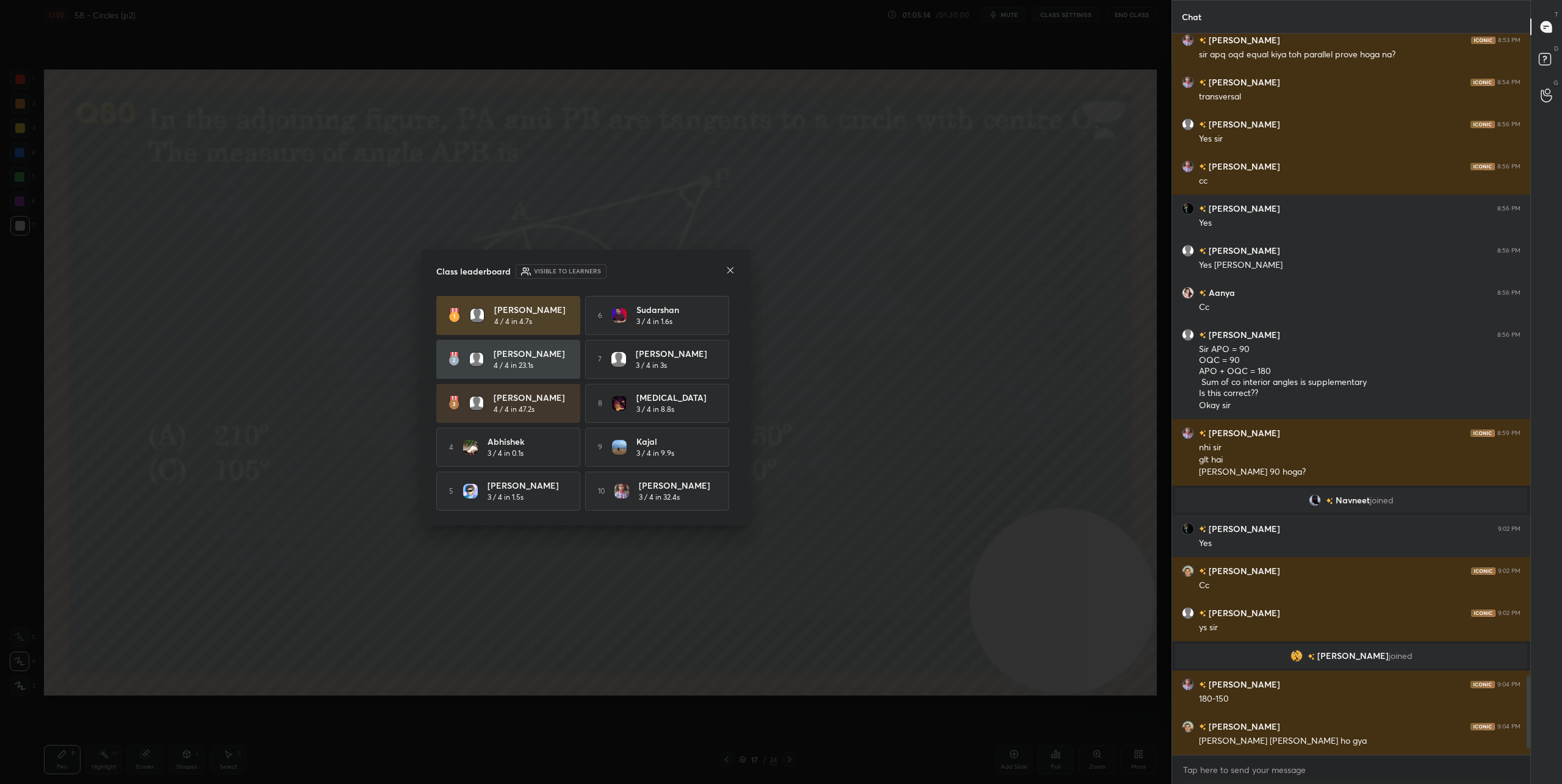
click at [726, 268] on icon at bounding box center [730, 270] width 10 height 10
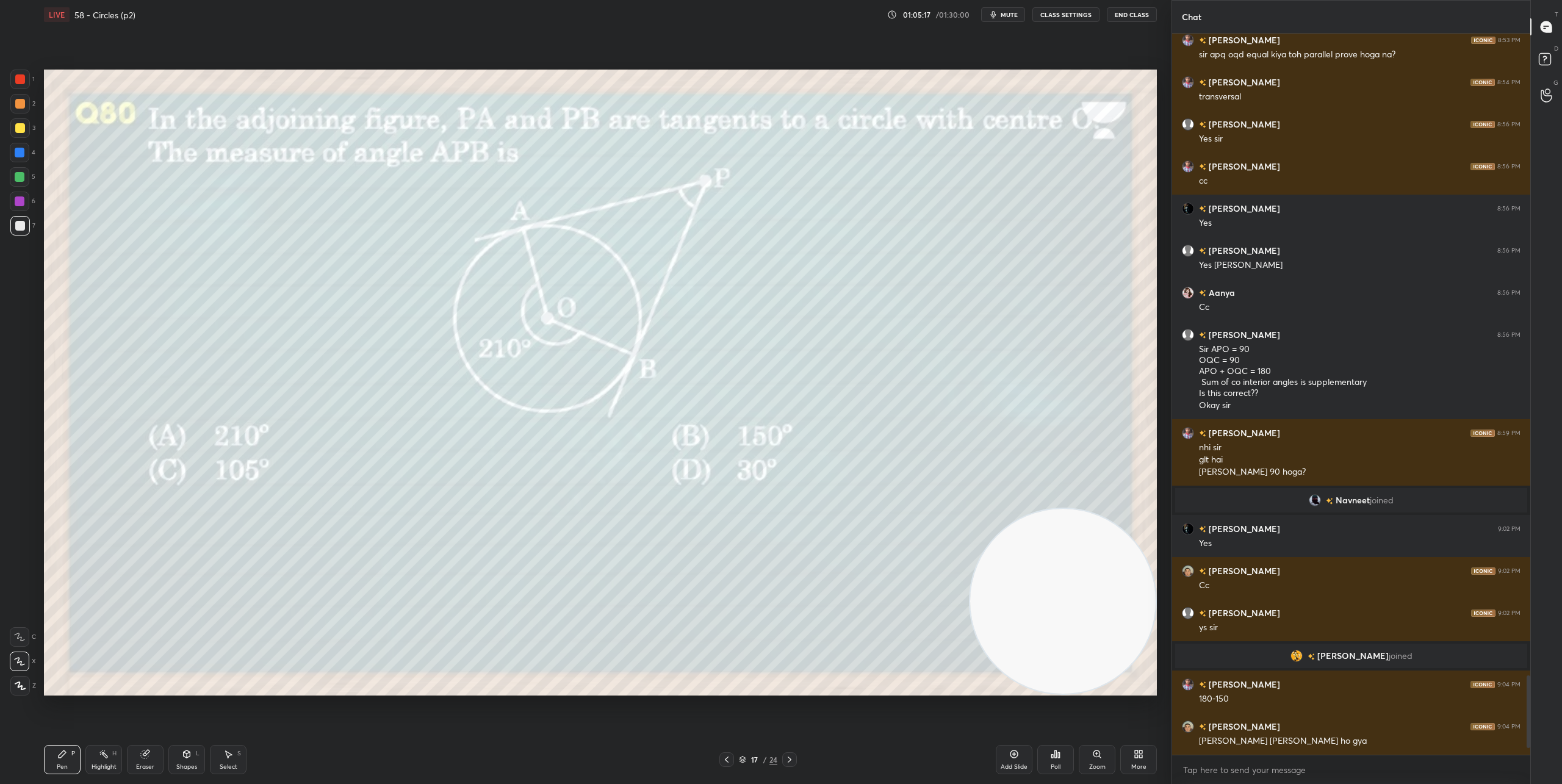
click at [789, 759] on icon at bounding box center [790, 759] width 10 height 10
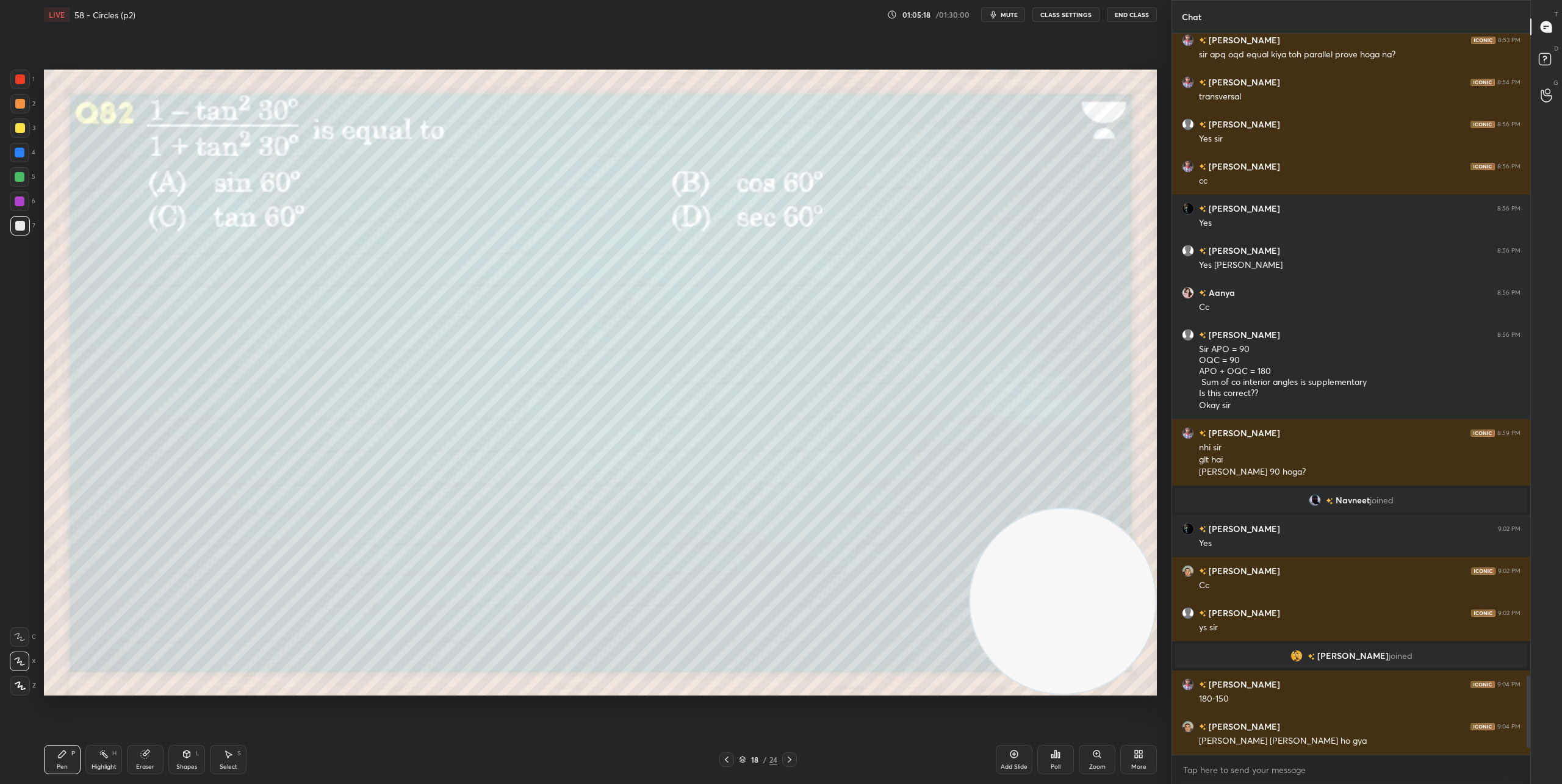
scroll to position [5868, 0]
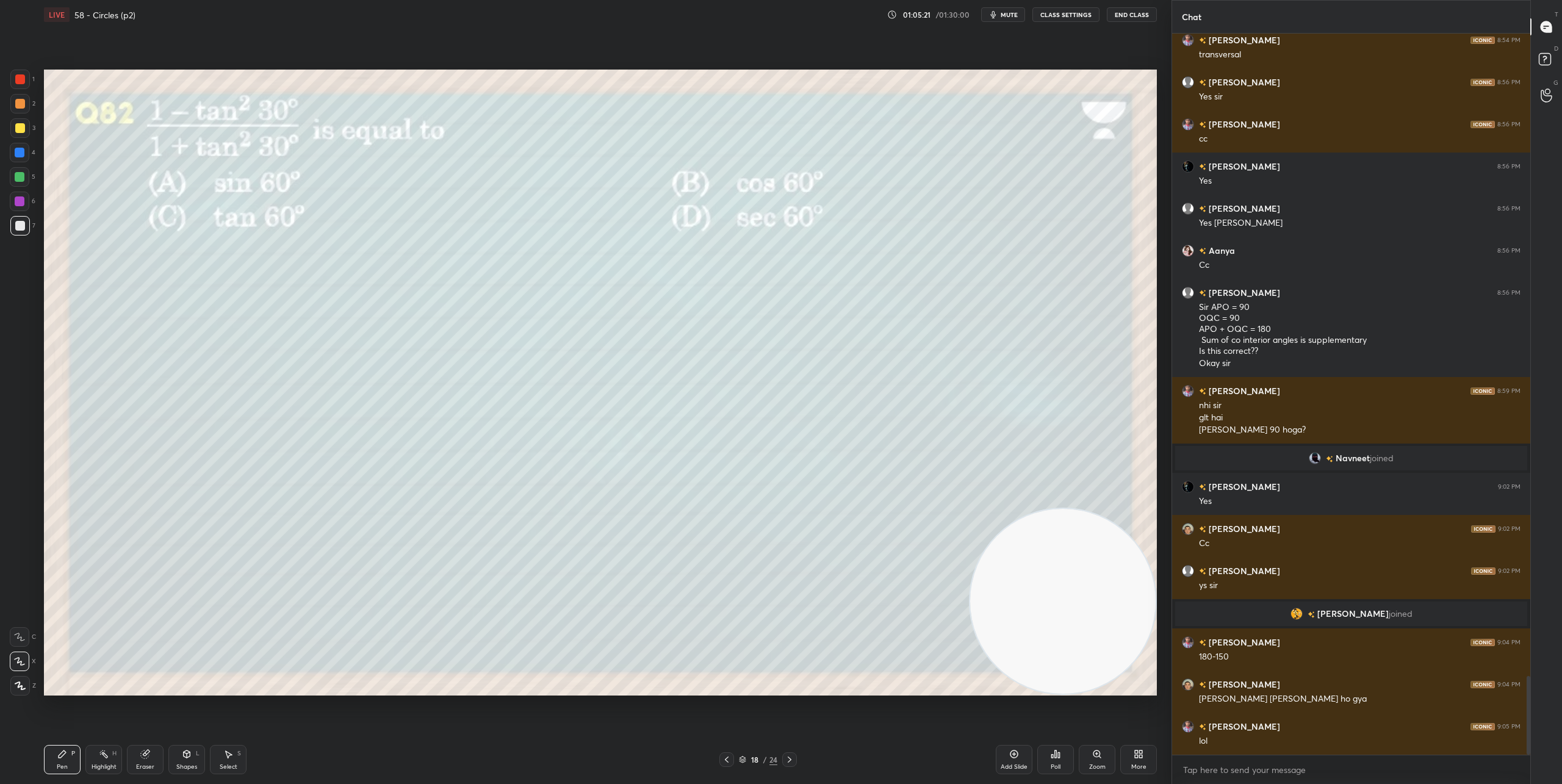
click at [1064, 762] on div "Poll" at bounding box center [1055, 760] width 37 height 30
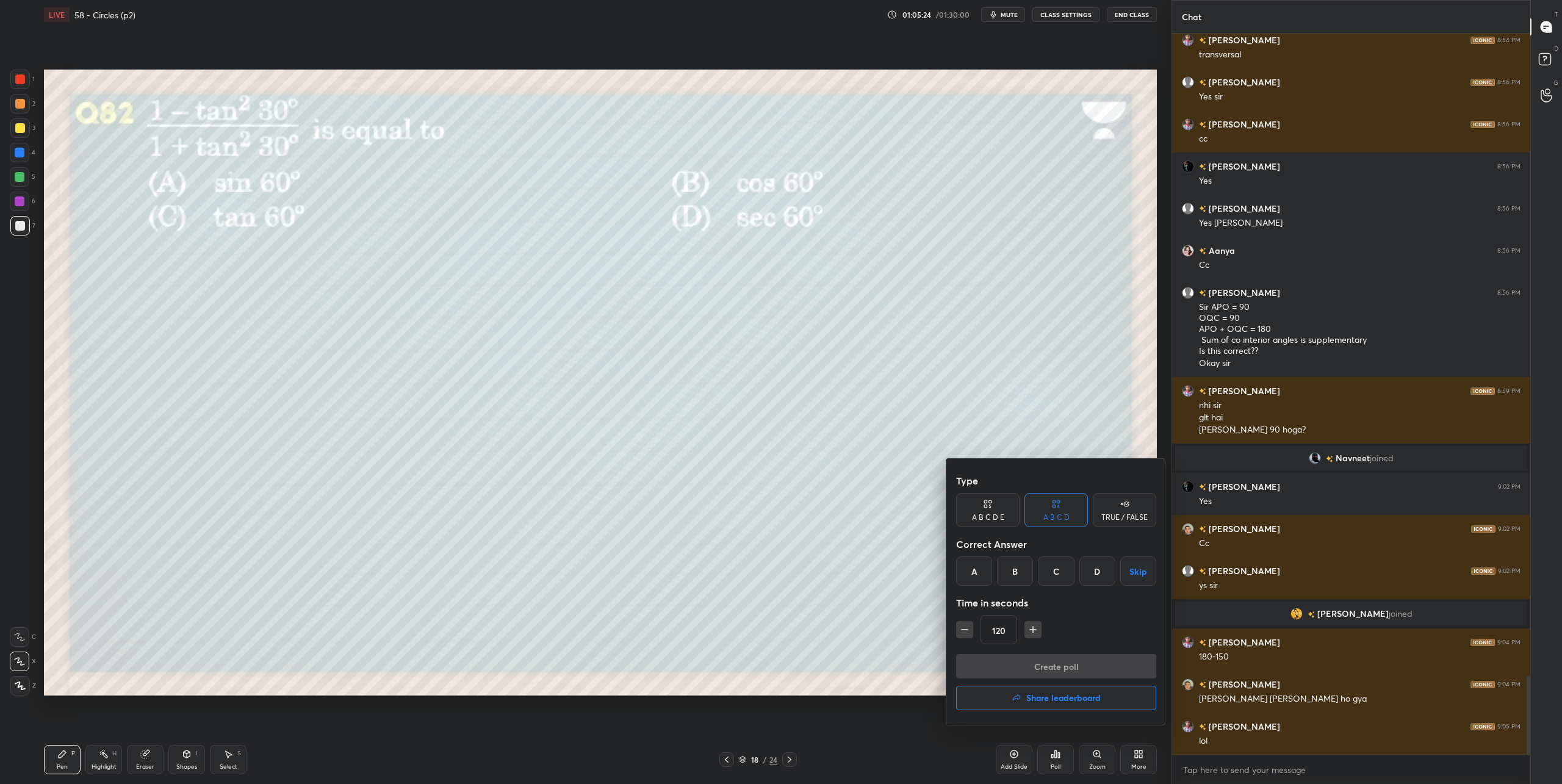
click at [1017, 570] on div "B" at bounding box center [1015, 571] width 36 height 30
click at [1056, 664] on button "Create poll" at bounding box center [1056, 666] width 200 height 24
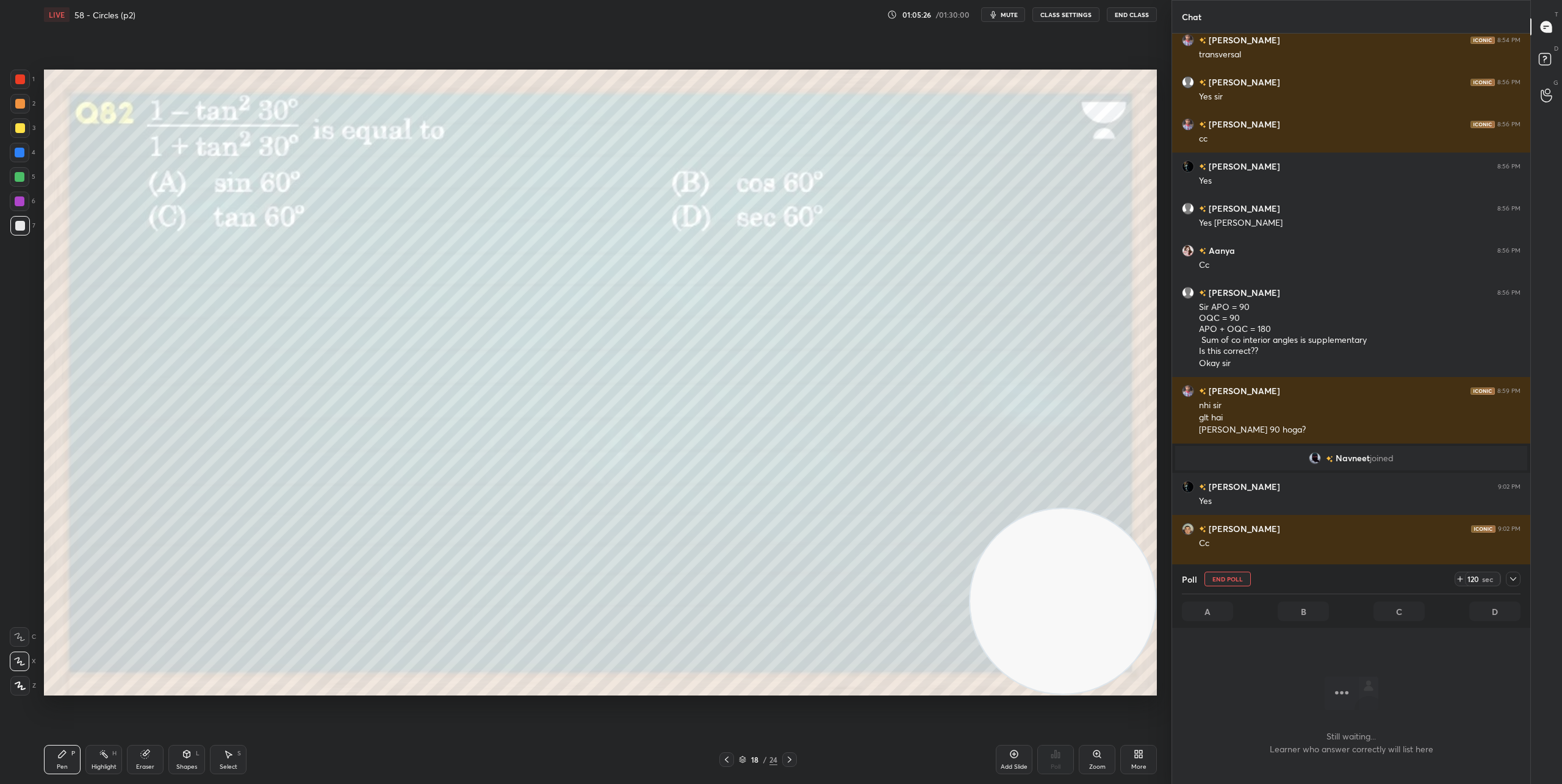
scroll to position [684, 354]
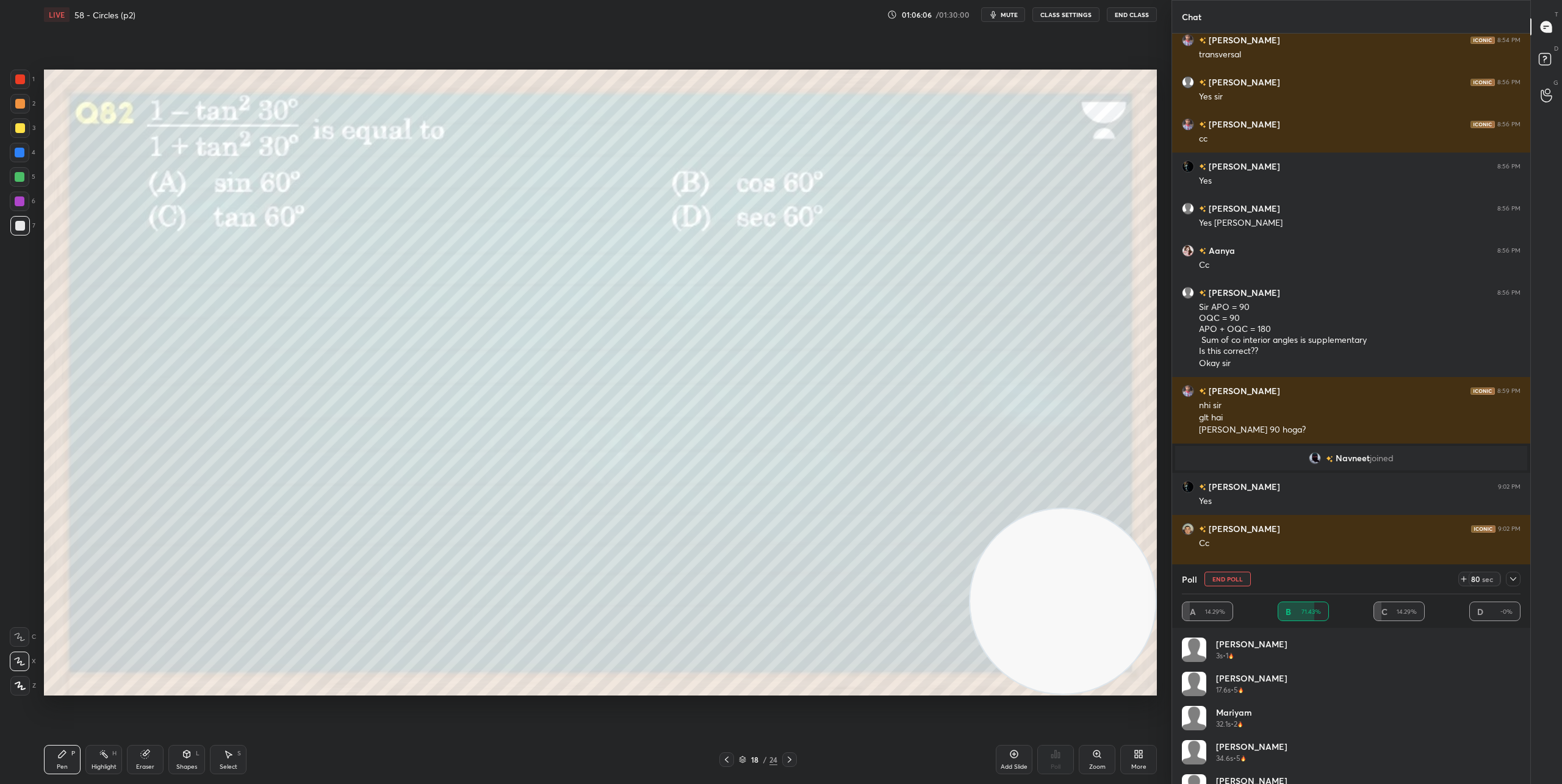
click at [1513, 580] on icon at bounding box center [1514, 578] width 6 height 4
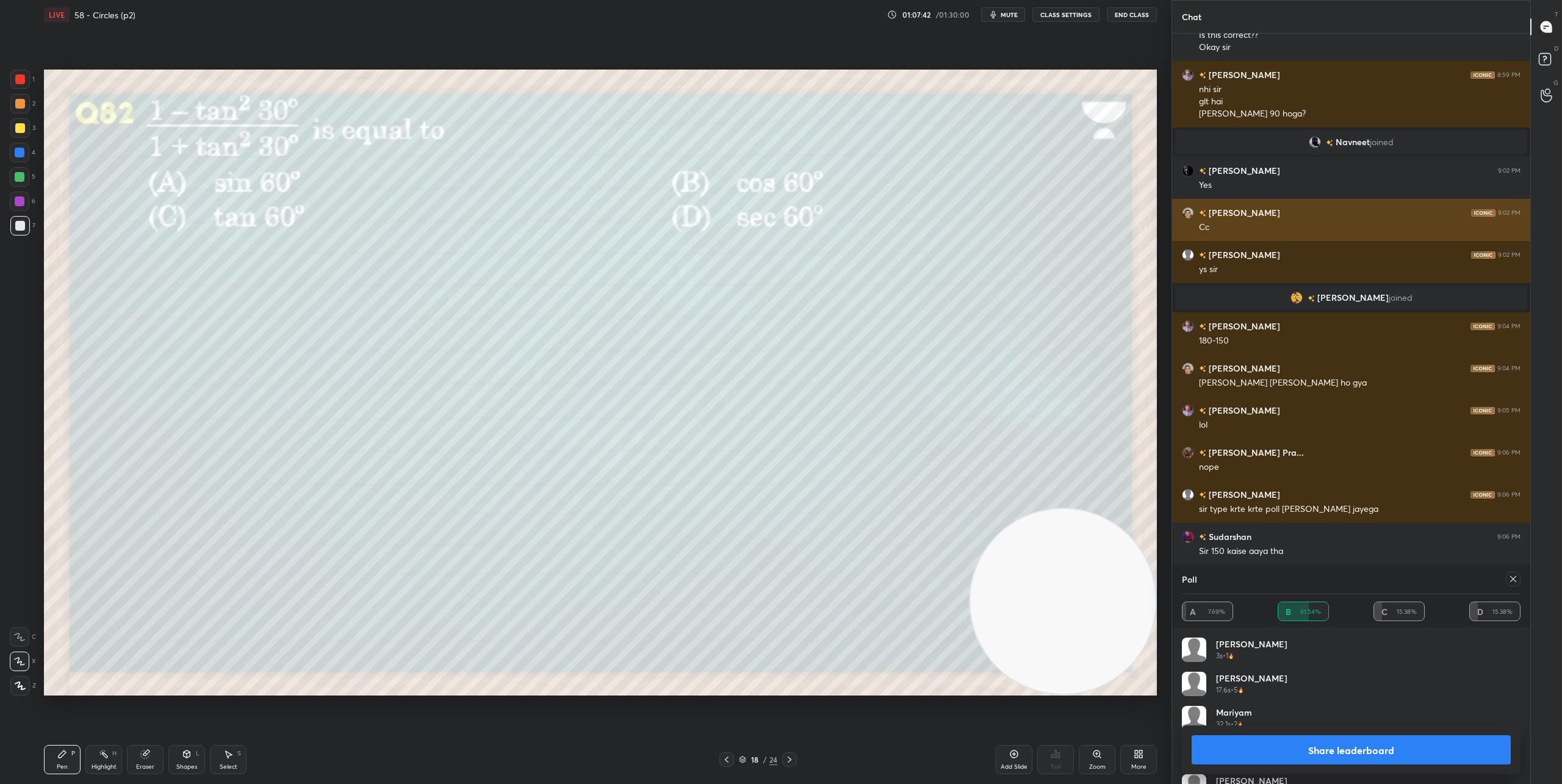
scroll to position [6226, 0]
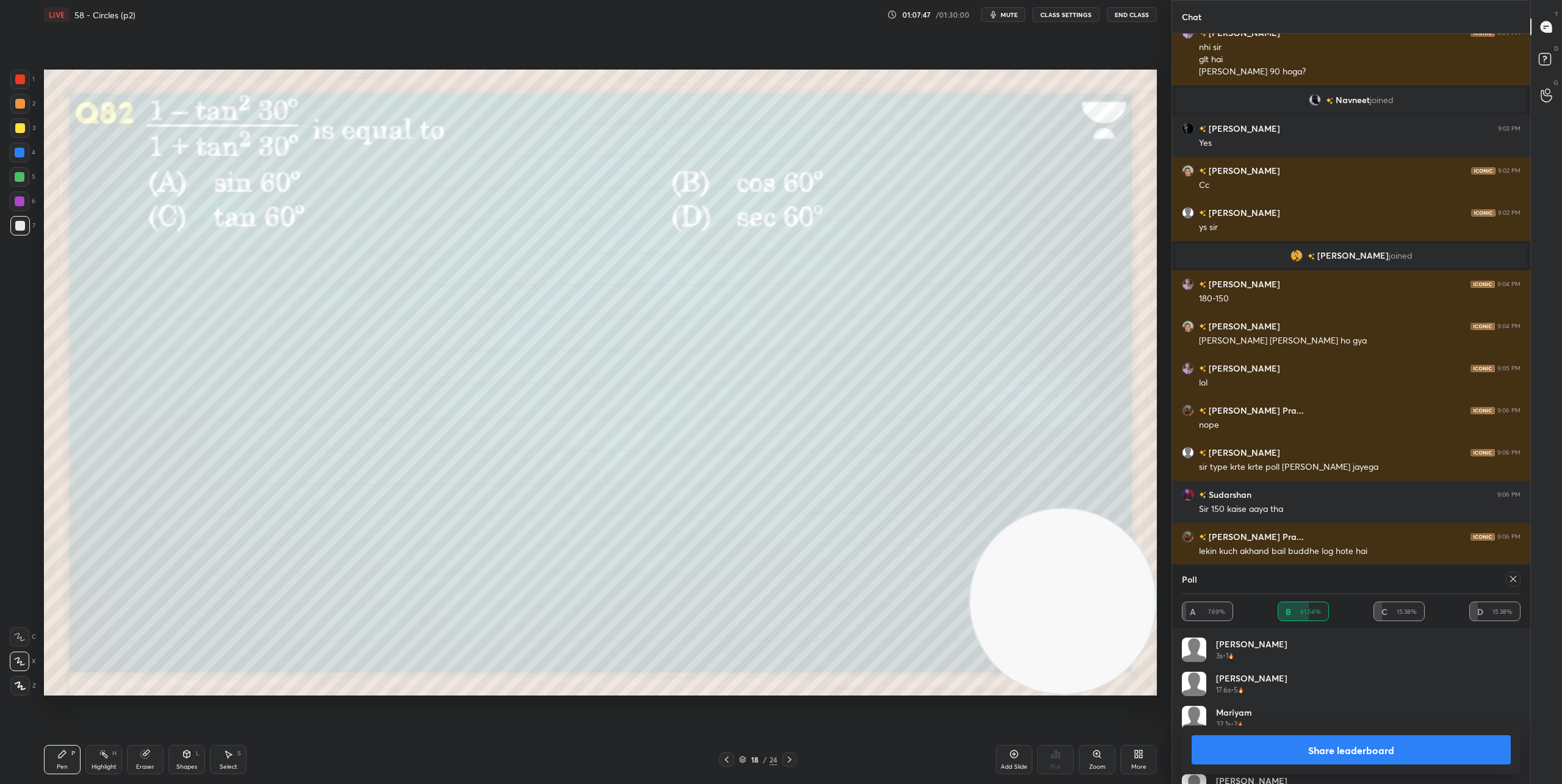
click at [1381, 746] on button "Share leaderboard" at bounding box center [1351, 750] width 319 height 30
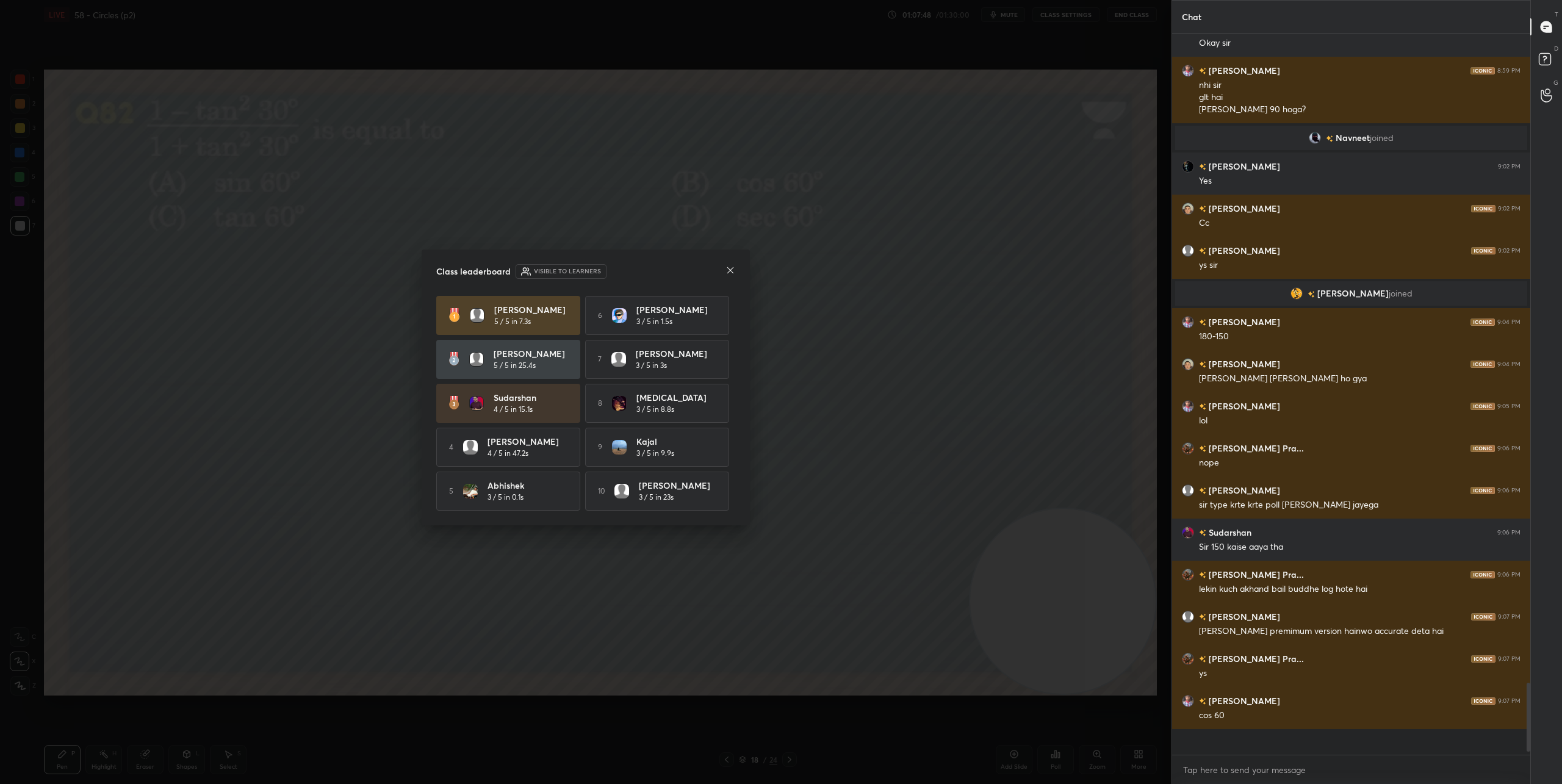
scroll to position [707, 354]
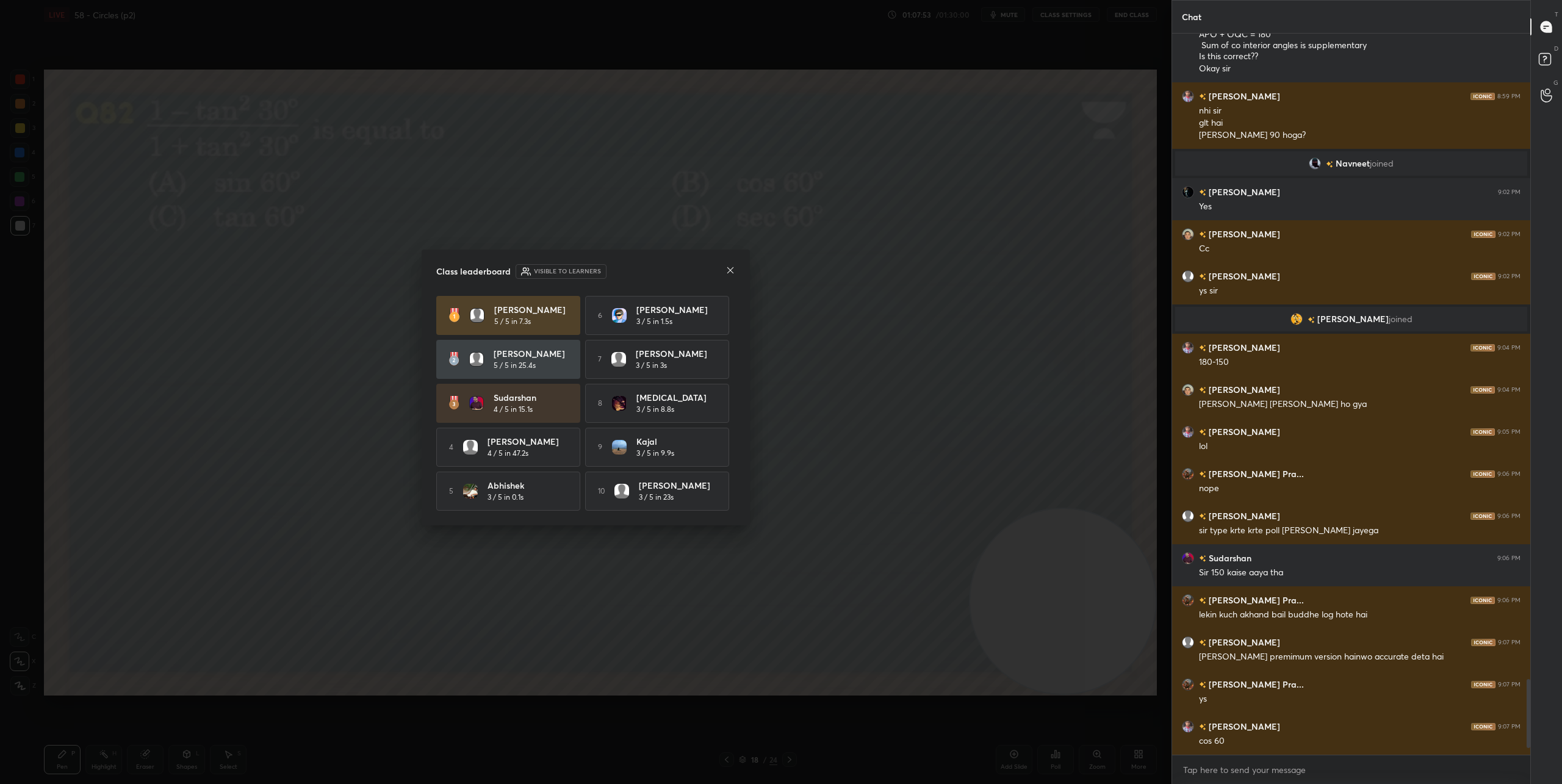
click at [726, 266] on icon at bounding box center [730, 270] width 10 height 10
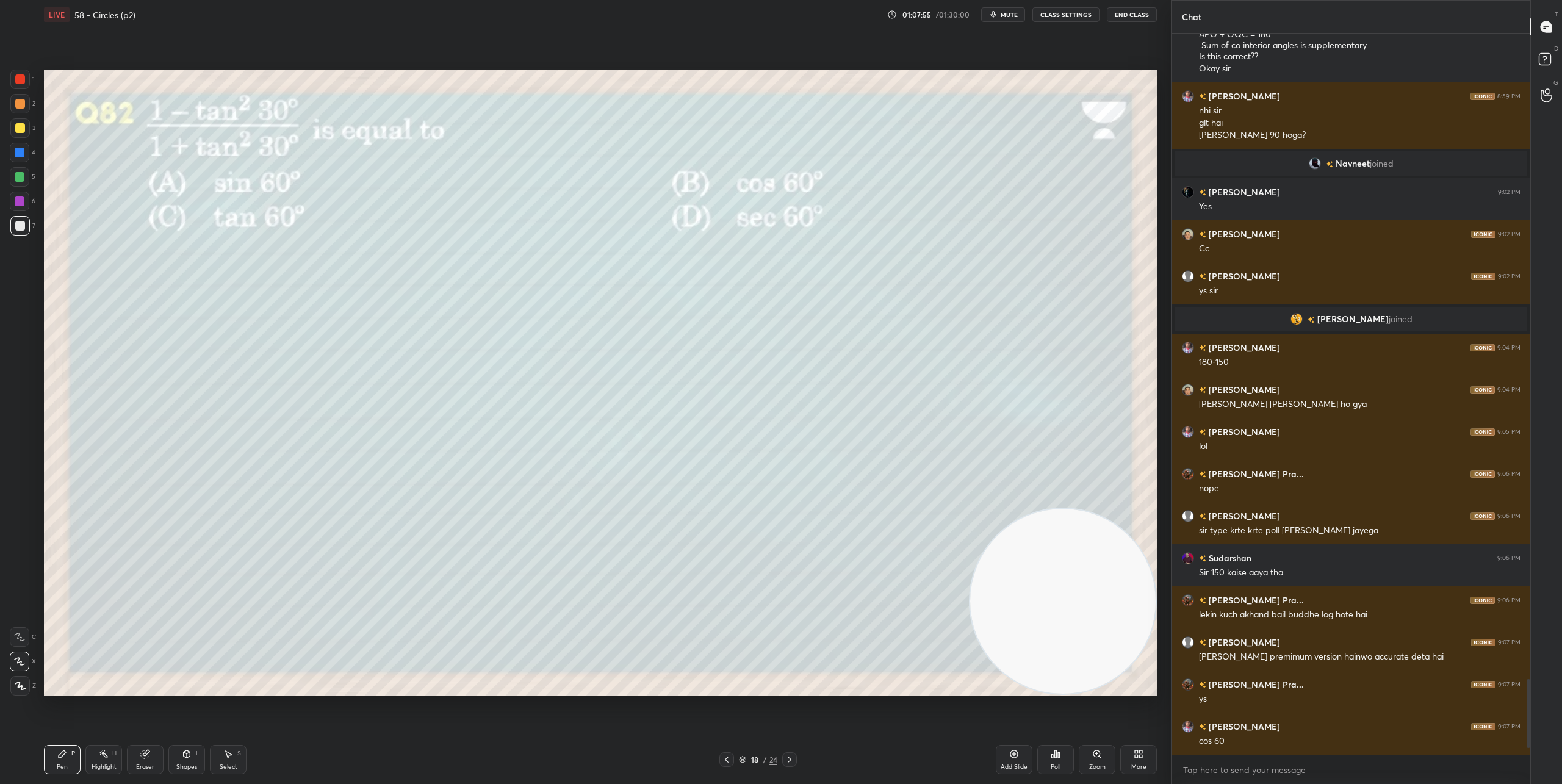
click at [792, 765] on div at bounding box center [790, 759] width 15 height 15
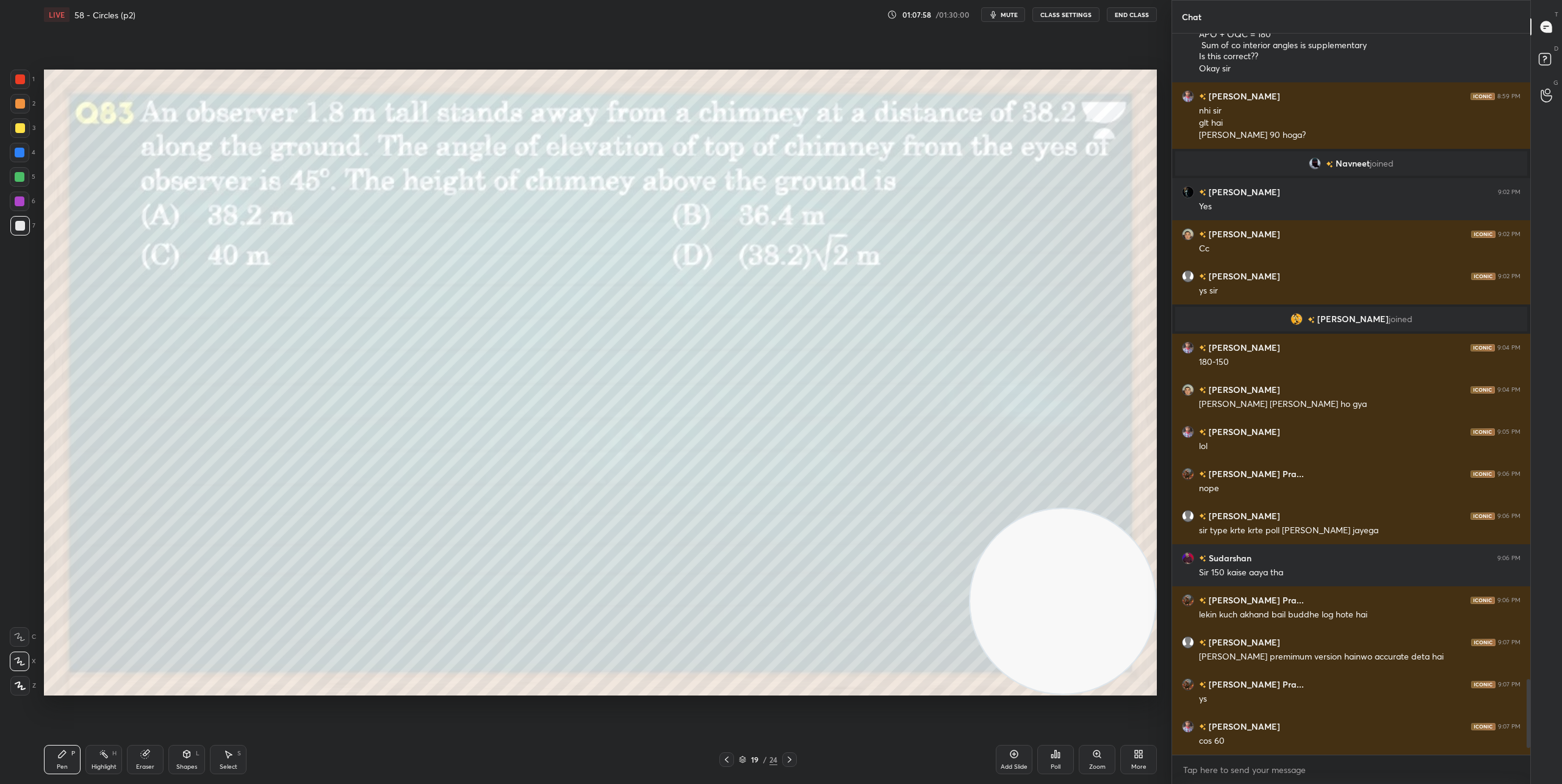
click at [1058, 761] on div "Poll" at bounding box center [1055, 760] width 37 height 30
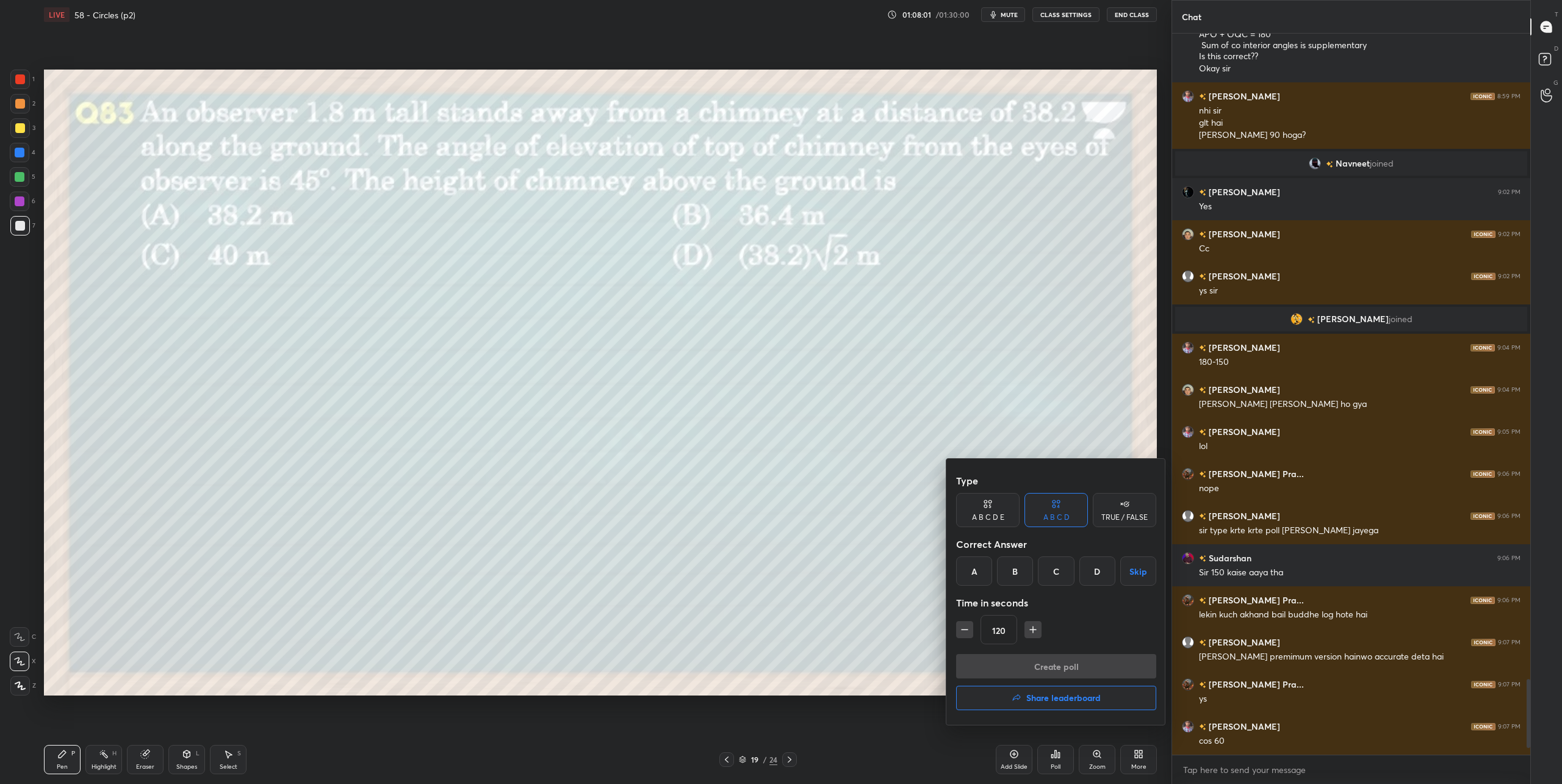
scroll to position [6205, 0]
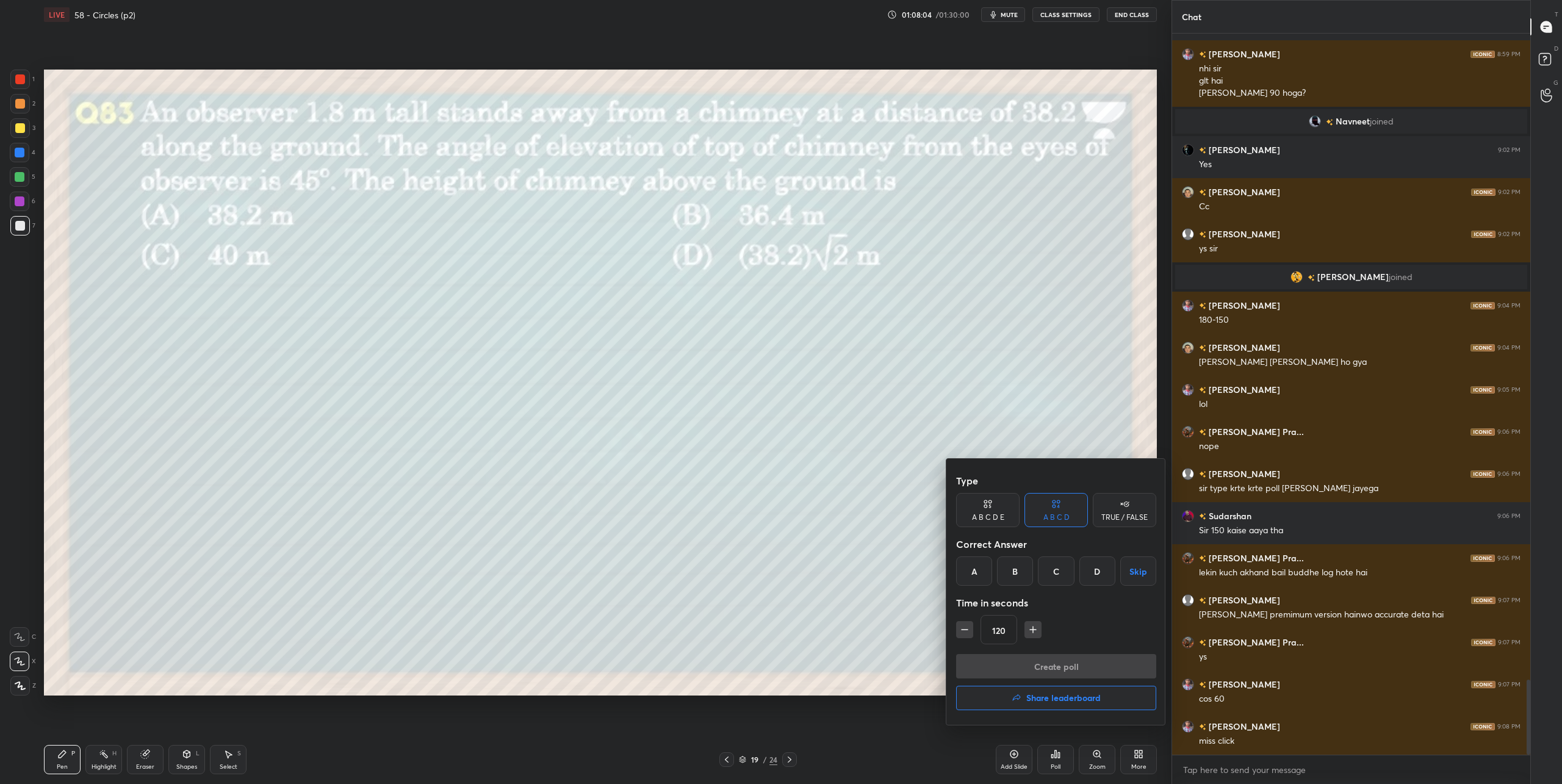
click at [1060, 573] on div "C" at bounding box center [1056, 571] width 36 height 30
click at [1060, 670] on button "Create poll" at bounding box center [1056, 666] width 200 height 24
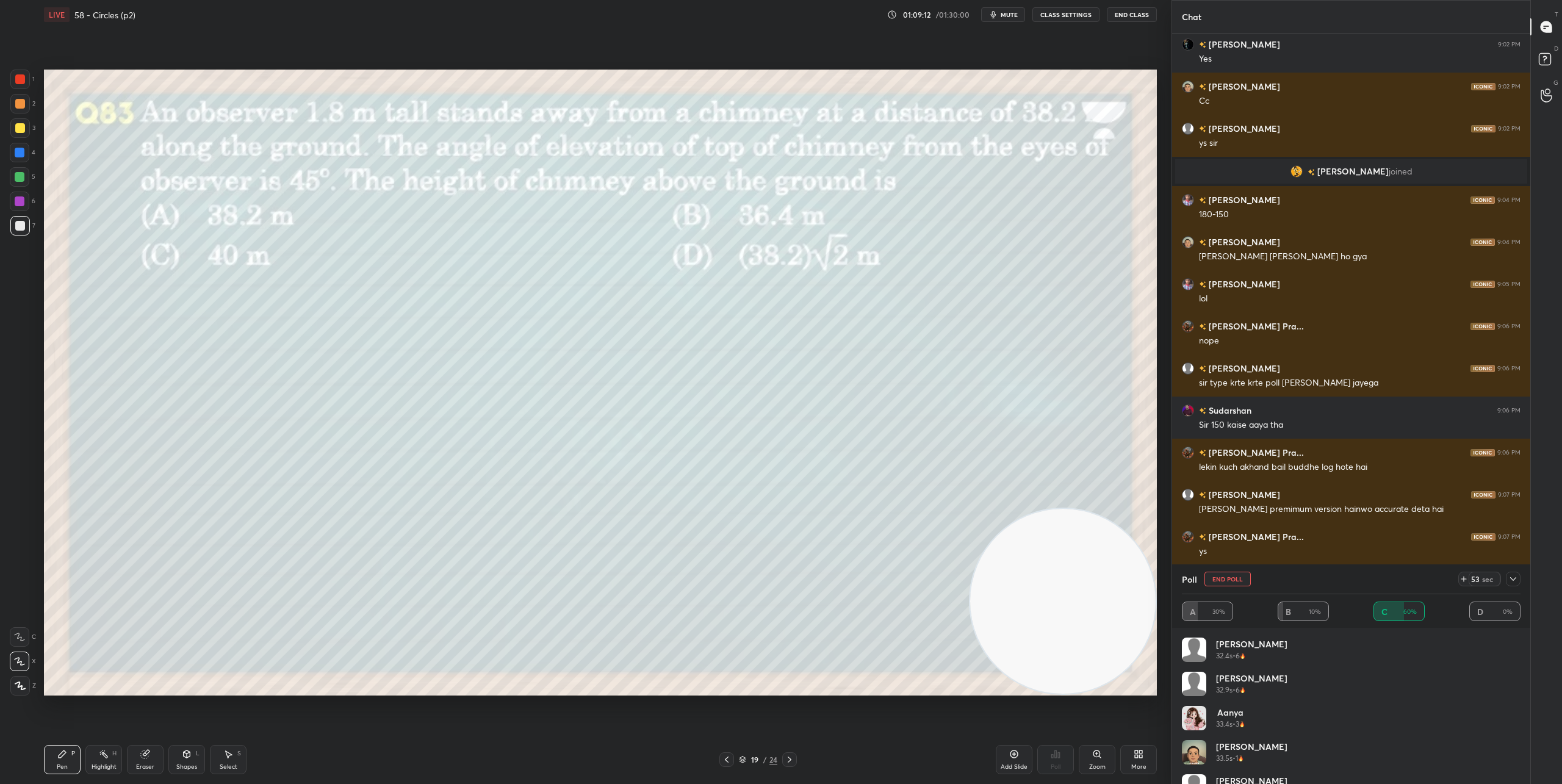
scroll to position [6352, 0]
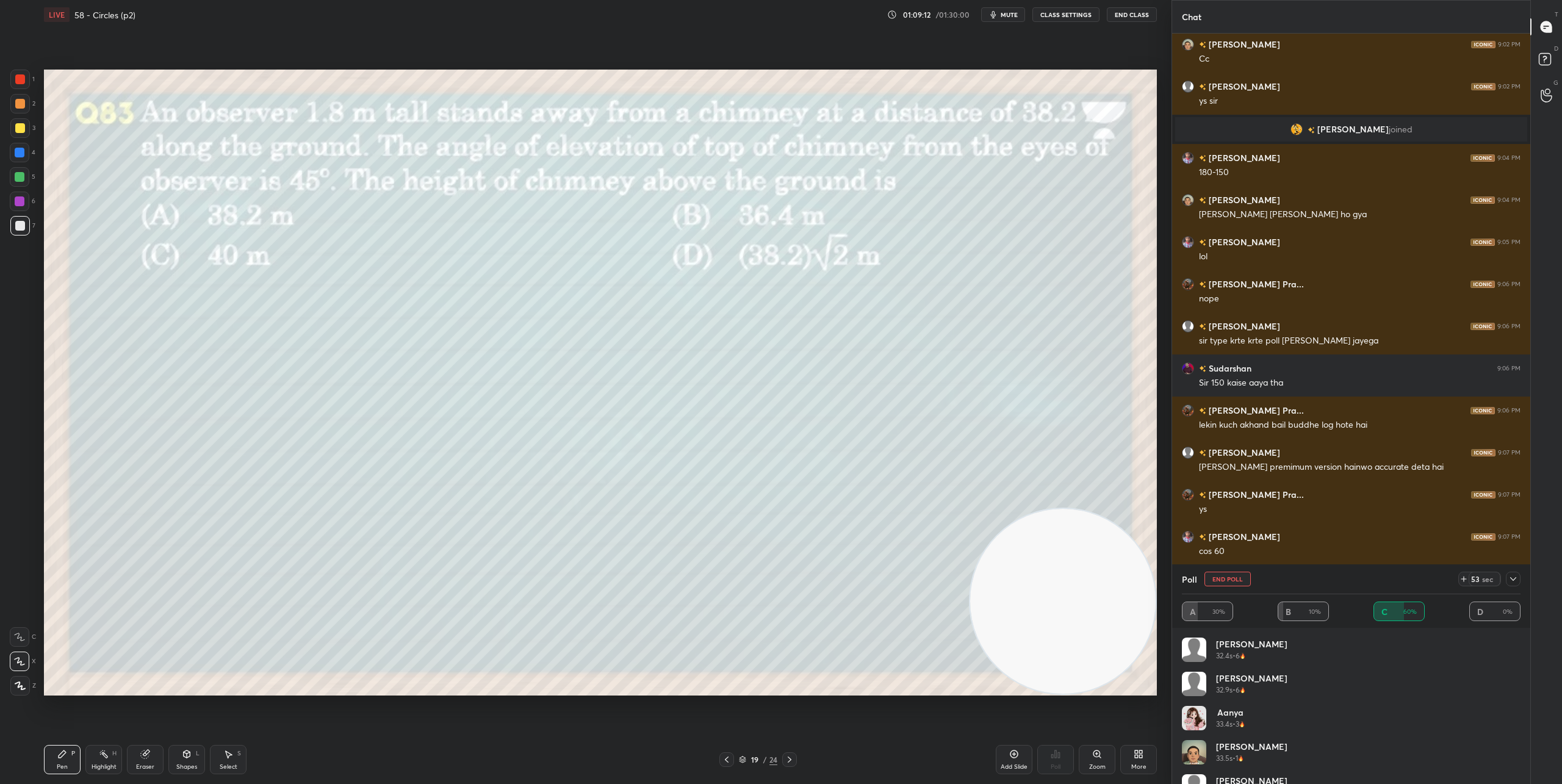
click at [1516, 580] on icon at bounding box center [1513, 578] width 10 height 10
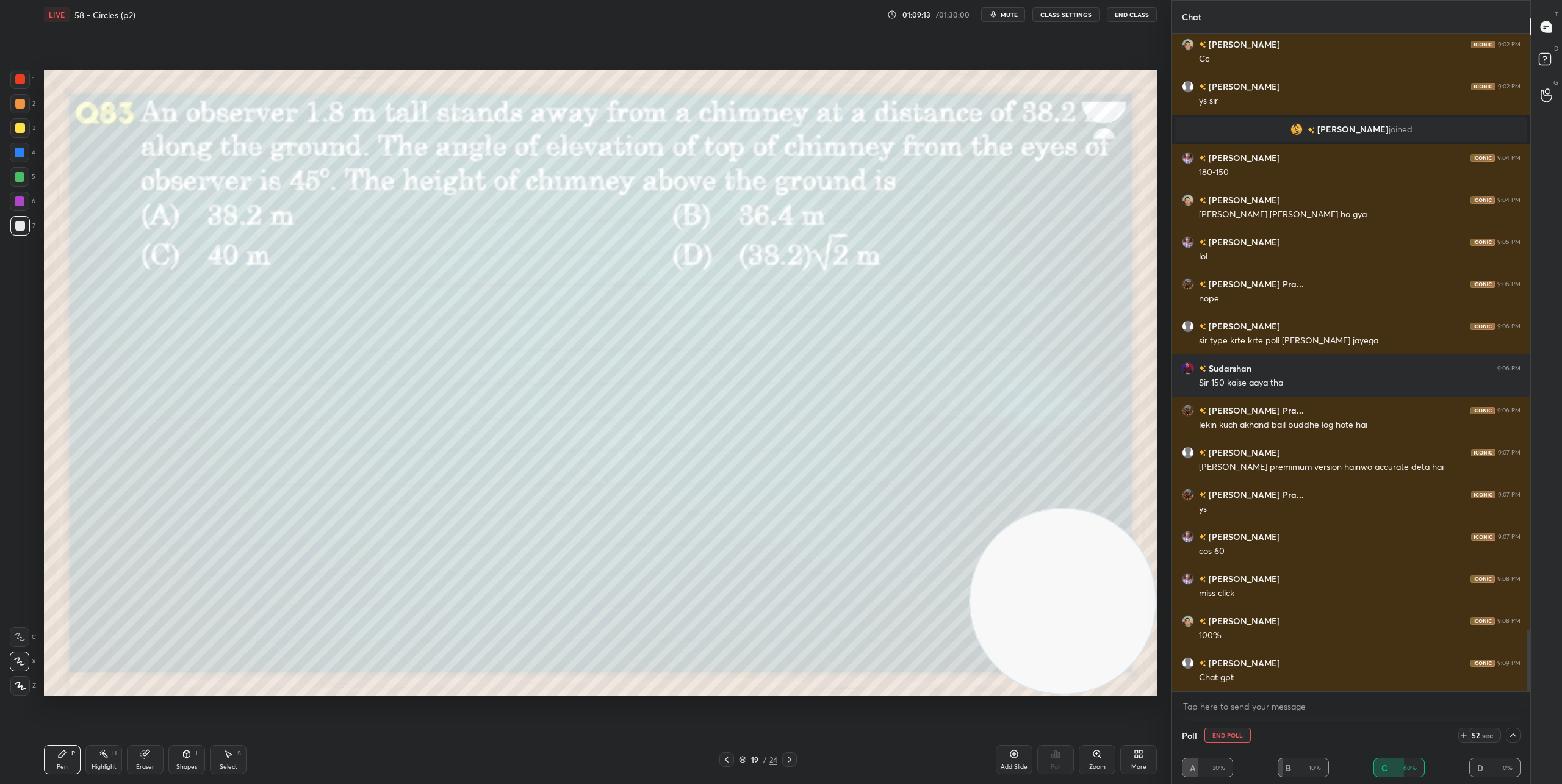
scroll to position [1, 4]
click at [1510, 737] on icon at bounding box center [1513, 735] width 10 height 10
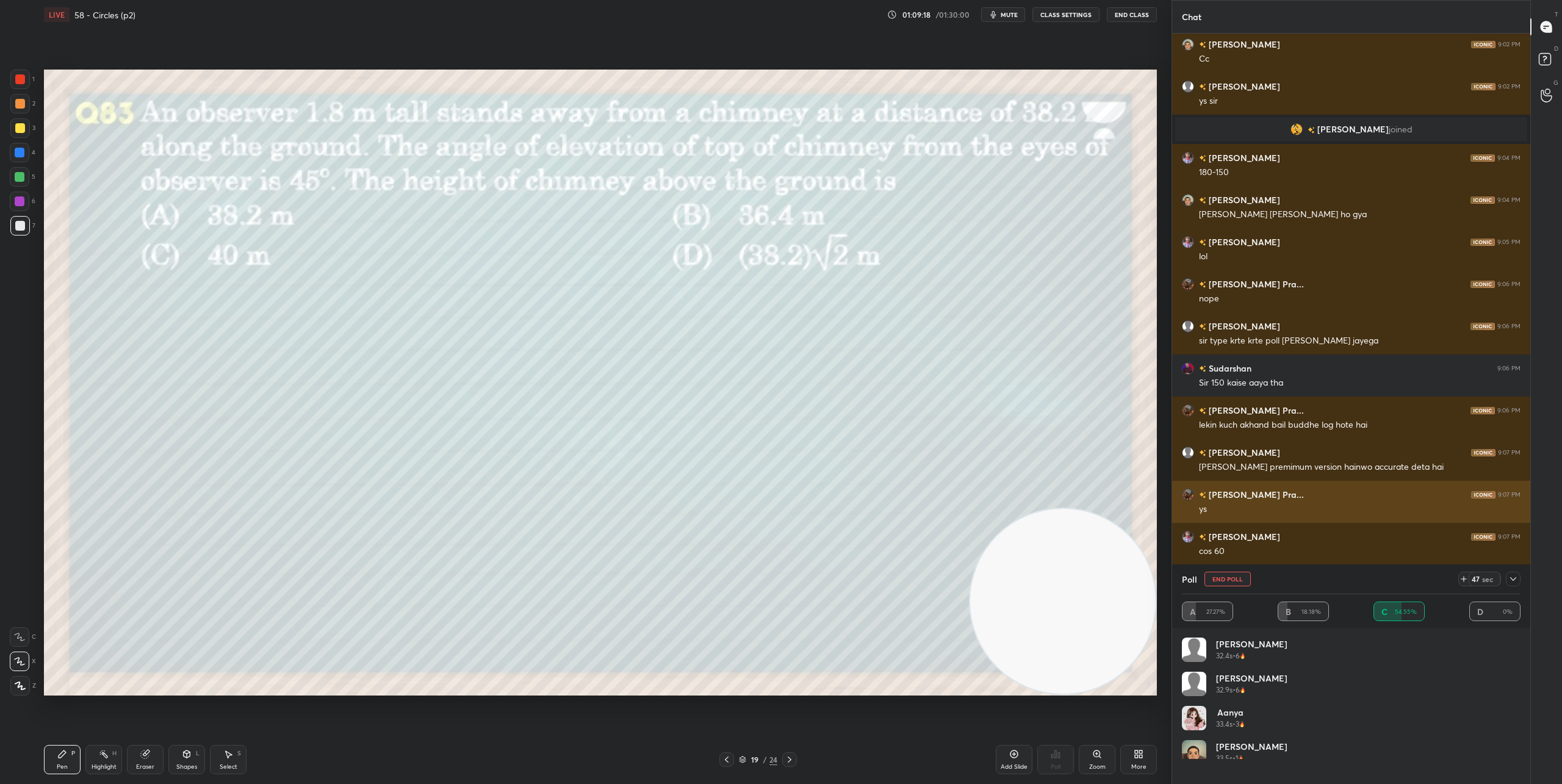
scroll to position [142, 335]
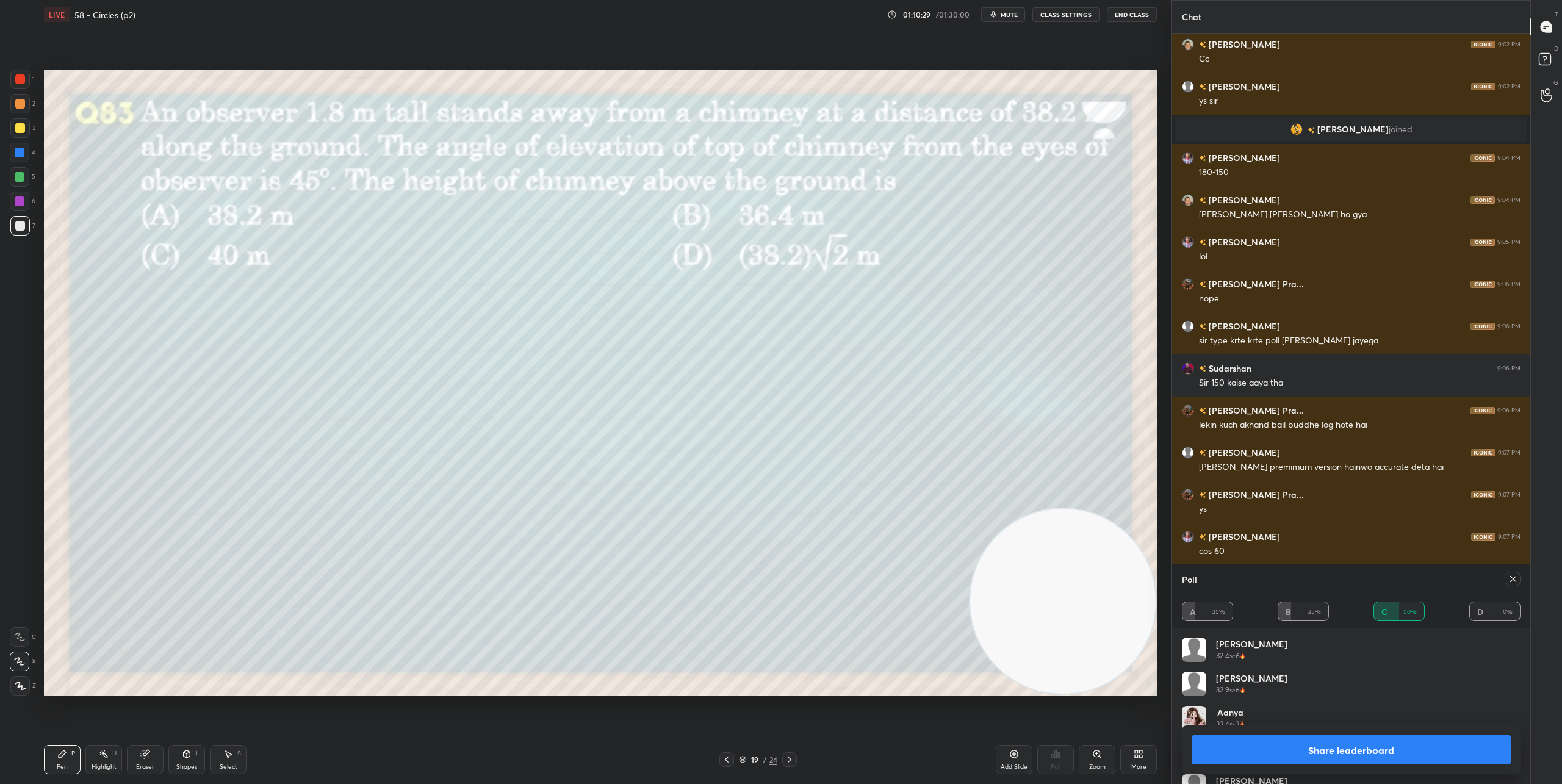
click at [1374, 747] on button "Share leaderboard" at bounding box center [1351, 750] width 319 height 30
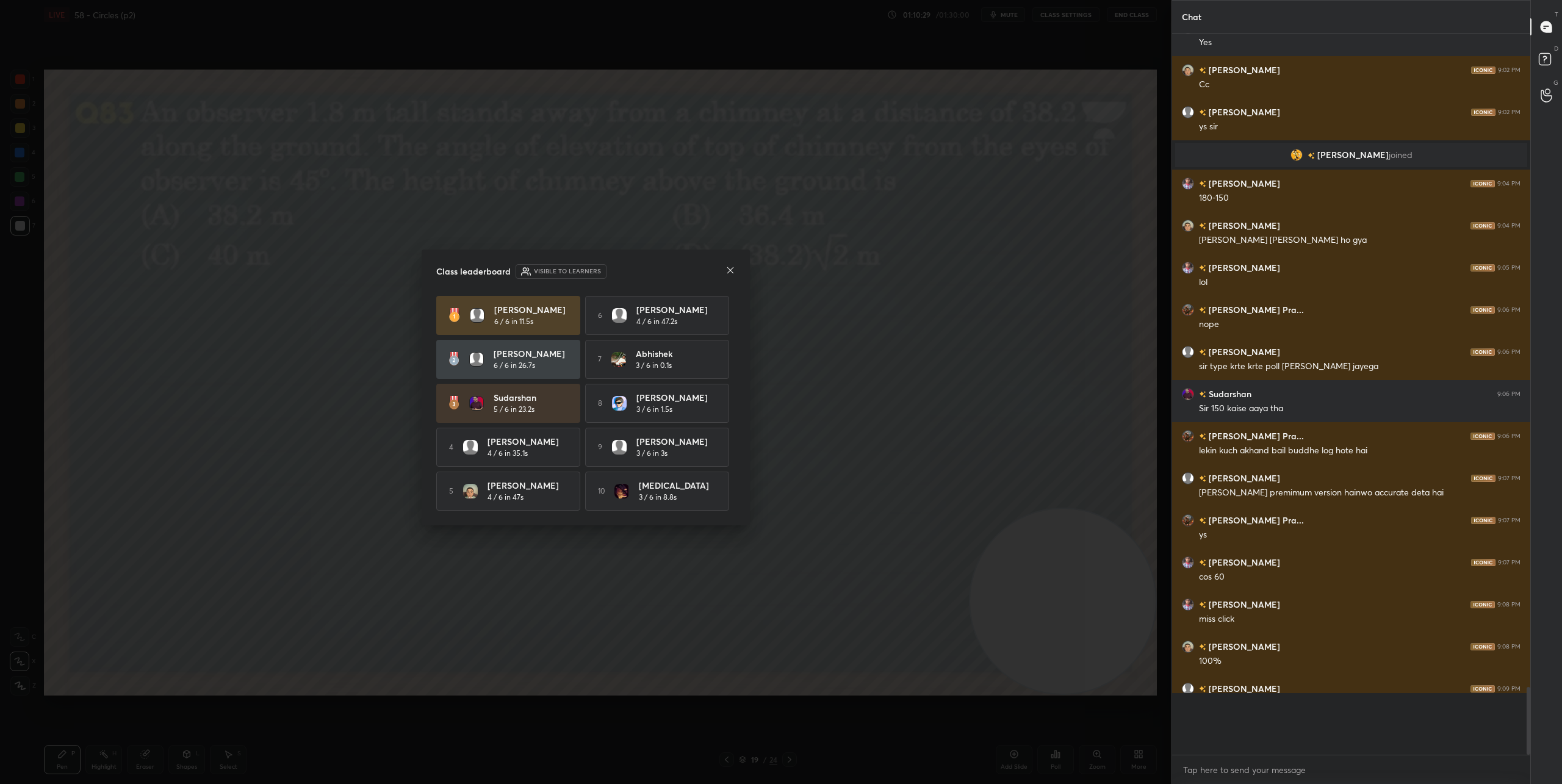
scroll to position [4, 4]
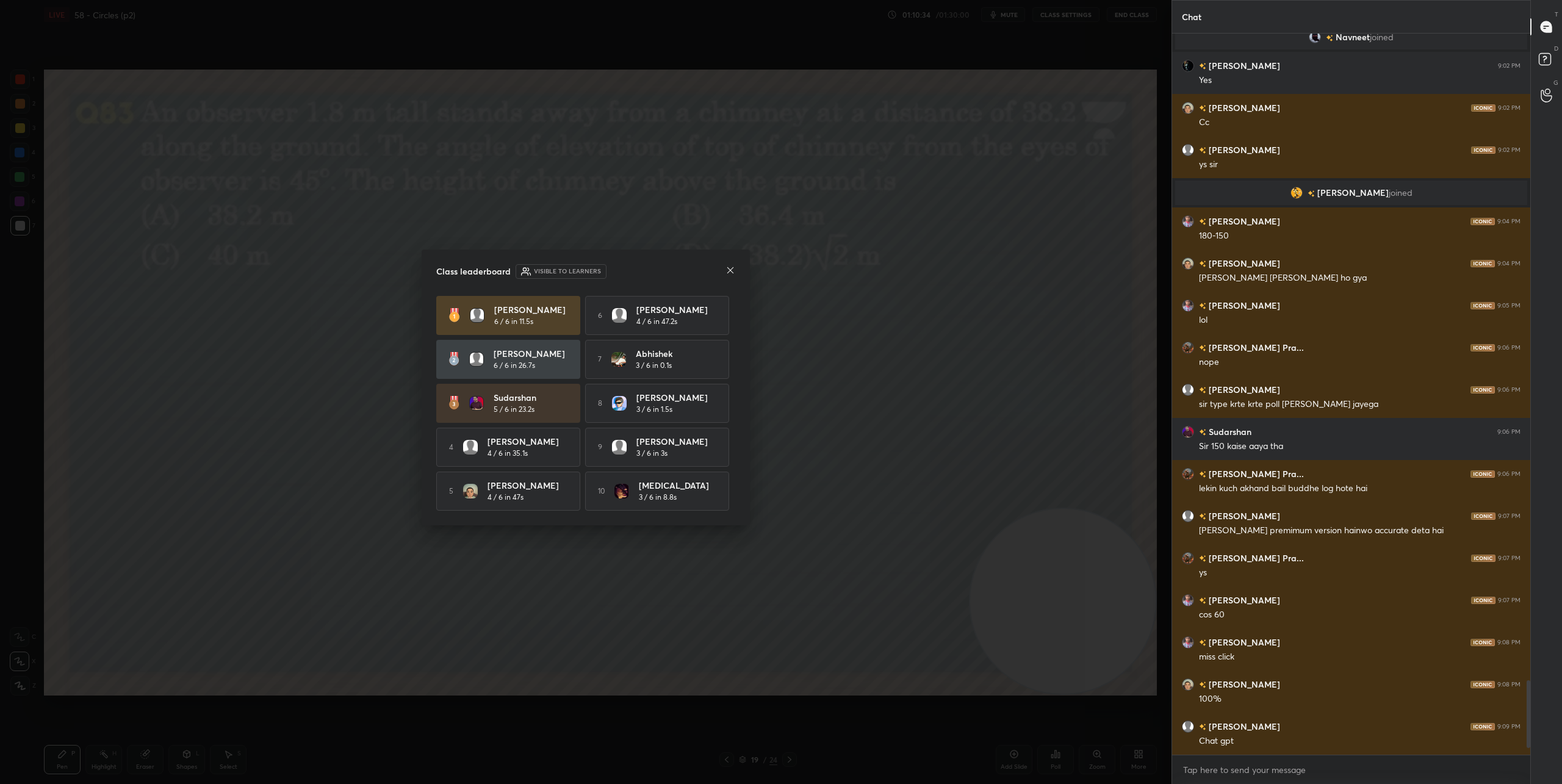
click at [729, 272] on div at bounding box center [730, 271] width 10 height 12
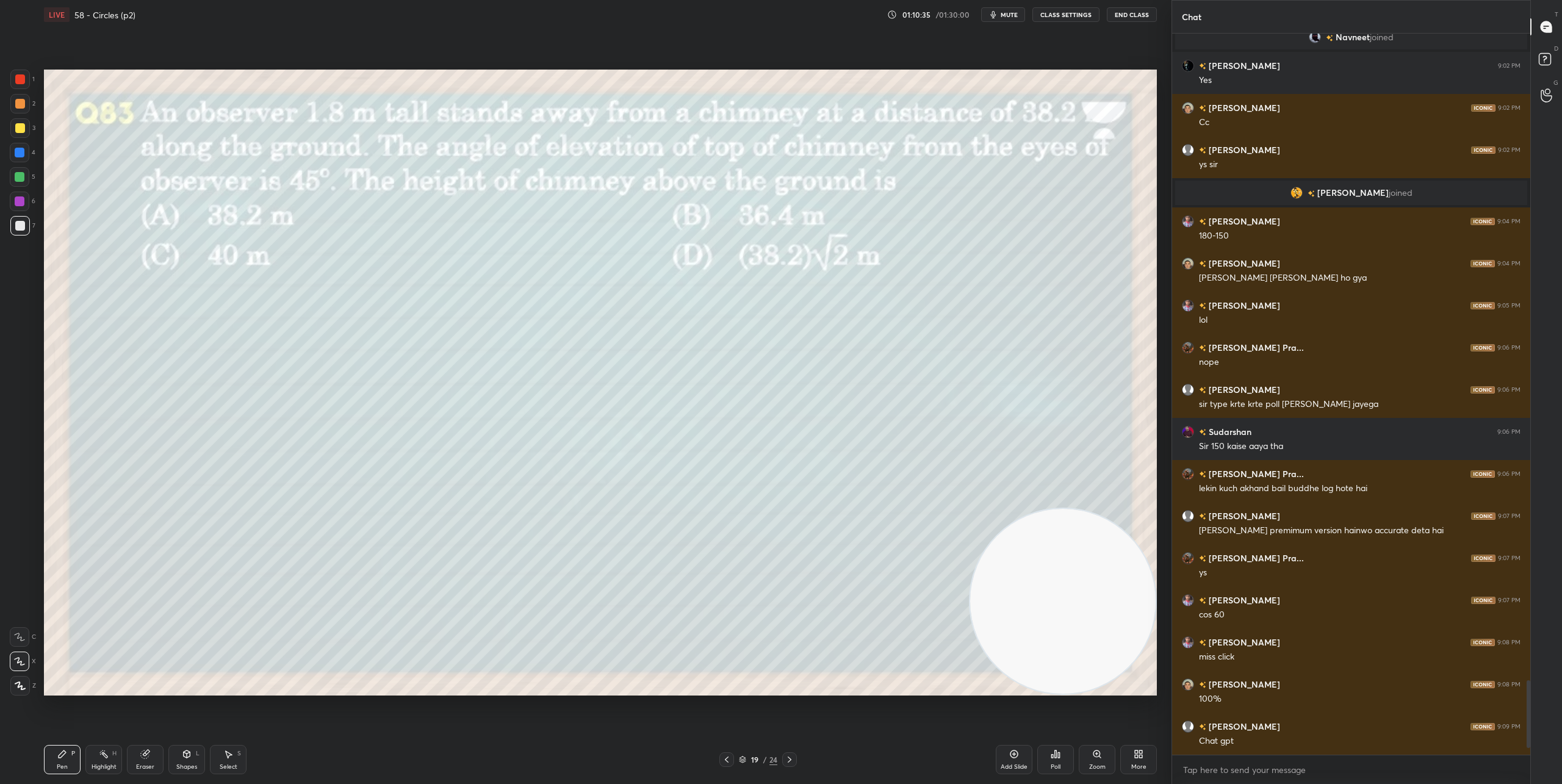
click at [792, 758] on icon at bounding box center [790, 759] width 10 height 10
click at [1057, 760] on div "Poll" at bounding box center [1055, 760] width 37 height 30
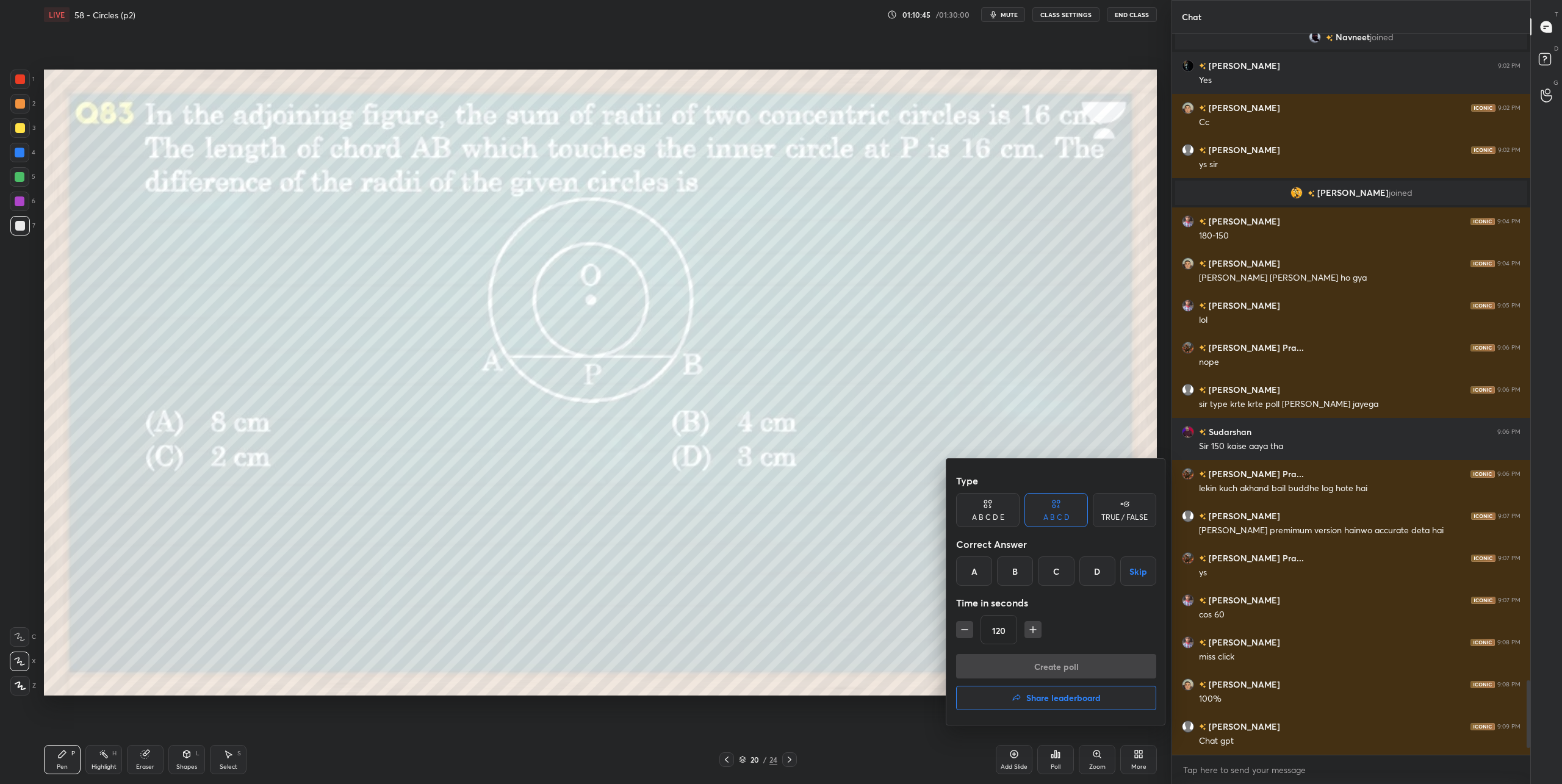
click at [1016, 575] on div "B" at bounding box center [1015, 571] width 36 height 30
click at [1048, 658] on button "Create poll" at bounding box center [1056, 666] width 200 height 24
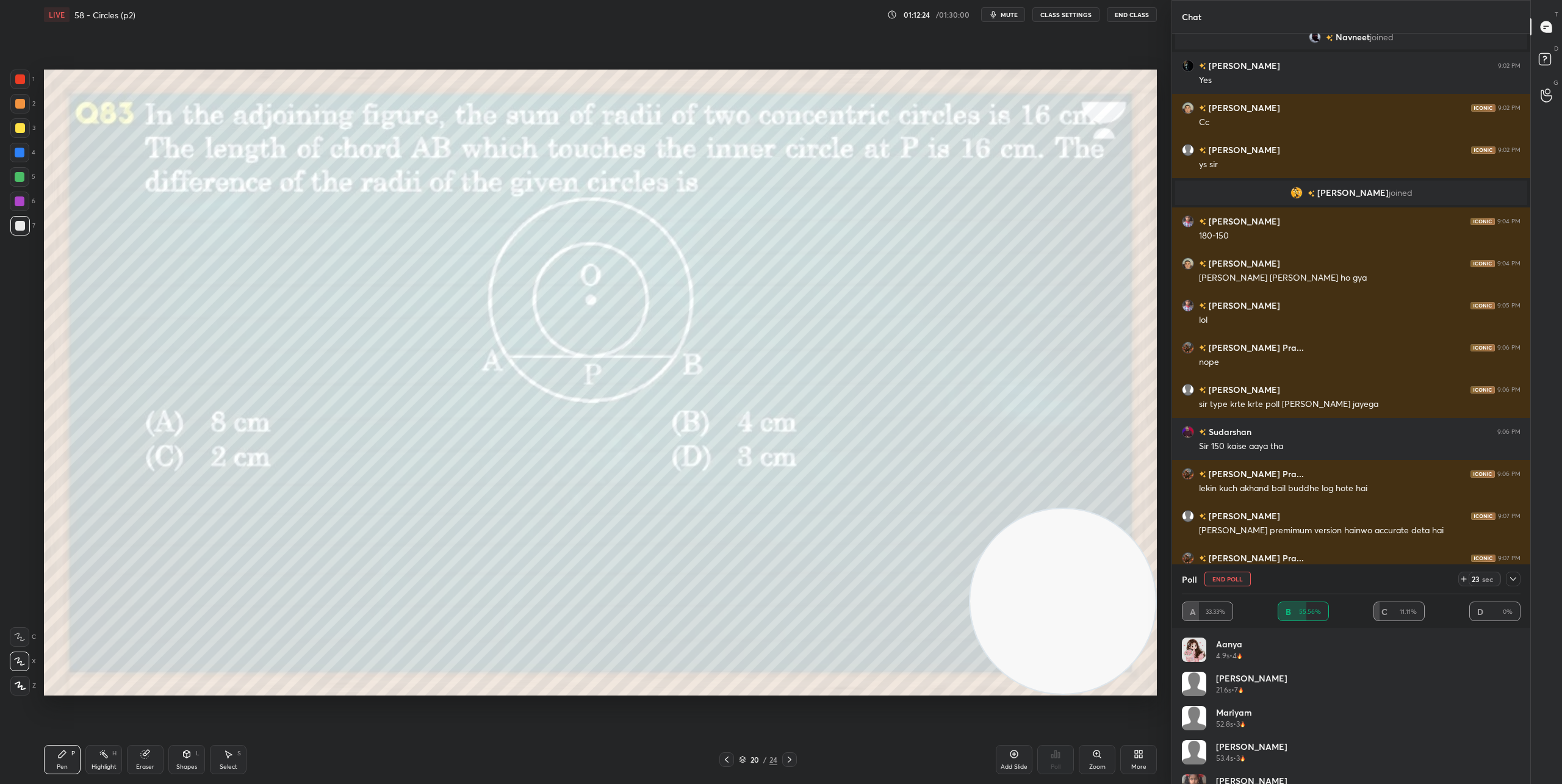
scroll to position [6395, 0]
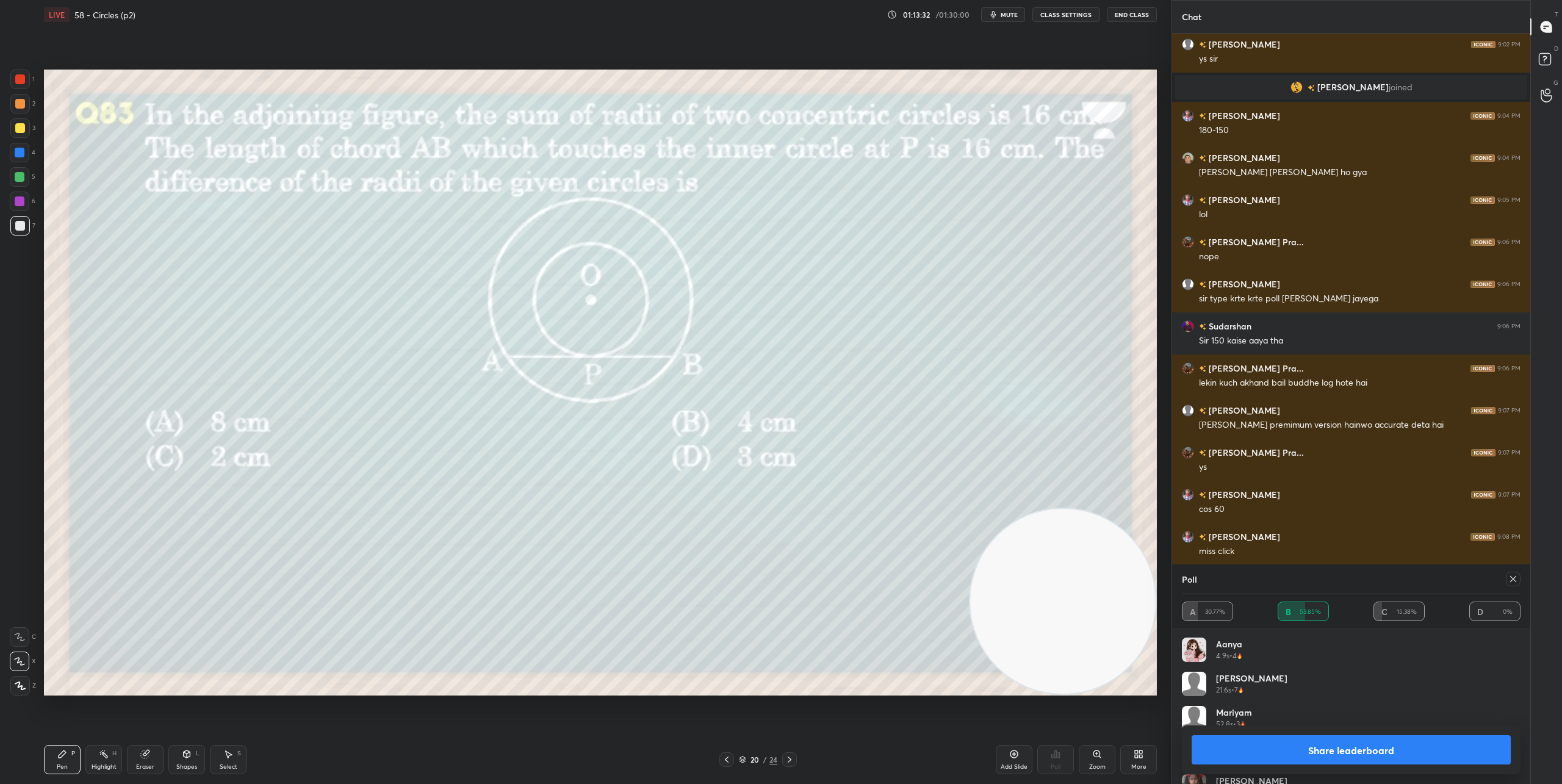
click at [1403, 749] on button "Share leaderboard" at bounding box center [1351, 750] width 319 height 30
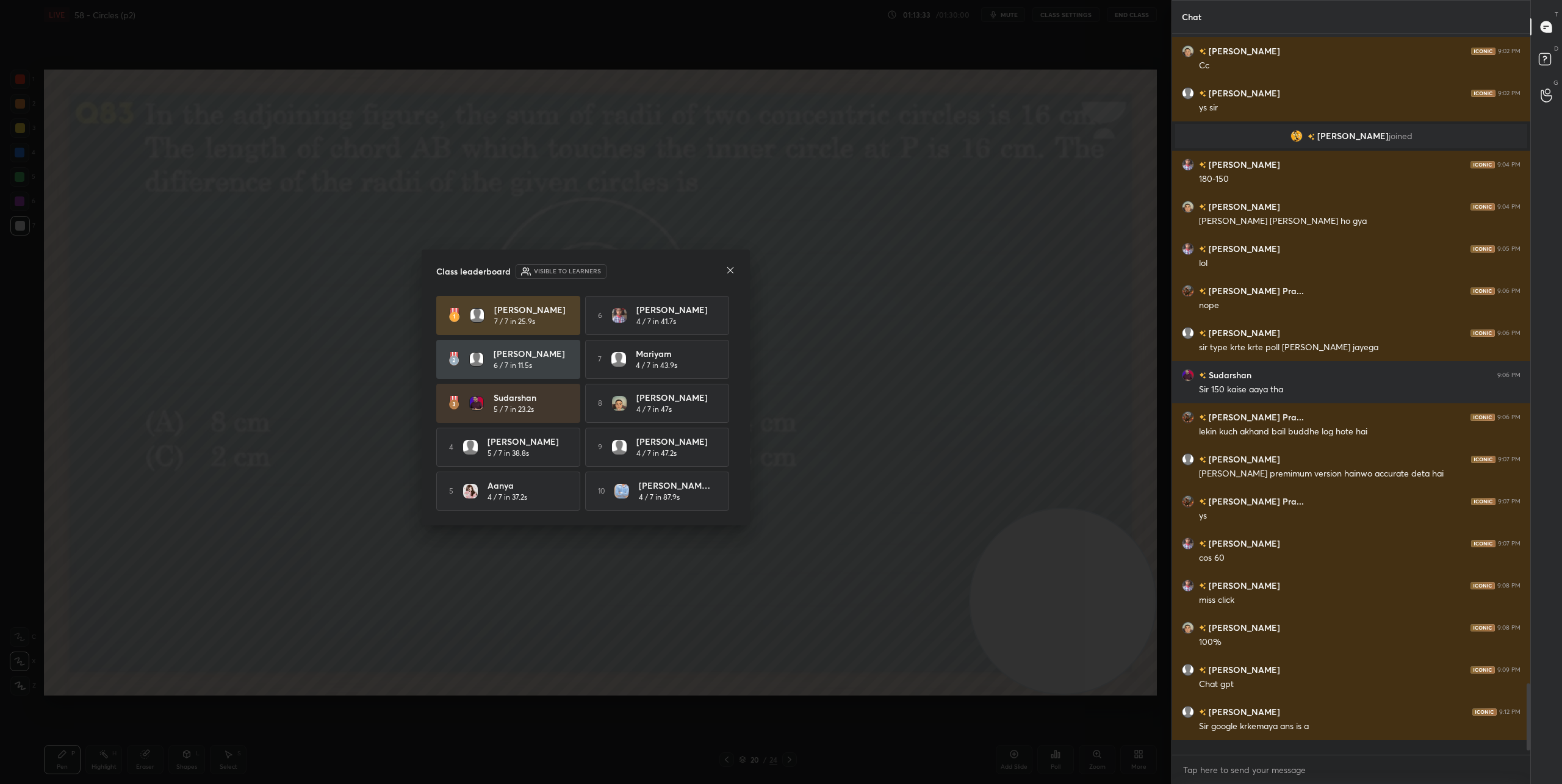
scroll to position [6335, 0]
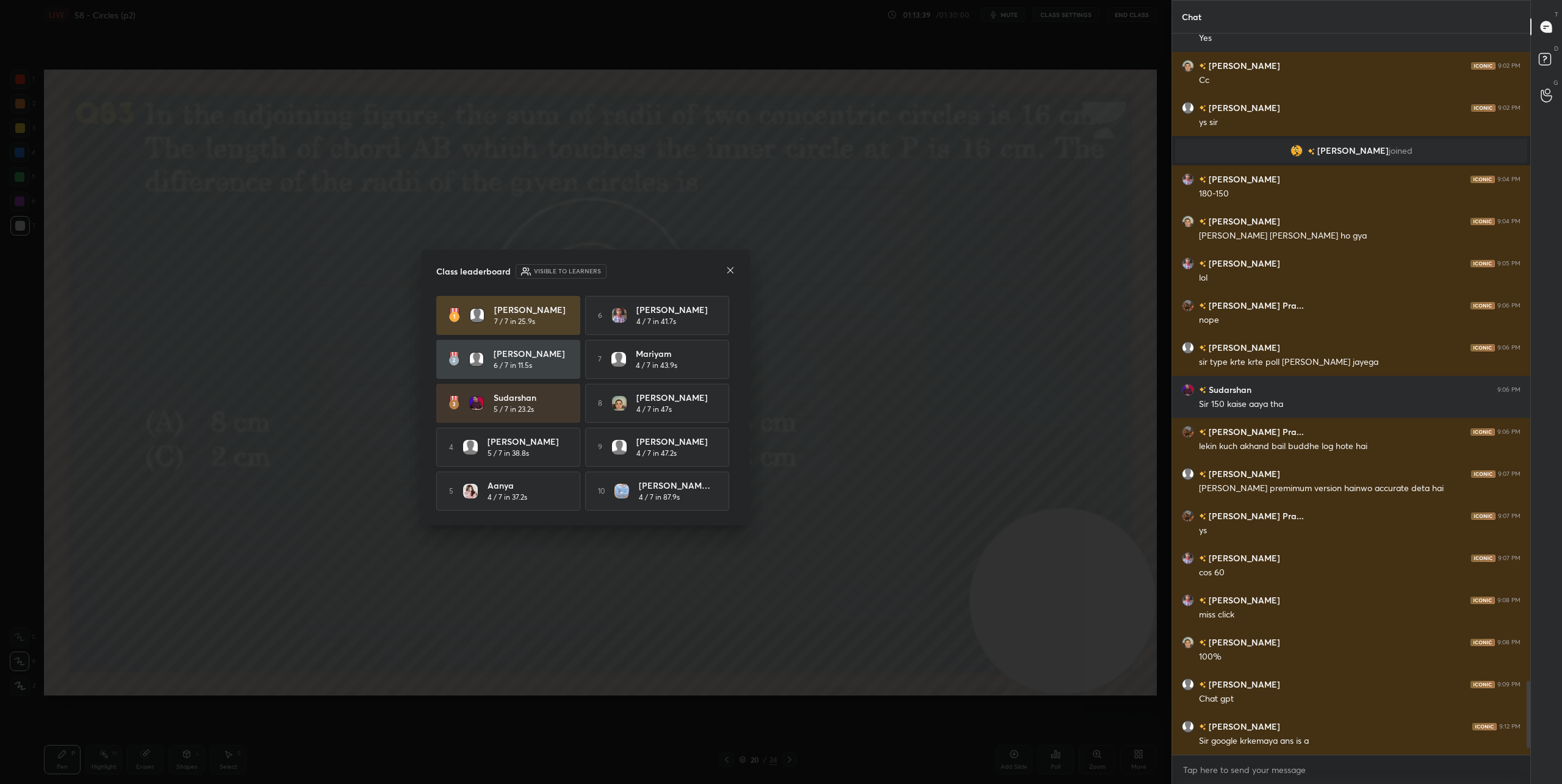
click at [727, 268] on icon at bounding box center [730, 270] width 10 height 10
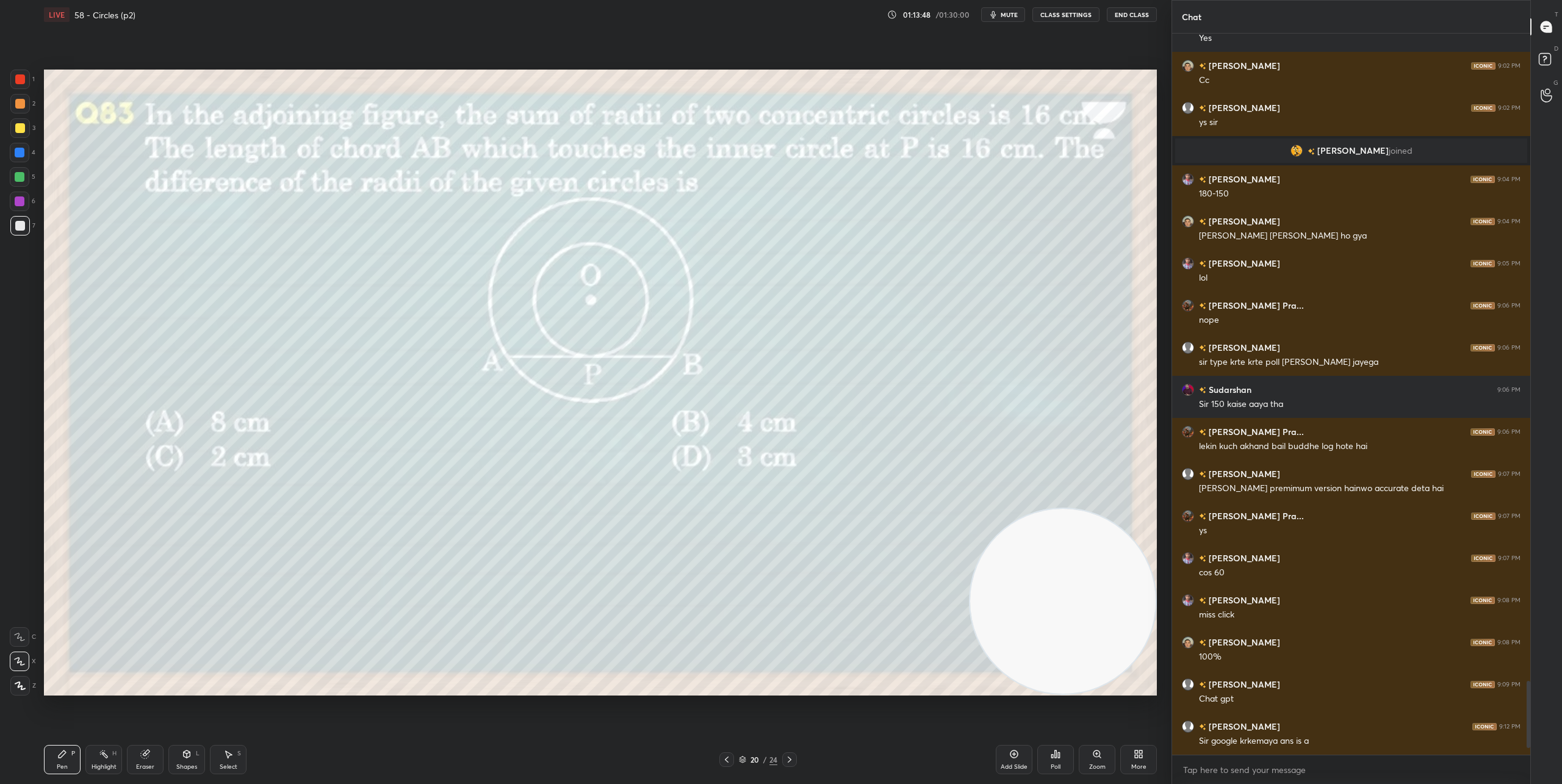
click at [790, 756] on icon at bounding box center [790, 759] width 10 height 10
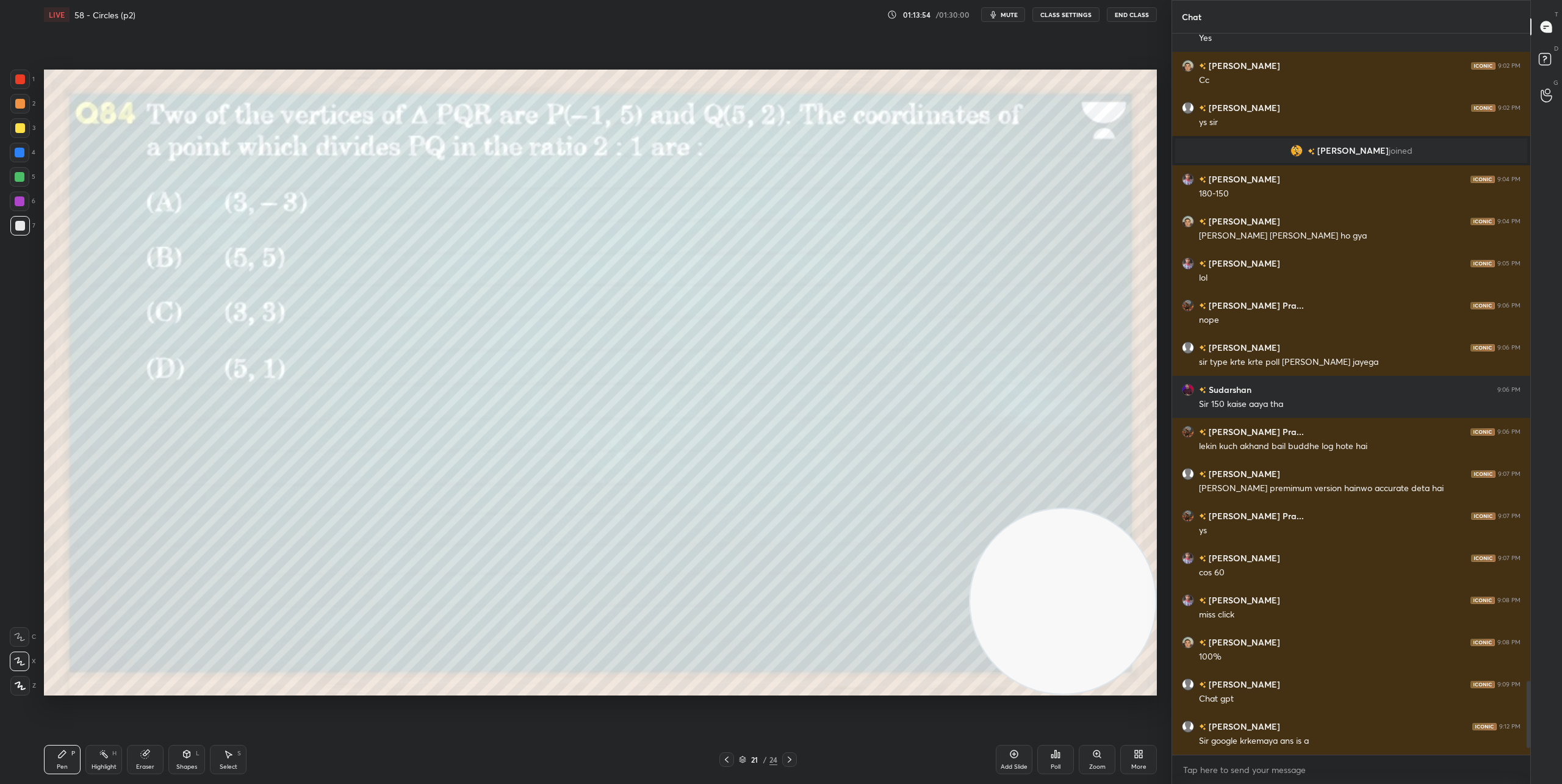
click at [1054, 754] on icon at bounding box center [1052, 756] width 2 height 3
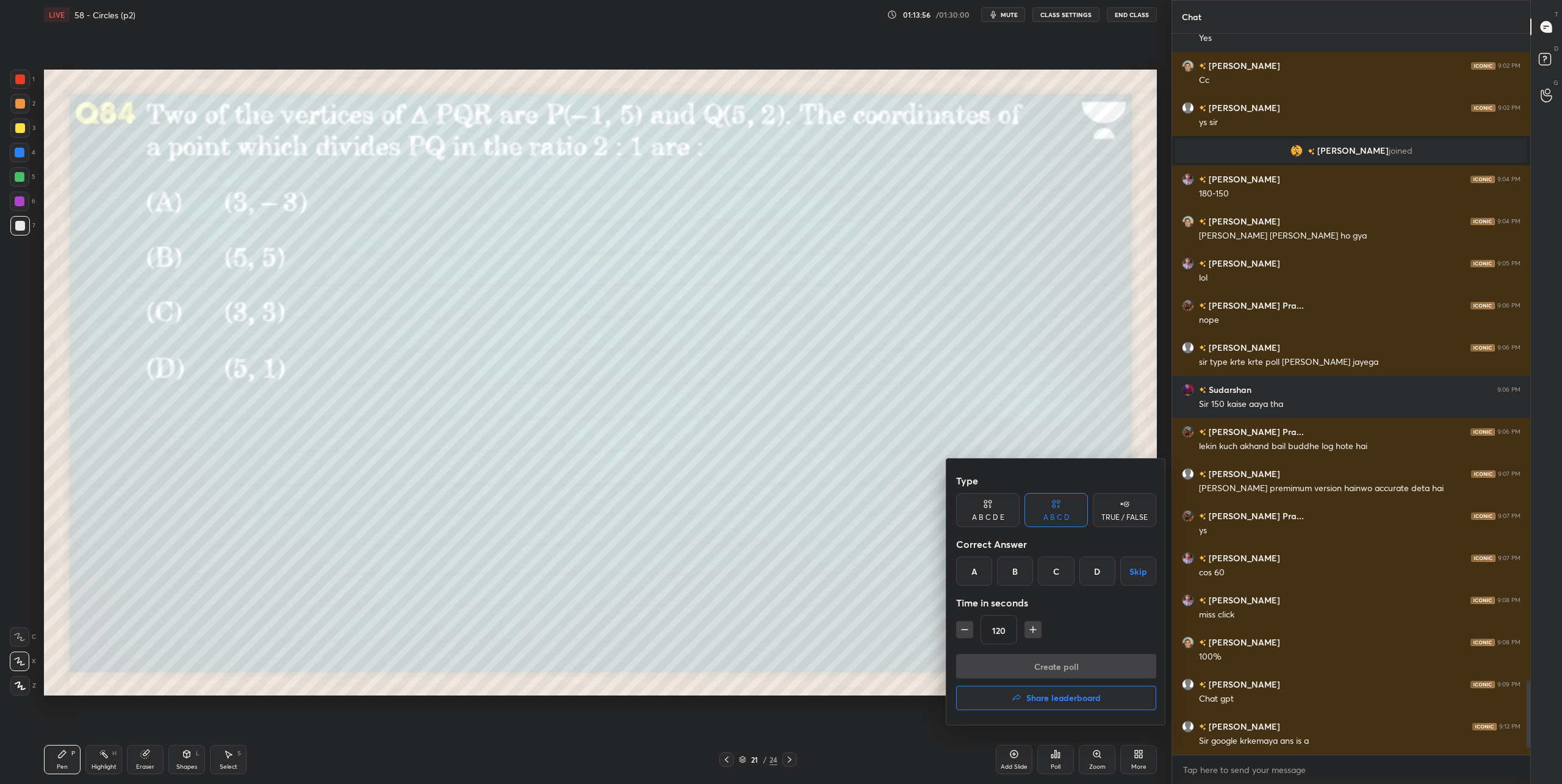
click at [1057, 570] on div "C" at bounding box center [1056, 571] width 36 height 30
click at [1068, 659] on button "Create poll" at bounding box center [1056, 666] width 200 height 24
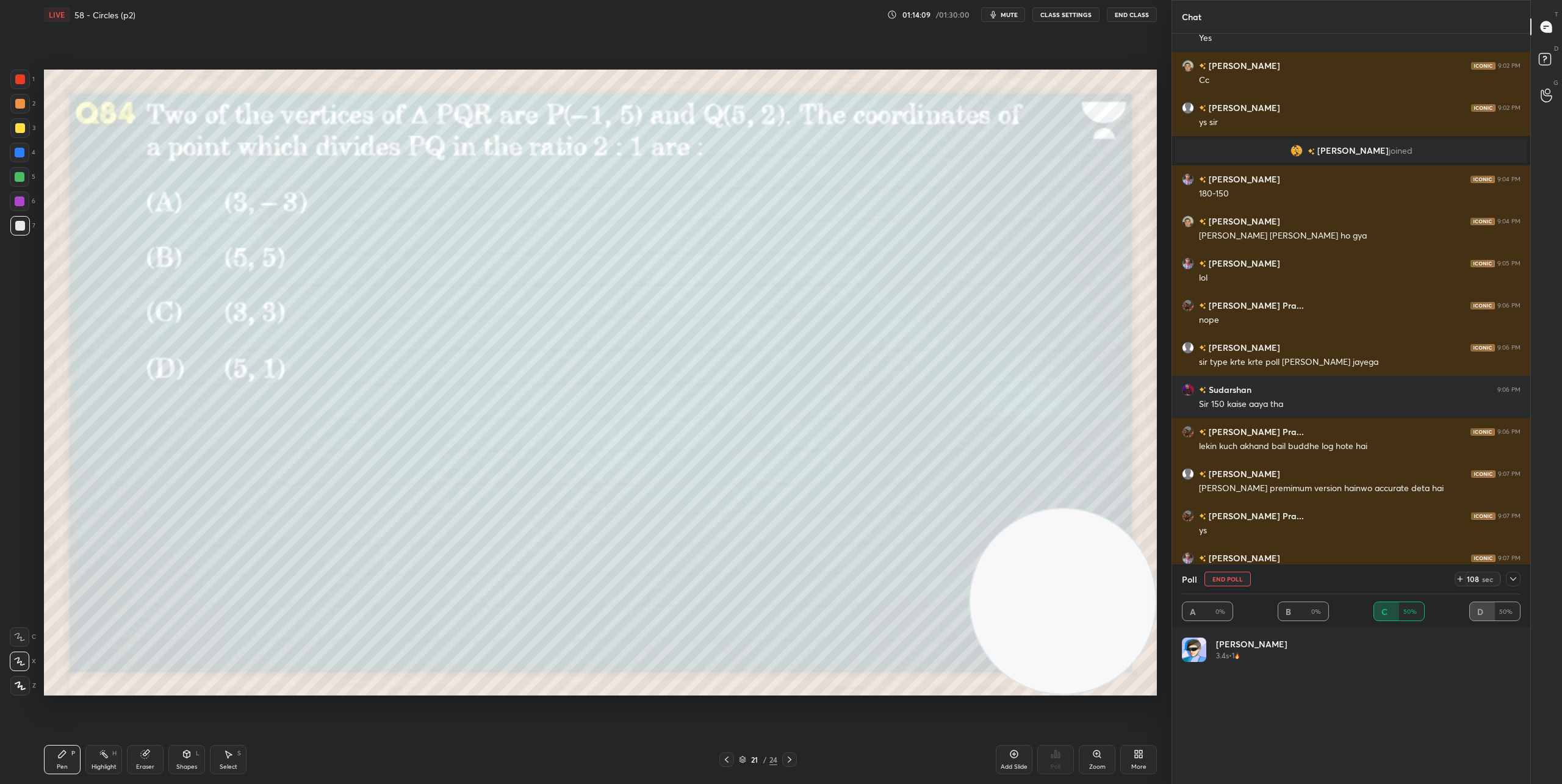
scroll to position [6424, 0]
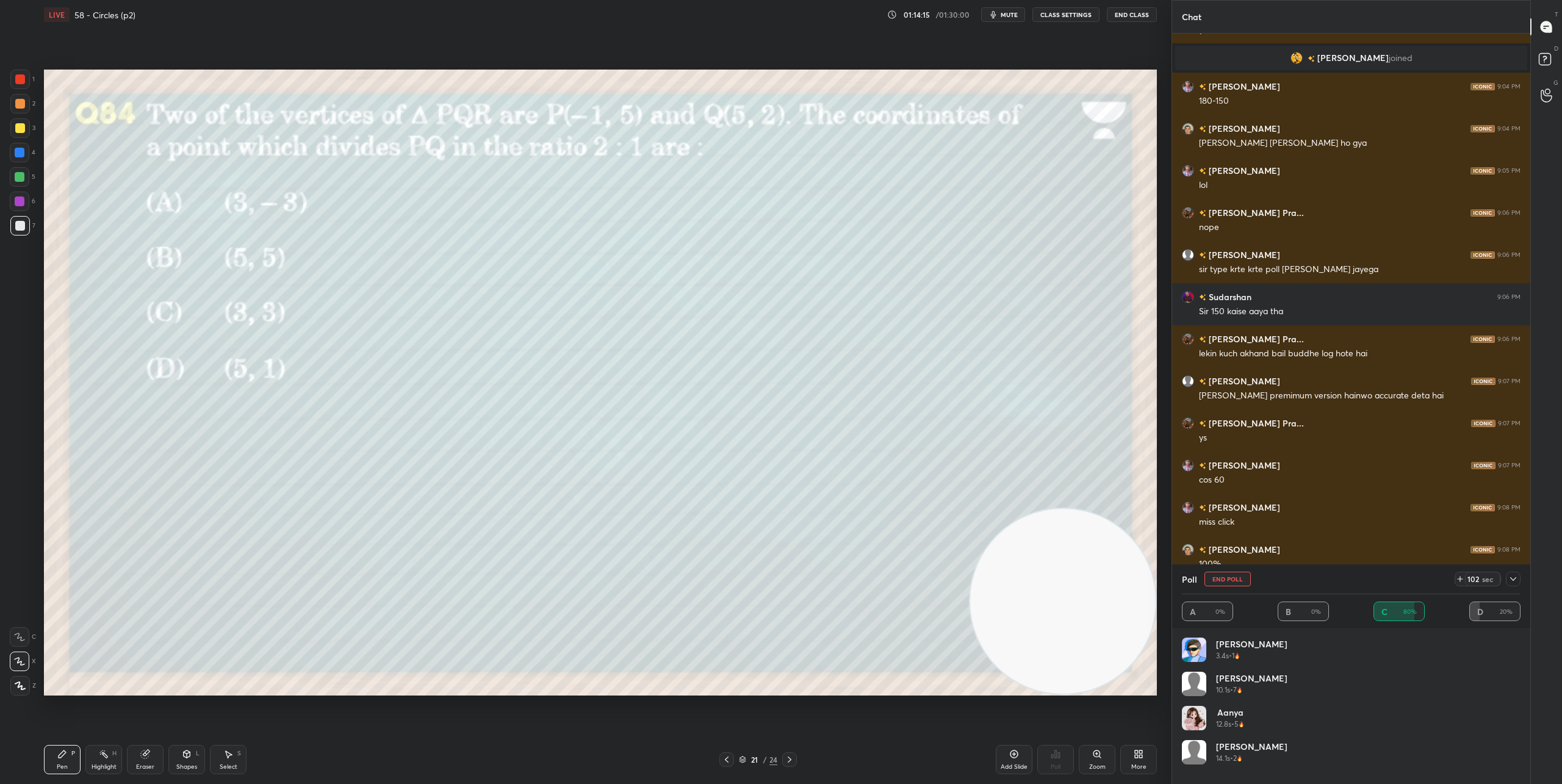
click at [1519, 580] on div at bounding box center [1513, 578] width 15 height 15
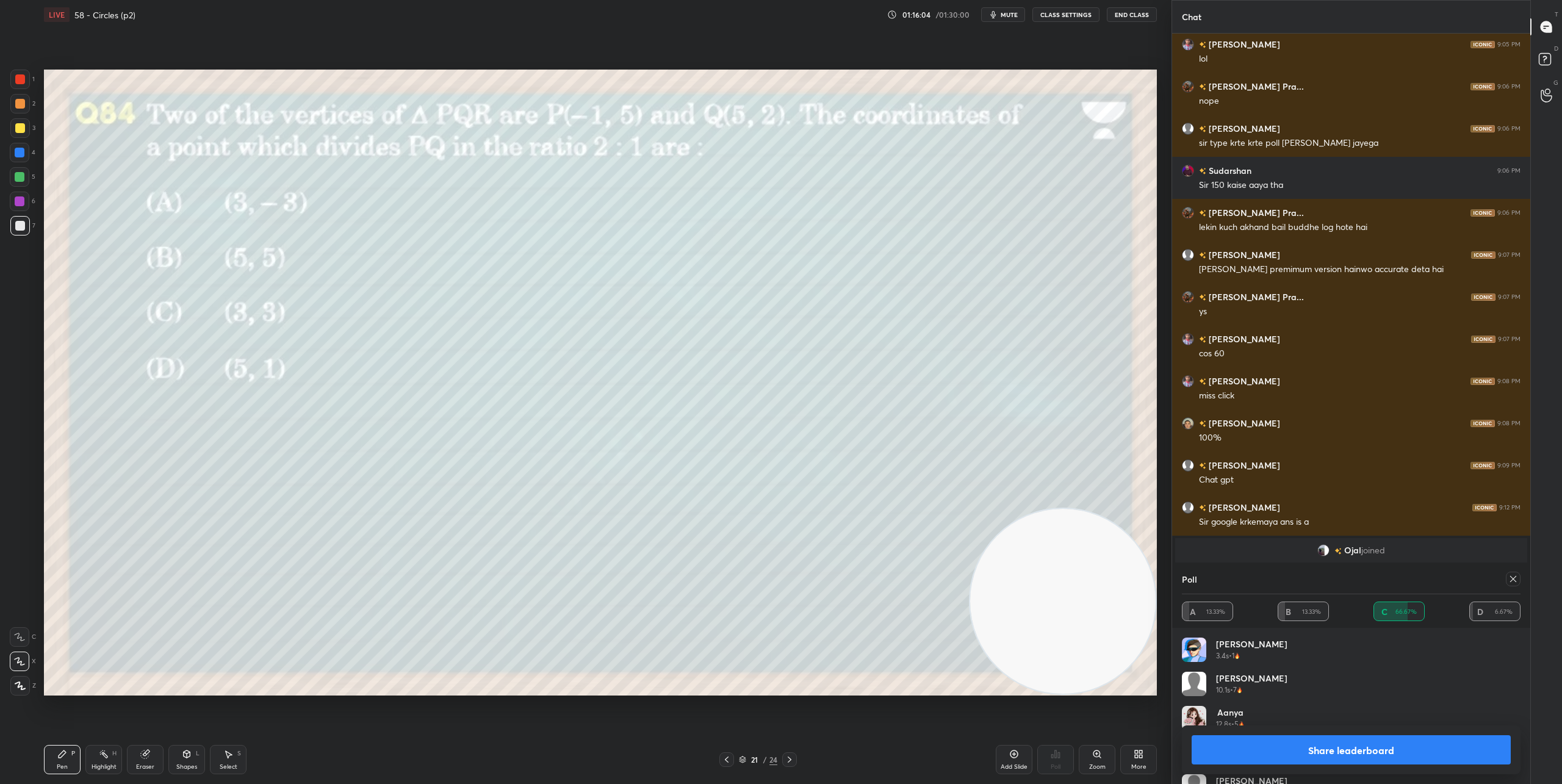
scroll to position [6418, 0]
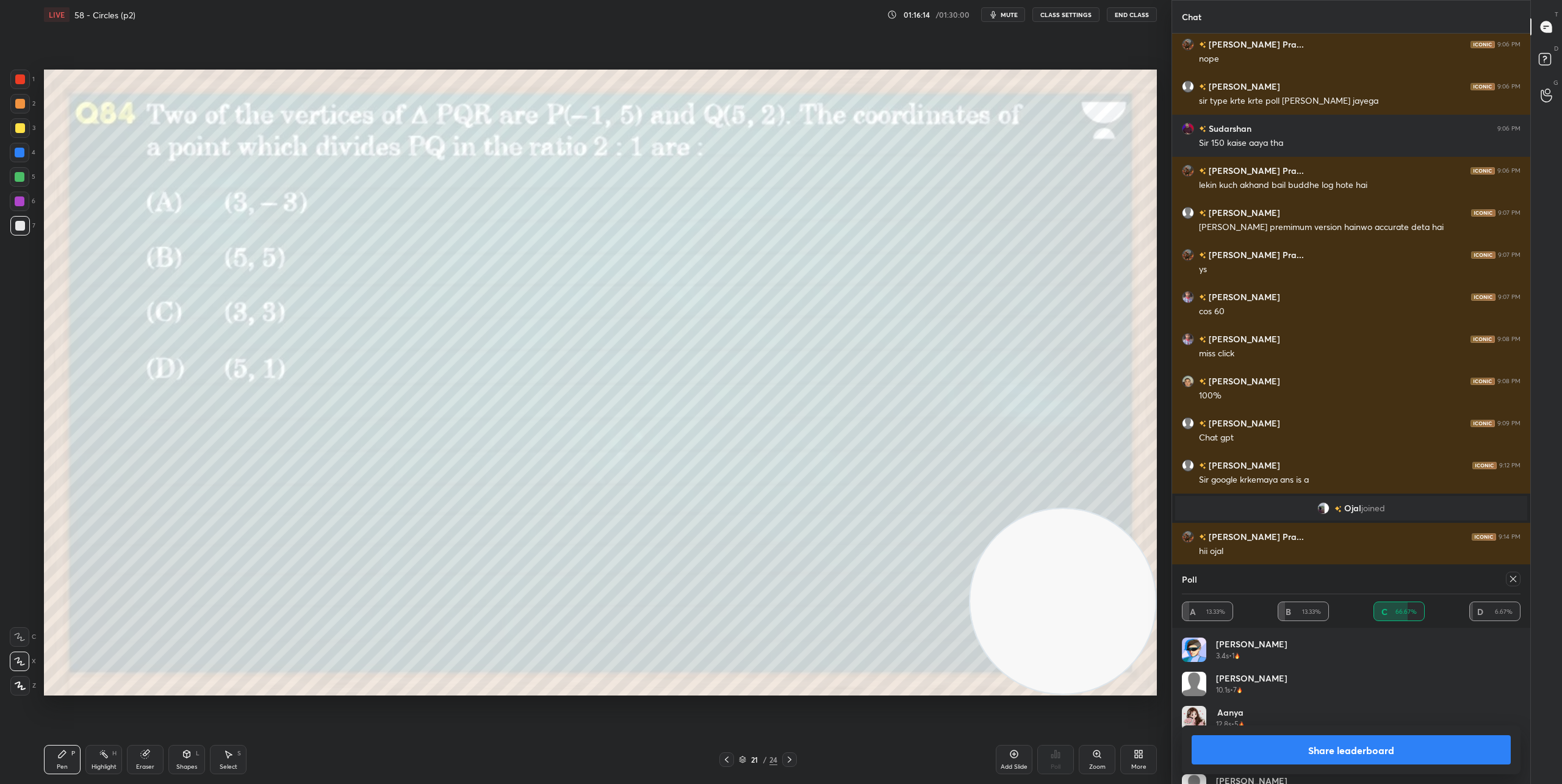
click at [791, 764] on icon at bounding box center [790, 759] width 10 height 10
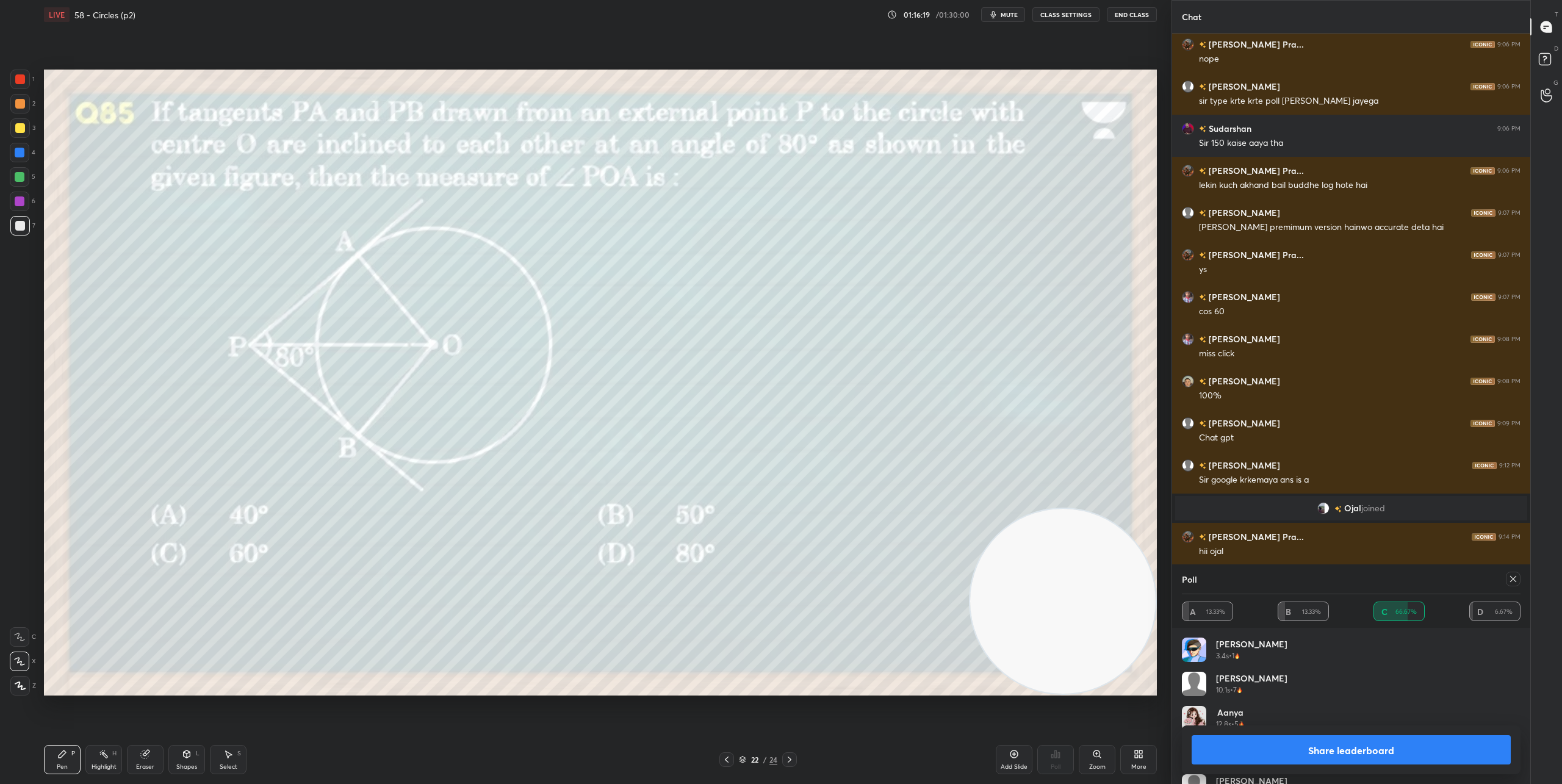
click at [1308, 744] on button "Share leaderboard" at bounding box center [1351, 750] width 319 height 30
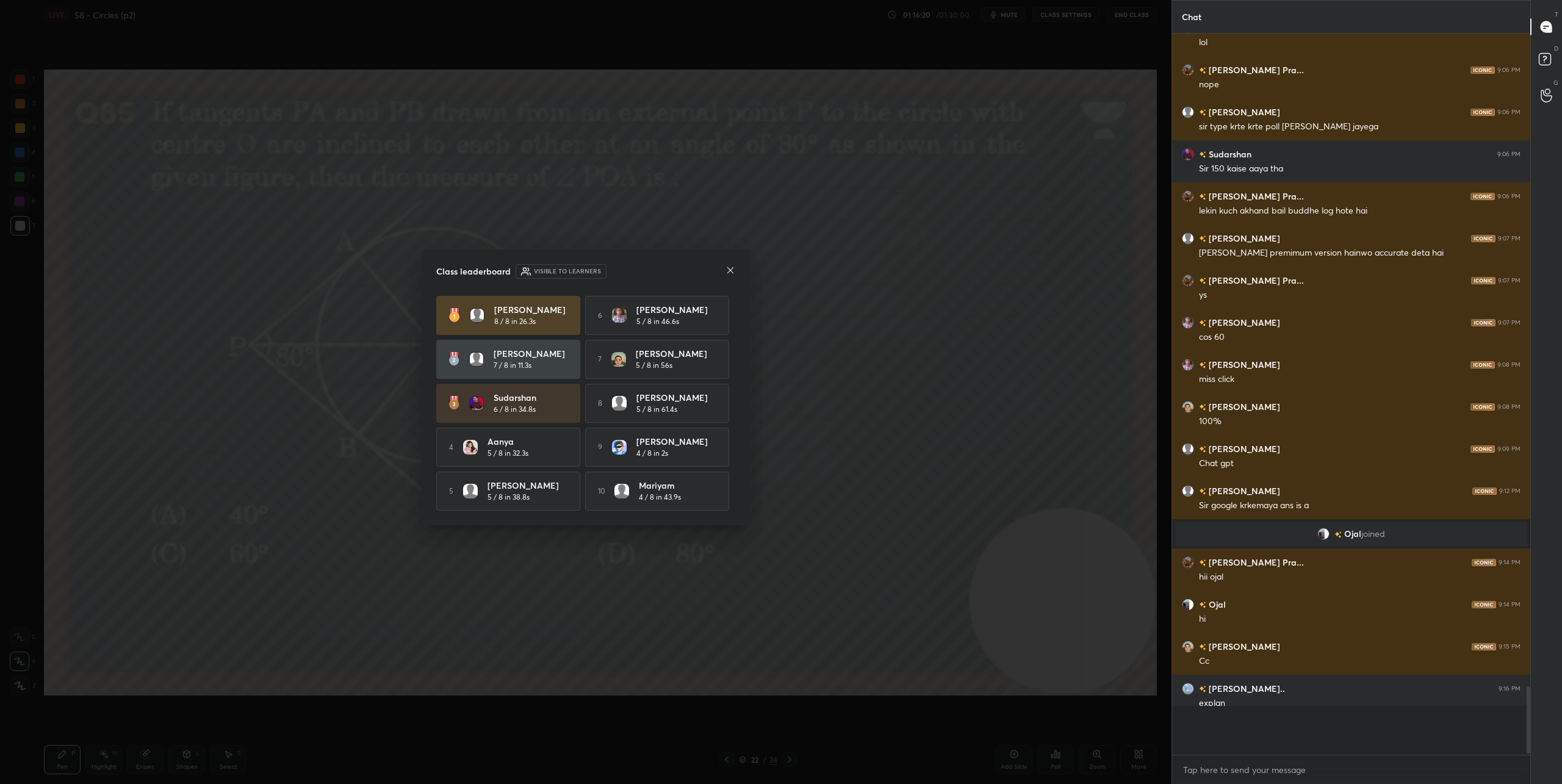
scroll to position [714, 354]
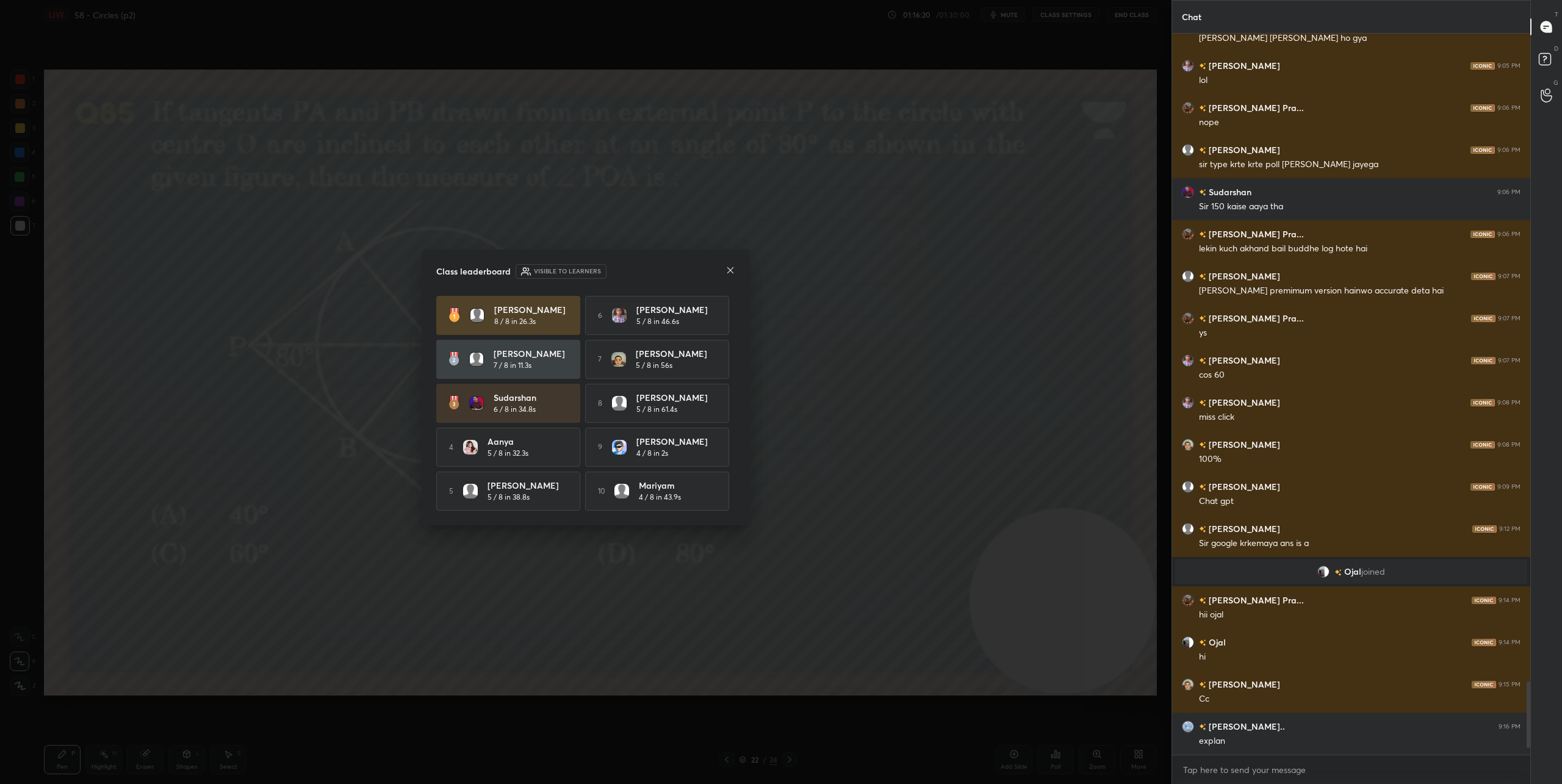
click at [731, 265] on icon at bounding box center [730, 270] width 10 height 10
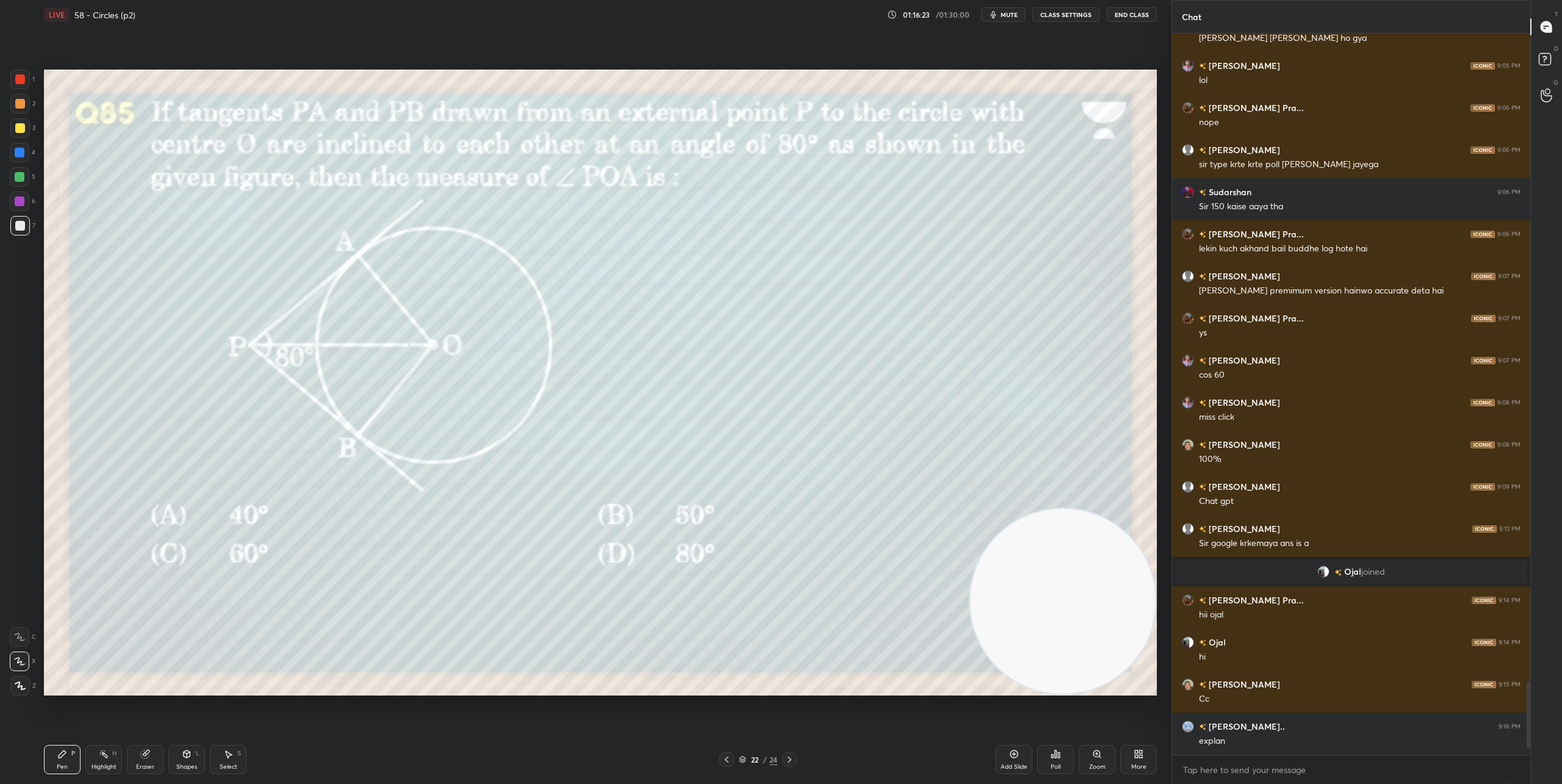
click at [1060, 758] on icon at bounding box center [1059, 754] width 2 height 5
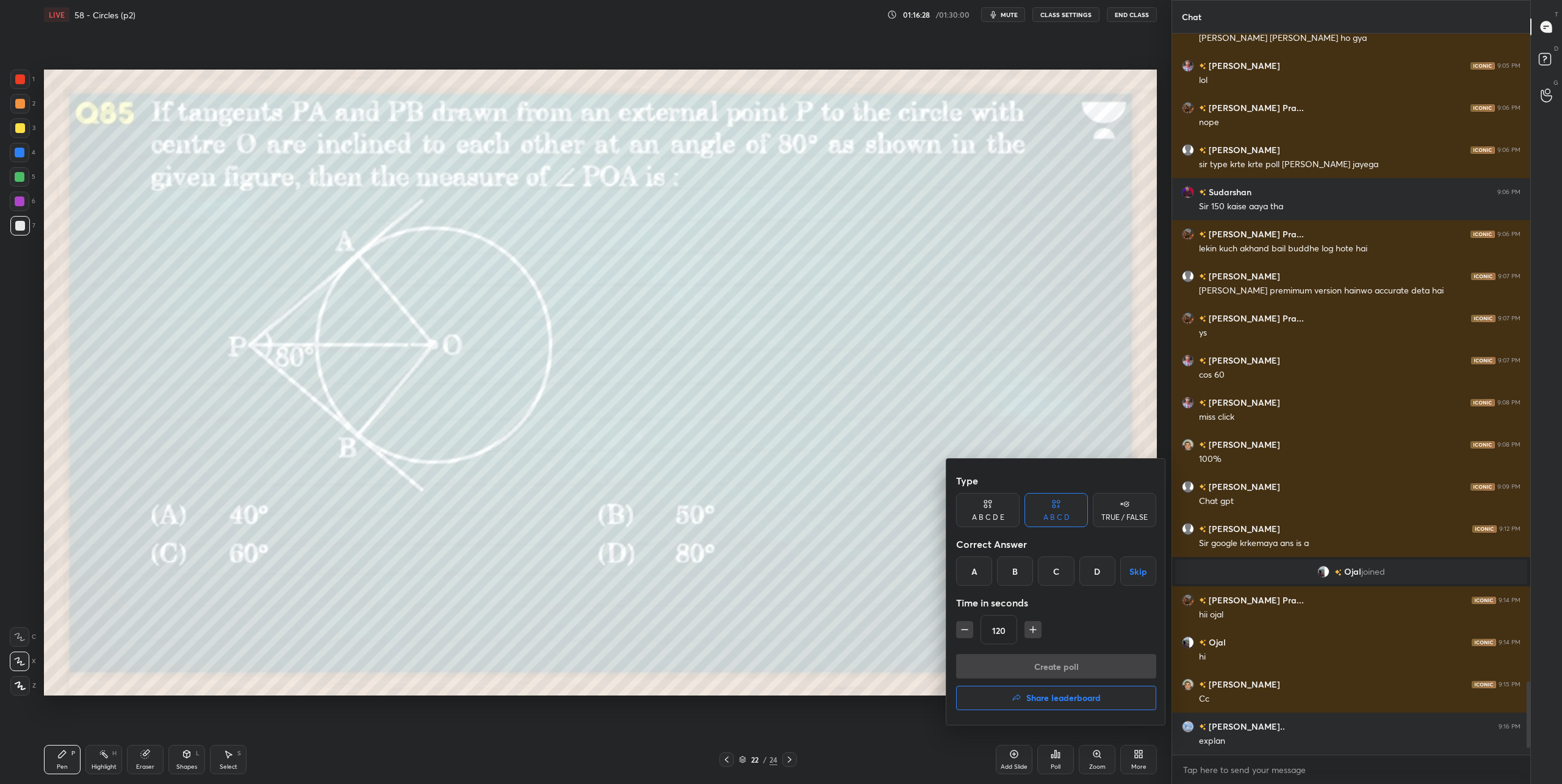
drag, startPoint x: 1015, startPoint y: 571, endPoint x: 1050, endPoint y: 636, distance: 73.8
click at [1014, 571] on div "B" at bounding box center [1015, 571] width 36 height 30
click at [1066, 667] on button "Create poll" at bounding box center [1056, 666] width 200 height 24
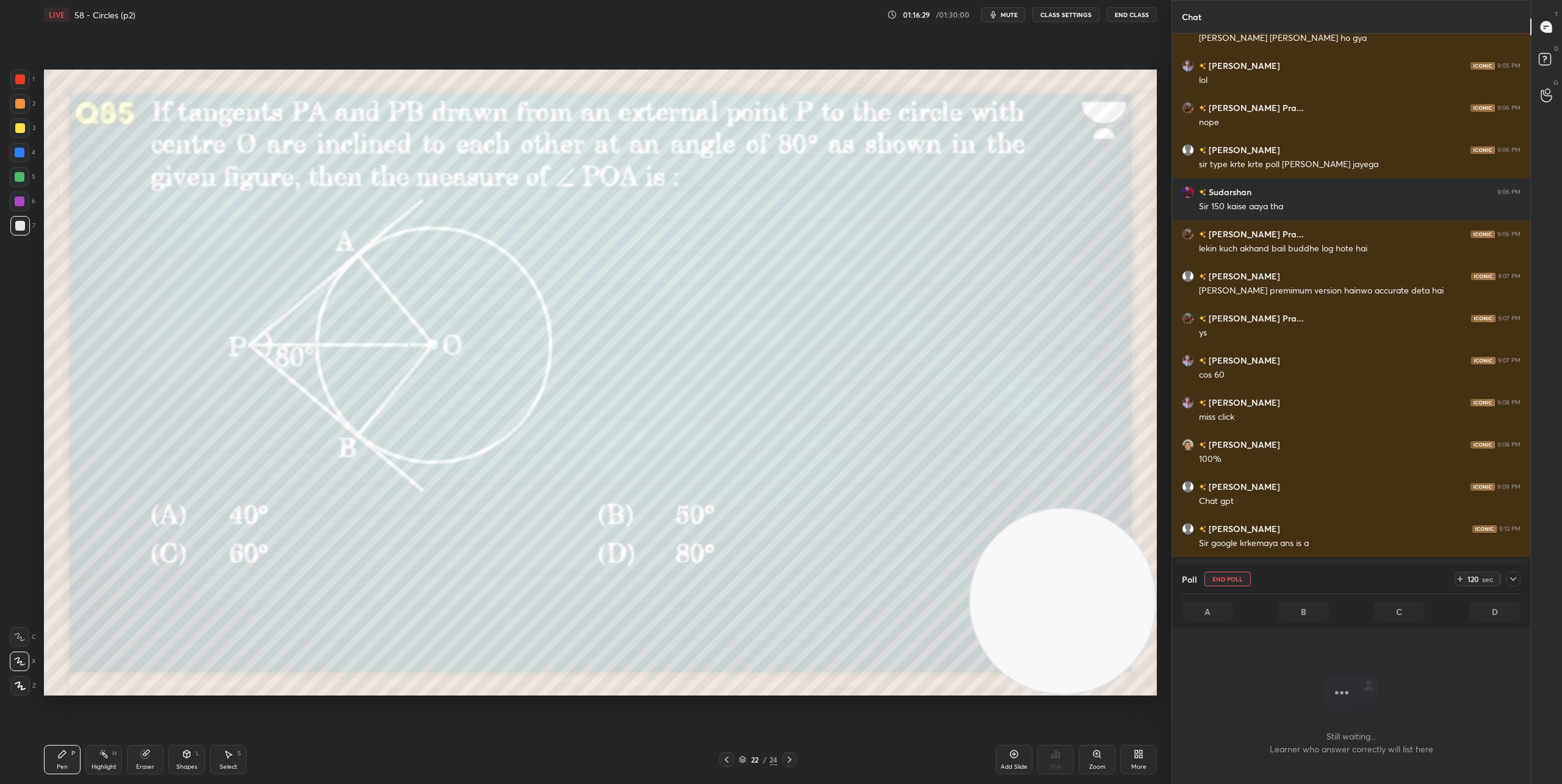
scroll to position [4, 4]
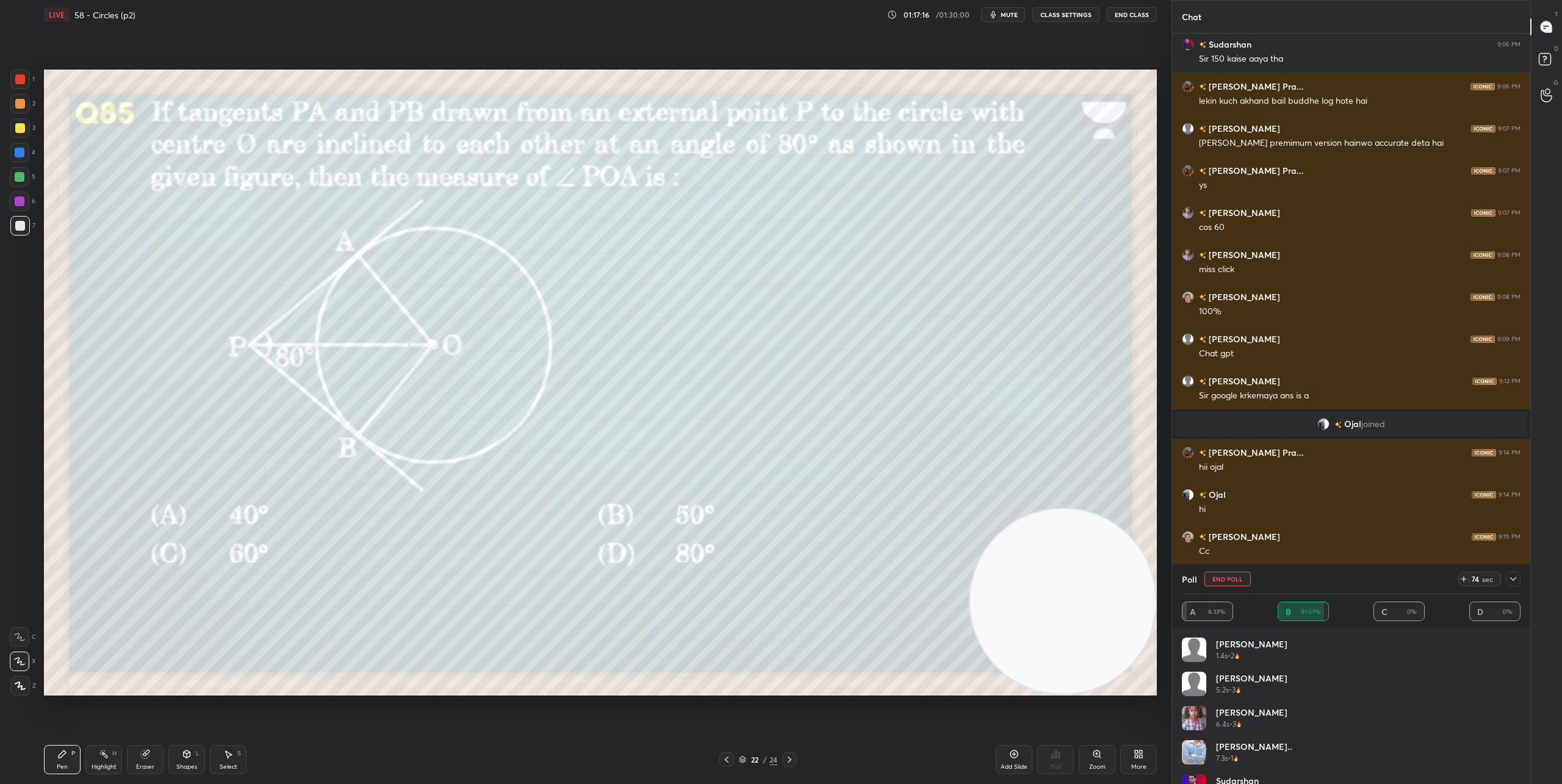
click at [1512, 580] on icon at bounding box center [1513, 578] width 10 height 10
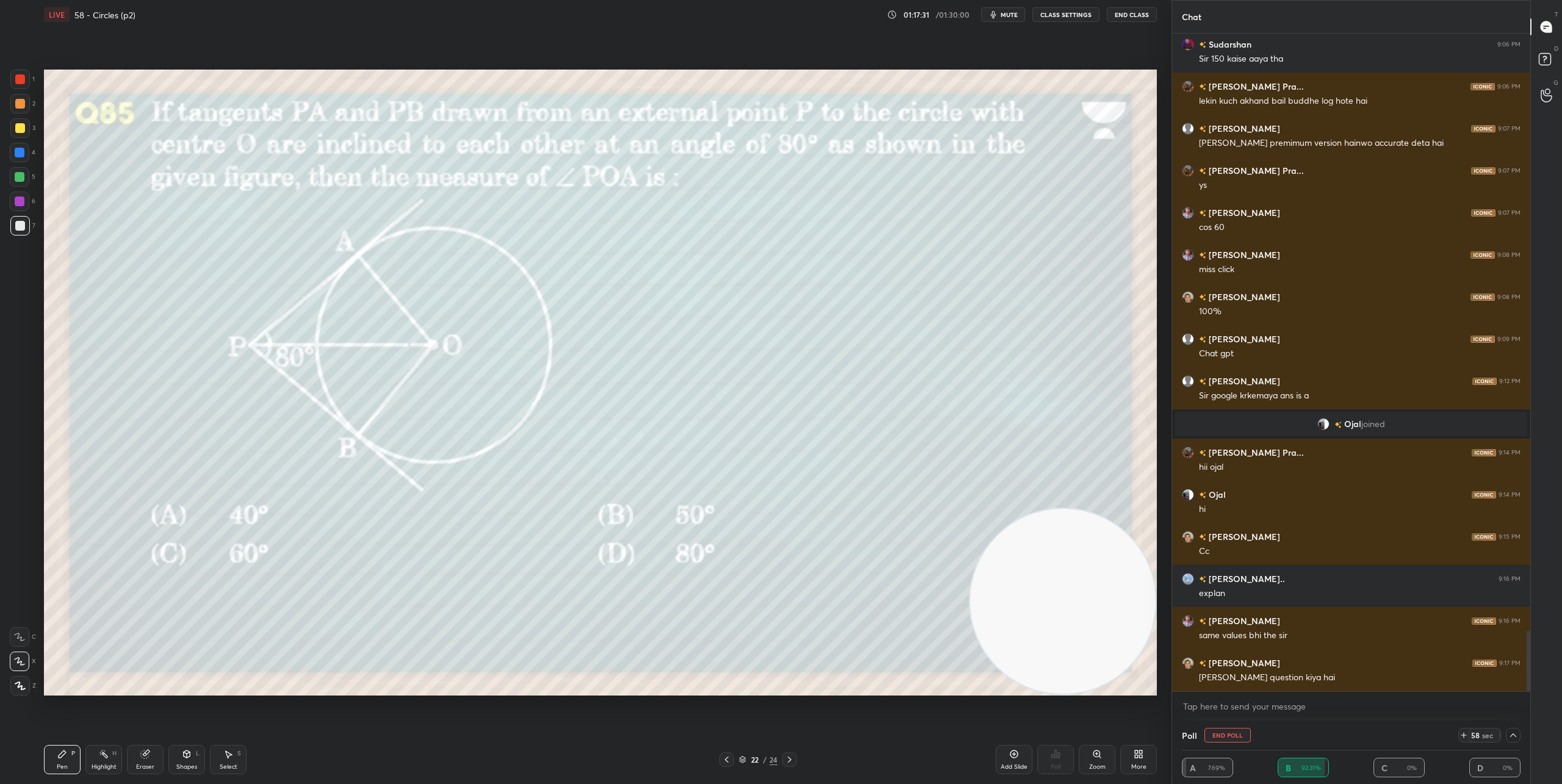
click at [790, 762] on icon at bounding box center [790, 759] width 10 height 10
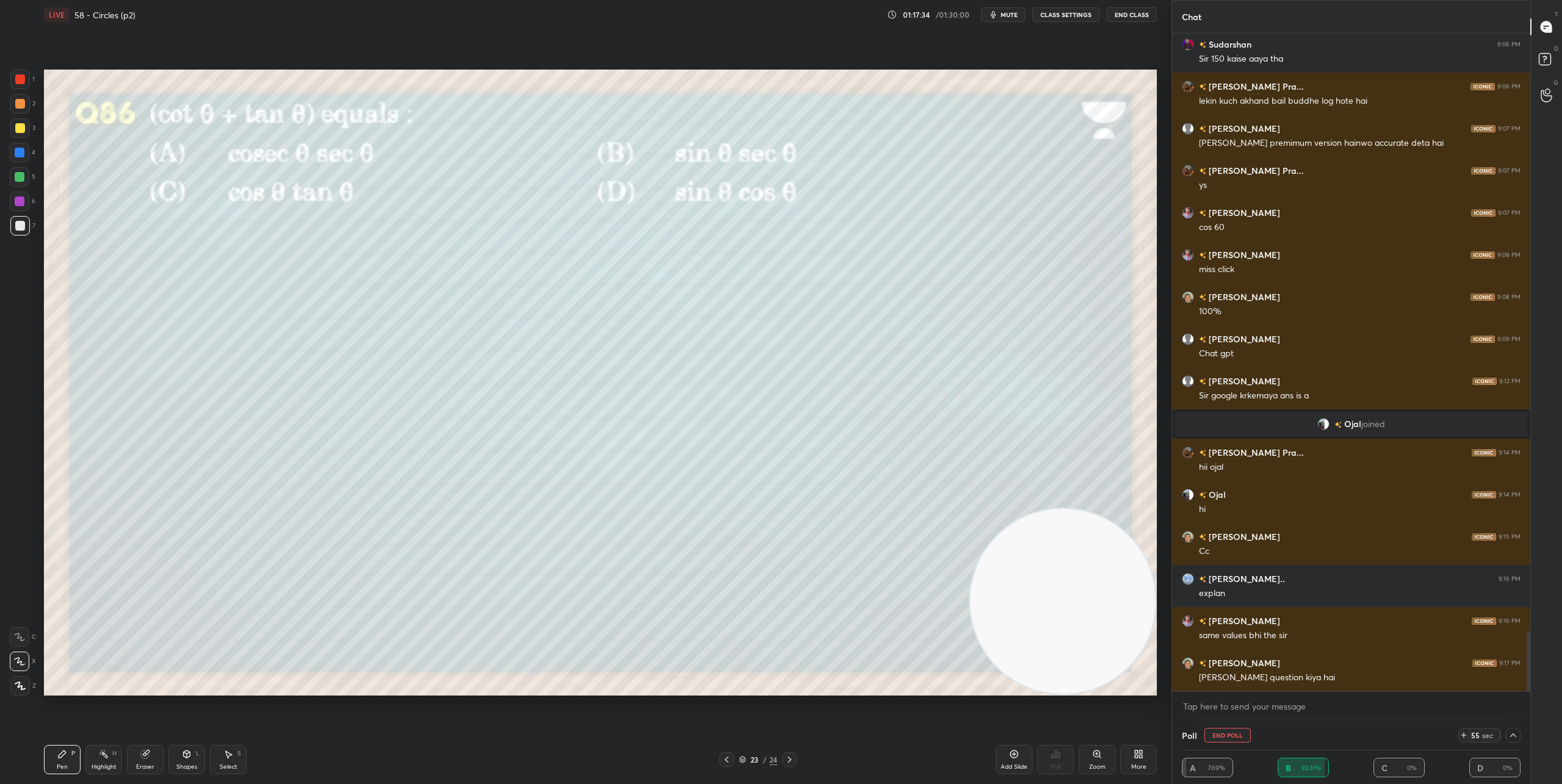
drag, startPoint x: 1240, startPoint y: 738, endPoint x: 1223, endPoint y: 737, distance: 17.0
click at [1240, 738] on button "End Poll" at bounding box center [1228, 735] width 47 height 15
type textarea "x"
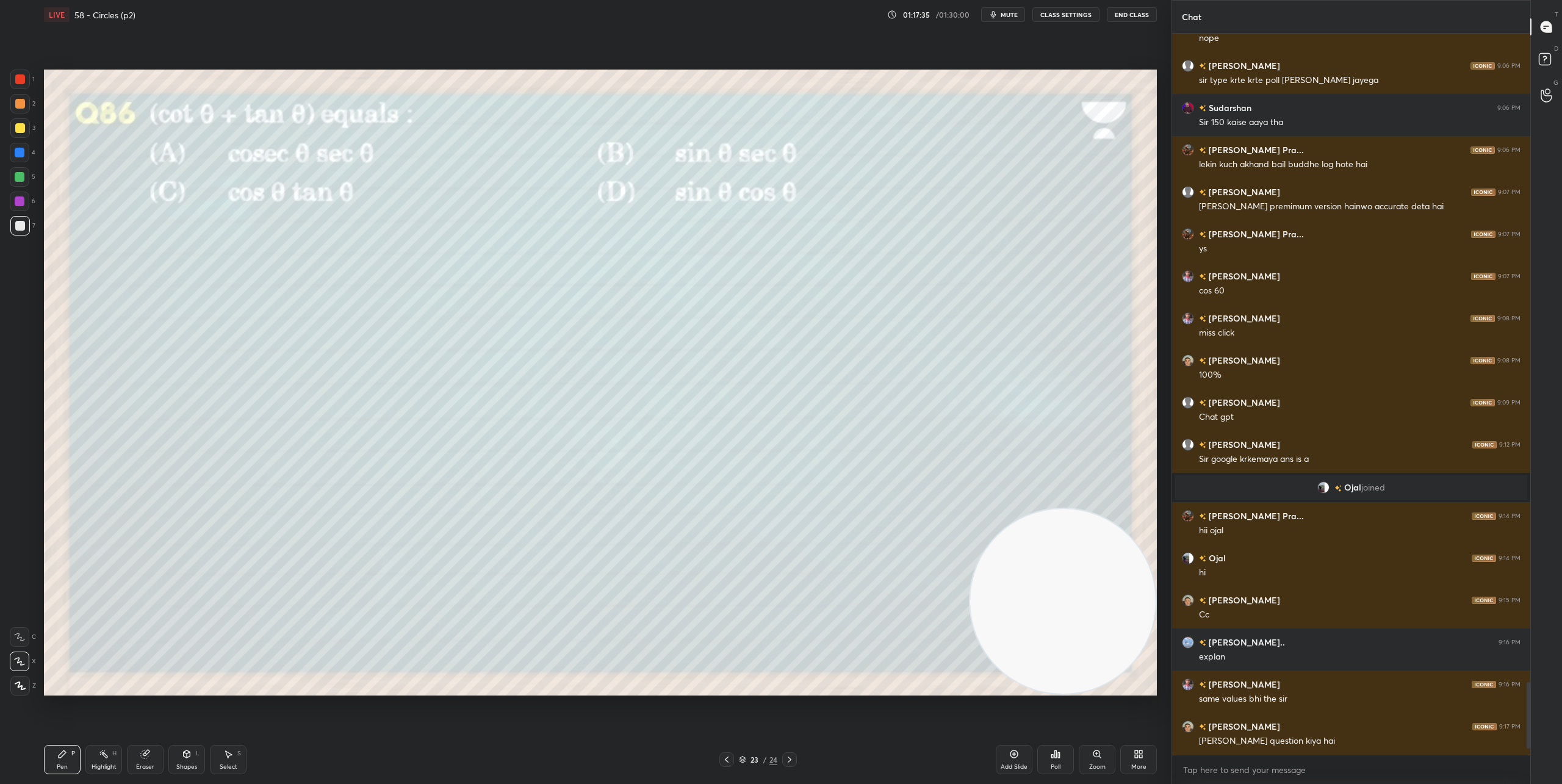
click at [1068, 758] on div "Poll" at bounding box center [1055, 760] width 37 height 30
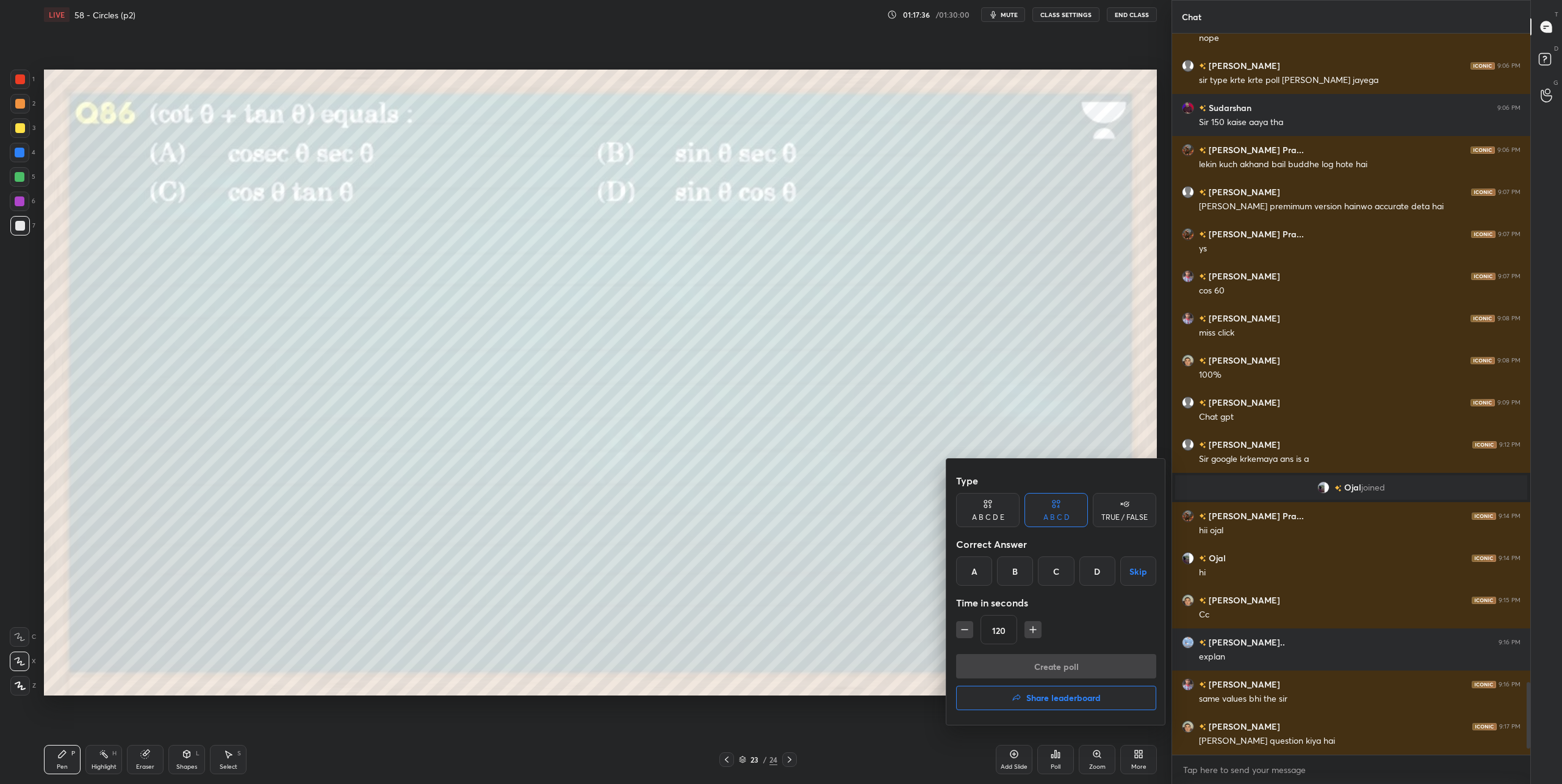
click at [960, 628] on icon "button" at bounding box center [965, 630] width 12 height 12
click at [972, 633] on button "button" at bounding box center [965, 630] width 17 height 17
type input "90"
click at [970, 577] on div "A" at bounding box center [974, 571] width 36 height 30
click at [1032, 662] on button "Create poll" at bounding box center [1056, 666] width 200 height 24
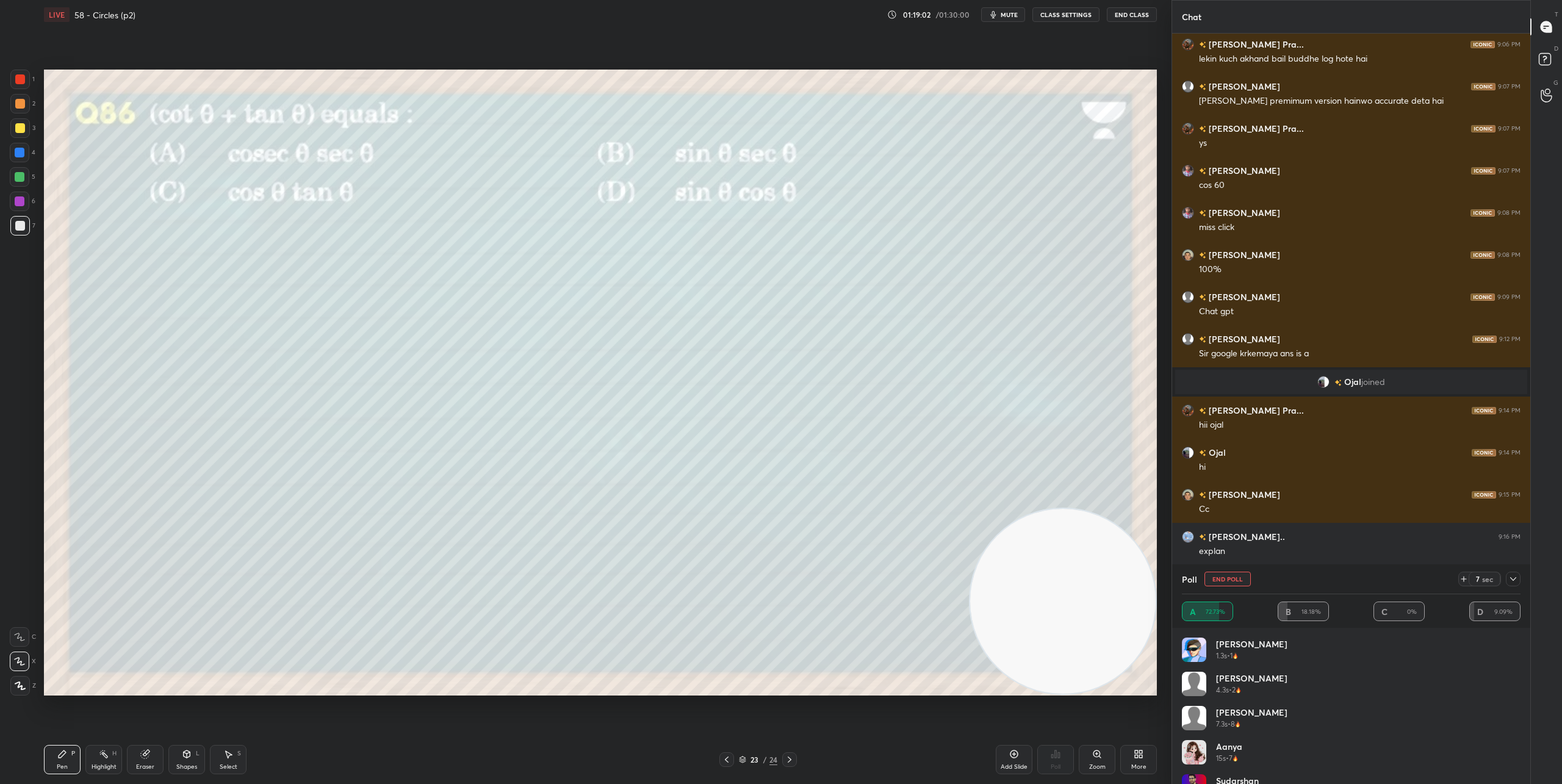
scroll to position [6586, 0]
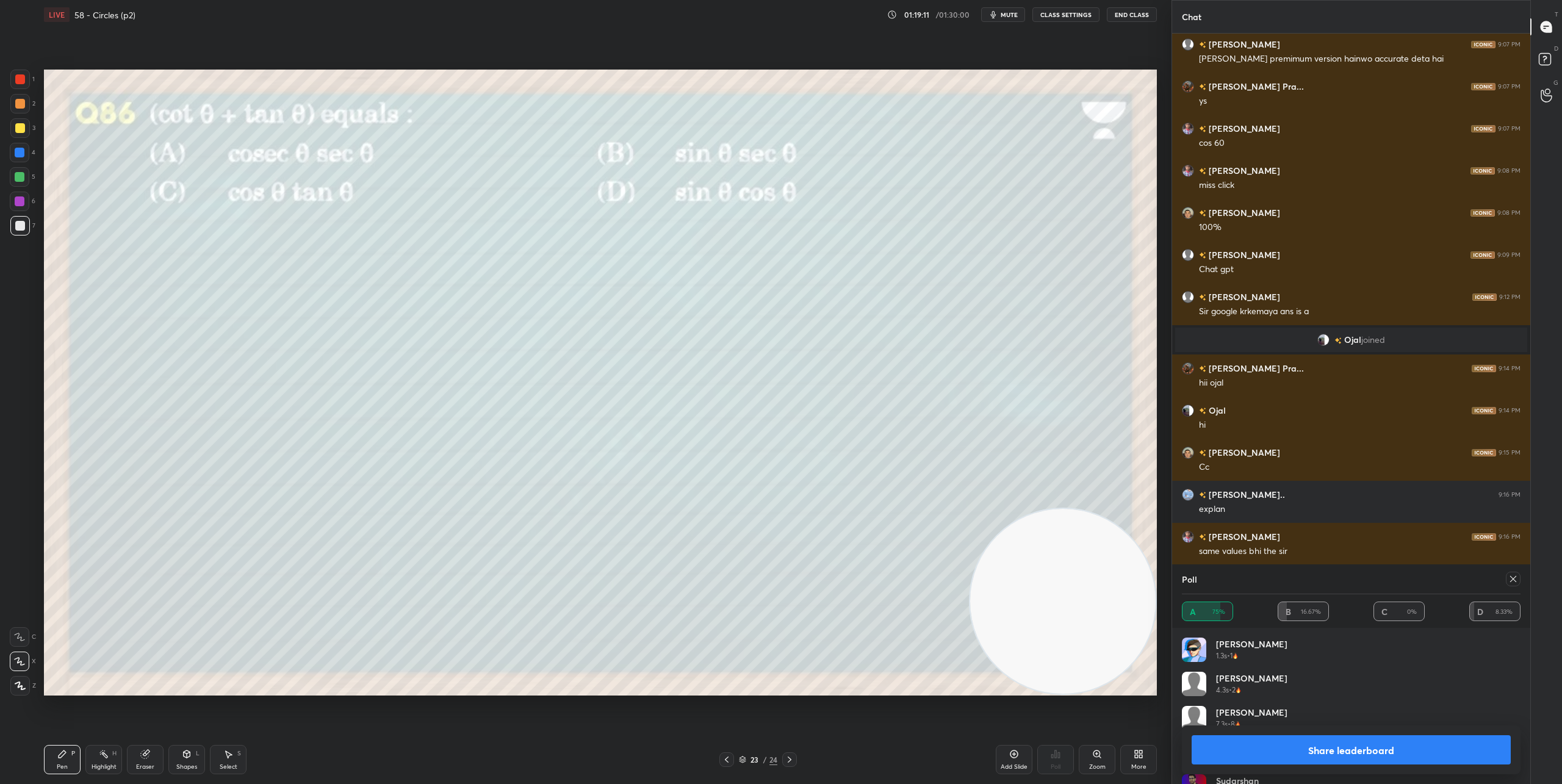
click at [1298, 747] on button "Share leaderboard" at bounding box center [1351, 750] width 319 height 30
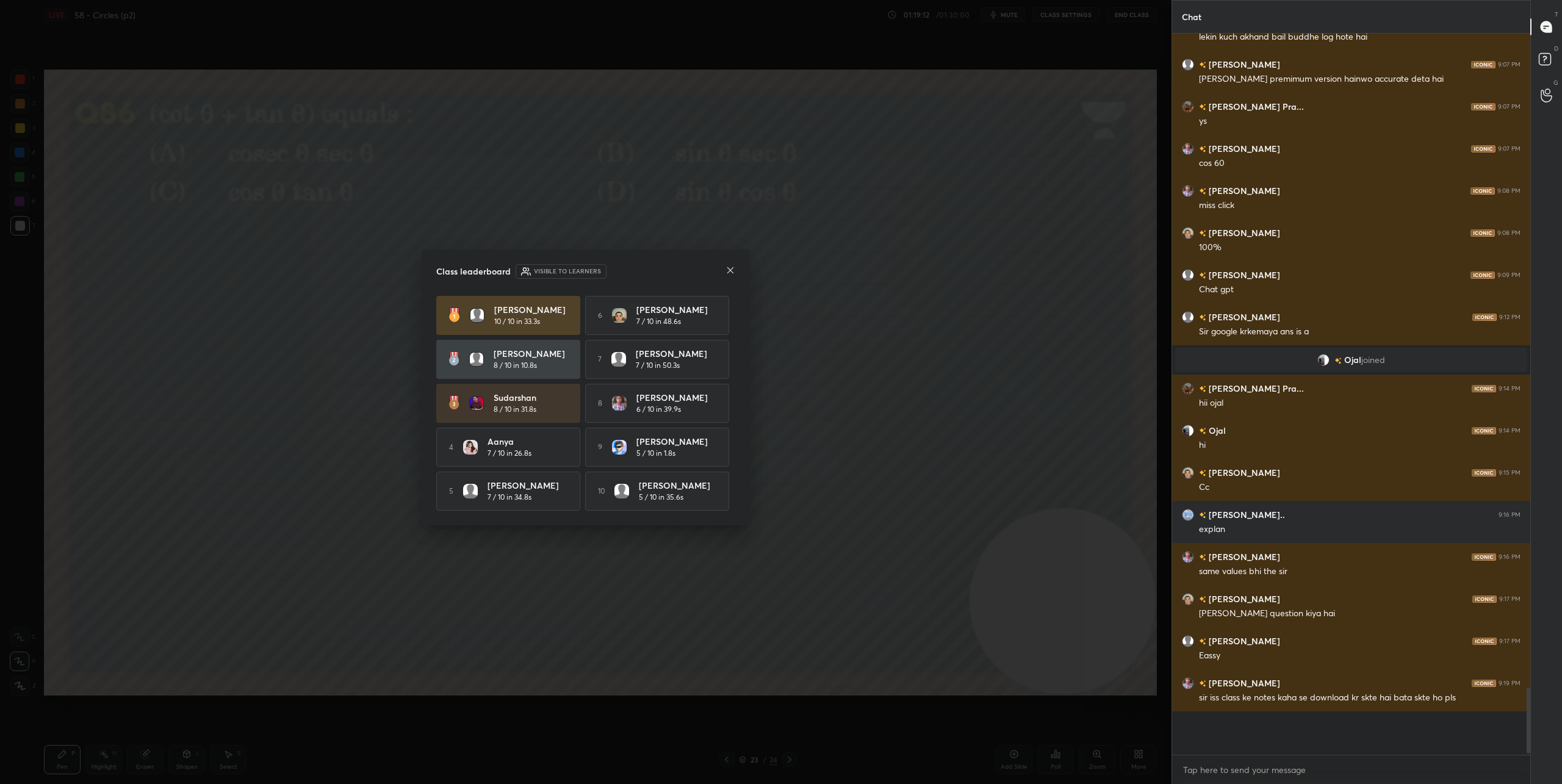
scroll to position [740, 354]
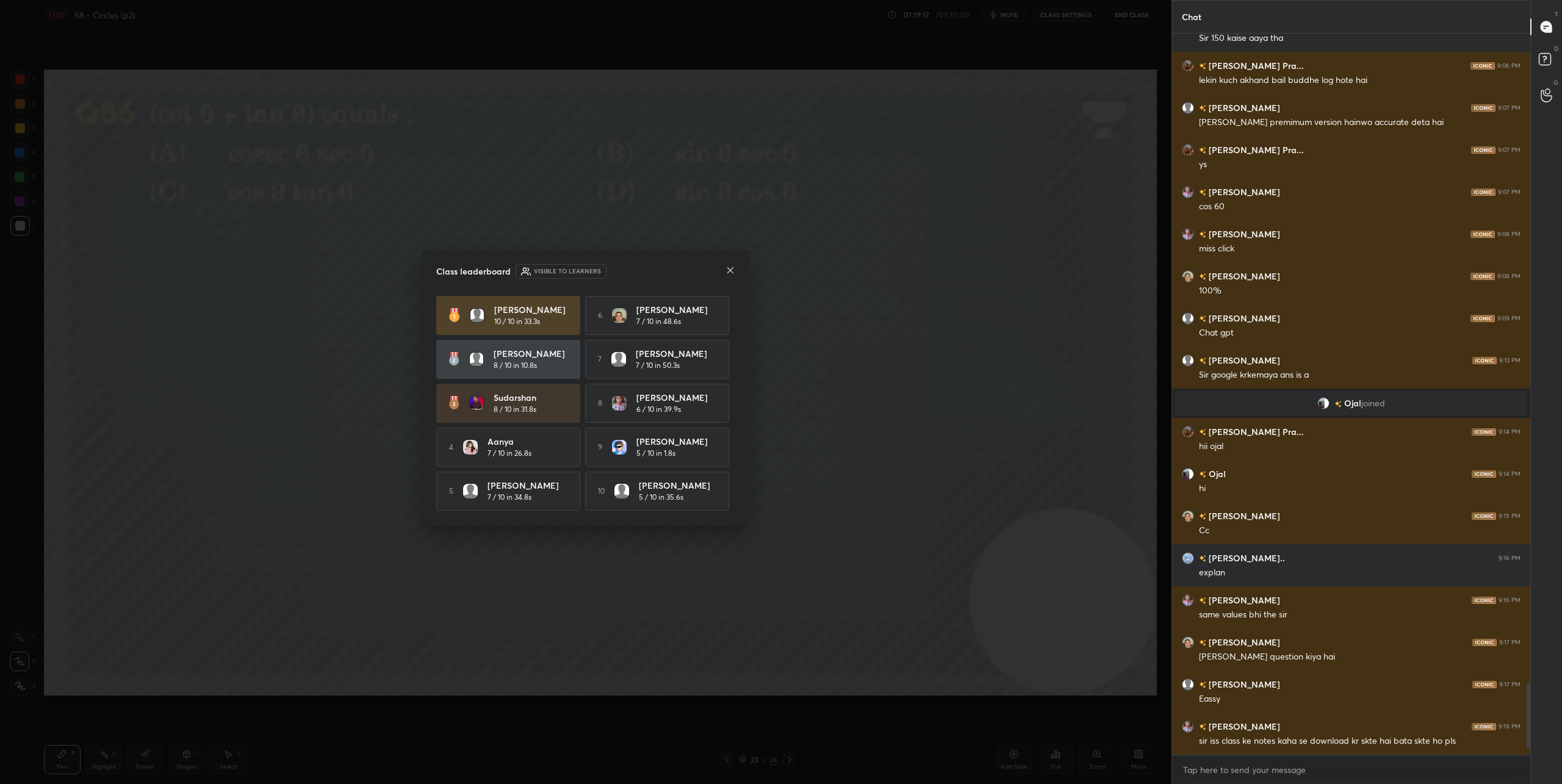
click at [730, 269] on icon at bounding box center [730, 270] width 6 height 6
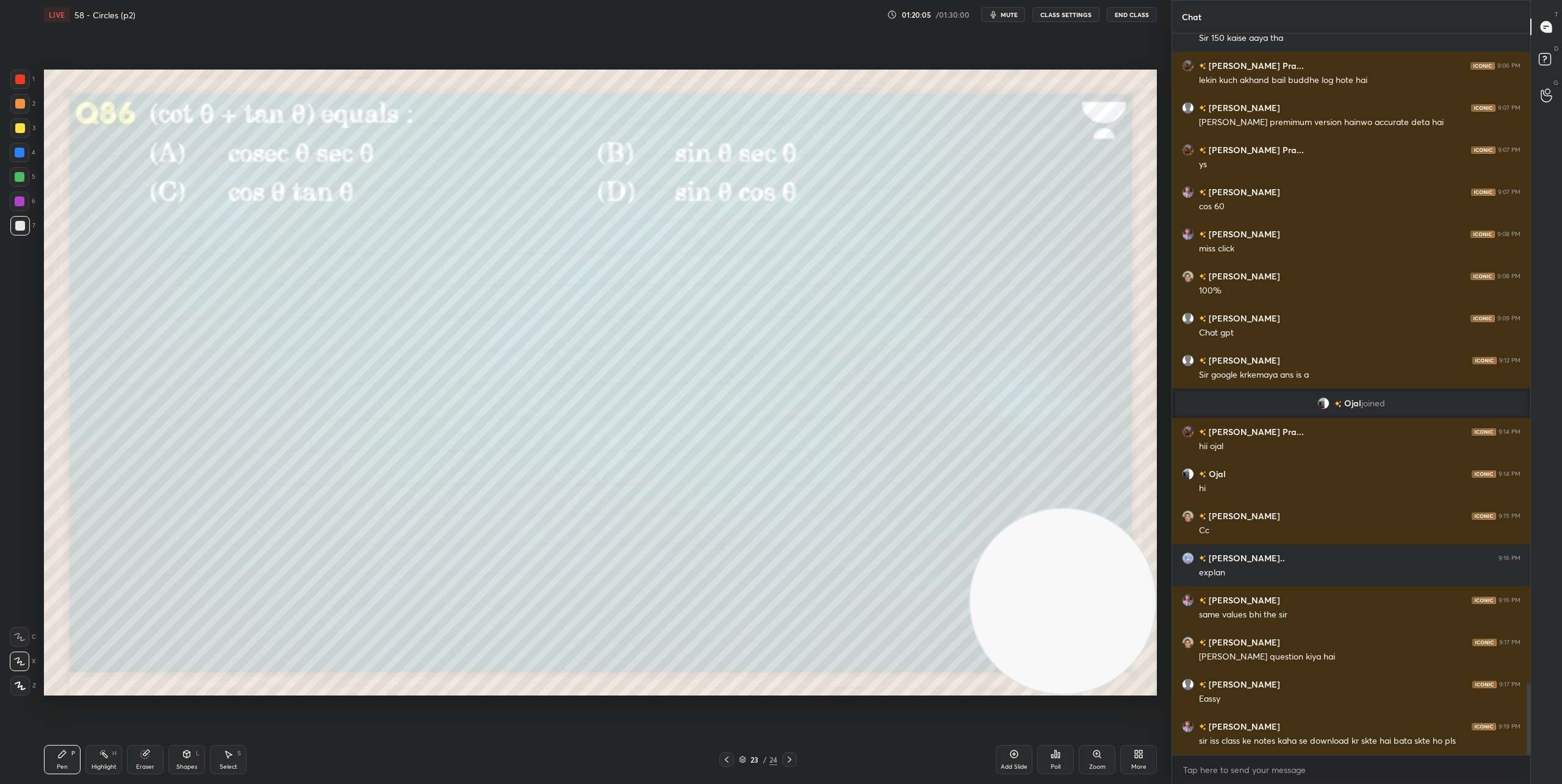
scroll to position [6564, 0]
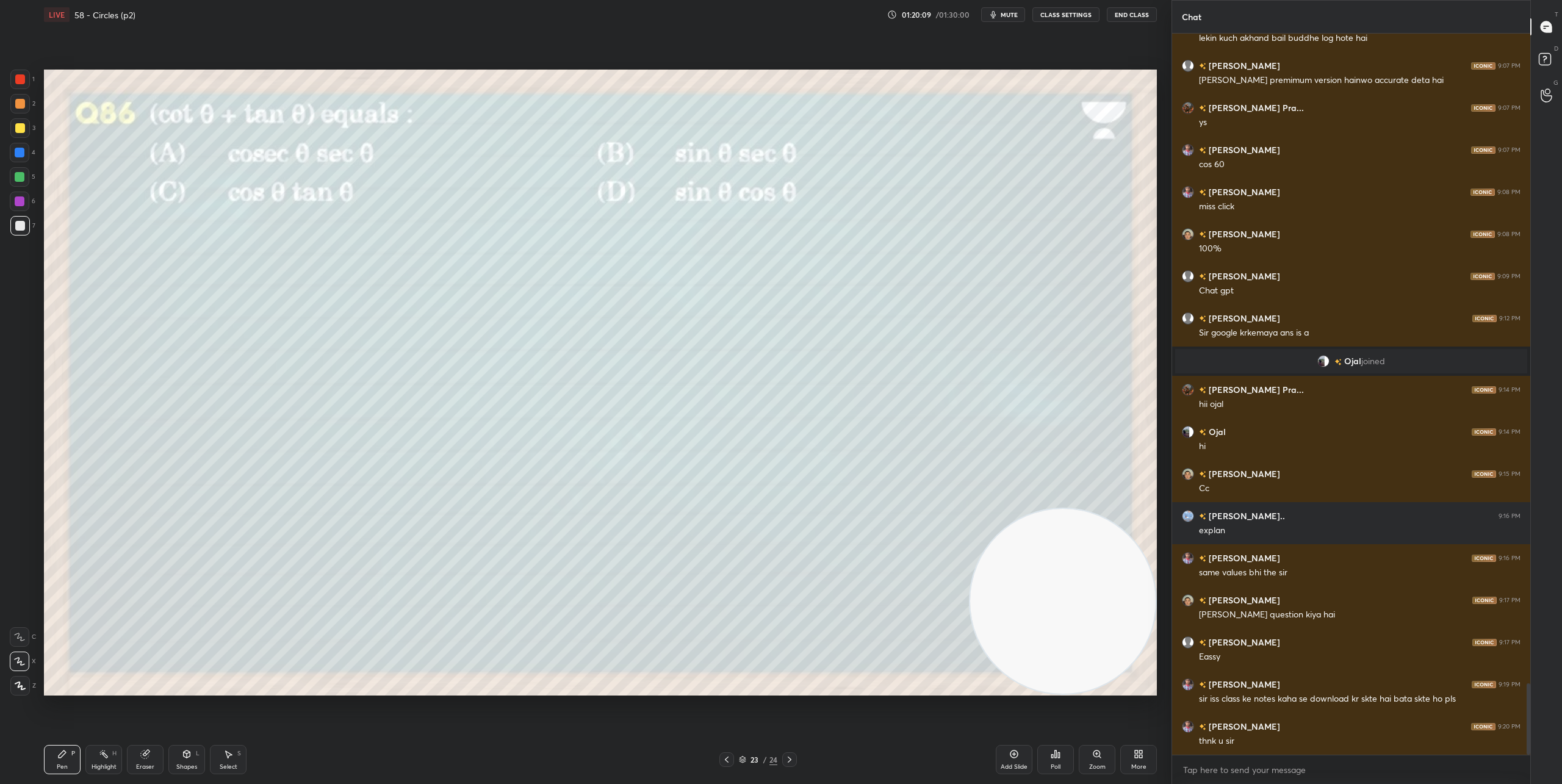
click at [791, 761] on icon at bounding box center [790, 759] width 10 height 10
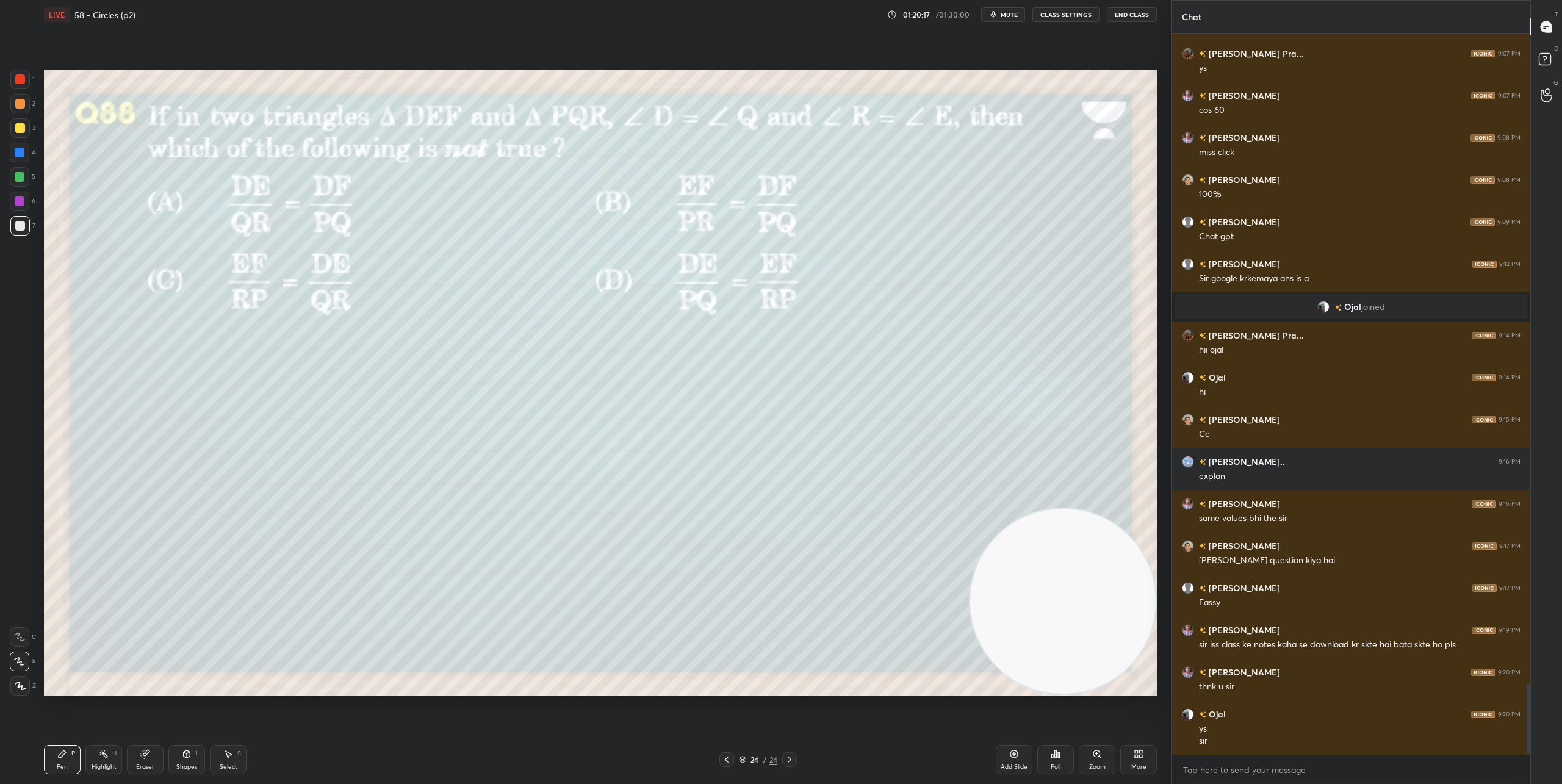
scroll to position [6660, 0]
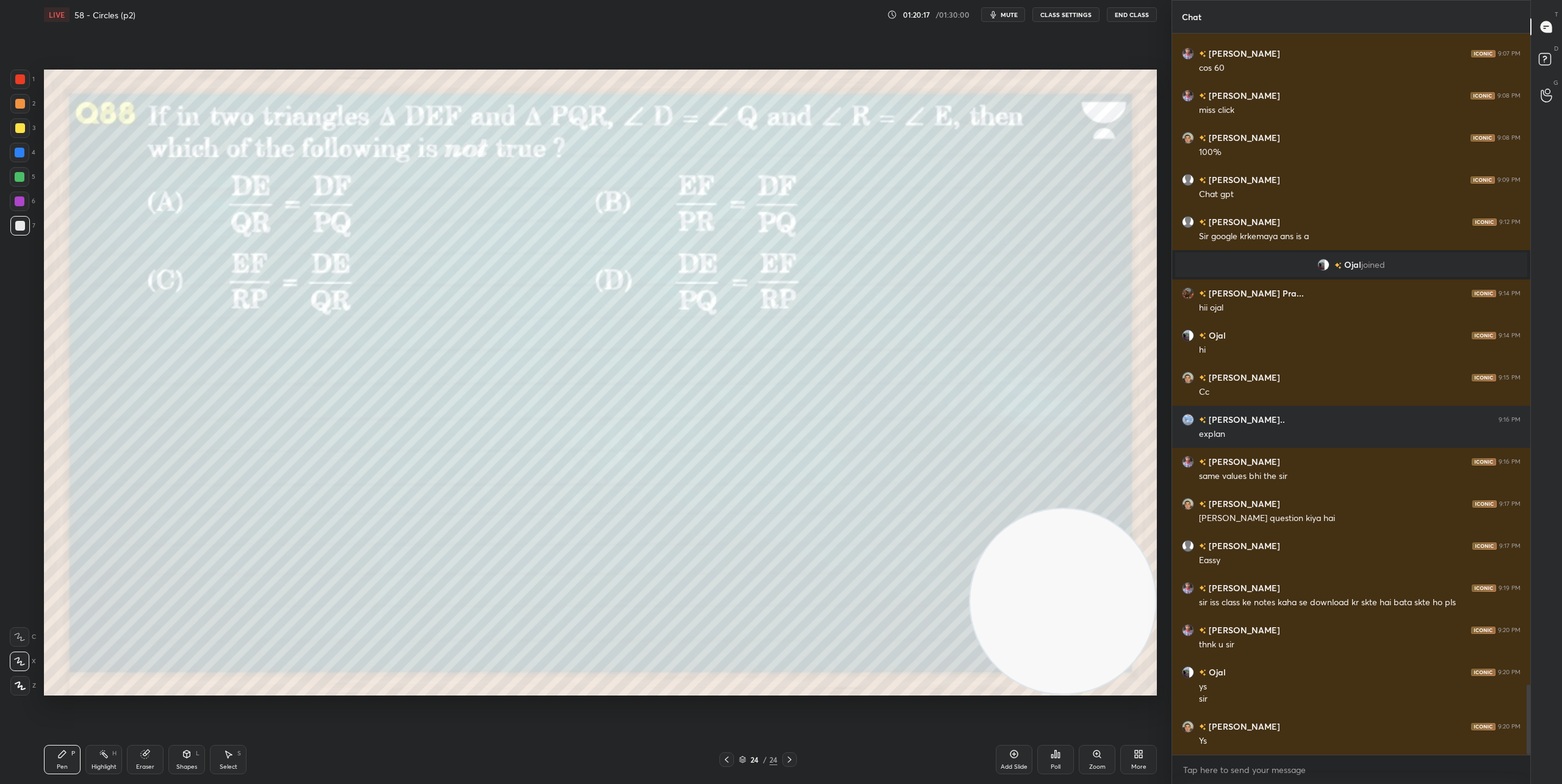
click at [1059, 760] on div "Poll" at bounding box center [1055, 760] width 37 height 30
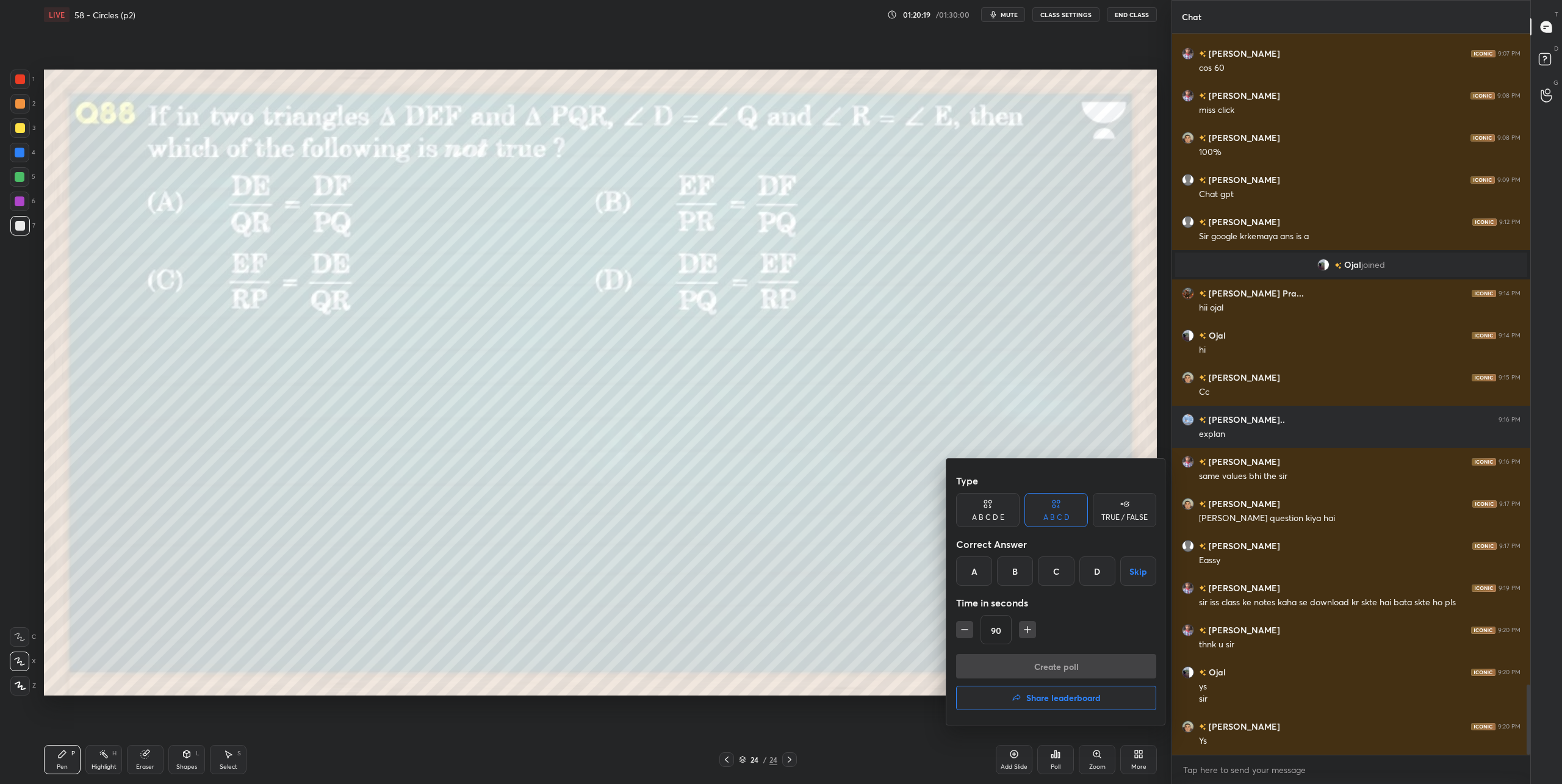
click at [1103, 571] on div "D" at bounding box center [1097, 571] width 36 height 30
drag, startPoint x: 1072, startPoint y: 664, endPoint x: 1072, endPoint y: 605, distance: 59.0
click at [1072, 661] on button "Create poll" at bounding box center [1056, 666] width 200 height 24
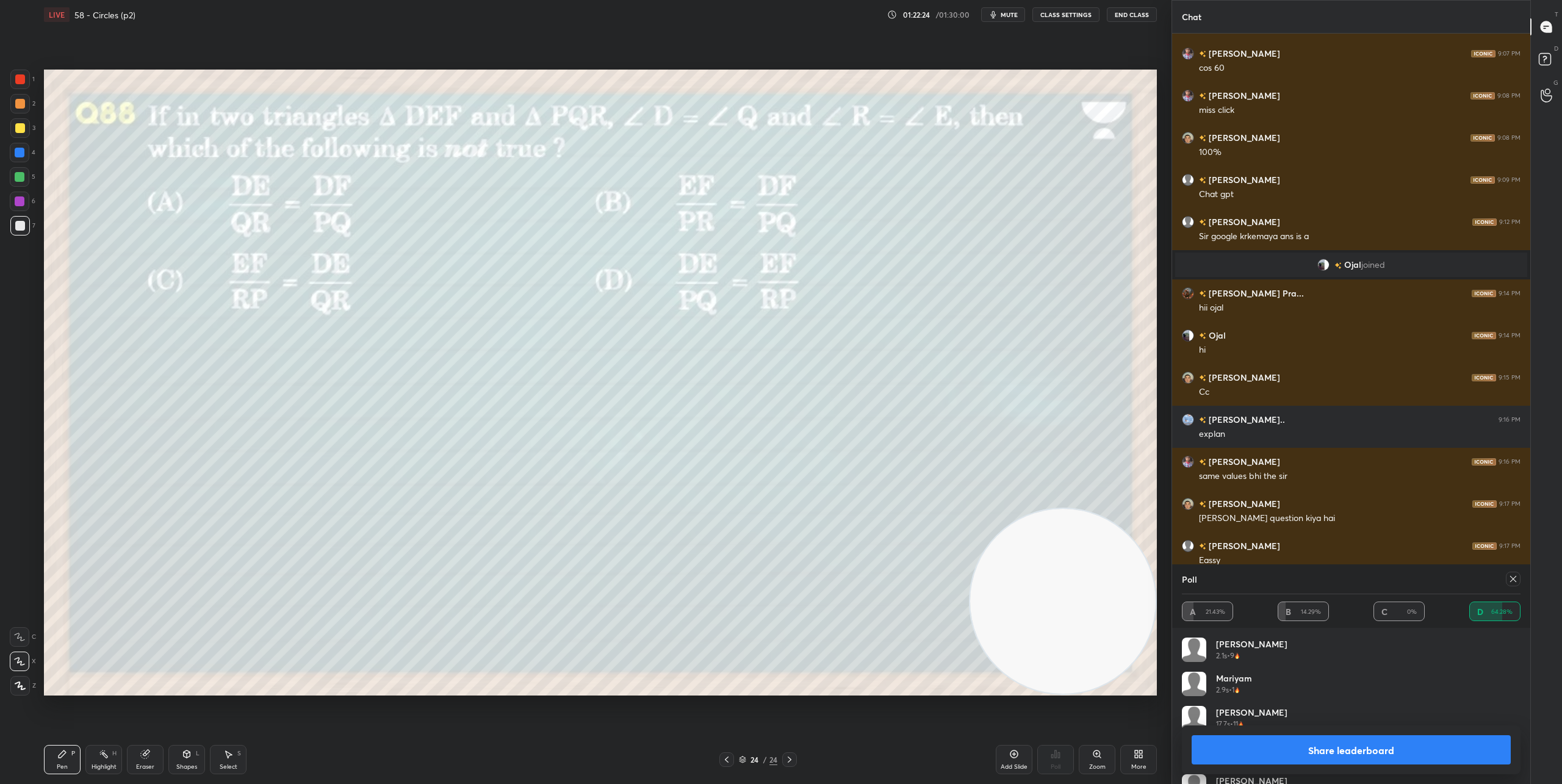
scroll to position [4, 4]
click at [1397, 750] on button "Share leaderboard" at bounding box center [1351, 750] width 319 height 30
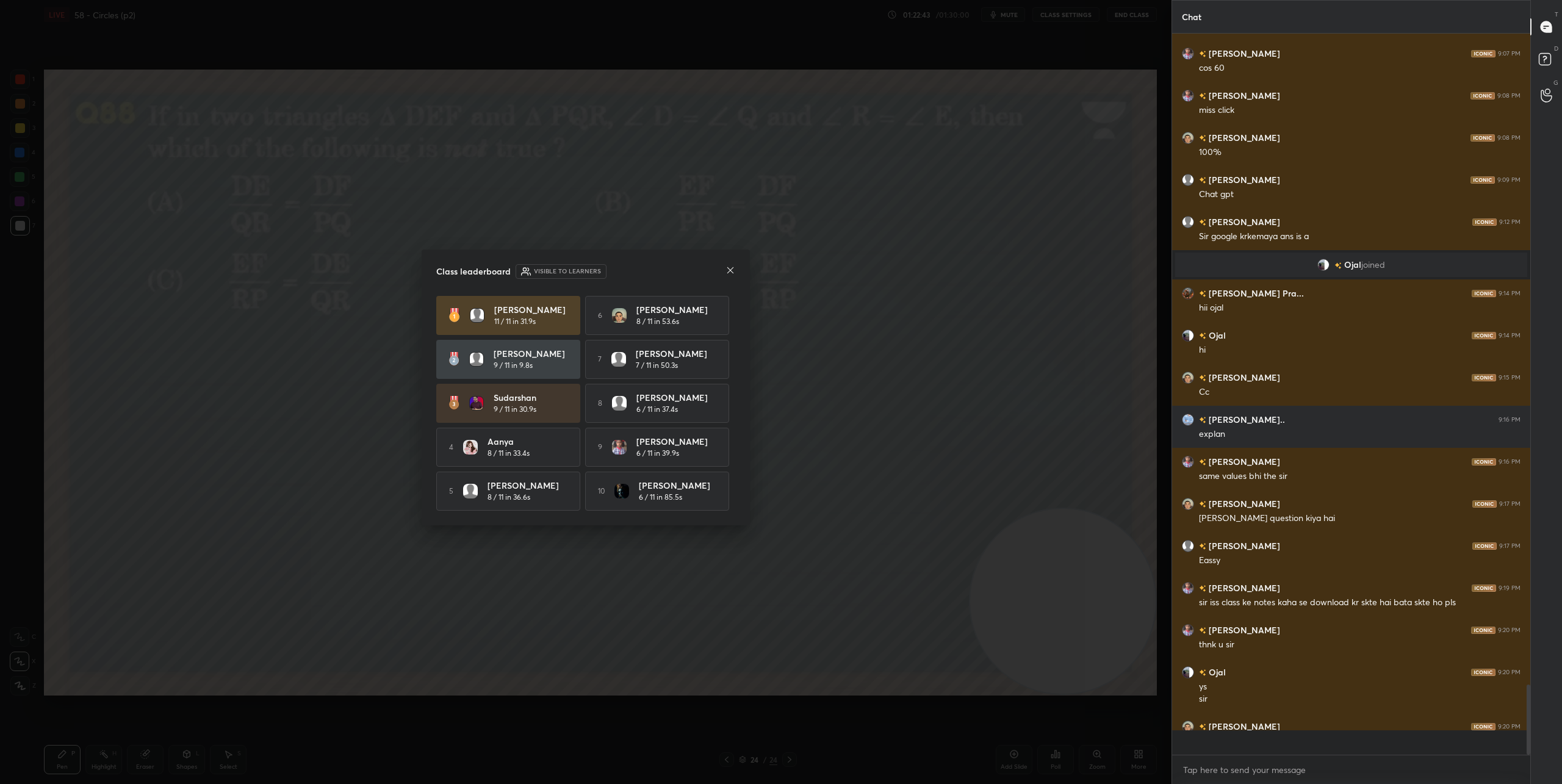
scroll to position [6660, 0]
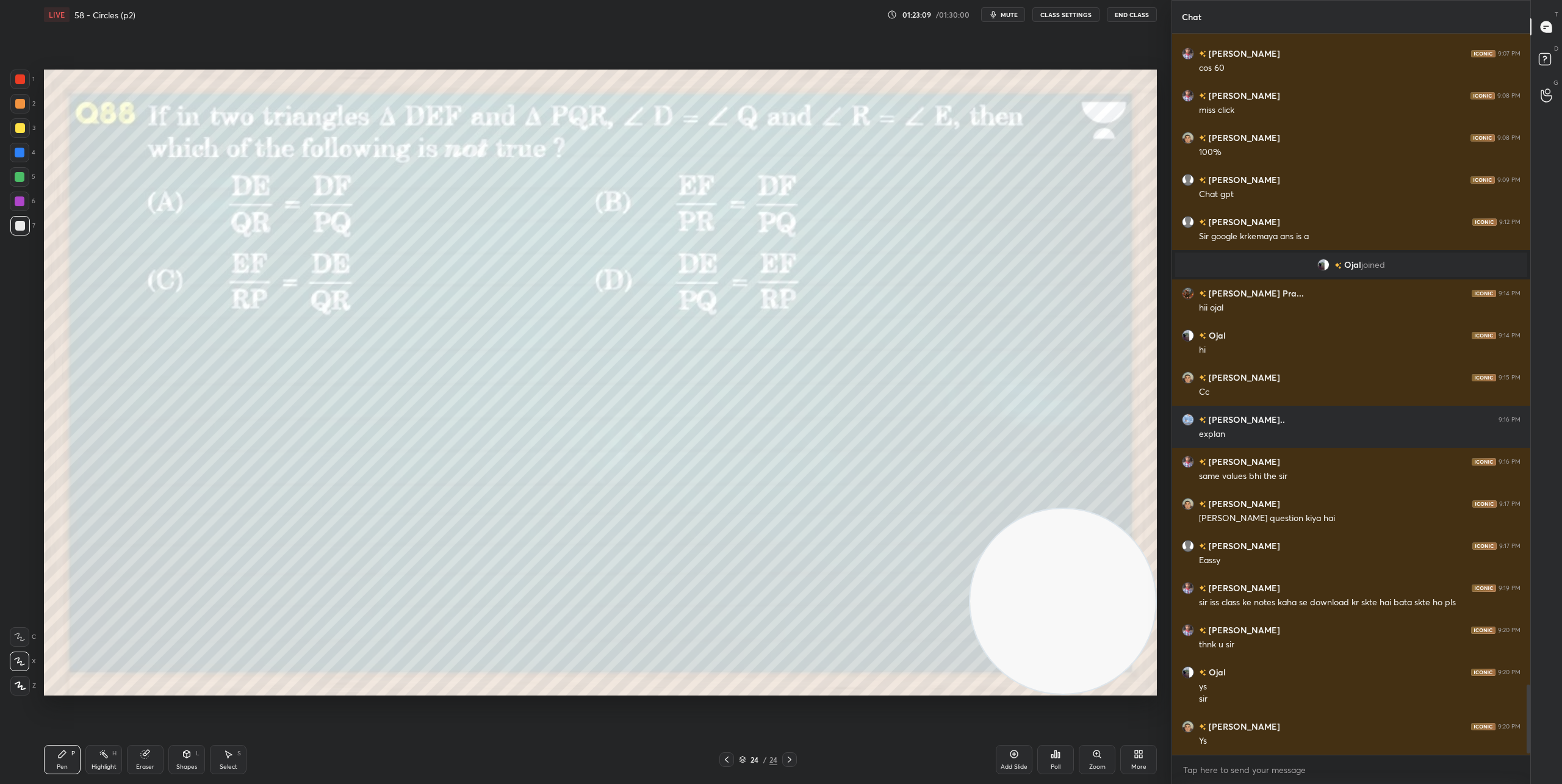
click at [756, 761] on div "24" at bounding box center [755, 759] width 12 height 7
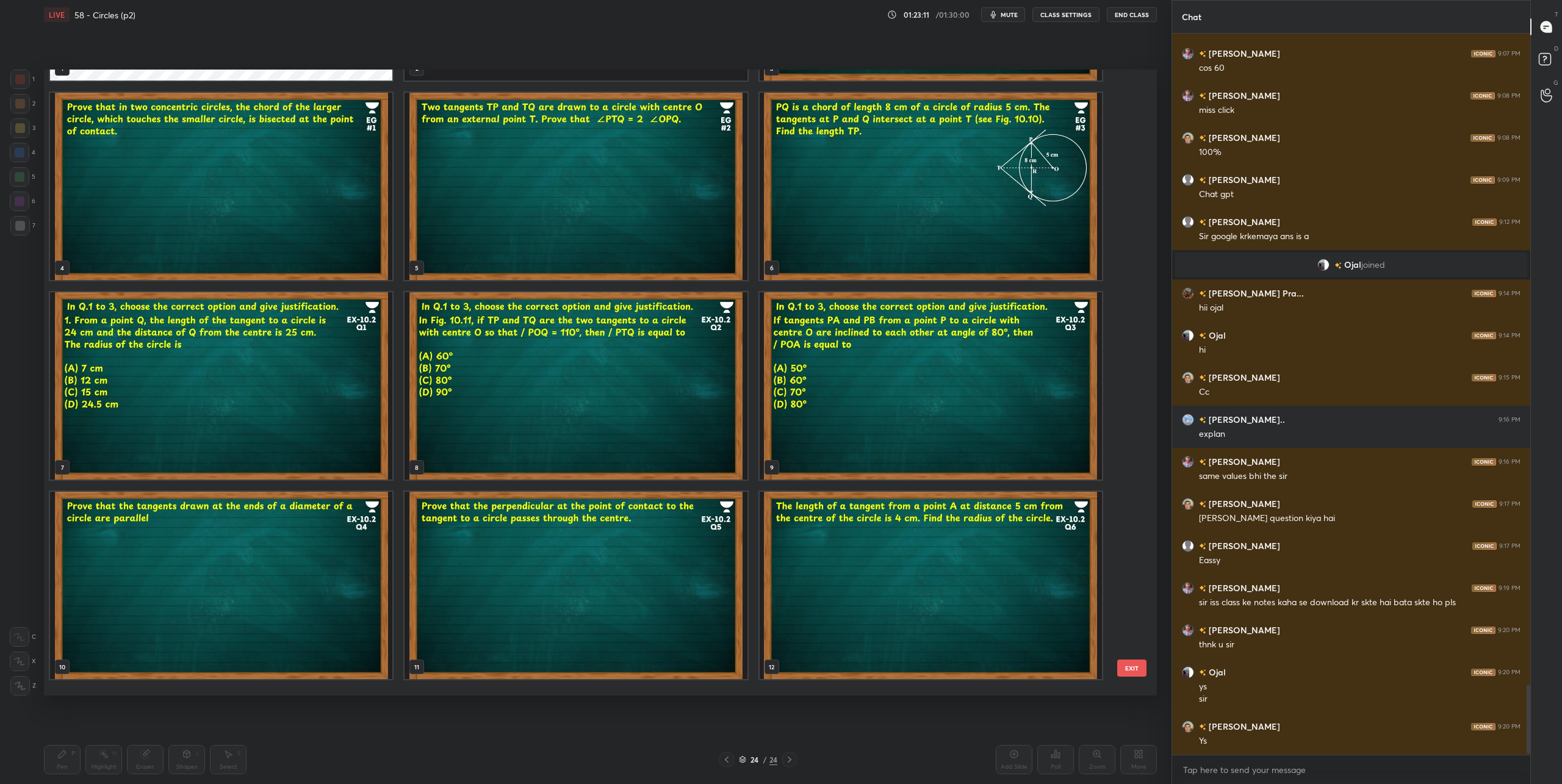
scroll to position [0, 0]
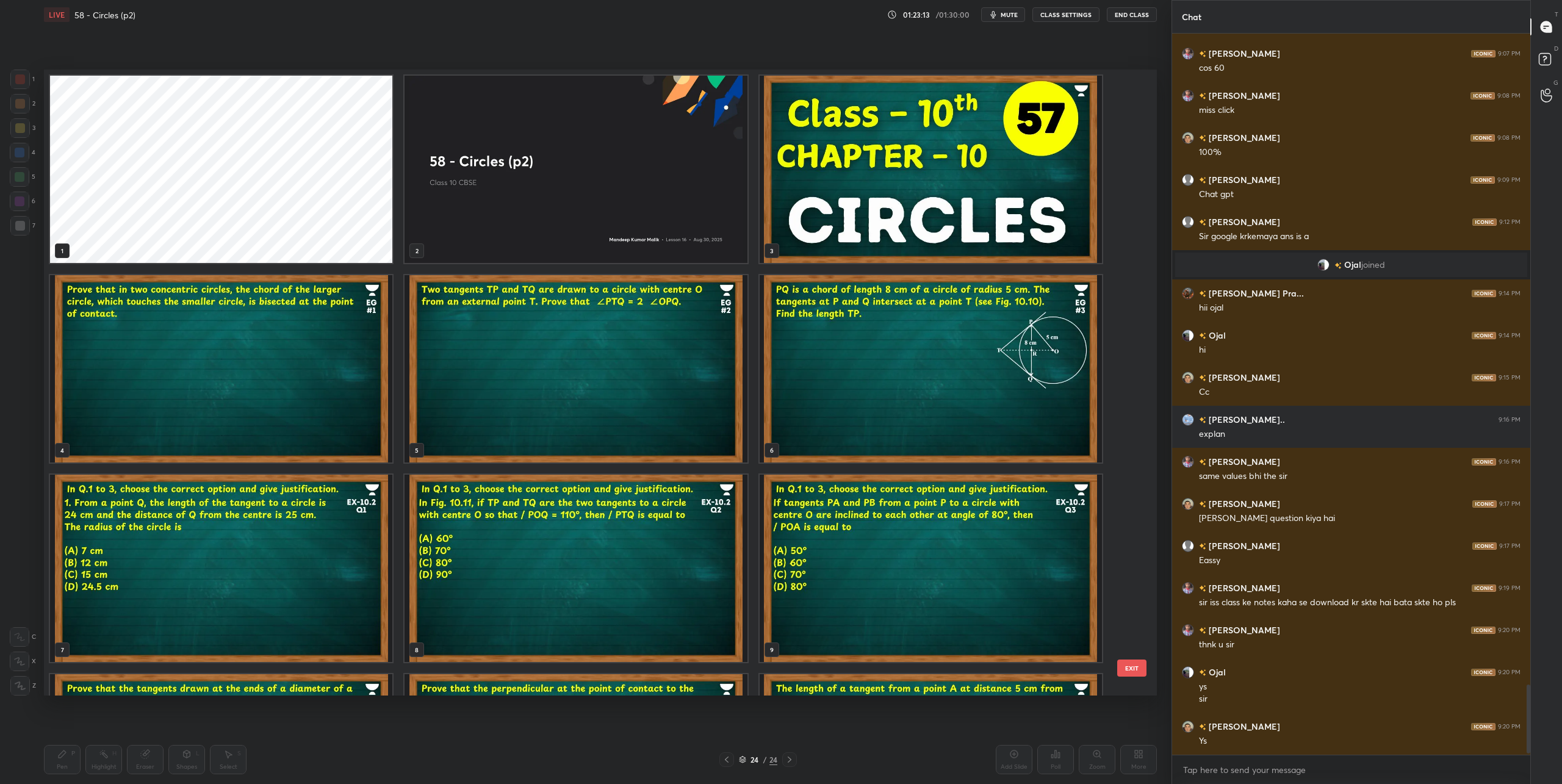
click at [580, 371] on img "grid" at bounding box center [576, 368] width 343 height 188
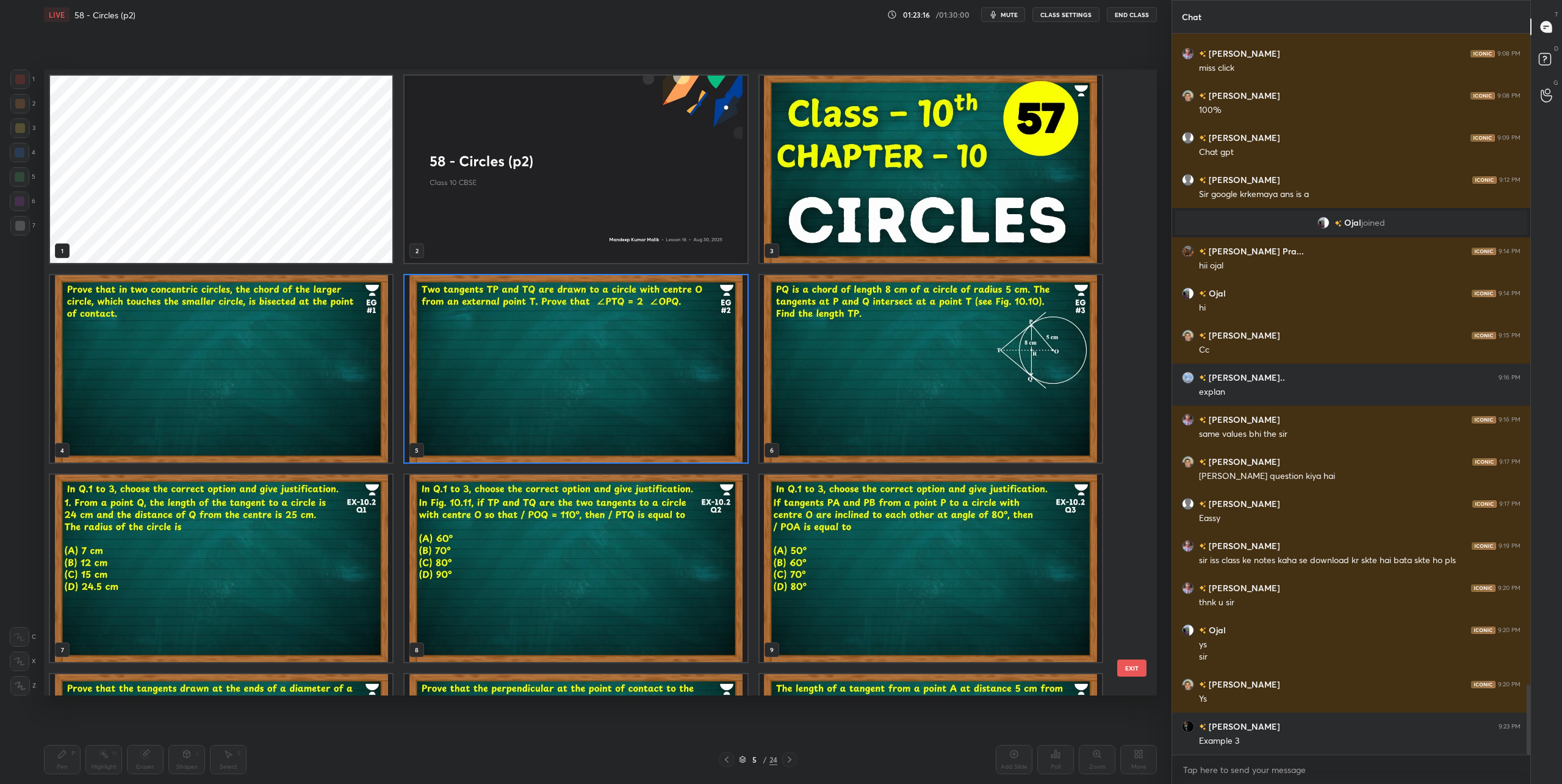
click at [895, 391] on img "grid" at bounding box center [931, 368] width 343 height 188
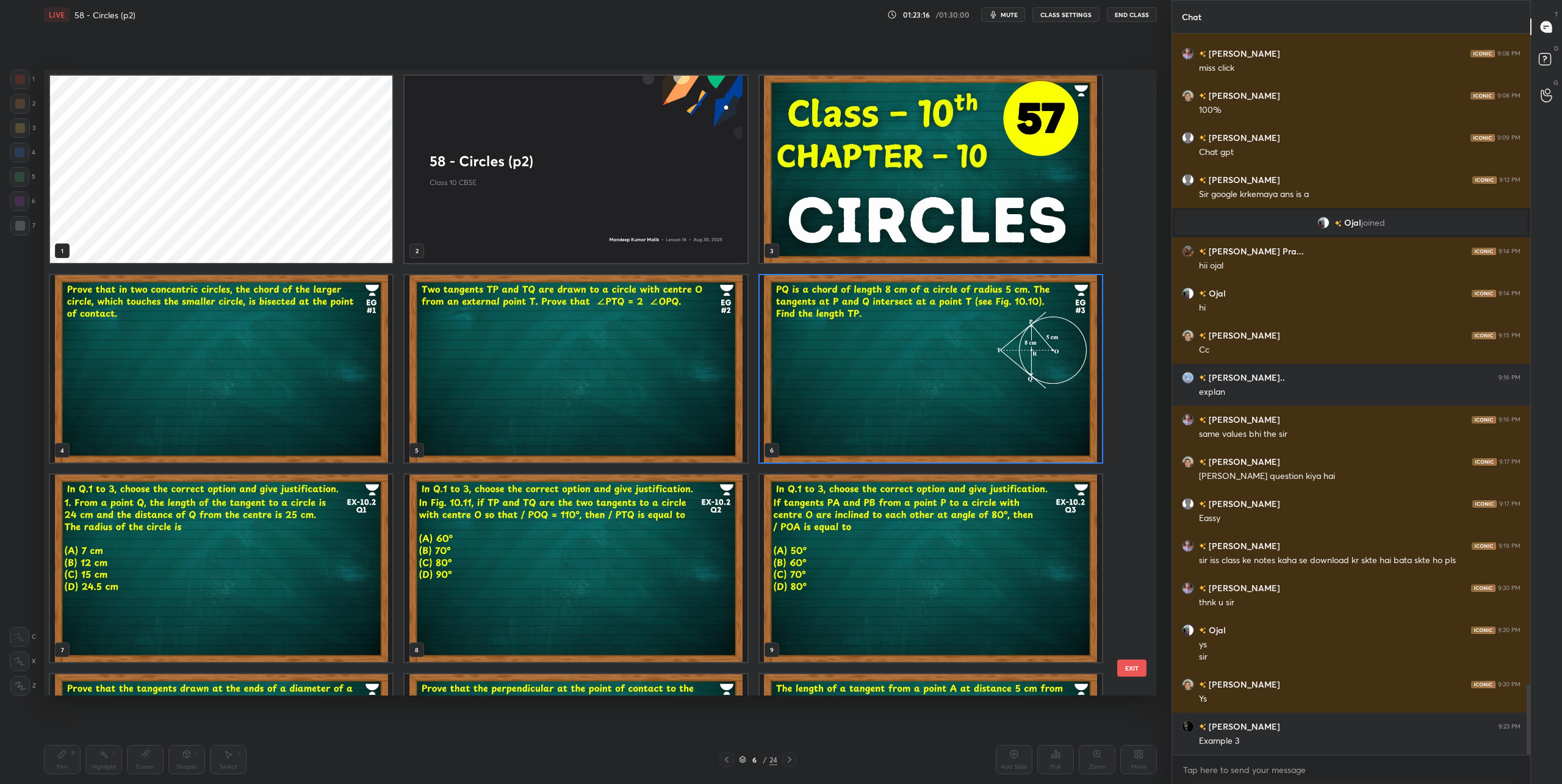
scroll to position [2, 0]
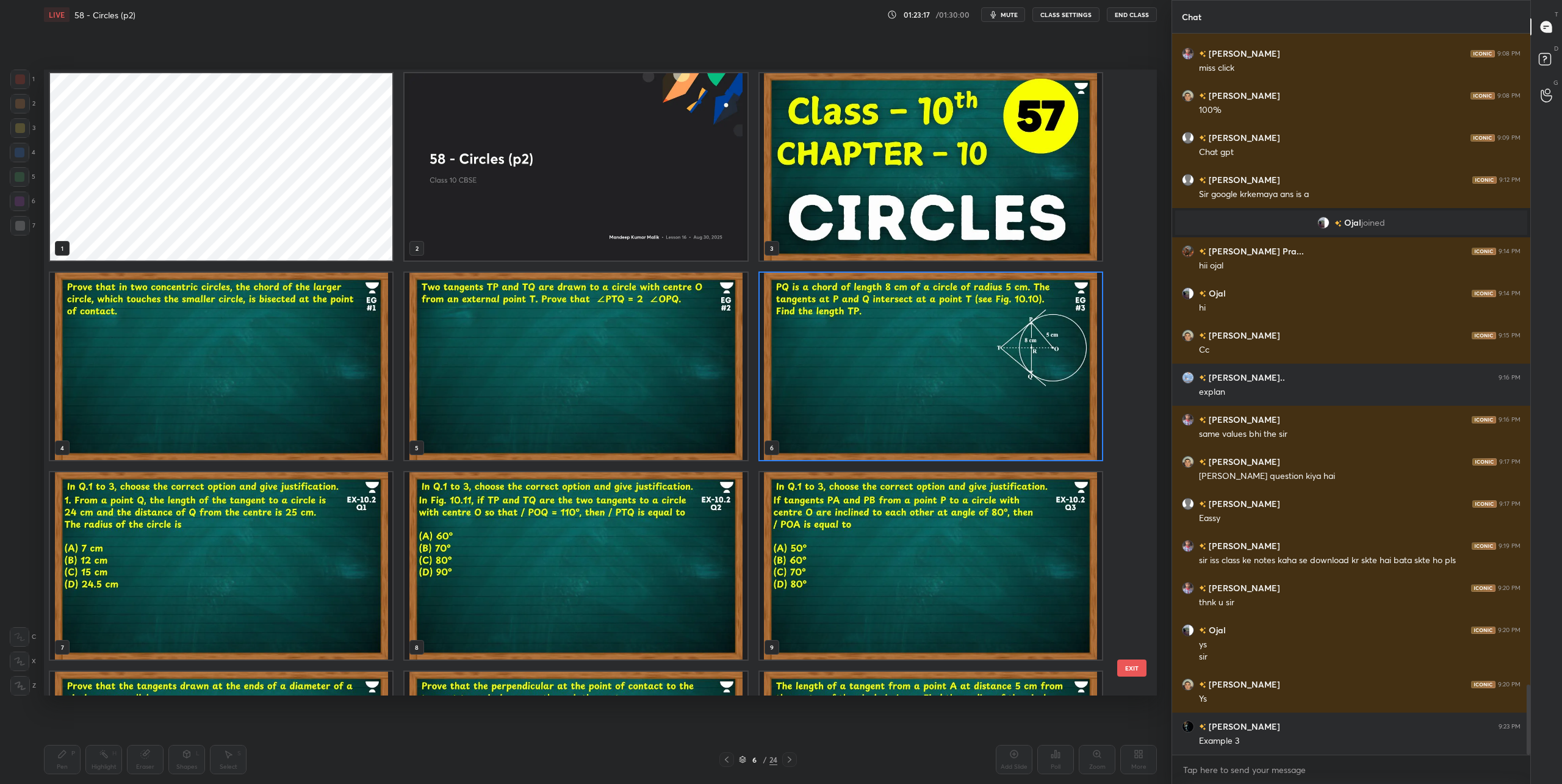
click at [895, 391] on img "grid" at bounding box center [931, 366] width 343 height 188
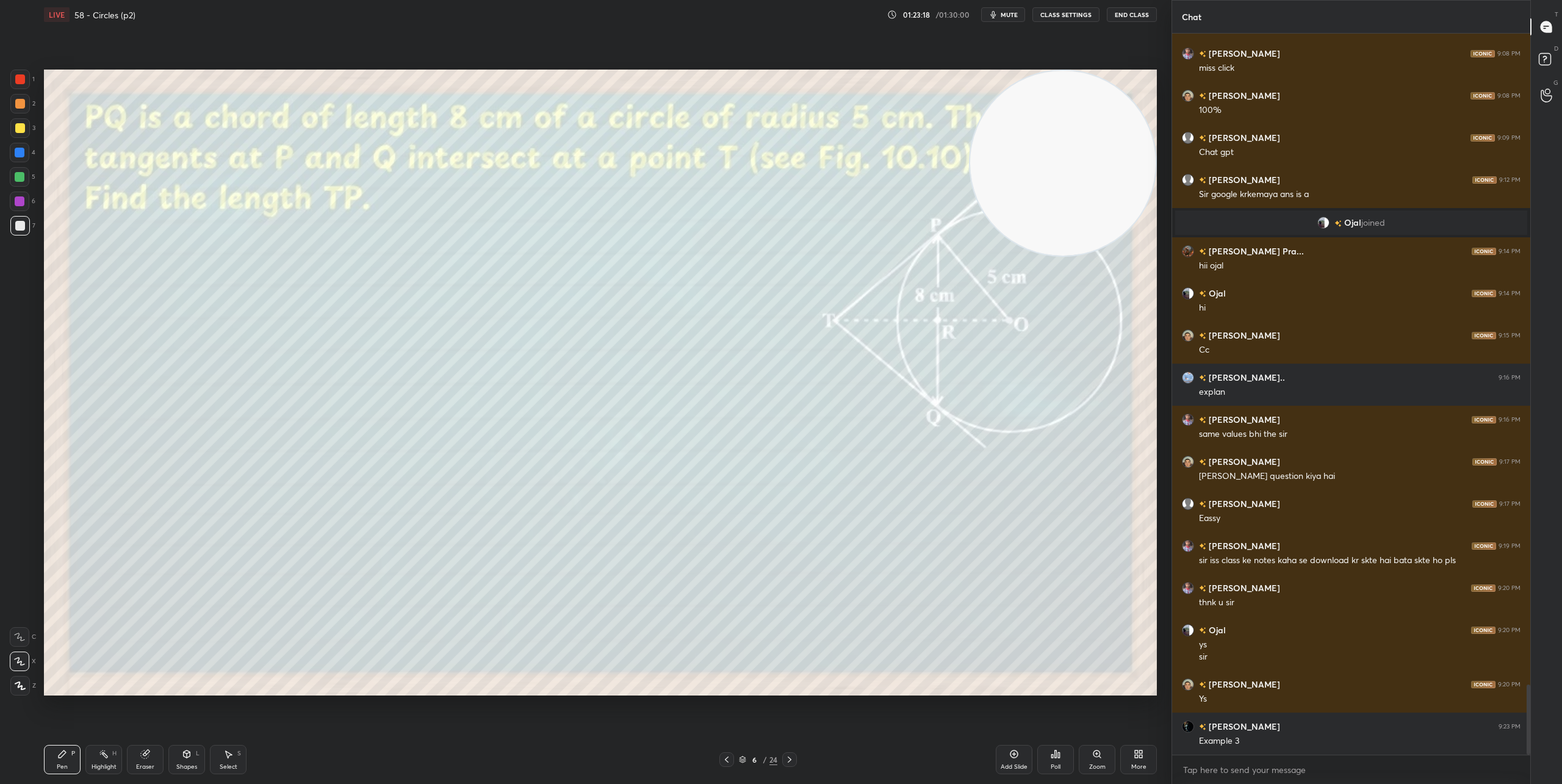
drag, startPoint x: 1054, startPoint y: 599, endPoint x: 1079, endPoint y: 92, distance: 507.6
click at [1079, 92] on video at bounding box center [1063, 163] width 185 height 185
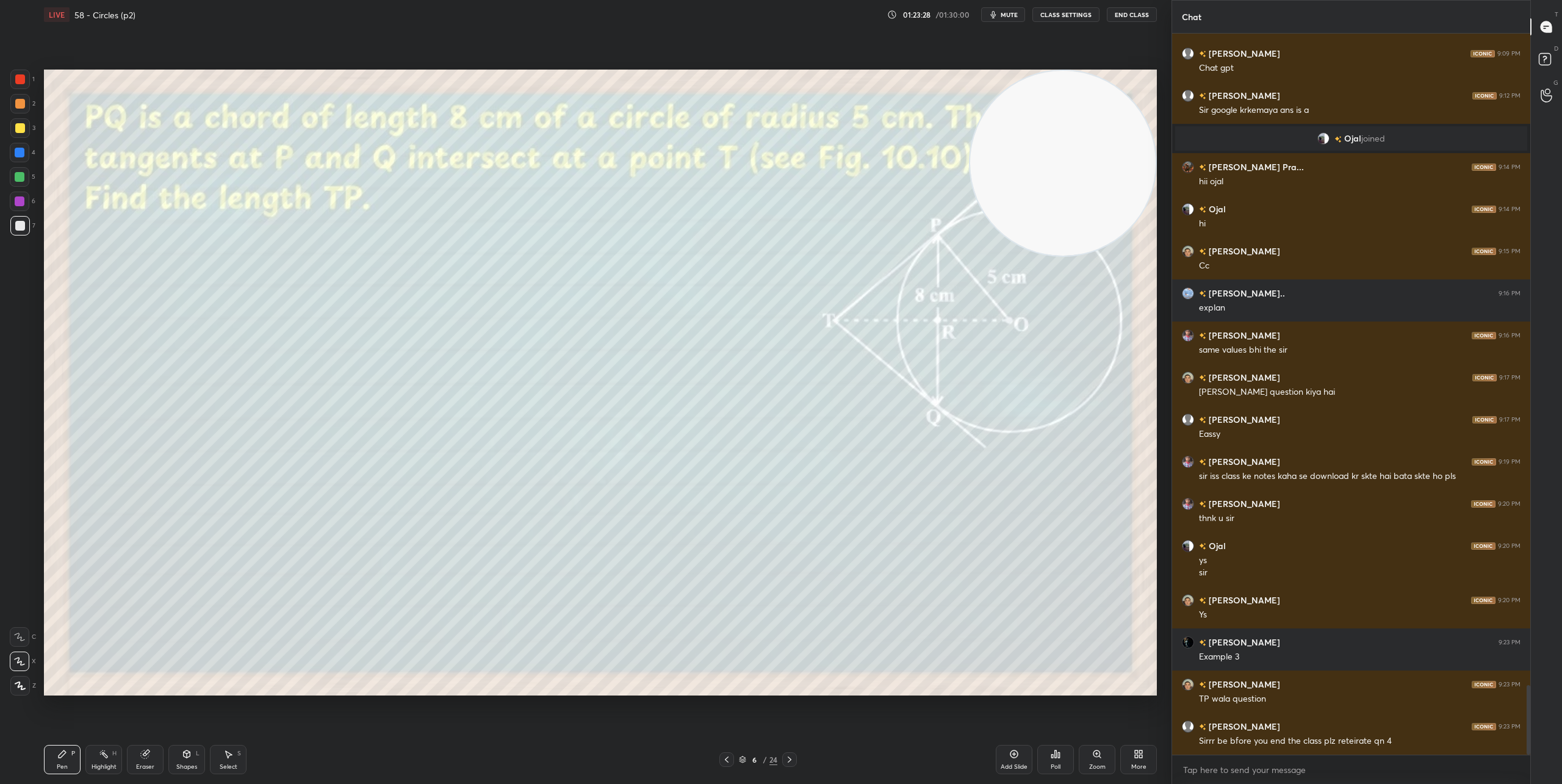
scroll to position [6829, 0]
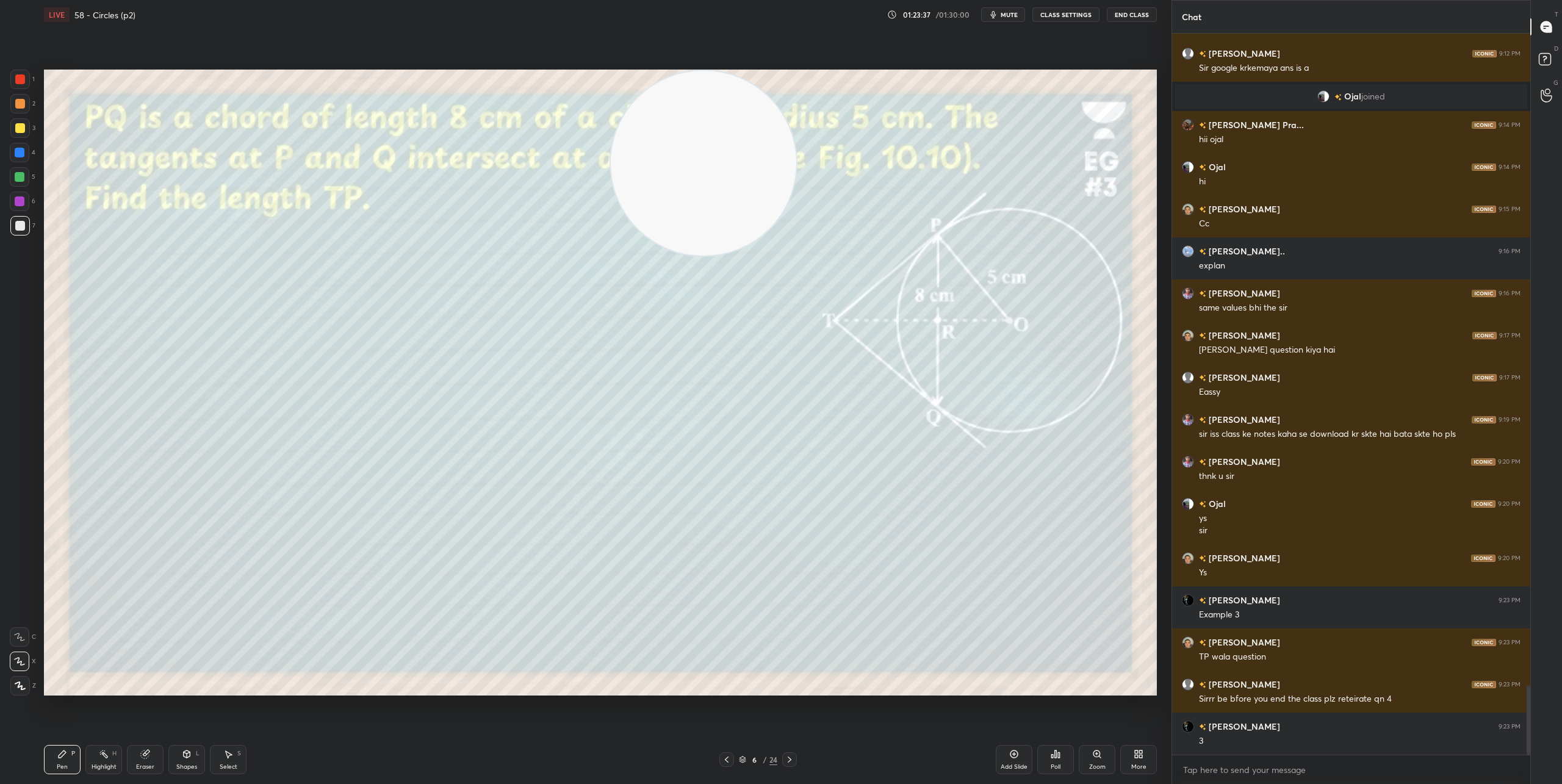
drag, startPoint x: 1045, startPoint y: 187, endPoint x: 709, endPoint y: 126, distance: 341.5
click at [681, 93] on video at bounding box center [703, 163] width 185 height 185
click at [142, 761] on div "Eraser" at bounding box center [145, 760] width 37 height 30
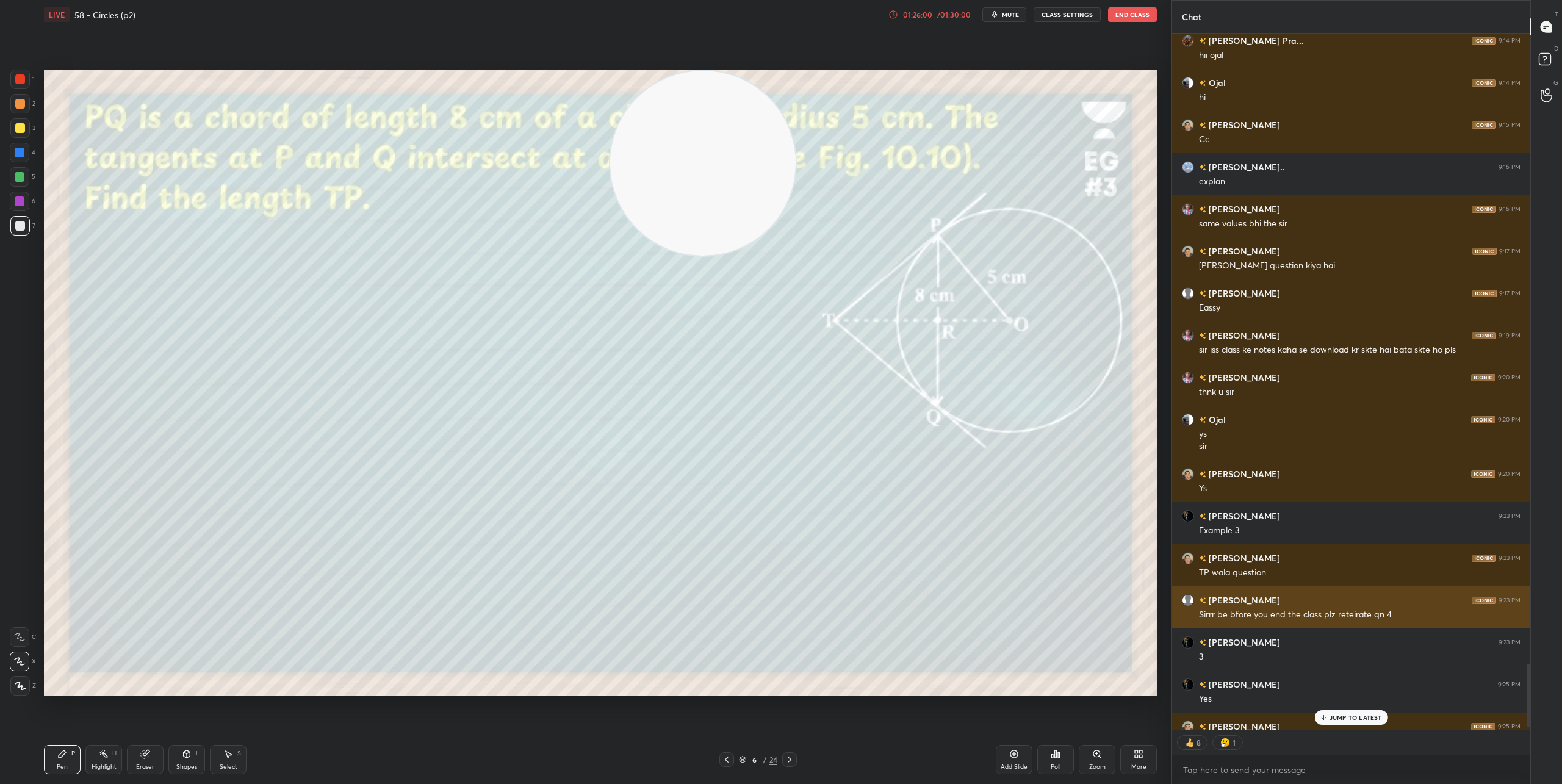
scroll to position [6938, 0]
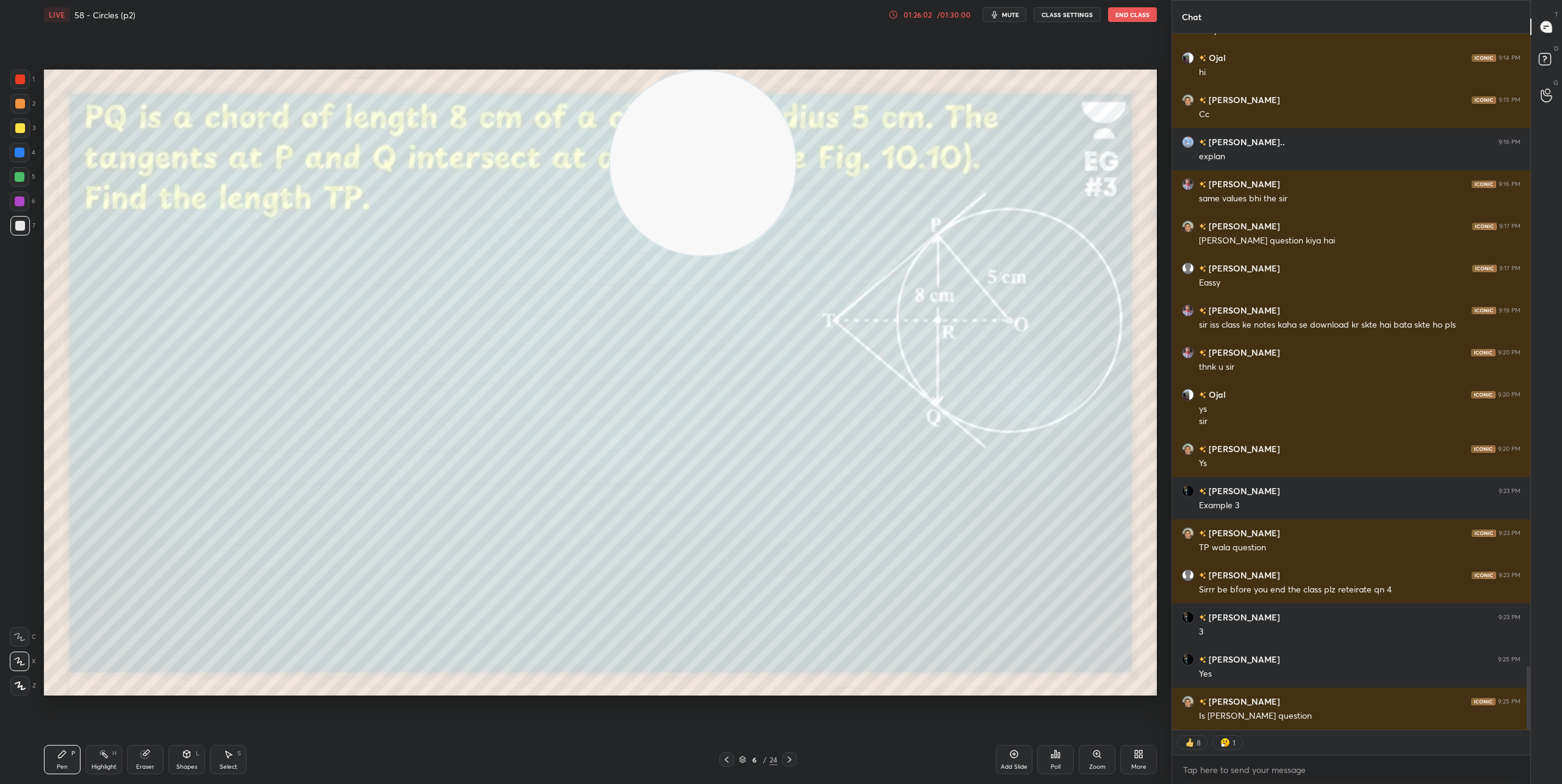
click at [725, 763] on icon at bounding box center [726, 759] width 10 height 10
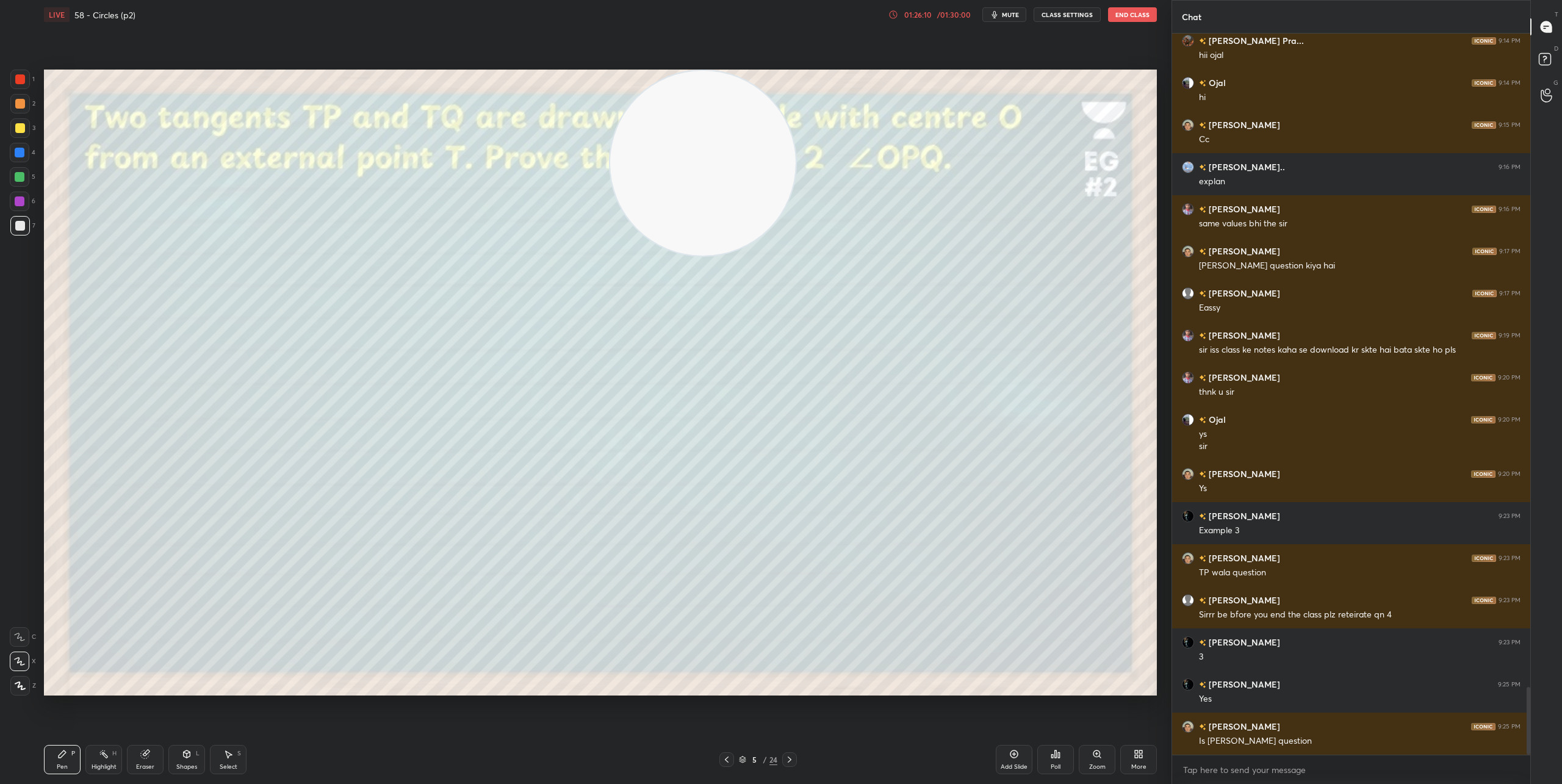
scroll to position [6956, 0]
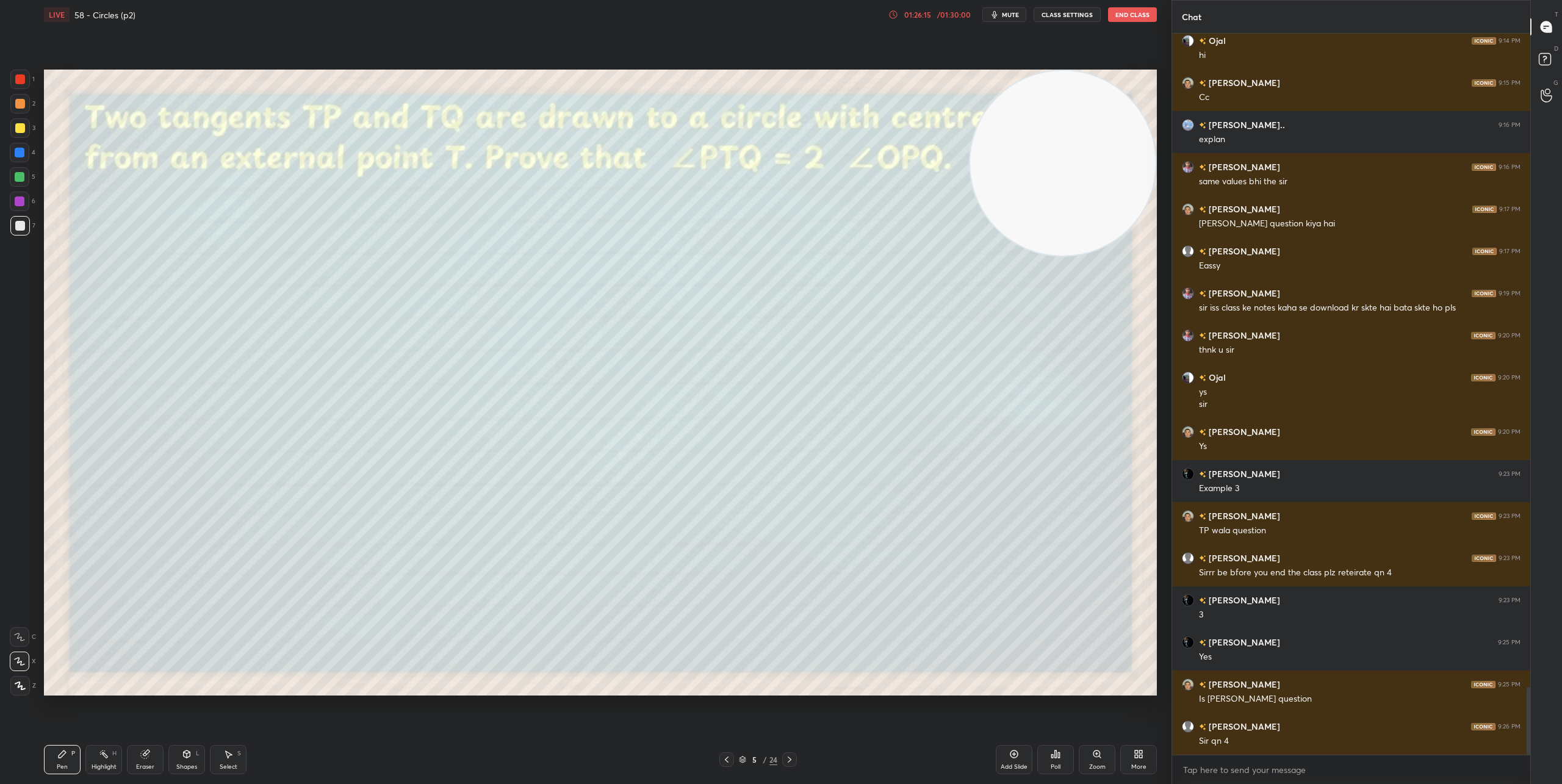
drag, startPoint x: 718, startPoint y: 196, endPoint x: 1161, endPoint y: 128, distance: 448.2
click at [1161, 128] on div "Setting up your live class Poll for secs No correct answer Start poll" at bounding box center [600, 382] width 1123 height 706
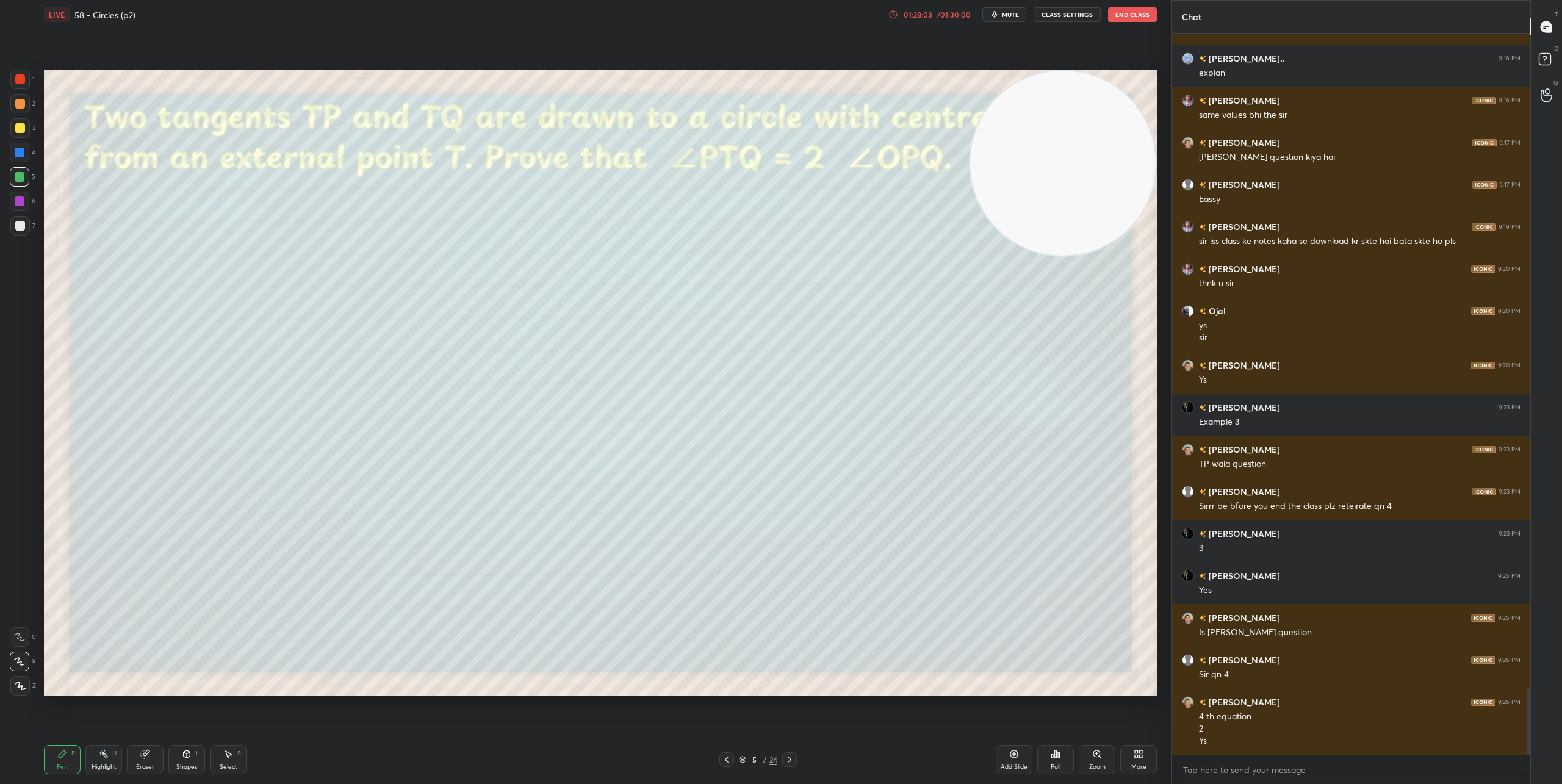
scroll to position [7064, 0]
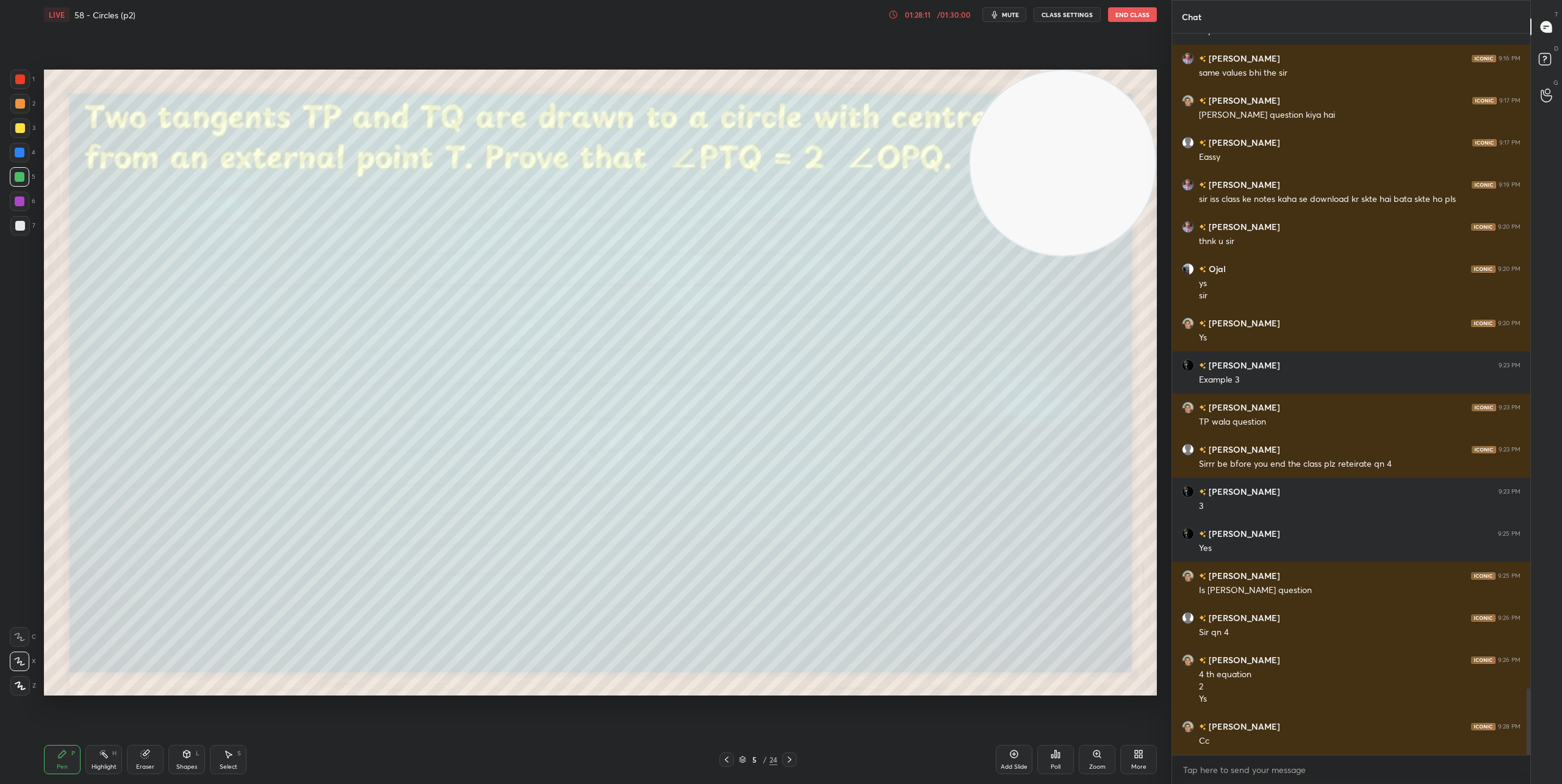
click at [792, 757] on icon at bounding box center [790, 759] width 10 height 10
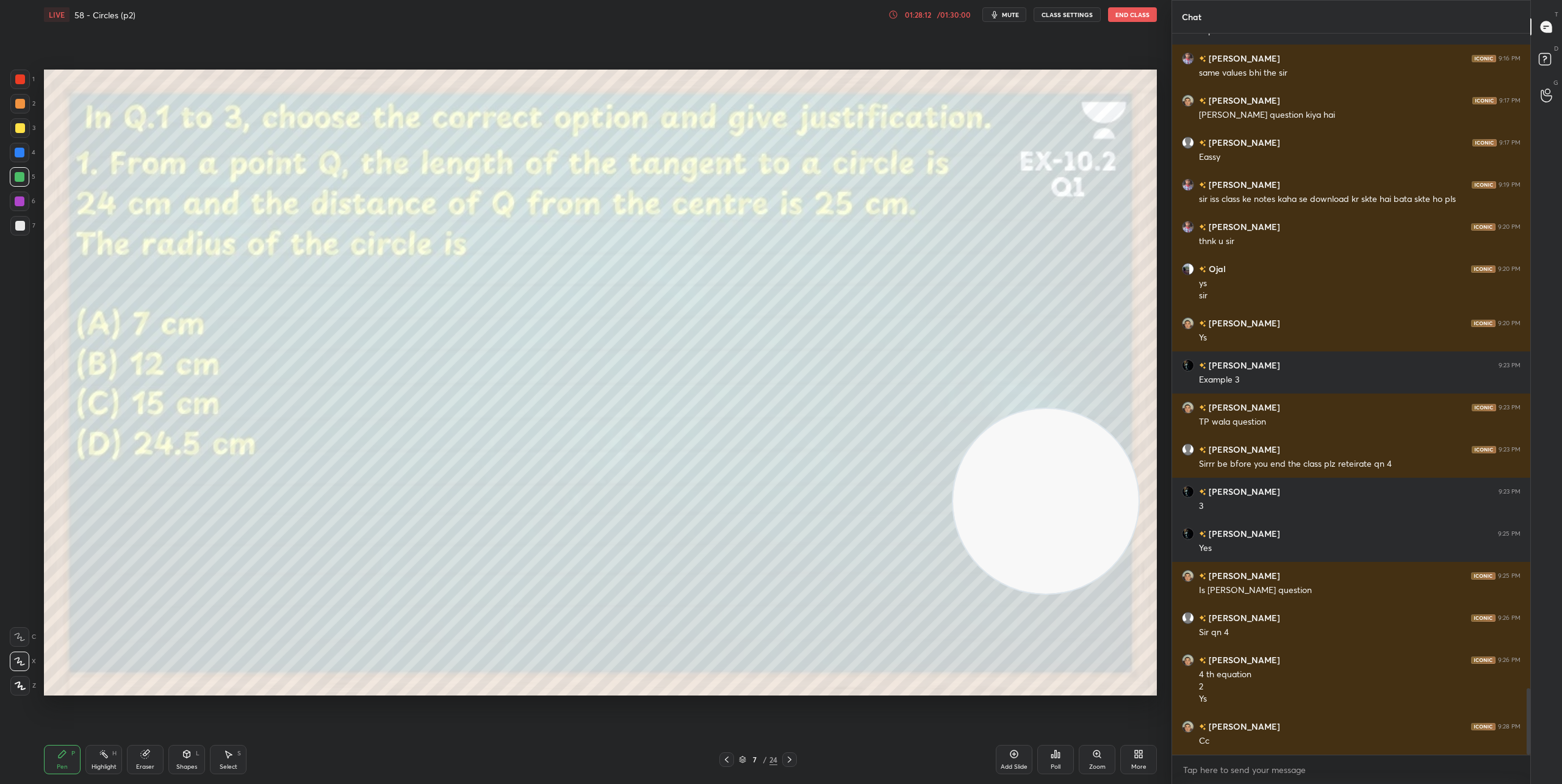
drag, startPoint x: 1061, startPoint y: 182, endPoint x: 982, endPoint y: 512, distance: 339.3
click at [1054, 500] on video at bounding box center [1046, 501] width 185 height 185
click at [790, 758] on icon at bounding box center [790, 759] width 10 height 10
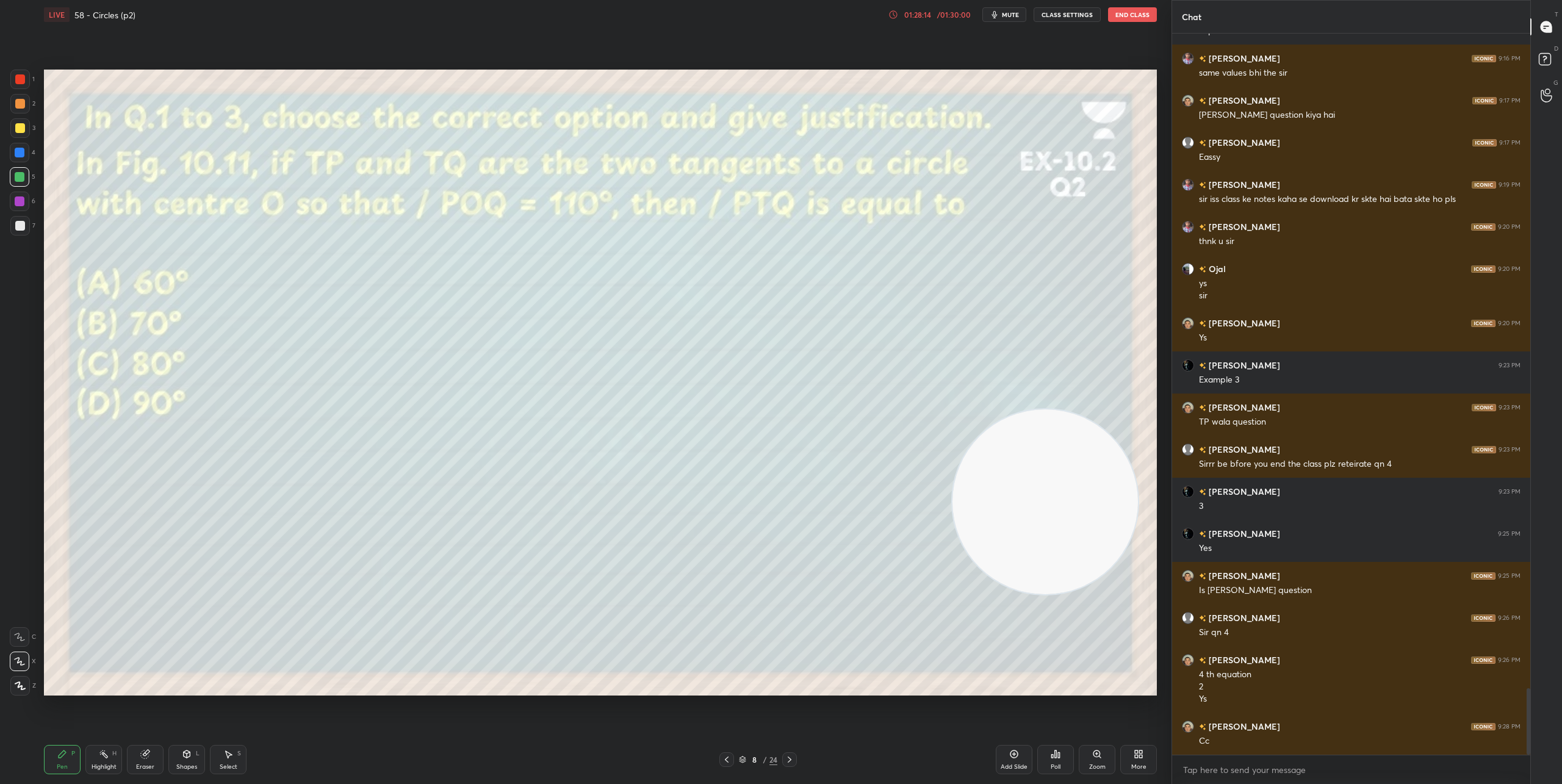
click at [790, 758] on icon at bounding box center [790, 759] width 10 height 10
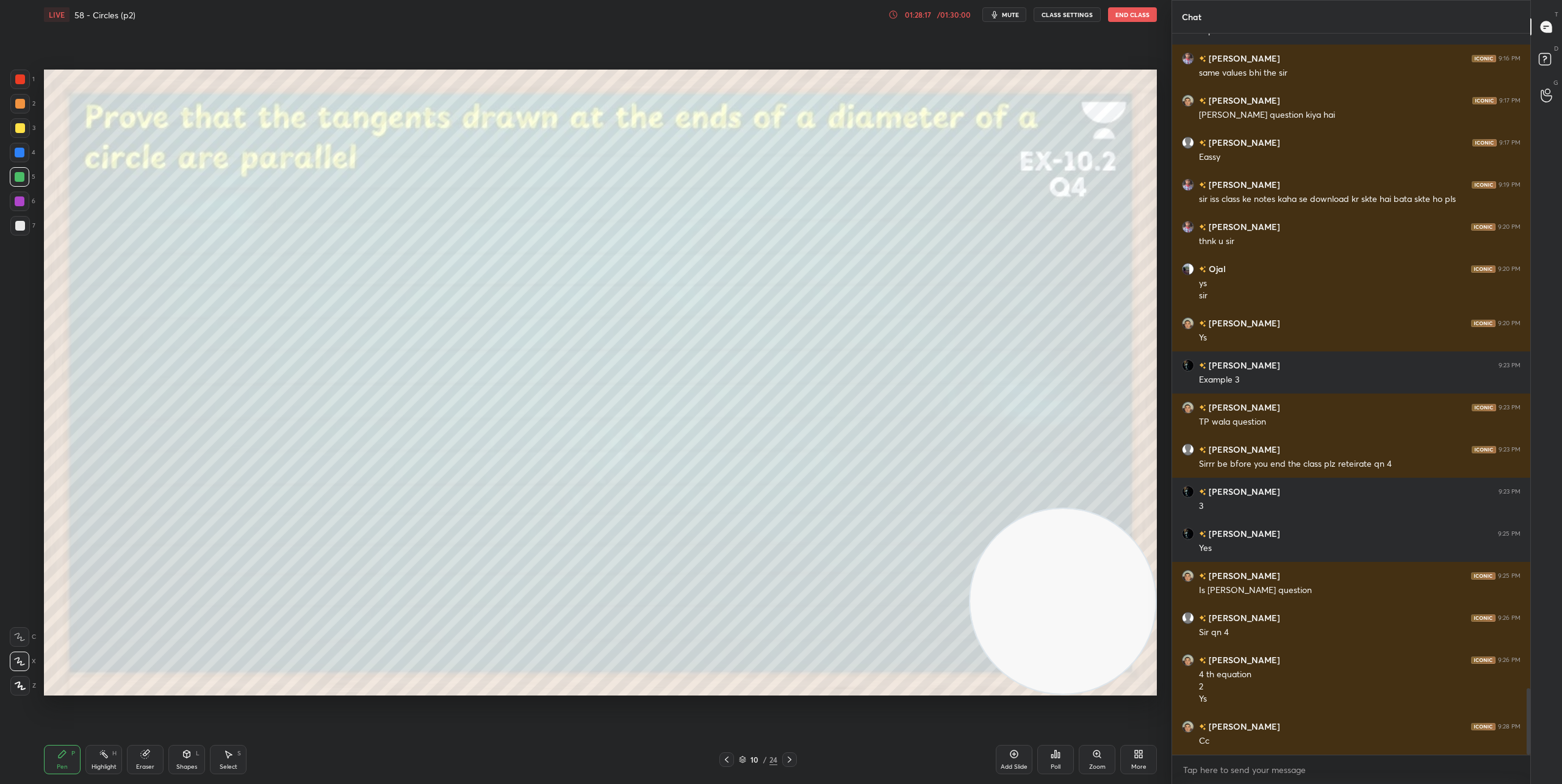
drag, startPoint x: 1050, startPoint y: 483, endPoint x: 1085, endPoint y: 600, distance: 122.1
click at [1085, 600] on video at bounding box center [1063, 602] width 185 height 185
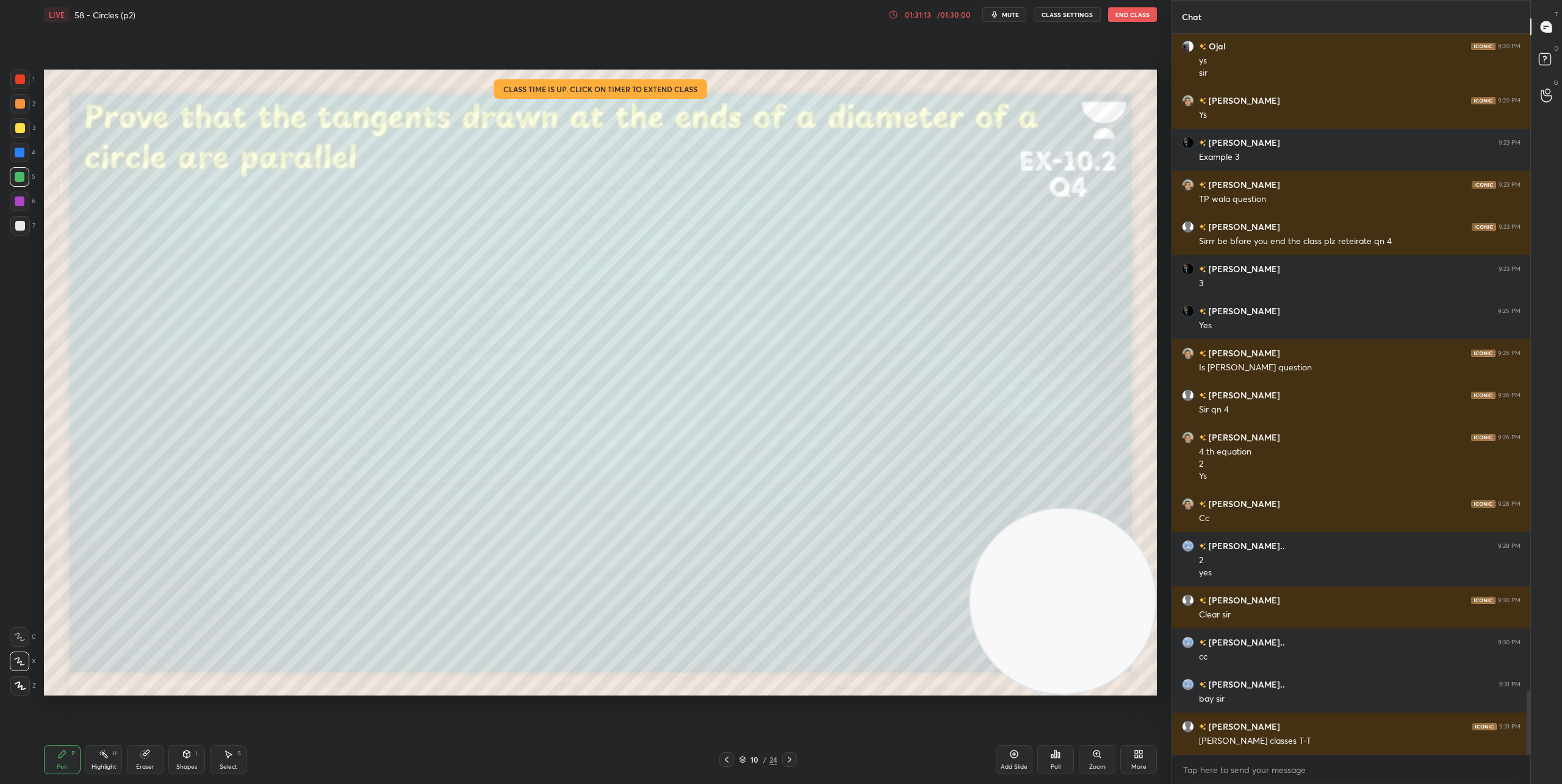
scroll to position [7371, 0]
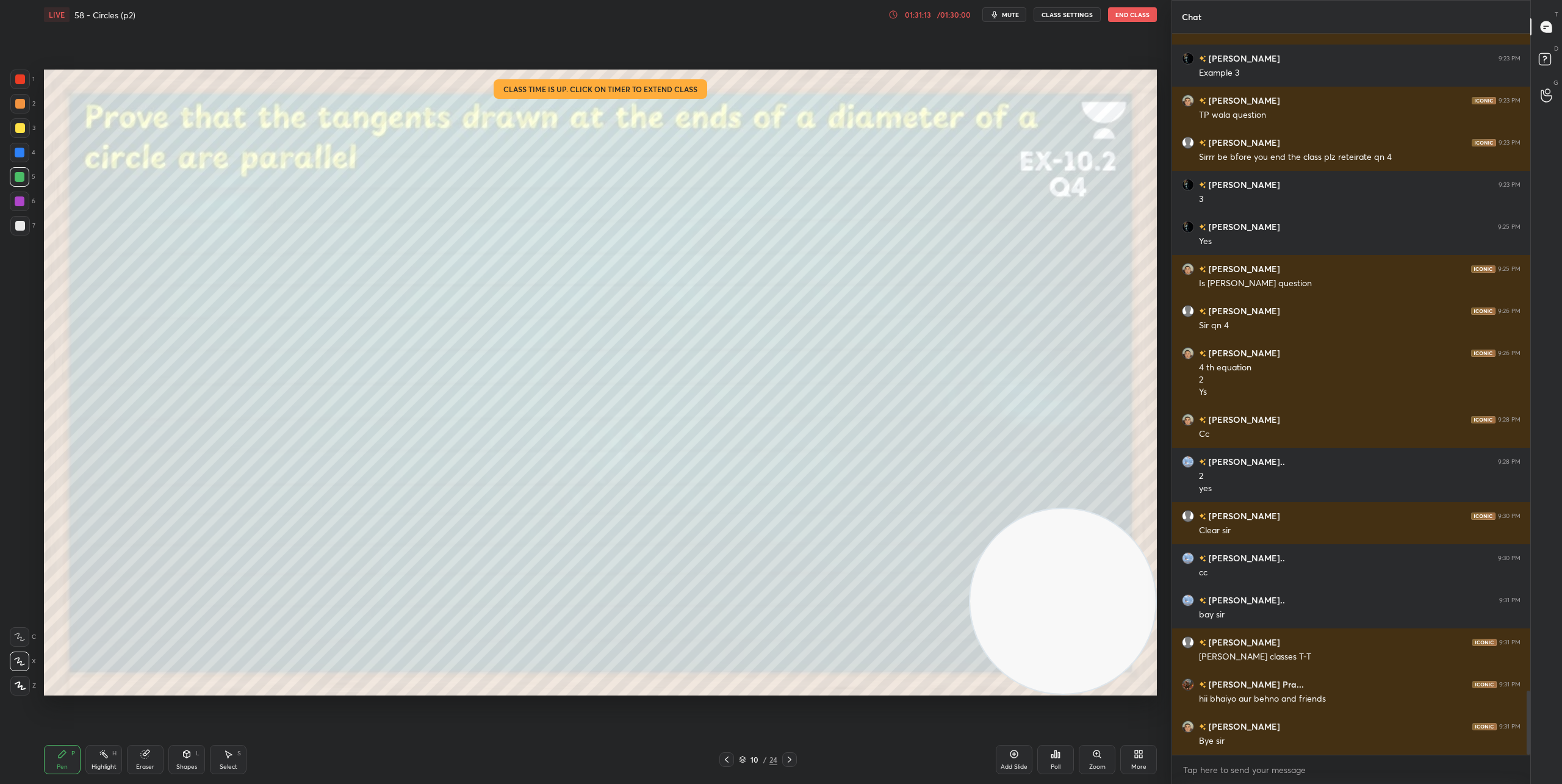
click at [1124, 16] on button "End Class" at bounding box center [1132, 14] width 49 height 15
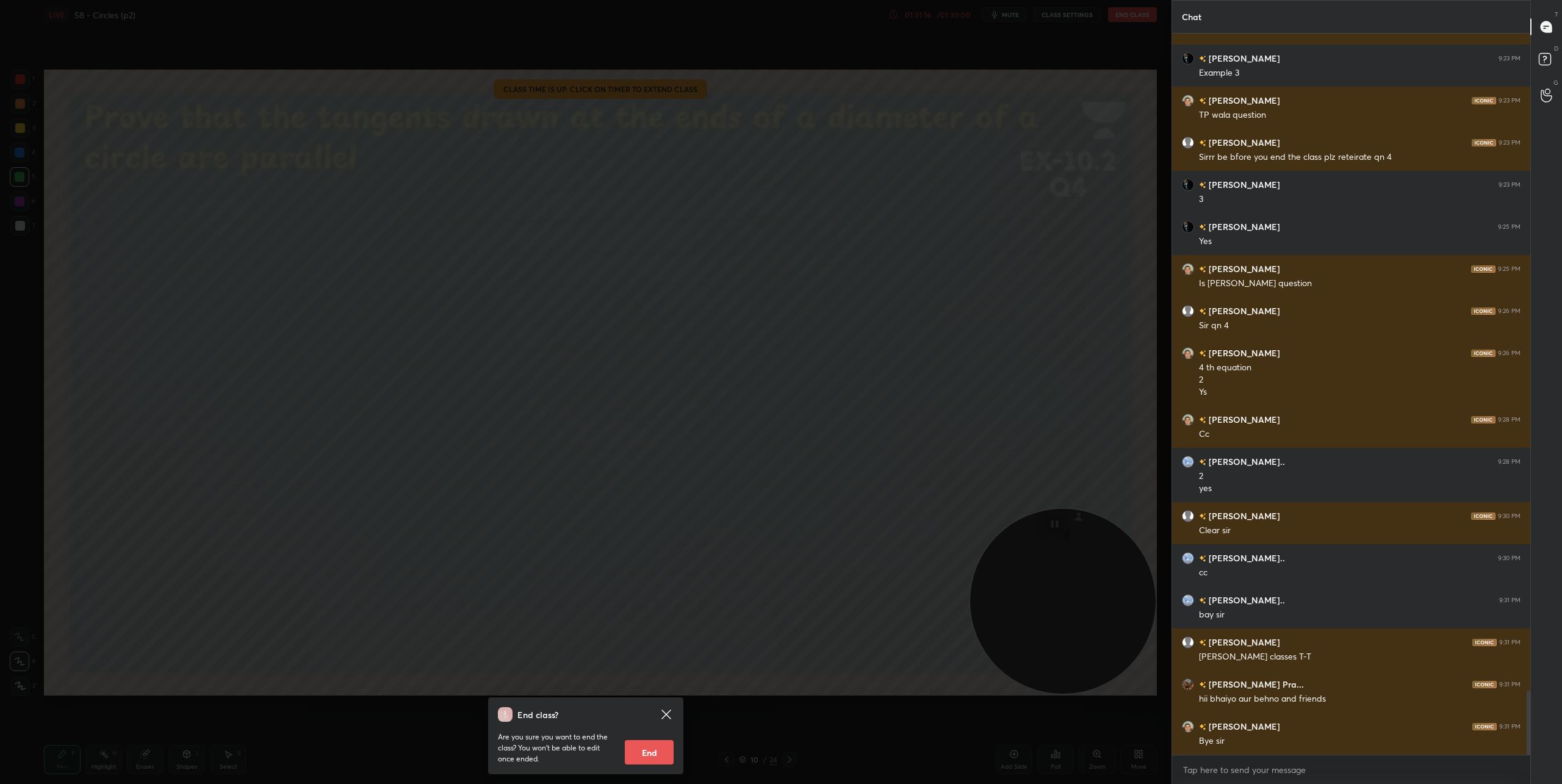
click at [653, 751] on button "End" at bounding box center [649, 752] width 49 height 24
type textarea "x"
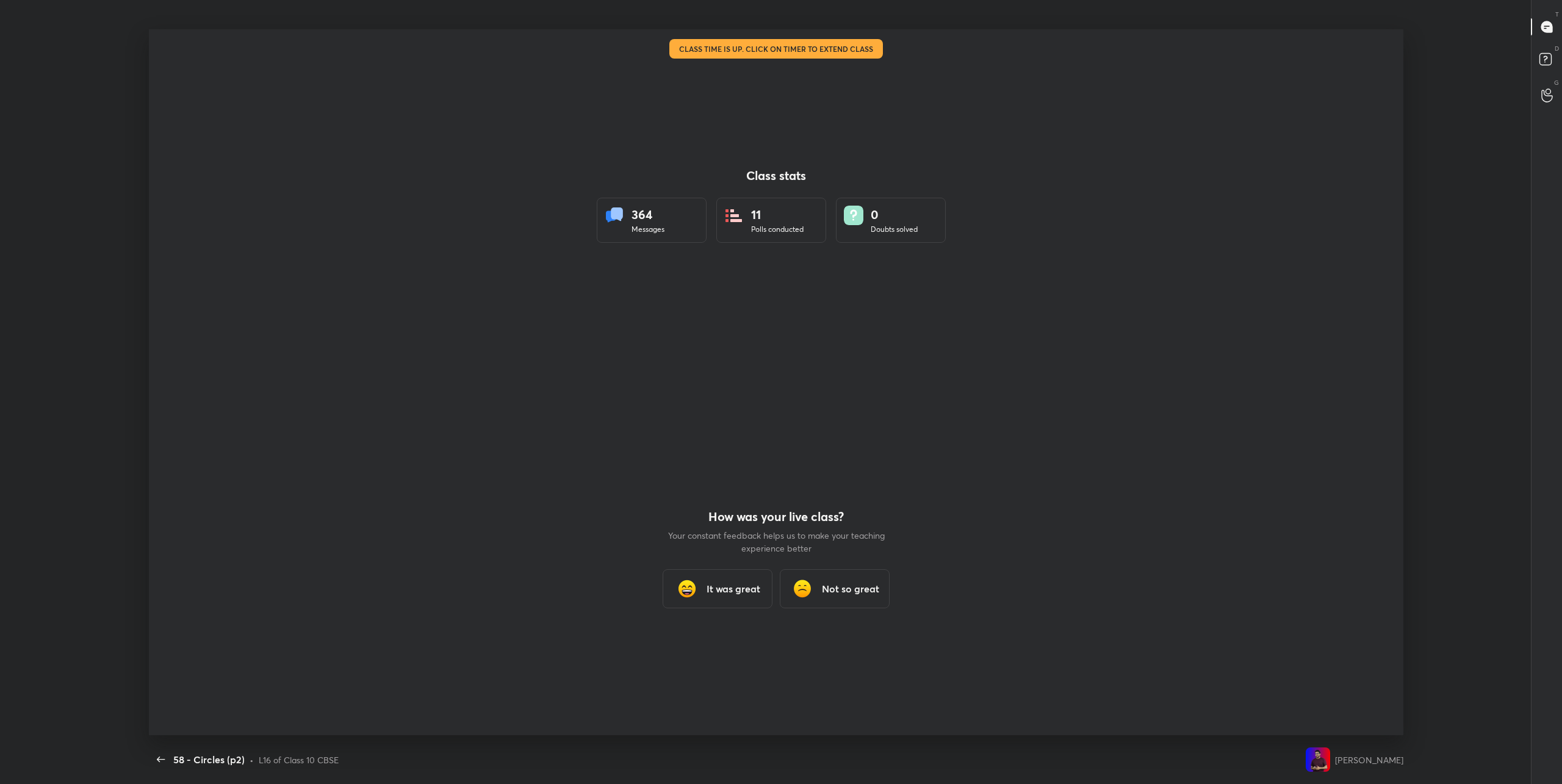
scroll to position [706, 1553]
click at [729, 588] on h3 "It was great" at bounding box center [733, 589] width 54 height 15
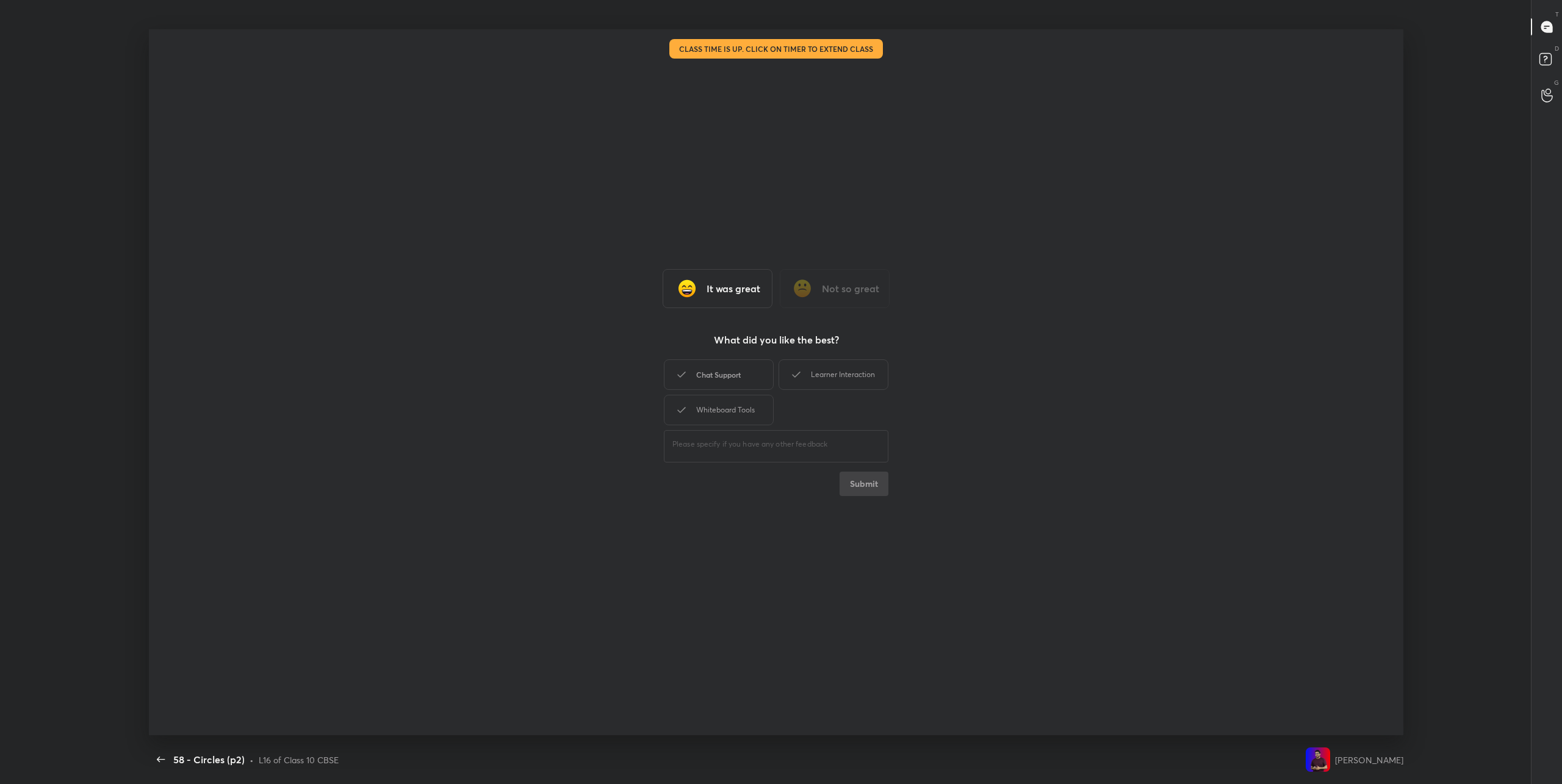
click at [730, 379] on div "Chat Support" at bounding box center [719, 374] width 110 height 30
click at [804, 378] on div "Learner Interaction" at bounding box center [833, 374] width 110 height 30
click at [745, 420] on div "Whiteboard Tools" at bounding box center [719, 410] width 110 height 30
click at [749, 374] on div "Chat Support" at bounding box center [719, 374] width 110 height 30
click at [856, 486] on button "Submit" at bounding box center [864, 483] width 49 height 24
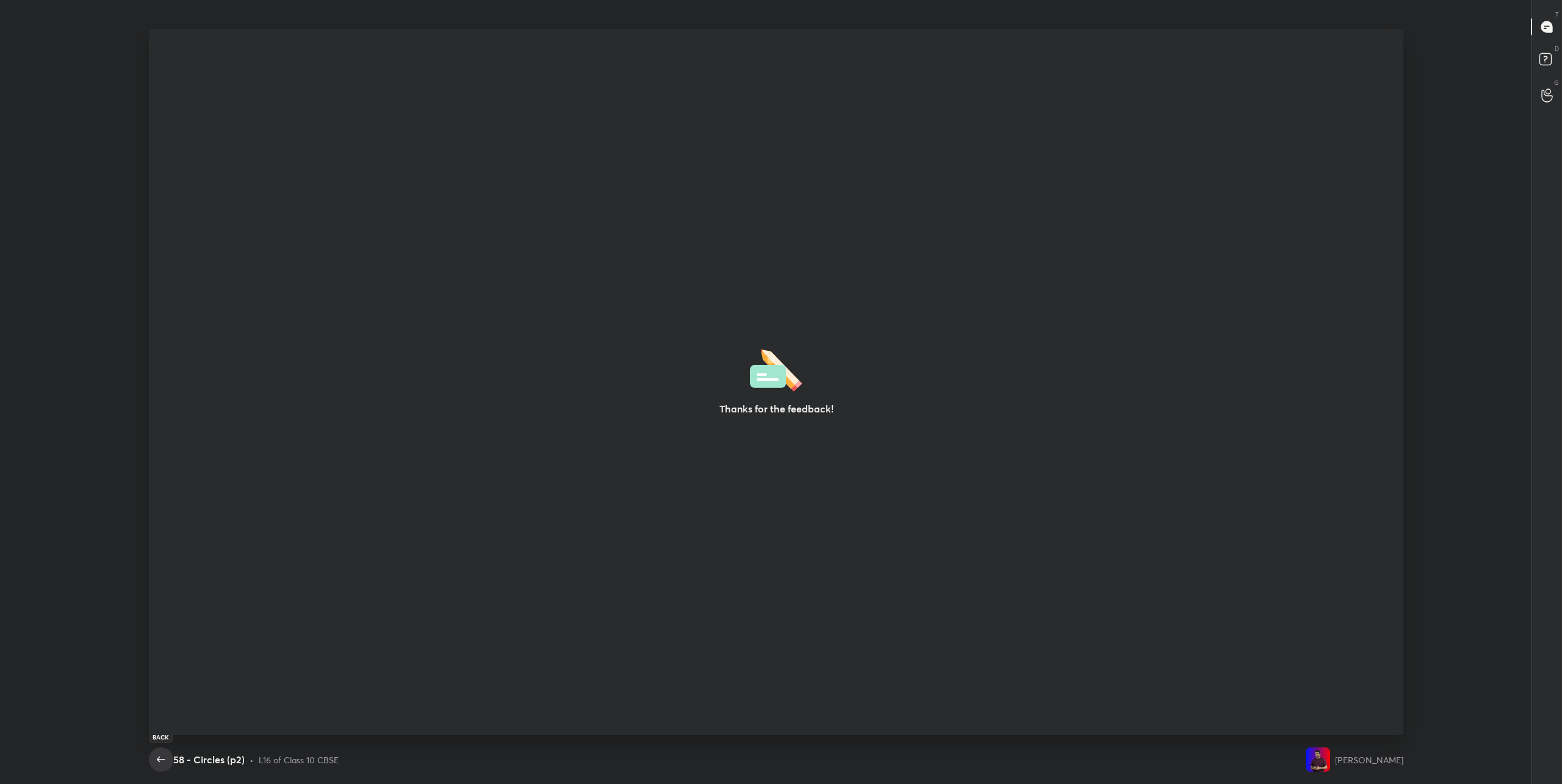
click at [162, 766] on icon "button" at bounding box center [160, 759] width 15 height 15
